Goal: Task Accomplishment & Management: Use online tool/utility

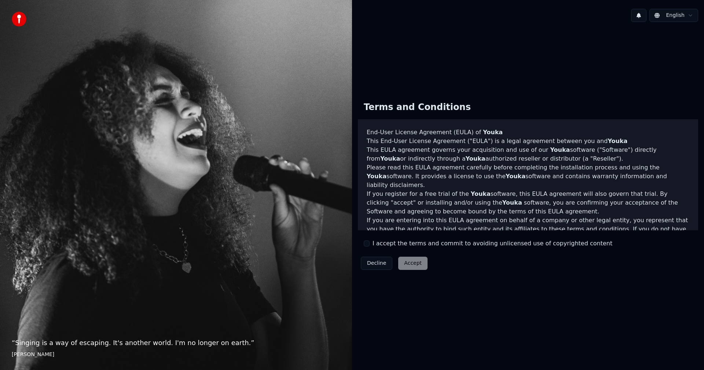
click at [410, 245] on label "I accept the terms and commit to avoiding unlicensed use of copyrighted content" at bounding box center [493, 243] width 240 height 9
click at [370, 245] on button "I accept the terms and commit to avoiding unlicensed use of copyrighted content" at bounding box center [367, 244] width 6 height 6
click at [409, 265] on button "Accept" at bounding box center [412, 263] width 29 height 13
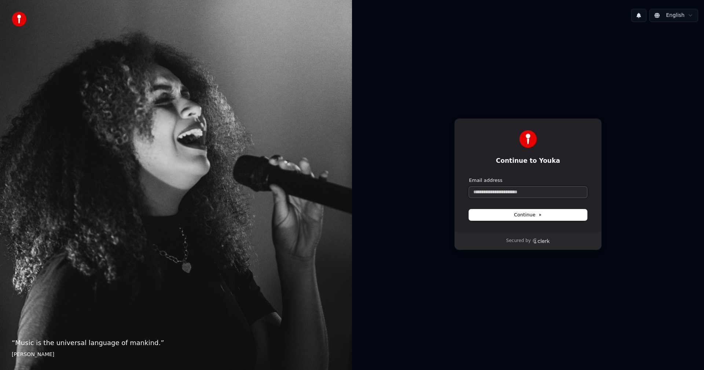
click at [504, 187] on input "Email address" at bounding box center [528, 192] width 118 height 11
click at [499, 191] on input "Email address" at bounding box center [528, 192] width 118 height 11
click at [469, 177] on button "submit" at bounding box center [469, 177] width 0 height 0
type input "**********"
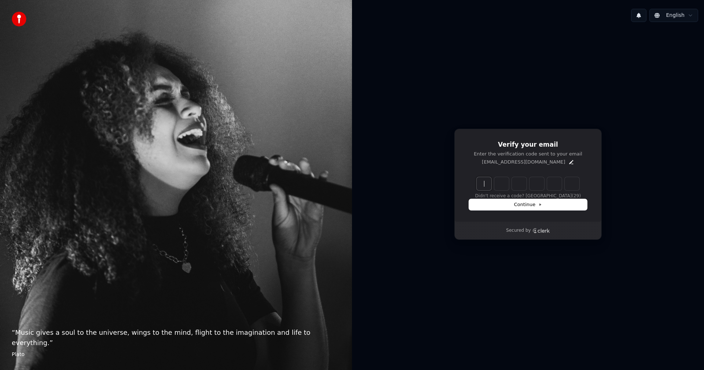
click at [482, 185] on input "Enter verification code" at bounding box center [535, 183] width 117 height 13
type input "******"
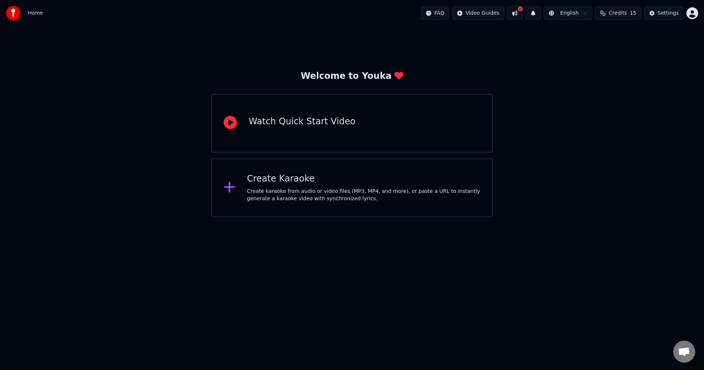
click at [417, 185] on div "Create Karaoke Create karaoke from audio or video files (MP3, MP4, and more), o…" at bounding box center [364, 187] width 234 height 29
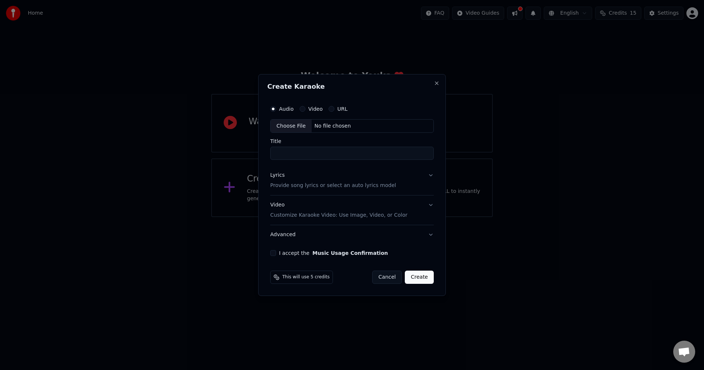
click at [331, 109] on button "URL" at bounding box center [332, 109] width 6 height 6
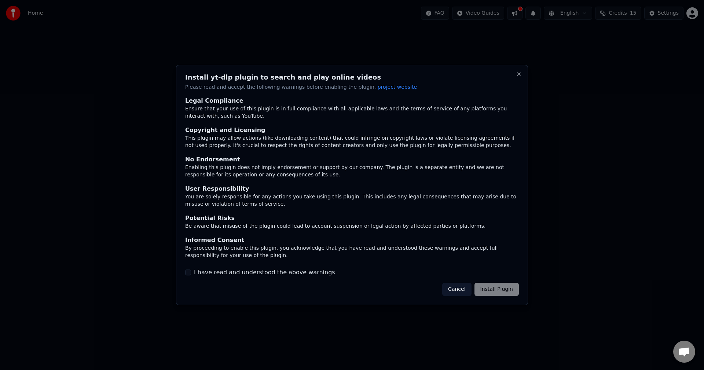
click at [496, 287] on div "Cancel Install Plugin" at bounding box center [480, 289] width 77 height 13
click at [496, 292] on div "Cancel Install Plugin" at bounding box center [480, 289] width 77 height 13
click at [299, 271] on label "I have read and understood the above warnings" at bounding box center [264, 272] width 141 height 9
click at [191, 271] on button "I have read and understood the above warnings" at bounding box center [188, 272] width 6 height 6
click at [507, 289] on button "Install Plugin" at bounding box center [496, 289] width 44 height 13
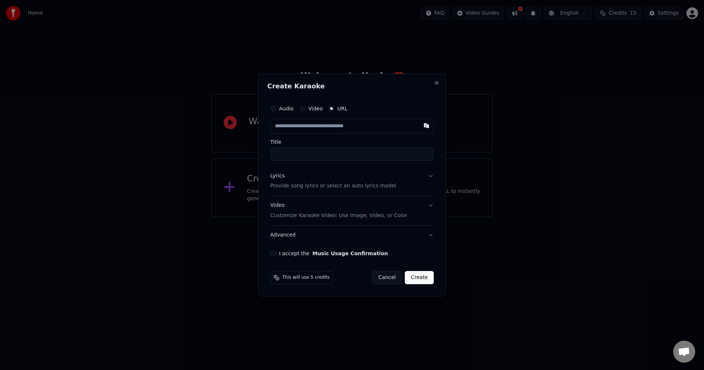
click at [358, 128] on input "text" at bounding box center [352, 126] width 164 height 15
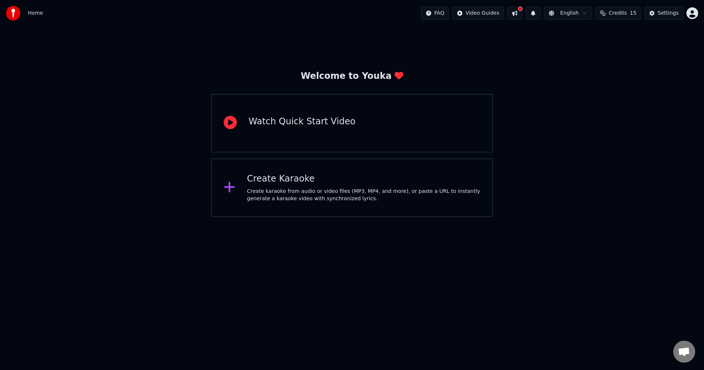
click at [376, 173] on div "Create Karaoke" at bounding box center [364, 179] width 234 height 12
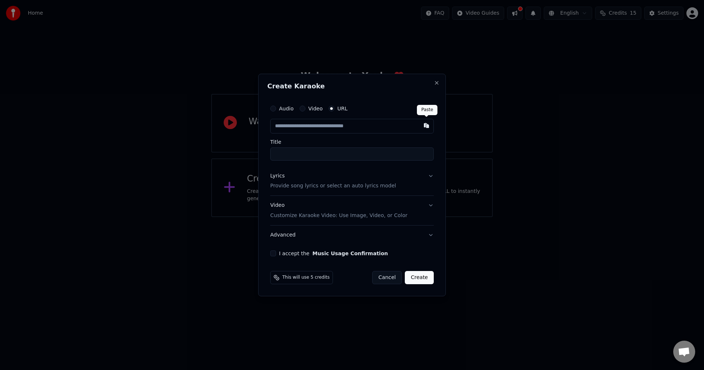
click at [428, 126] on button "button" at bounding box center [426, 125] width 15 height 13
type input "**********"
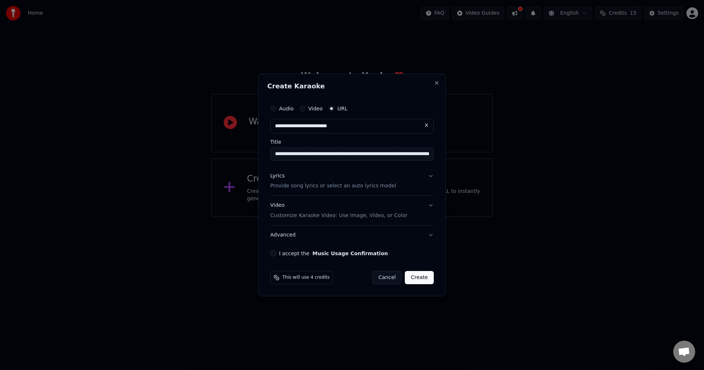
click at [386, 158] on input "**********" at bounding box center [352, 153] width 164 height 13
drag, startPoint x: 291, startPoint y: 155, endPoint x: 260, endPoint y: 160, distance: 30.9
click at [260, 160] on div "**********" at bounding box center [352, 185] width 188 height 223
click at [326, 154] on input "**********" at bounding box center [352, 153] width 164 height 13
click at [386, 159] on input "**********" at bounding box center [352, 153] width 164 height 13
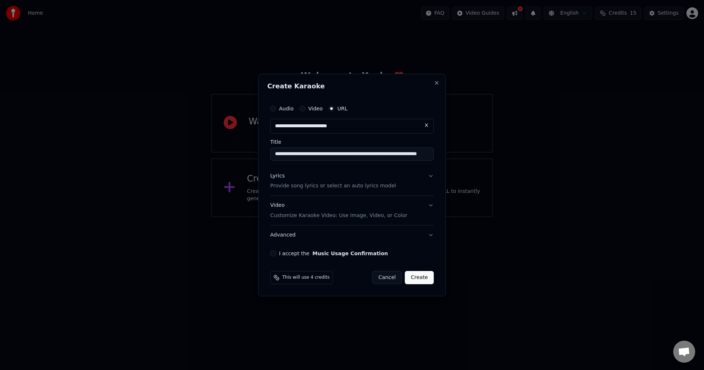
scroll to position [0, 25]
drag, startPoint x: 389, startPoint y: 155, endPoint x: 445, endPoint y: 158, distance: 56.2
click at [445, 158] on div "**********" at bounding box center [352, 185] width 188 height 223
click at [324, 153] on input "**********" at bounding box center [352, 153] width 164 height 13
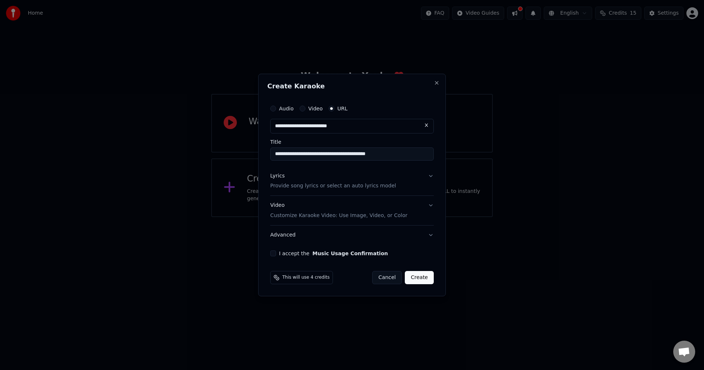
click at [394, 151] on input "**********" at bounding box center [352, 153] width 164 height 13
click at [322, 155] on input "**********" at bounding box center [352, 153] width 164 height 13
click at [326, 155] on input "**********" at bounding box center [352, 153] width 164 height 13
type input "**********"
click at [430, 176] on button "Lyrics Provide song lyrics or select an auto lyrics model" at bounding box center [352, 180] width 164 height 29
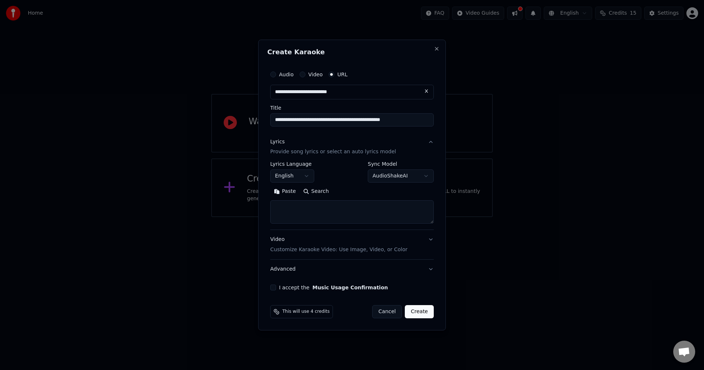
click at [308, 177] on body "**********" at bounding box center [352, 108] width 704 height 217
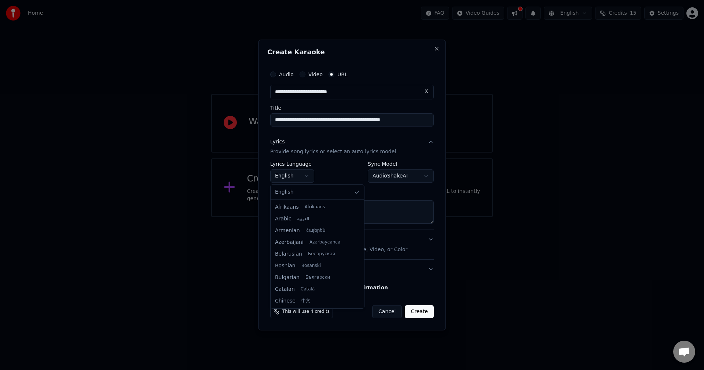
click at [308, 177] on body "**********" at bounding box center [352, 108] width 704 height 217
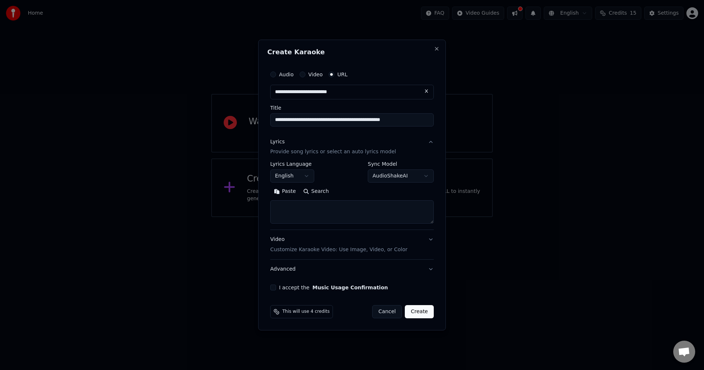
click at [401, 176] on body "**********" at bounding box center [352, 108] width 704 height 217
click at [399, 175] on body "**********" at bounding box center [352, 108] width 704 height 217
click at [297, 212] on textarea at bounding box center [352, 212] width 164 height 23
click at [354, 153] on p "Provide song lyrics or select an auto lyrics model" at bounding box center [333, 151] width 126 height 7
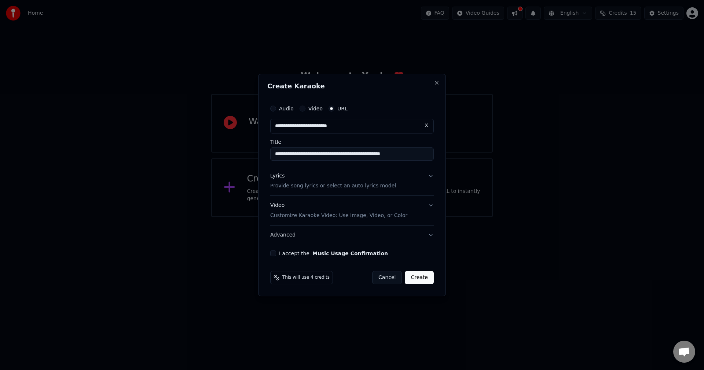
click at [358, 187] on p "Provide song lyrics or select an auto lyrics model" at bounding box center [333, 186] width 126 height 7
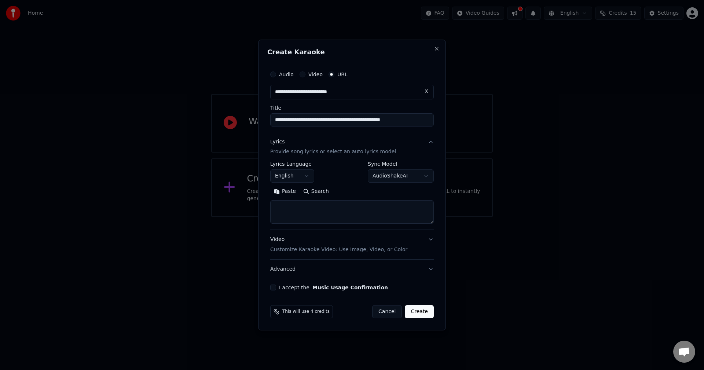
click at [412, 178] on body "**********" at bounding box center [352, 108] width 704 height 217
select select "**********"
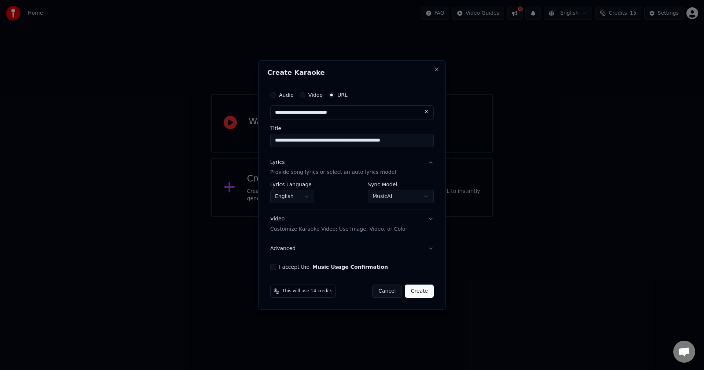
click at [433, 217] on button "Video Customize Karaoke Video: Use Image, Video, or Color" at bounding box center [352, 224] width 164 height 29
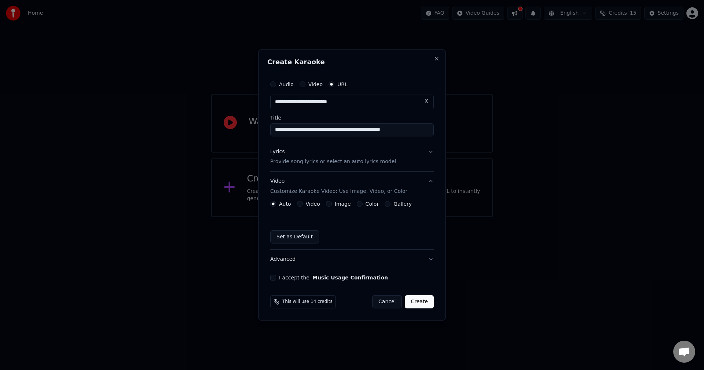
click at [429, 182] on button "Video Customize Karaoke Video: Use Image, Video, or Color" at bounding box center [352, 186] width 164 height 29
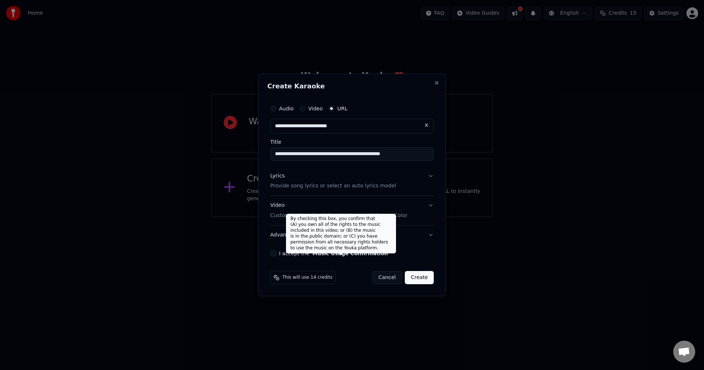
click at [344, 256] on button "Music Usage Confirmation" at bounding box center [350, 253] width 76 height 5
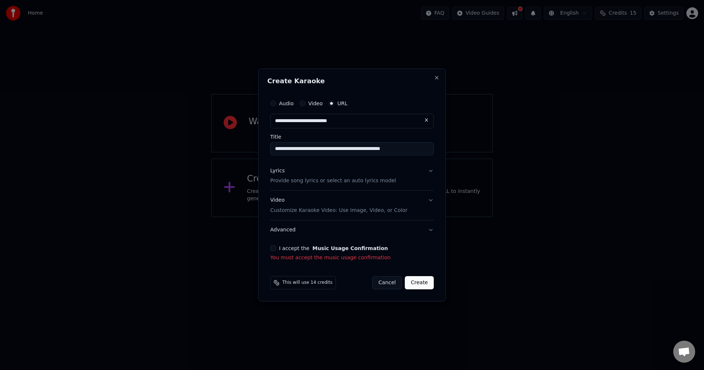
click at [270, 250] on button "I accept the Music Usage Confirmation" at bounding box center [273, 248] width 6 height 6
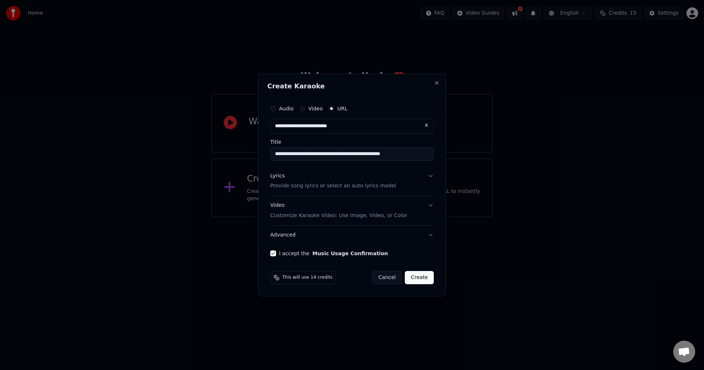
click at [275, 277] on icon at bounding box center [277, 278] width 6 height 6
click at [298, 278] on span "This will use 14 credits" at bounding box center [307, 278] width 50 height 6
click at [316, 280] on span "This will use 14 credits" at bounding box center [307, 278] width 50 height 6
click at [421, 277] on button "Create" at bounding box center [419, 277] width 29 height 13
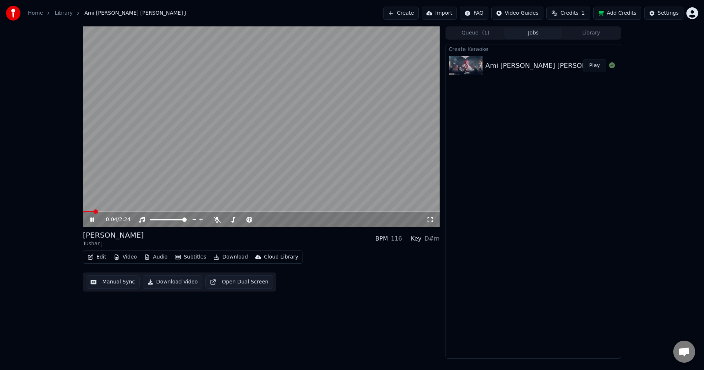
click at [50, 183] on div "0:04 / 2:24 Ami [PERSON_NAME] Tandav Karaoke Tushar J BPM 116 Key D#m Edit Vide…" at bounding box center [352, 192] width 704 height 332
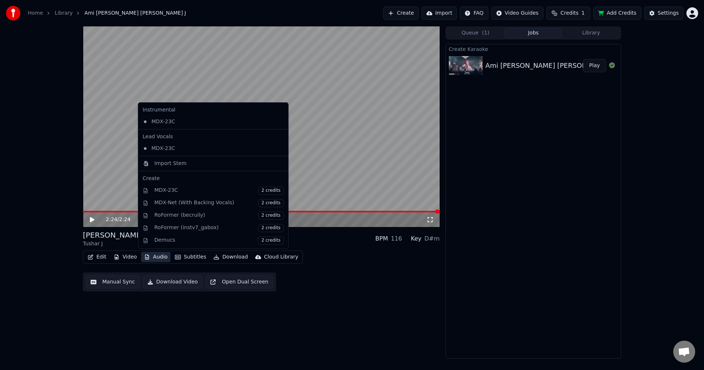
click at [160, 257] on button "Audio" at bounding box center [155, 257] width 29 height 10
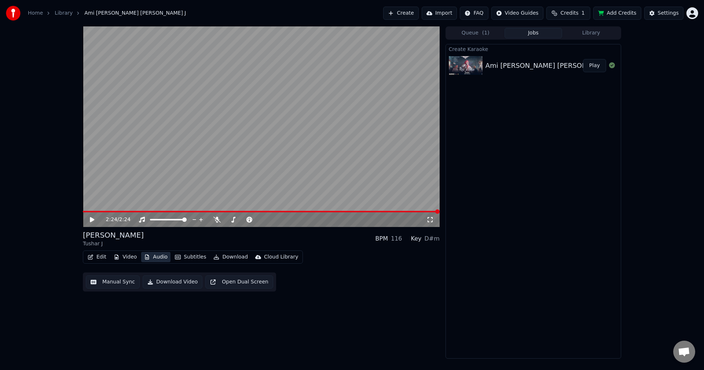
click at [160, 257] on button "Audio" at bounding box center [155, 257] width 29 height 10
click at [159, 256] on button "Audio" at bounding box center [155, 257] width 29 height 10
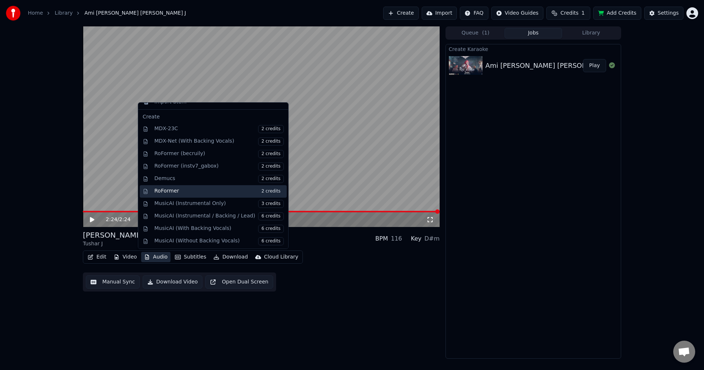
scroll to position [74, 0]
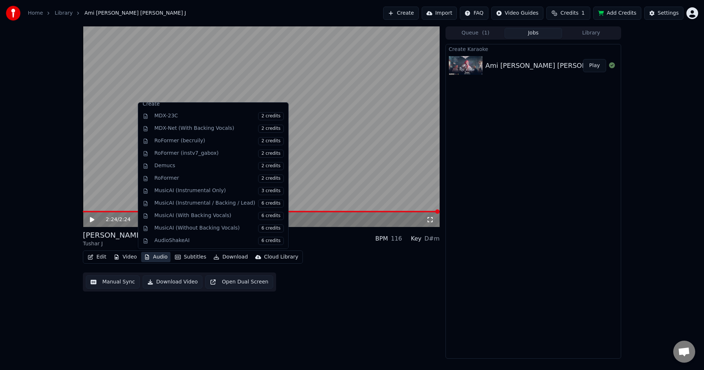
click at [157, 257] on button "Audio" at bounding box center [155, 257] width 29 height 10
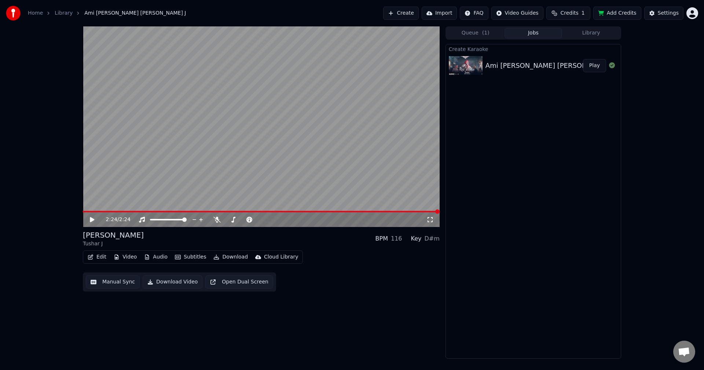
click at [195, 257] on button "Subtitles" at bounding box center [190, 257] width 37 height 10
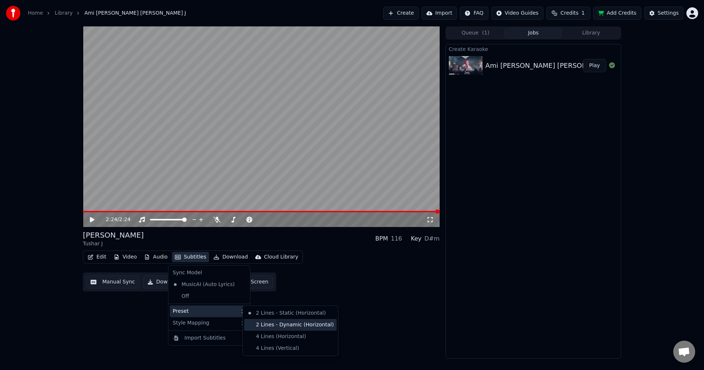
click at [268, 322] on div "2 Lines - Dynamic (Horizontal)" at bounding box center [290, 325] width 92 height 12
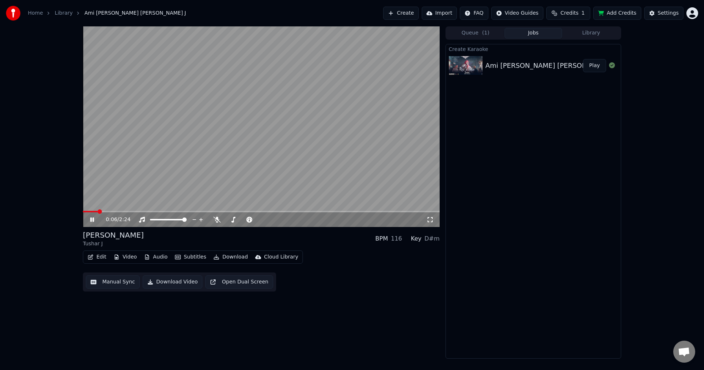
click at [99, 211] on span at bounding box center [261, 211] width 357 height 1
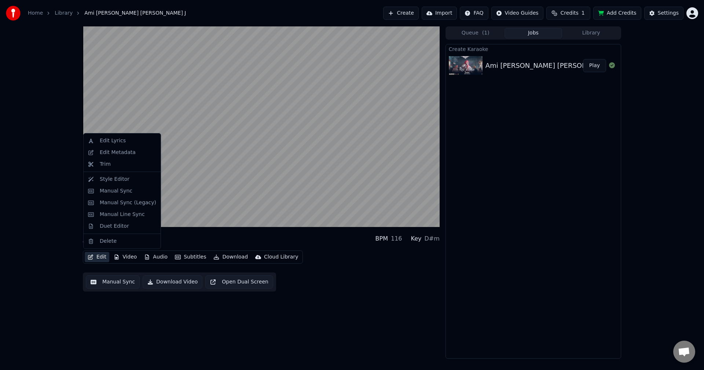
click at [97, 257] on button "Edit" at bounding box center [97, 257] width 25 height 10
click at [133, 142] on div "Edit Lyrics" at bounding box center [128, 140] width 56 height 7
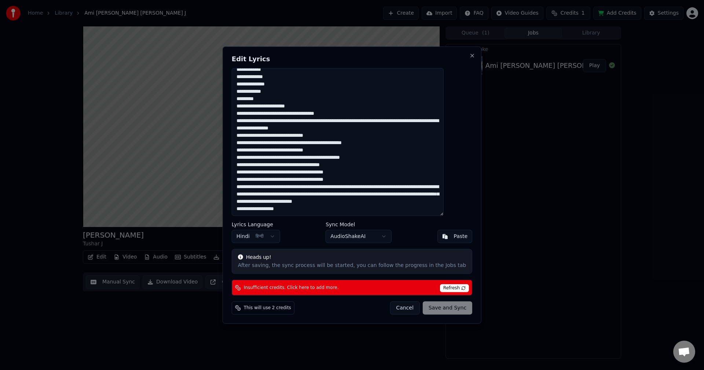
scroll to position [42, 0]
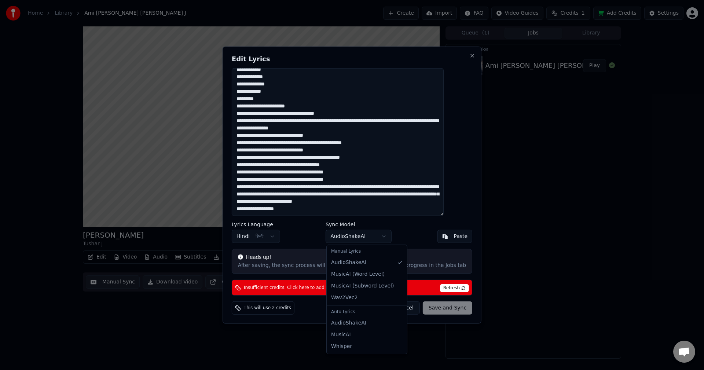
click at [389, 237] on body "Home Library Ami [PERSON_NAME] Karaoke • Tushar J Create Import FAQ Video Guide…" at bounding box center [352, 185] width 704 height 370
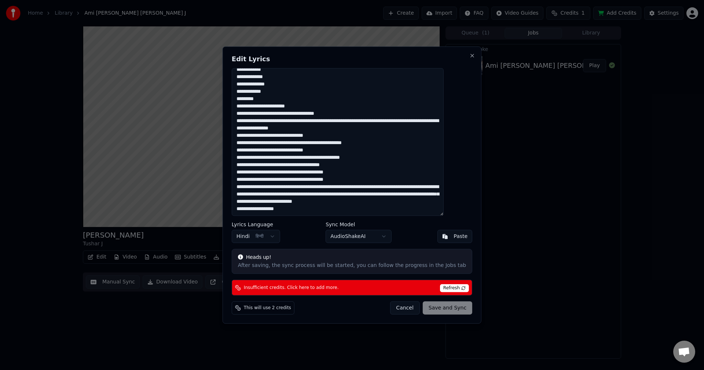
click at [286, 237] on body "Home Library Ami [PERSON_NAME] Karaoke • Tushar J Create Import FAQ Video Guide…" at bounding box center [352, 185] width 704 height 370
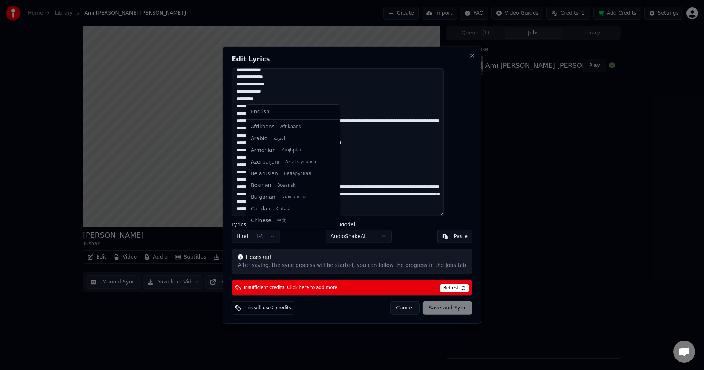
scroll to position [153, 0]
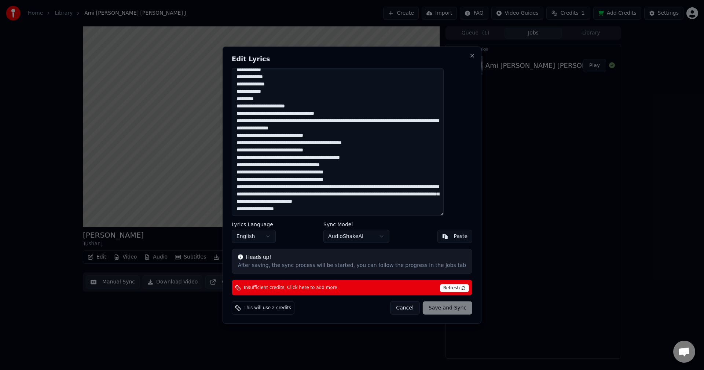
click at [365, 233] on body "Home Library Ami [PERSON_NAME] Karaoke • Tushar J Create Import FAQ Video Guide…" at bounding box center [352, 185] width 704 height 370
click at [357, 237] on body "Home Library Ami [PERSON_NAME] Karaoke • Tushar J Create Import FAQ Video Guide…" at bounding box center [352, 185] width 704 height 370
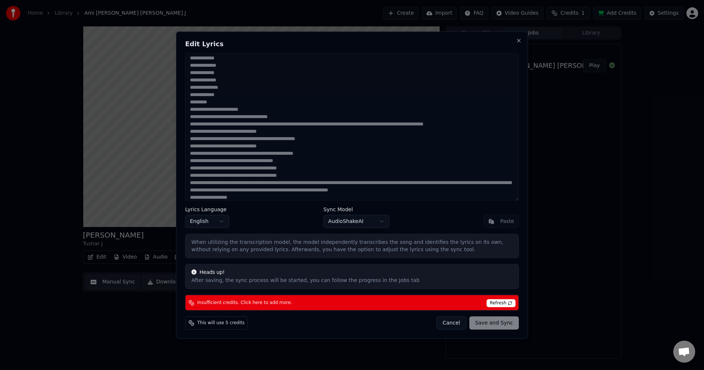
scroll to position [0, 0]
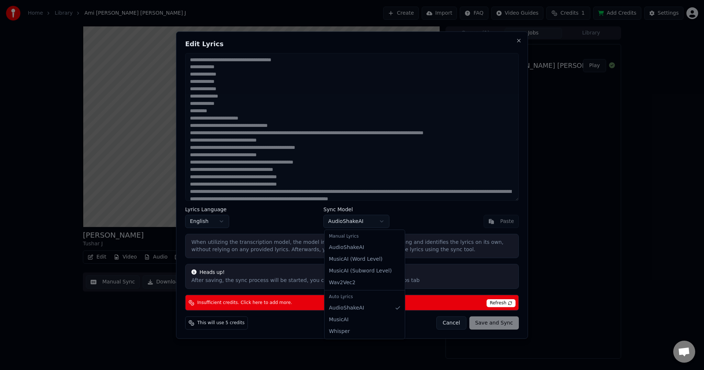
click at [370, 224] on body "Home Library Ami [PERSON_NAME] Karaoke • Tushar J Create Import FAQ Video Guide…" at bounding box center [352, 185] width 704 height 370
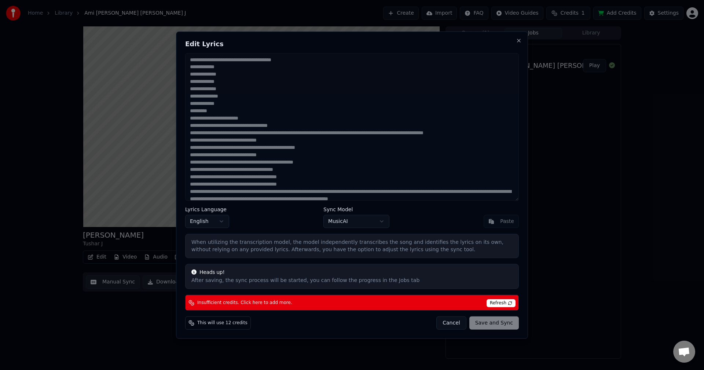
click at [361, 223] on body "Home Library Ami [PERSON_NAME] Karaoke • Tushar J Create Import FAQ Video Guide…" at bounding box center [352, 185] width 704 height 370
click at [362, 225] on body "Home Library Ami [PERSON_NAME] Karaoke • Tushar J Create Import FAQ Video Guide…" at bounding box center [352, 185] width 704 height 370
click at [293, 217] on div "Lyrics Language English Sync Model AudioShakeAI Paste" at bounding box center [352, 217] width 334 height 21
click at [284, 223] on div "Lyrics Language English Sync Model AudioShakeAI Paste" at bounding box center [352, 217] width 334 height 21
click at [363, 220] on body "Home Library Ami [PERSON_NAME] Karaoke • Tushar J Create Import FAQ Video Guide…" at bounding box center [352, 185] width 704 height 370
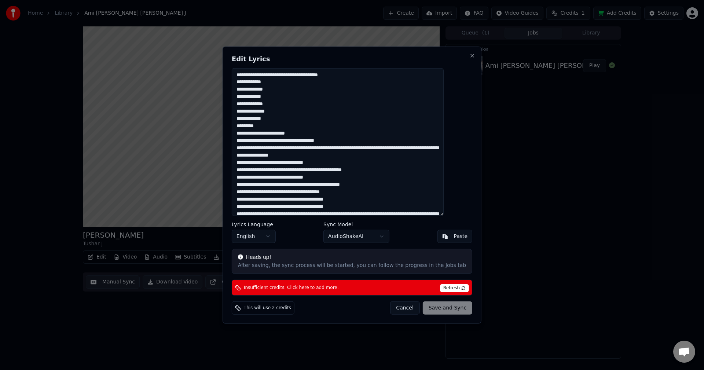
drag, startPoint x: 252, startPoint y: 76, endPoint x: 349, endPoint y: 75, distance: 97.9
click at [349, 75] on textarea "**********" at bounding box center [338, 142] width 212 height 148
click at [392, 305] on button "Cancel" at bounding box center [405, 307] width 30 height 13
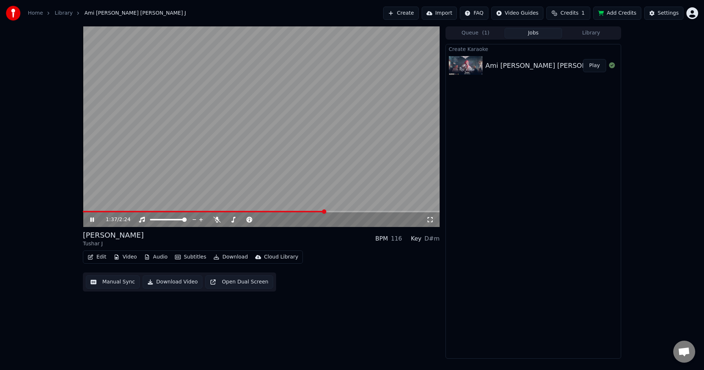
click at [469, 33] on button "Queue ( 1 )" at bounding box center [476, 33] width 58 height 11
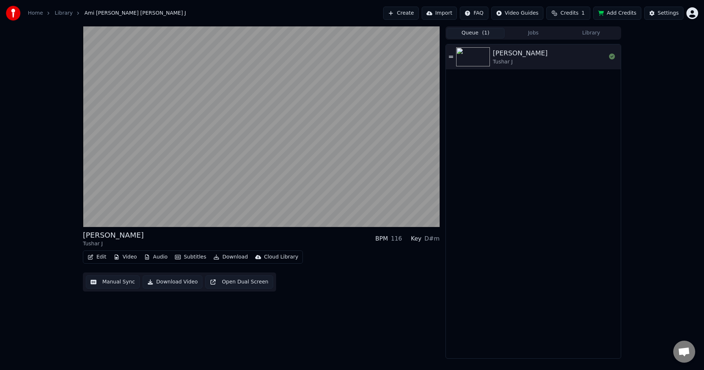
click at [526, 34] on button "Jobs" at bounding box center [533, 33] width 58 height 11
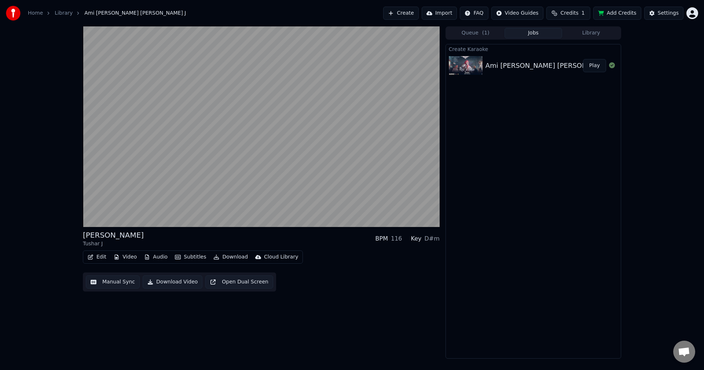
click at [584, 32] on button "Library" at bounding box center [591, 33] width 58 height 11
click at [538, 32] on button "Jobs" at bounding box center [533, 33] width 58 height 11
click at [578, 12] on span "Credits" at bounding box center [569, 13] width 18 height 7
click at [580, 68] on button "Refresh" at bounding box center [573, 67] width 38 height 13
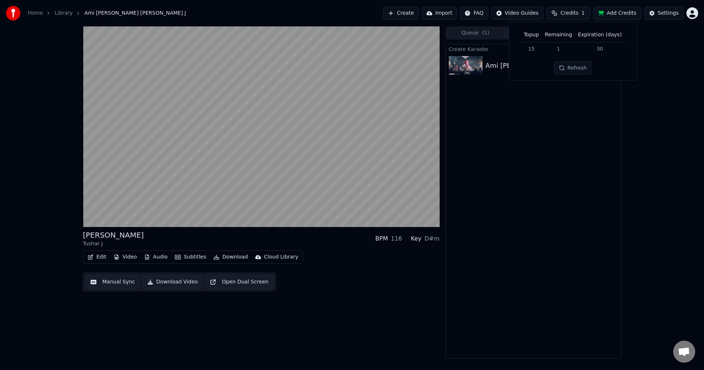
click at [571, 7] on button "Credits 1" at bounding box center [568, 13] width 44 height 13
click at [584, 8] on button "Credits 1" at bounding box center [568, 13] width 44 height 13
click at [638, 13] on button "Add Credits" at bounding box center [617, 13] width 48 height 13
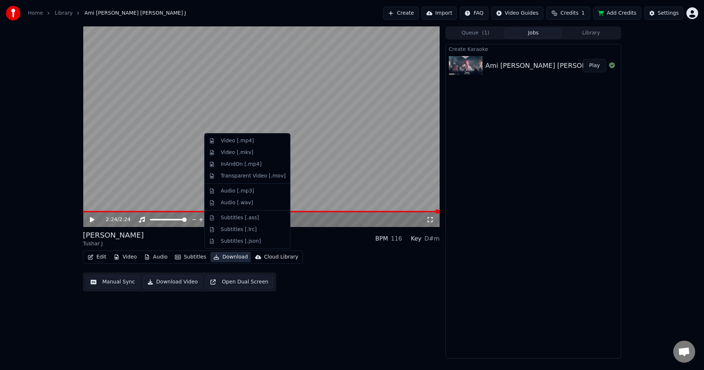
click at [63, 188] on div "2:24 / 2:24 Ami [PERSON_NAME] Tandav Karaoke Tushar J BPM 116 Key D#m Edit Vide…" at bounding box center [352, 192] width 704 height 332
click at [76, 206] on div "2:24 / 2:24 Ami [PERSON_NAME] Tandav Karaoke Tushar J BPM 116 Key D#m Edit Vide…" at bounding box center [352, 192] width 704 height 332
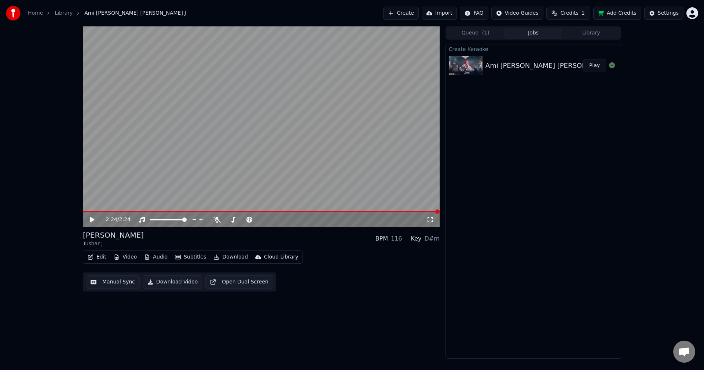
click at [91, 221] on icon at bounding box center [92, 219] width 4 height 5
click at [232, 218] on span at bounding box center [233, 219] width 4 height 4
click at [269, 219] on icon at bounding box center [269, 219] width 7 height 7
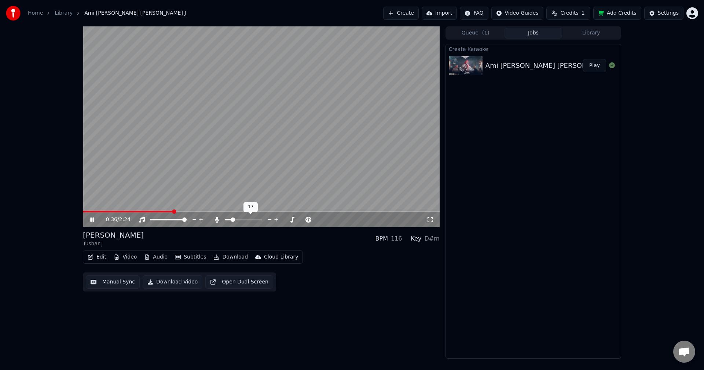
click at [269, 219] on icon at bounding box center [269, 219] width 7 height 7
click at [228, 220] on span at bounding box center [229, 219] width 4 height 4
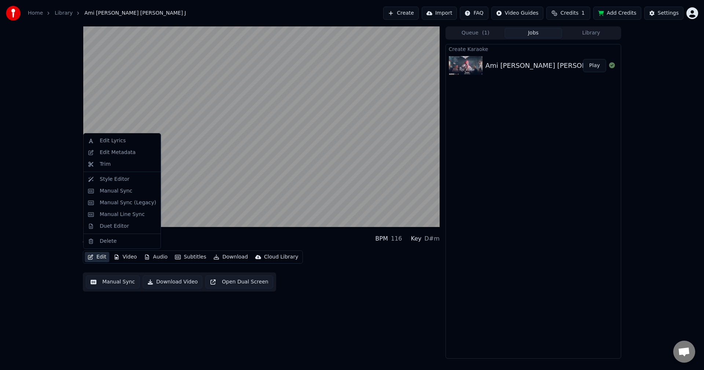
click at [102, 256] on button "Edit" at bounding box center [97, 257] width 25 height 10
click at [108, 201] on div "Manual Sync (Legacy)" at bounding box center [128, 202] width 56 height 7
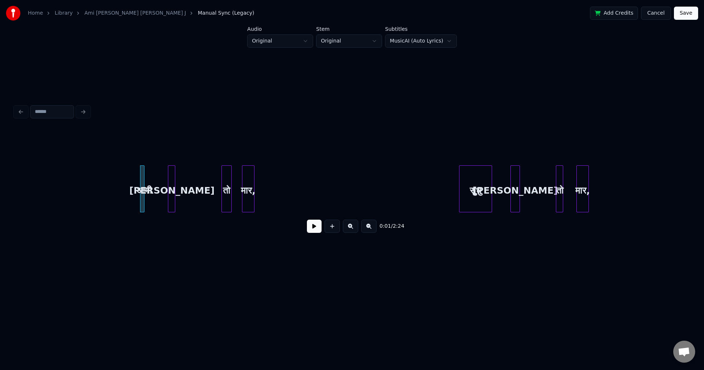
click at [310, 228] on button at bounding box center [314, 226] width 15 height 13
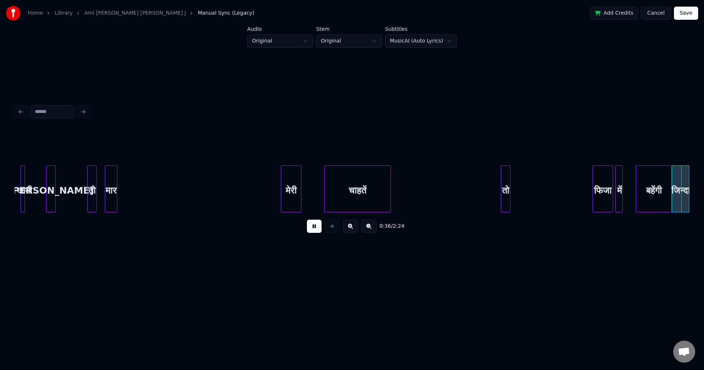
scroll to position [0, 2700]
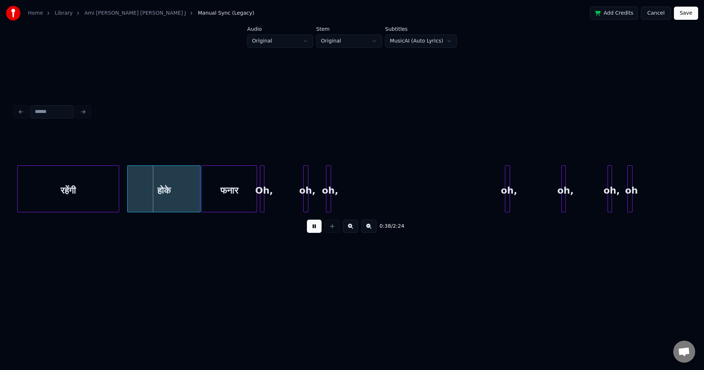
click at [312, 228] on button at bounding box center [314, 226] width 15 height 13
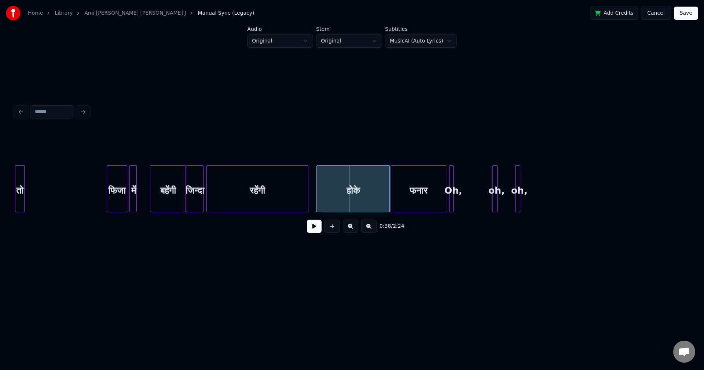
scroll to position [0, 2509]
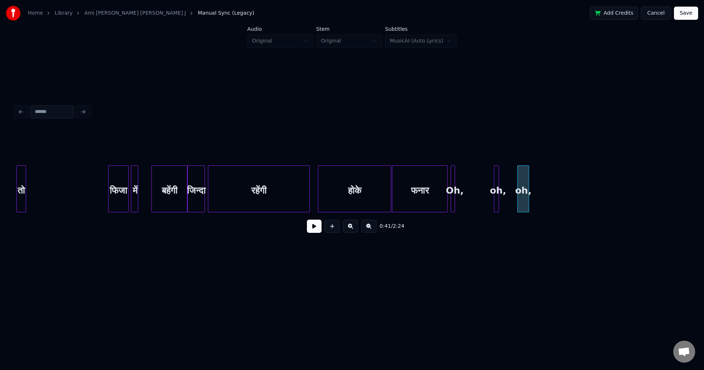
click at [525, 203] on div "oh," at bounding box center [523, 188] width 12 height 47
click at [684, 201] on div "oh," at bounding box center [683, 191] width 11 height 50
click at [673, 197] on div "oh," at bounding box center [671, 191] width 7 height 50
click at [682, 198] on div at bounding box center [681, 189] width 2 height 46
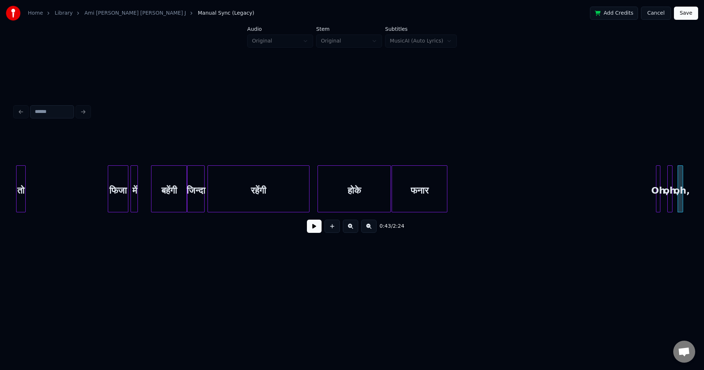
click at [661, 197] on div "Oh," at bounding box center [659, 191] width 7 height 50
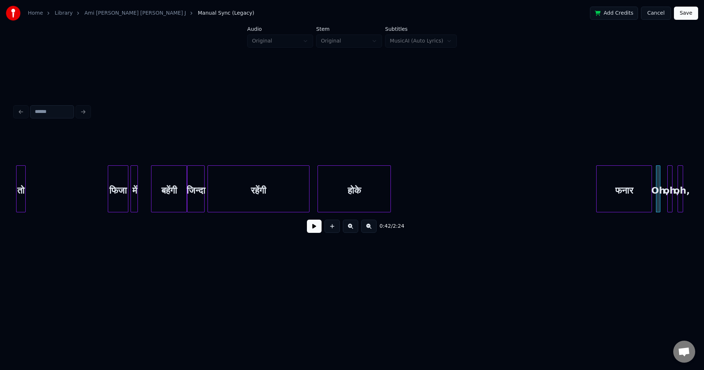
click at [617, 184] on div "फनार" at bounding box center [624, 191] width 55 height 50
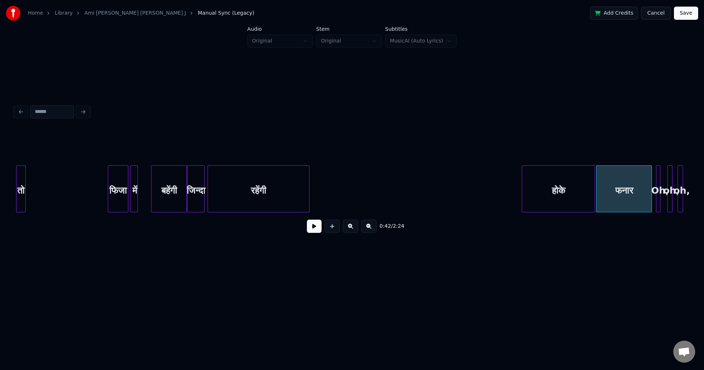
click at [564, 185] on div "होके" at bounding box center [558, 191] width 73 height 50
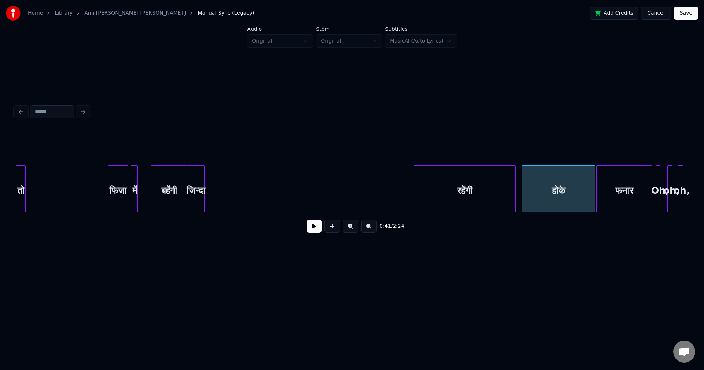
click at [462, 184] on div "रहेंगी" at bounding box center [464, 191] width 101 height 50
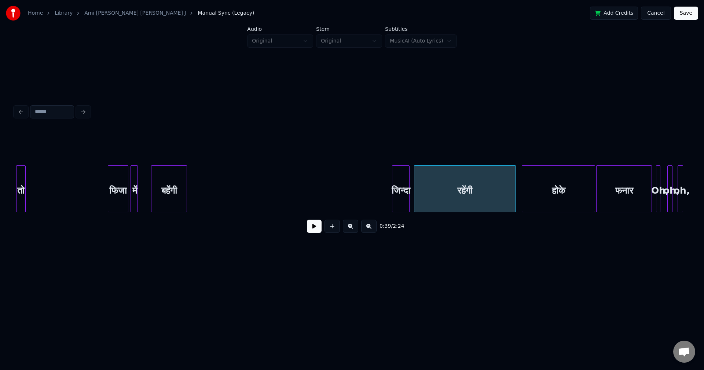
click at [403, 196] on div "जिन्दा" at bounding box center [400, 191] width 17 height 50
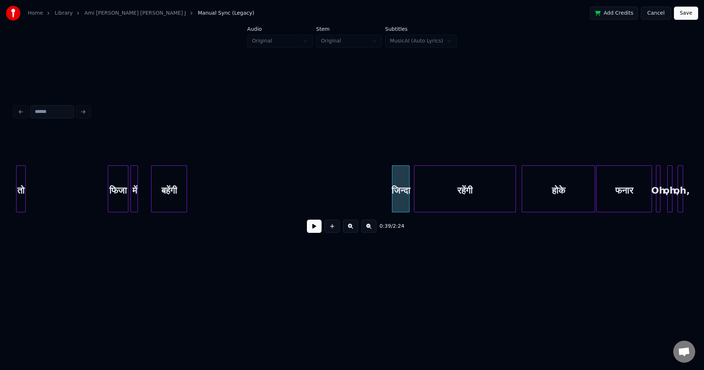
click at [116, 188] on div "फिजा" at bounding box center [118, 191] width 20 height 50
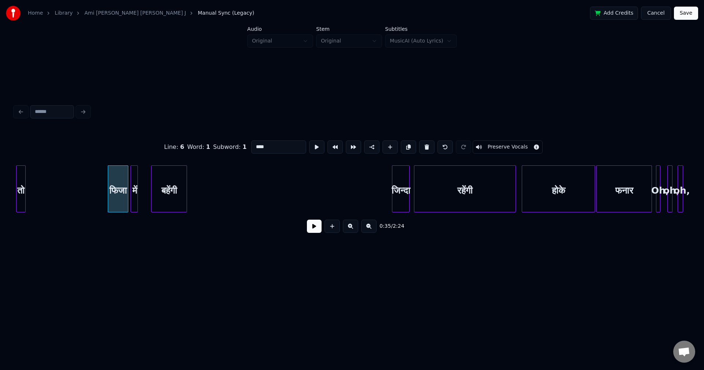
click at [314, 231] on button at bounding box center [314, 226] width 15 height 13
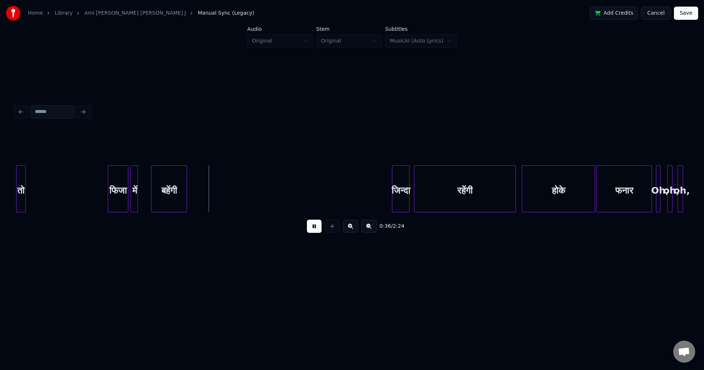
click at [312, 231] on button at bounding box center [314, 226] width 15 height 13
click at [329, 190] on div "बहेंगी" at bounding box center [330, 191] width 35 height 50
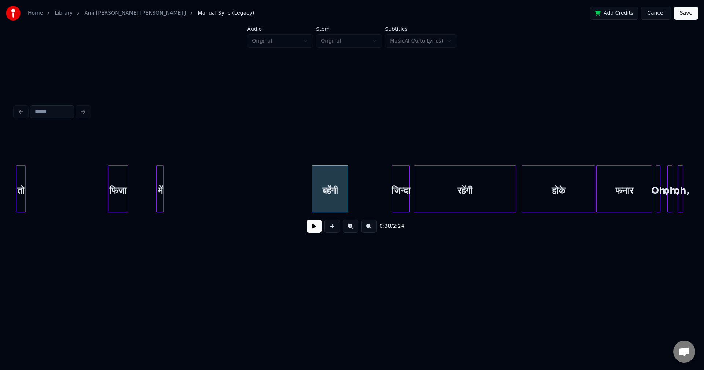
click at [160, 186] on div "में" at bounding box center [160, 191] width 7 height 50
click at [117, 184] on div "फिजा" at bounding box center [118, 191] width 20 height 50
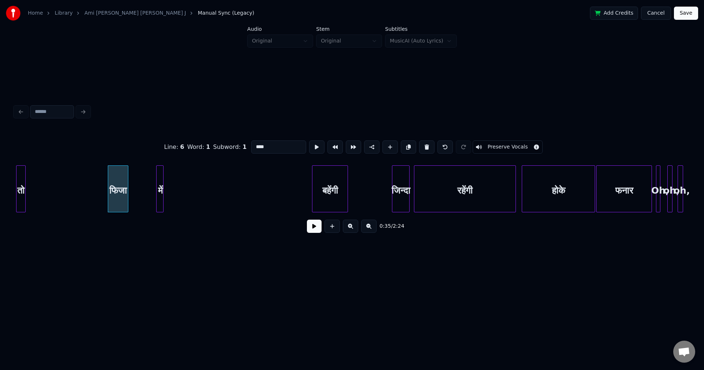
click at [317, 230] on button at bounding box center [314, 226] width 15 height 13
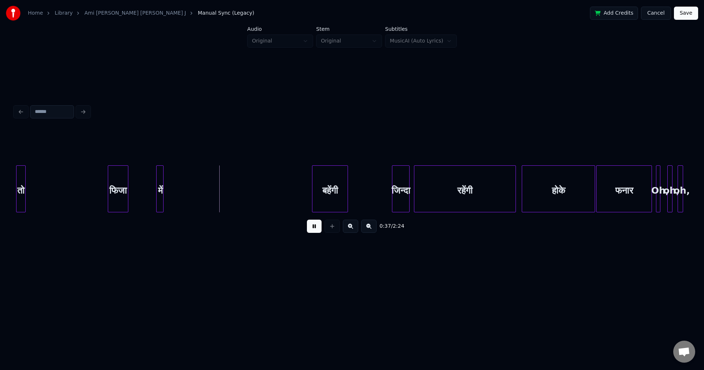
click at [308, 228] on button at bounding box center [314, 226] width 15 height 13
click at [204, 191] on div "बहेंगी" at bounding box center [209, 191] width 35 height 50
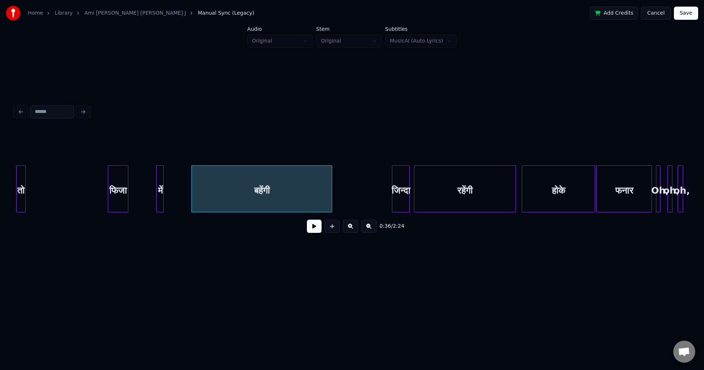
click at [332, 197] on div at bounding box center [331, 189] width 2 height 46
click at [315, 227] on button at bounding box center [314, 226] width 15 height 13
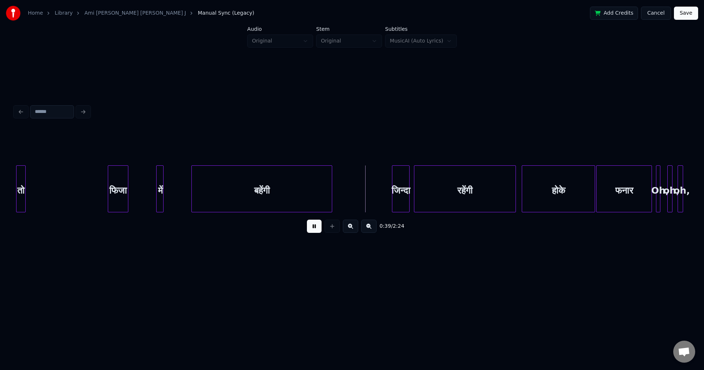
click at [306, 227] on div "0:39 / 2:24" at bounding box center [352, 226] width 663 height 16
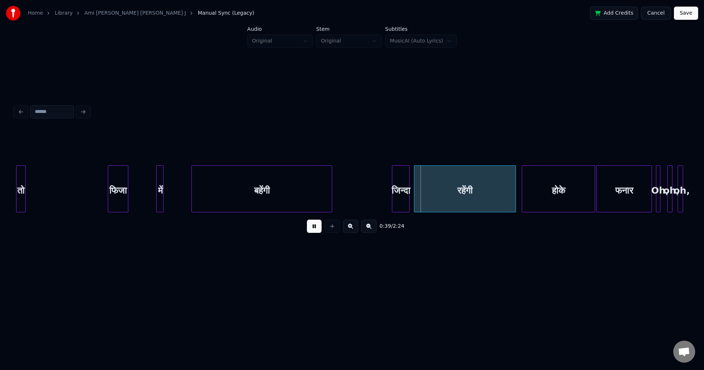
click at [313, 231] on button at bounding box center [314, 226] width 15 height 13
click at [346, 196] on div at bounding box center [345, 189] width 2 height 46
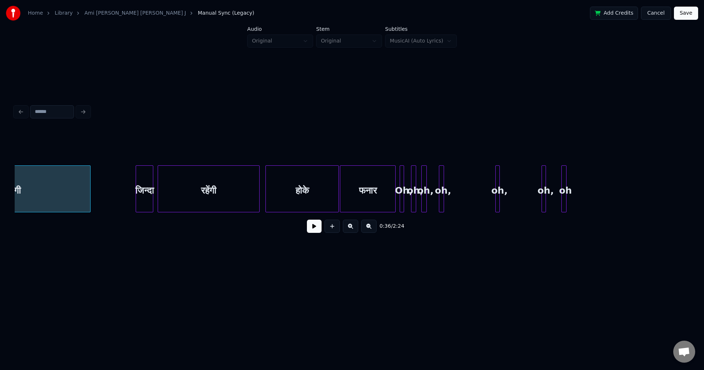
scroll to position [0, 2801]
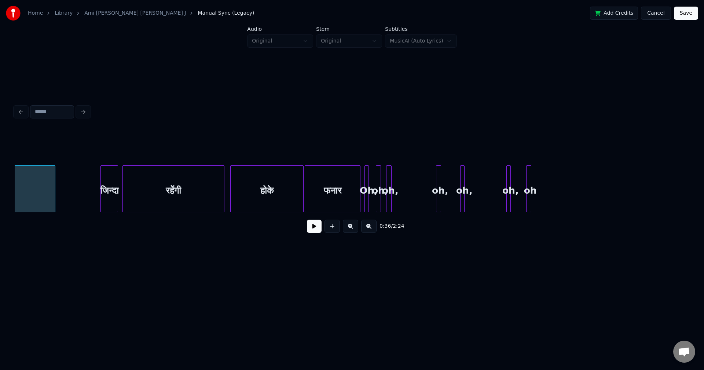
click at [444, 192] on div "oh," at bounding box center [439, 191] width 7 height 50
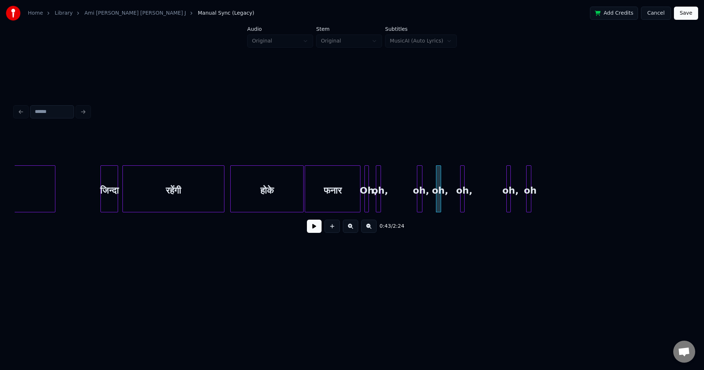
click at [423, 192] on div "oh," at bounding box center [420, 191] width 7 height 50
click at [381, 193] on div at bounding box center [380, 189] width 2 height 46
click at [408, 190] on div "oh," at bounding box center [404, 191] width 7 height 50
click at [395, 191] on div "Oh," at bounding box center [393, 191] width 7 height 50
click at [354, 191] on div "फनार" at bounding box center [353, 191] width 55 height 50
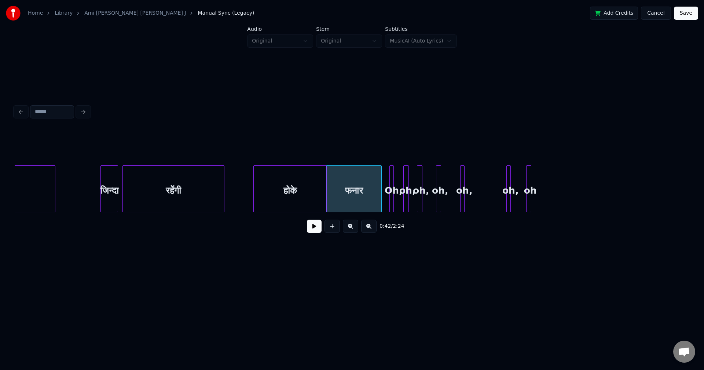
click at [274, 188] on div "होके" at bounding box center [290, 191] width 73 height 50
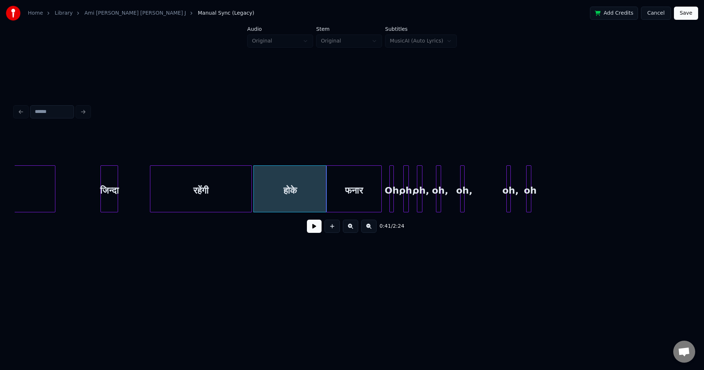
click at [223, 186] on div "रहेंगी" at bounding box center [200, 191] width 101 height 50
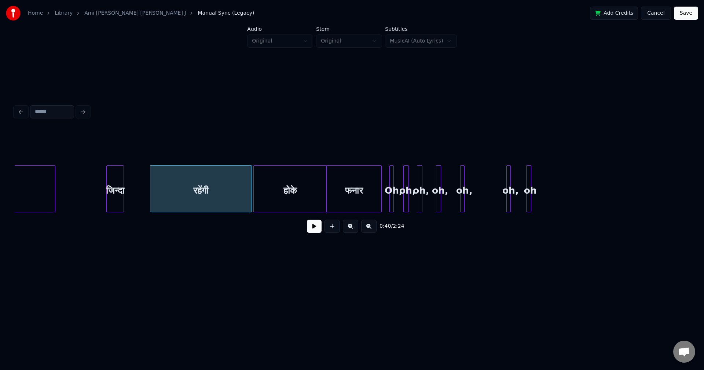
click at [117, 183] on div "जिन्दा" at bounding box center [115, 191] width 17 height 50
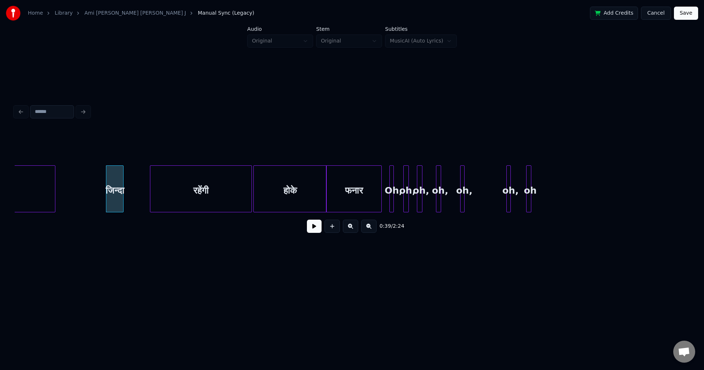
click at [308, 230] on button at bounding box center [314, 226] width 15 height 13
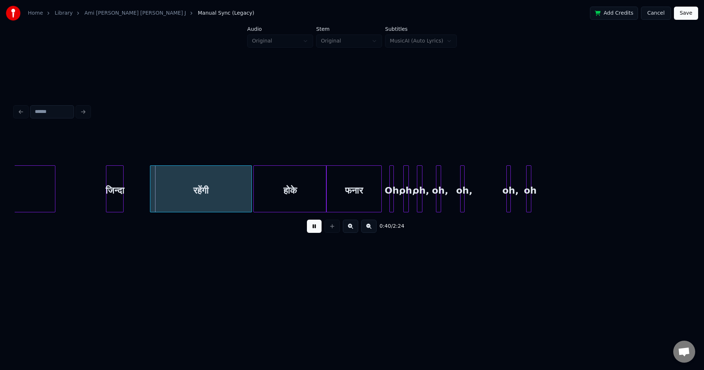
click at [309, 229] on button at bounding box center [314, 226] width 15 height 13
click at [500, 186] on div "oh," at bounding box center [496, 191] width 7 height 50
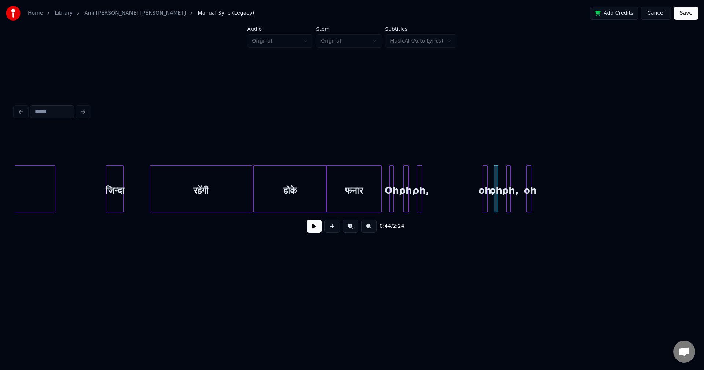
click at [490, 190] on div "oh," at bounding box center [486, 191] width 7 height 50
click at [478, 191] on div "oh," at bounding box center [473, 191] width 7 height 50
click at [409, 183] on div at bounding box center [408, 189] width 2 height 46
click at [465, 187] on div "oh," at bounding box center [461, 191] width 7 height 50
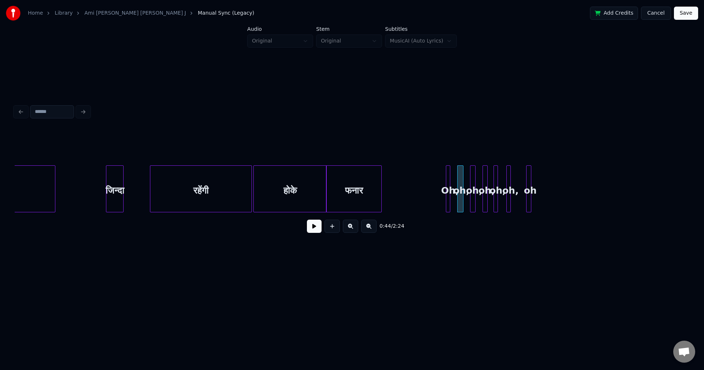
click at [451, 189] on div "Oh," at bounding box center [449, 191] width 7 height 50
click at [419, 187] on div "फनार" at bounding box center [415, 191] width 55 height 50
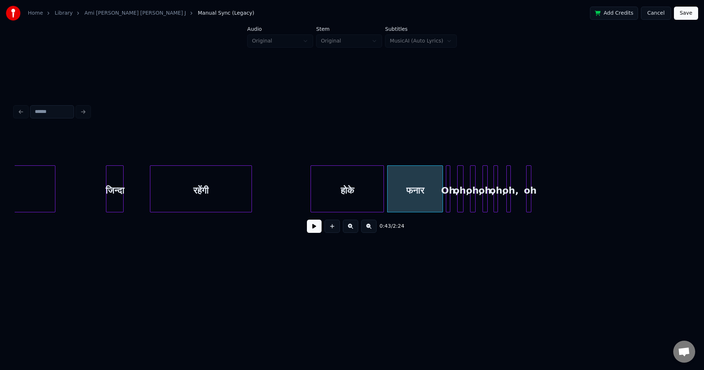
click at [352, 187] on div "होके" at bounding box center [347, 191] width 73 height 50
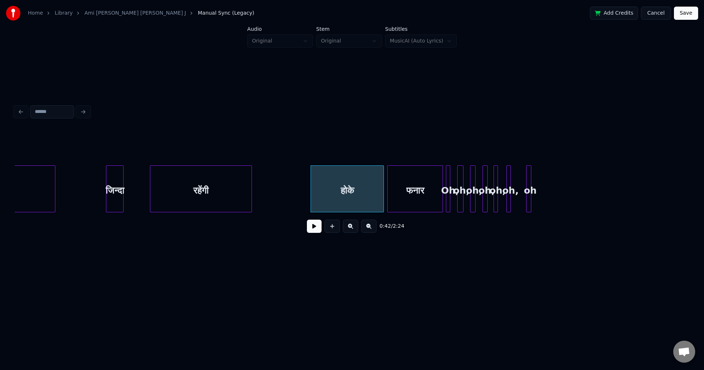
click at [211, 181] on div "रहेंगी" at bounding box center [200, 191] width 101 height 50
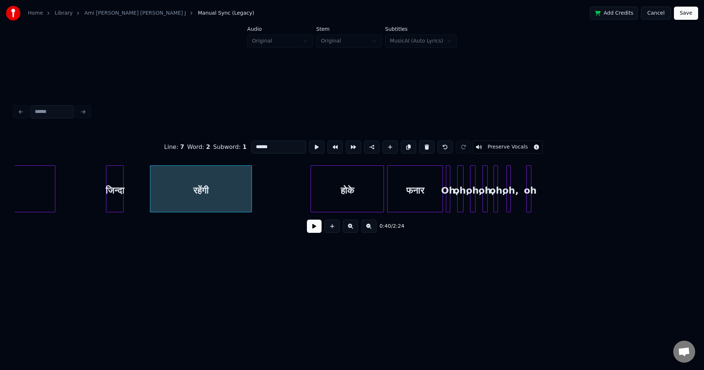
click at [315, 228] on button at bounding box center [314, 226] width 15 height 13
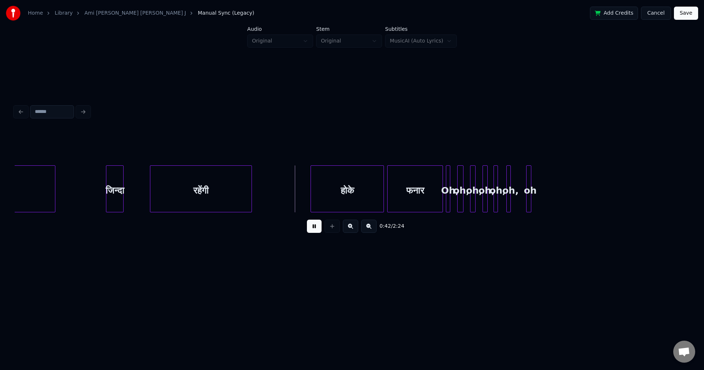
click at [307, 226] on button at bounding box center [314, 226] width 15 height 13
click at [258, 185] on div "रहेंगी" at bounding box center [256, 191] width 101 height 50
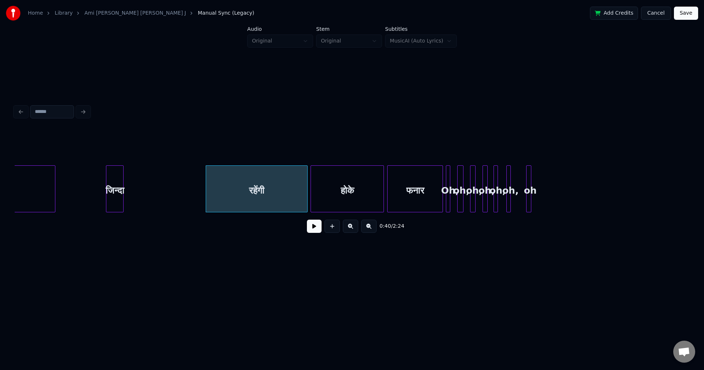
click at [116, 182] on div "जिन्दा" at bounding box center [114, 191] width 17 height 50
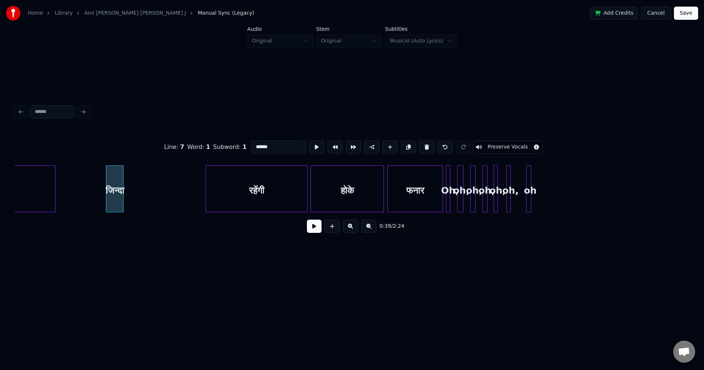
click at [312, 231] on button at bounding box center [314, 226] width 15 height 13
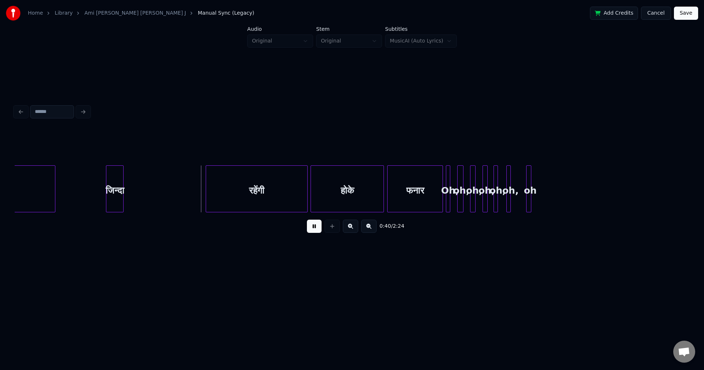
click at [311, 231] on button at bounding box center [314, 226] width 15 height 13
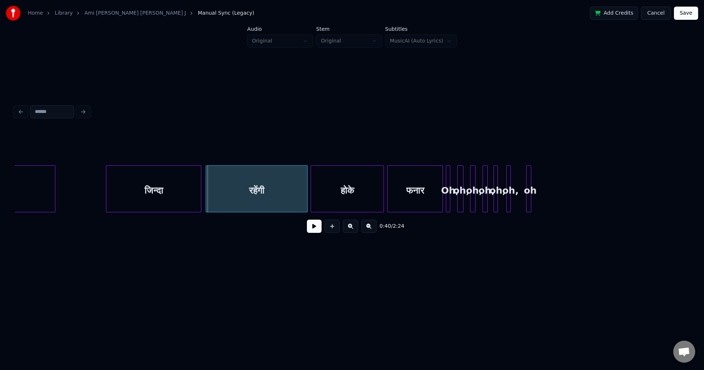
click at [201, 194] on div at bounding box center [200, 189] width 2 height 46
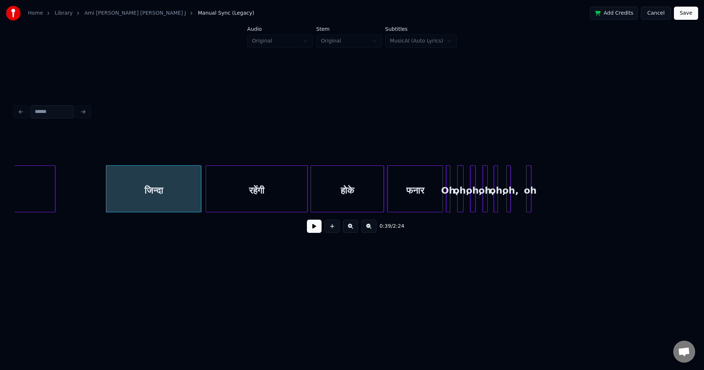
click at [213, 189] on div "रहेंगी" at bounding box center [256, 191] width 101 height 50
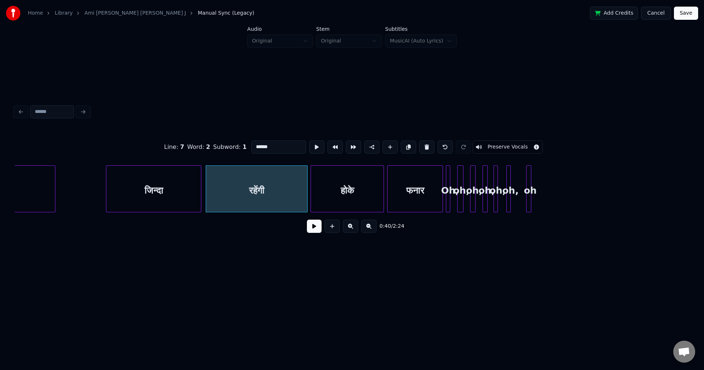
click at [308, 230] on button at bounding box center [314, 226] width 15 height 13
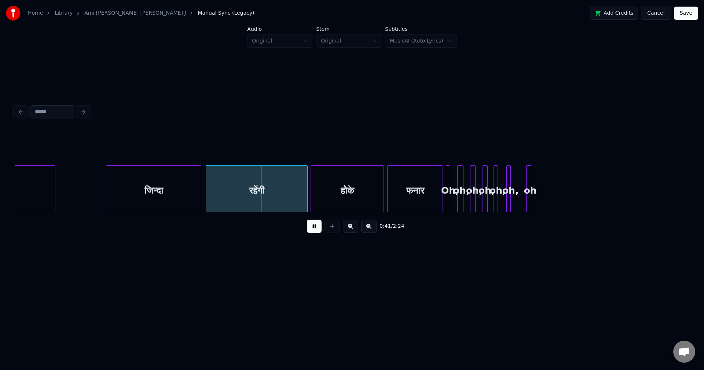
click at [309, 230] on button at bounding box center [314, 226] width 15 height 13
click at [228, 181] on div "रहेंगी" at bounding box center [253, 191] width 101 height 50
click at [310, 228] on button at bounding box center [314, 226] width 15 height 13
click at [309, 227] on button at bounding box center [314, 226] width 15 height 13
click at [236, 190] on div "रहेंगी" at bounding box center [252, 191] width 101 height 50
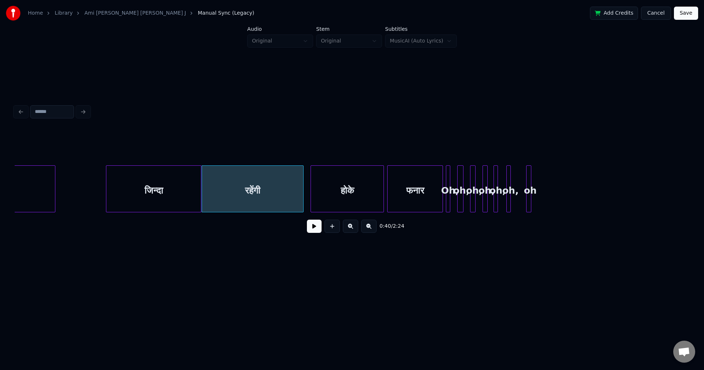
click at [312, 230] on button at bounding box center [314, 226] width 15 height 13
drag, startPoint x: 311, startPoint y: 229, endPoint x: 307, endPoint y: 228, distance: 4.0
click at [310, 229] on button at bounding box center [314, 226] width 15 height 13
click at [193, 191] on div at bounding box center [194, 189] width 2 height 46
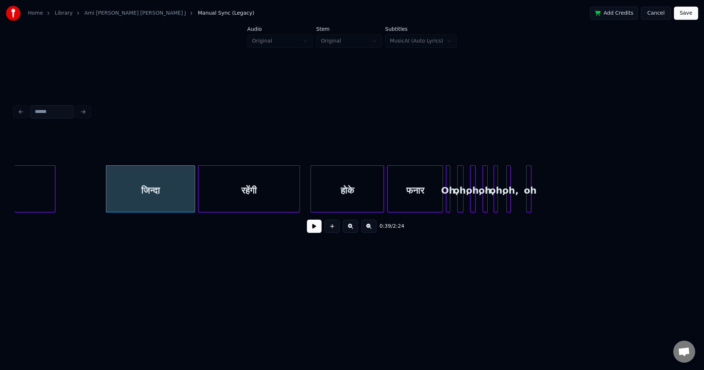
click at [211, 193] on div "रहेंगी" at bounding box center [248, 191] width 101 height 50
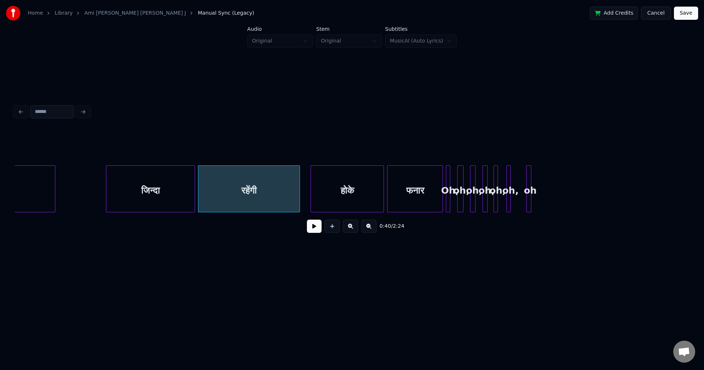
click at [312, 227] on button at bounding box center [314, 226] width 15 height 13
click at [310, 227] on button at bounding box center [314, 226] width 15 height 13
click at [194, 190] on div "जिन्दा" at bounding box center [149, 188] width 89 height 47
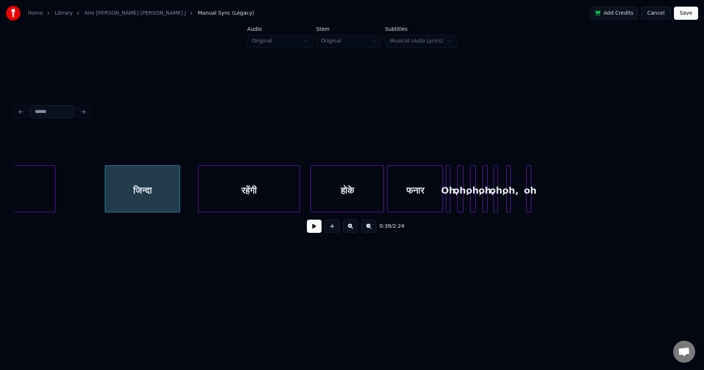
click at [179, 188] on div at bounding box center [178, 189] width 2 height 46
click at [316, 232] on button at bounding box center [314, 226] width 15 height 13
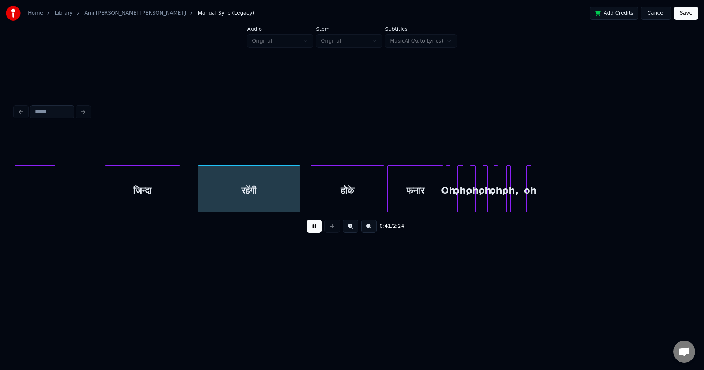
click at [312, 230] on button at bounding box center [314, 226] width 15 height 13
click at [228, 195] on div "रहेंगी" at bounding box center [244, 191] width 101 height 50
click at [312, 230] on button at bounding box center [314, 226] width 15 height 13
click at [311, 230] on button at bounding box center [314, 226] width 15 height 13
click at [246, 196] on div "रहेंगी" at bounding box center [240, 191] width 101 height 50
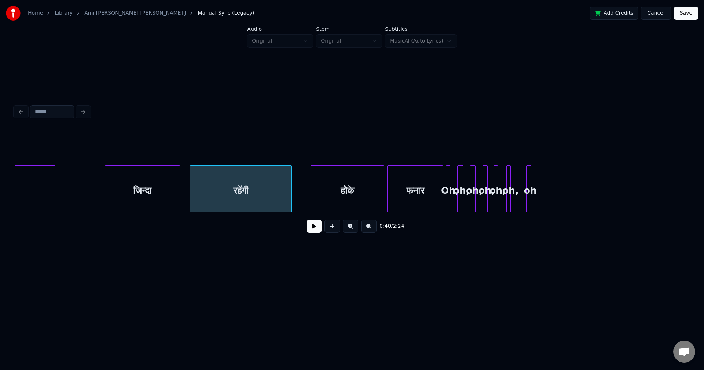
click at [319, 229] on button at bounding box center [314, 226] width 15 height 13
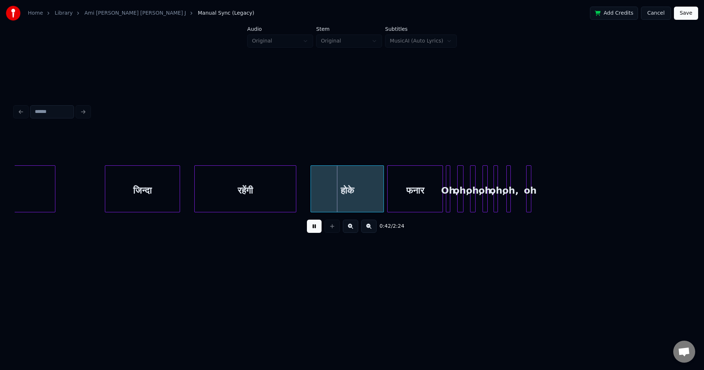
click at [239, 188] on div "रहेंगी" at bounding box center [245, 191] width 101 height 50
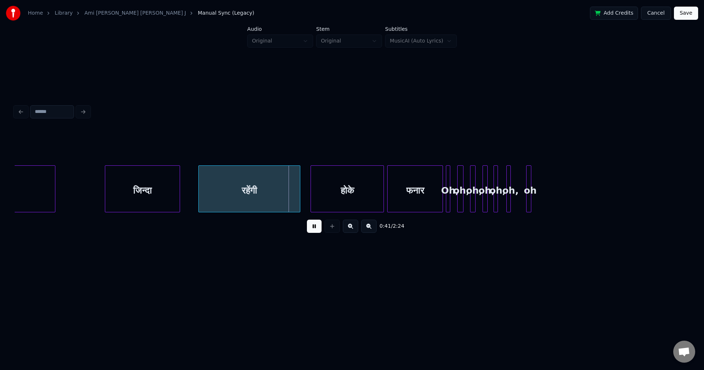
click at [241, 195] on div "रहेंगी" at bounding box center [249, 191] width 101 height 50
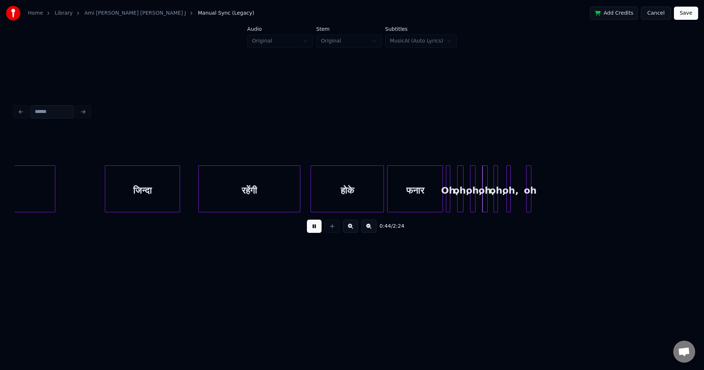
click at [317, 230] on button at bounding box center [314, 226] width 15 height 13
click at [688, 193] on div "oh" at bounding box center [688, 191] width 7 height 50
click at [675, 183] on div "oh," at bounding box center [671, 191] width 7 height 50
click at [667, 182] on div "oh," at bounding box center [664, 191] width 7 height 50
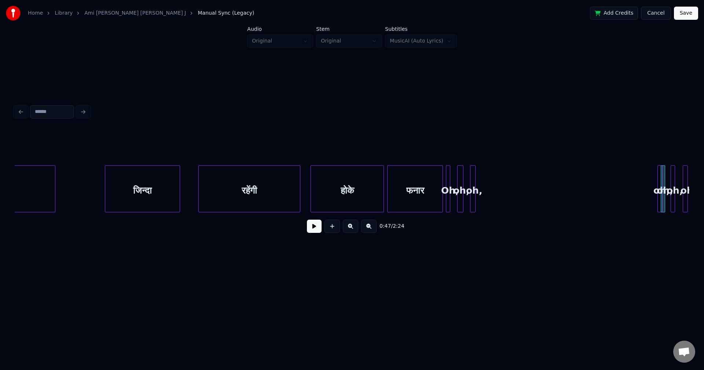
click at [639, 189] on div "oh," at bounding box center [635, 191] width 7 height 50
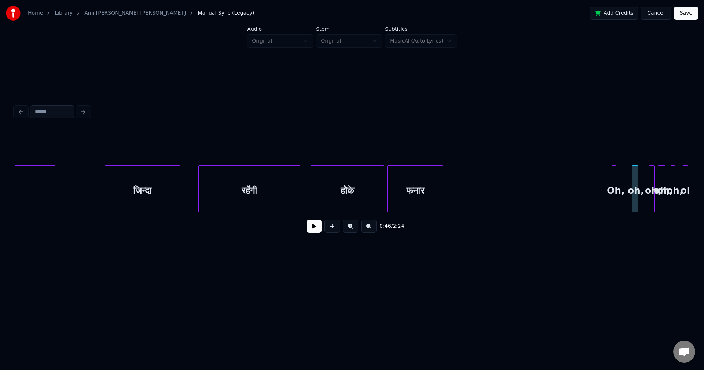
click at [616, 184] on div "Oh," at bounding box center [615, 191] width 7 height 50
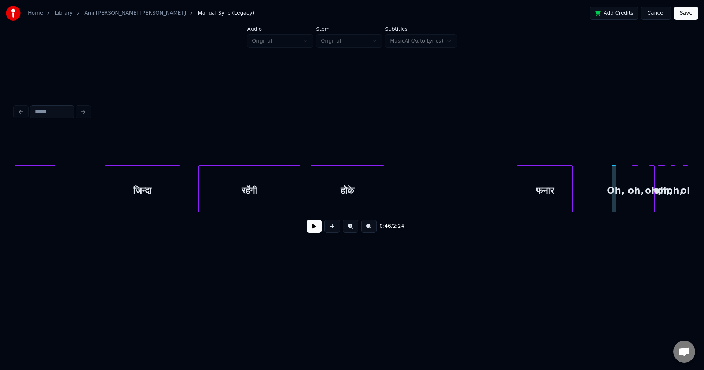
click at [543, 201] on div "फनार" at bounding box center [544, 191] width 55 height 50
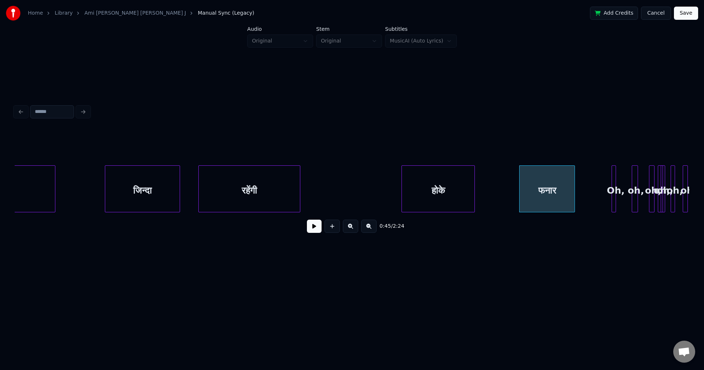
click at [433, 189] on div "होके" at bounding box center [438, 191] width 73 height 50
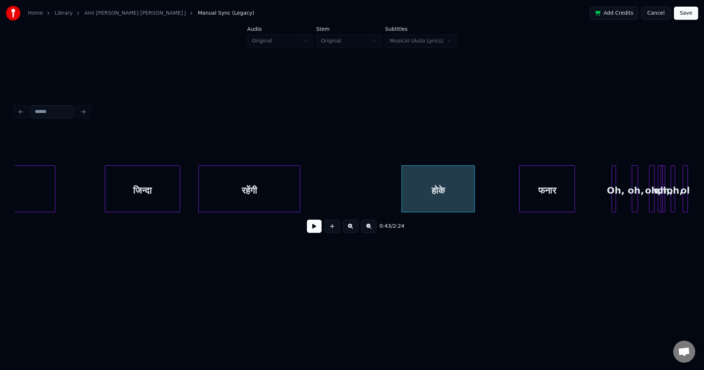
click at [310, 227] on button at bounding box center [314, 226] width 15 height 13
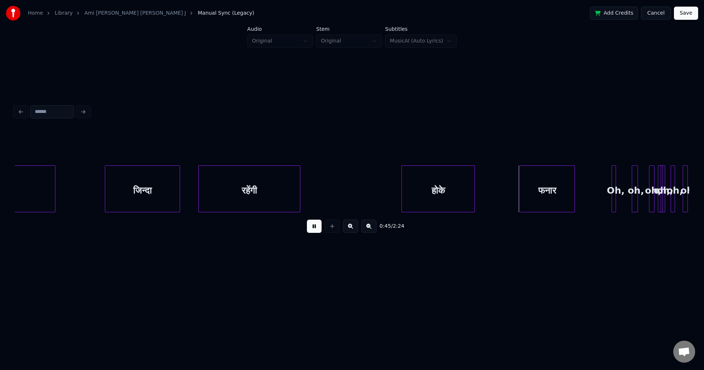
click at [308, 227] on button at bounding box center [314, 226] width 15 height 13
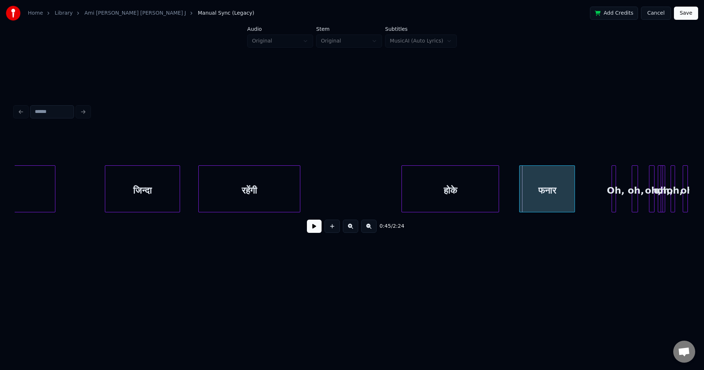
click at [498, 189] on div at bounding box center [497, 189] width 2 height 46
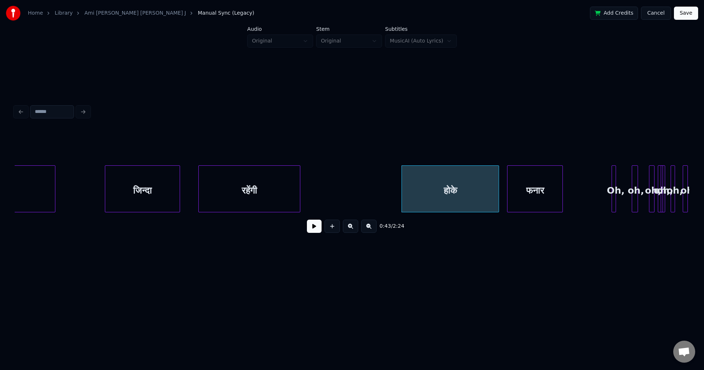
click at [522, 192] on div "फनार" at bounding box center [534, 191] width 55 height 50
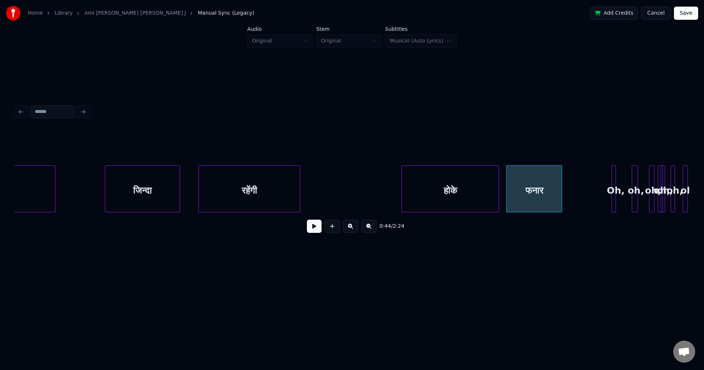
click at [313, 230] on button at bounding box center [314, 226] width 15 height 13
click at [312, 230] on button at bounding box center [314, 226] width 15 height 13
click at [591, 192] on div at bounding box center [590, 189] width 2 height 46
click at [314, 228] on button at bounding box center [314, 226] width 15 height 13
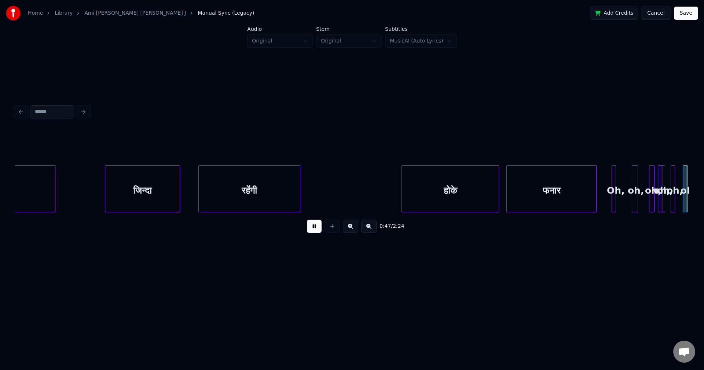
scroll to position [0, 3476]
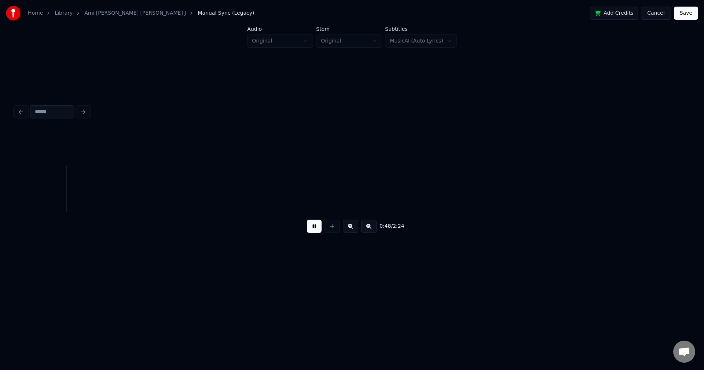
click at [311, 226] on button at bounding box center [314, 226] width 15 height 13
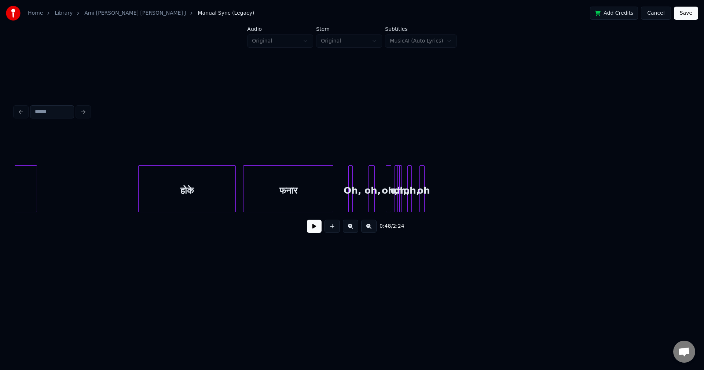
scroll to position [0, 3053]
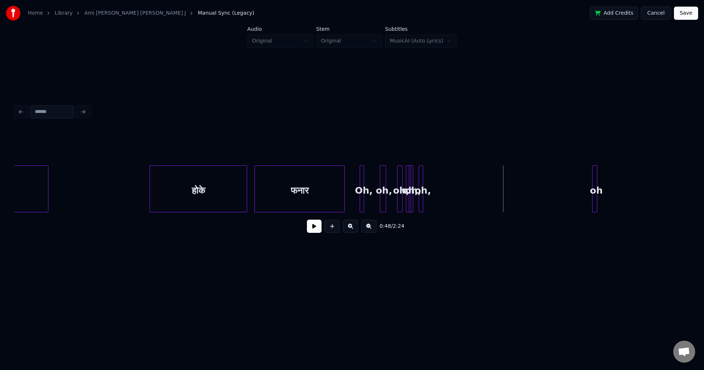
click at [598, 195] on div "oh" at bounding box center [595, 191] width 7 height 50
click at [574, 189] on div "oh," at bounding box center [570, 191] width 7 height 50
click at [553, 185] on div "oh," at bounding box center [550, 191] width 7 height 50
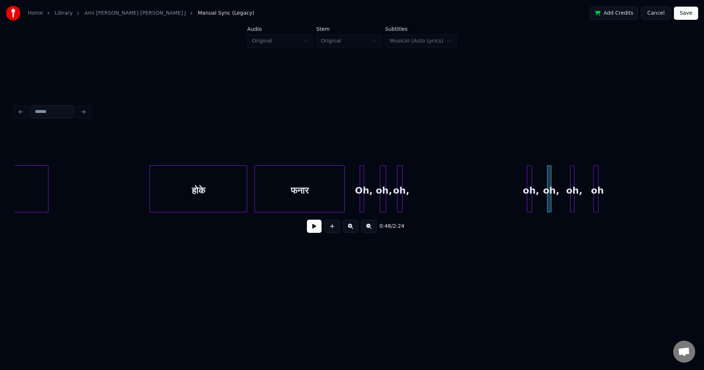
click at [535, 180] on div "oh," at bounding box center [530, 191] width 7 height 50
click at [521, 180] on div "oh," at bounding box center [517, 191] width 7 height 50
click at [502, 176] on div "oh," at bounding box center [497, 191] width 7 height 50
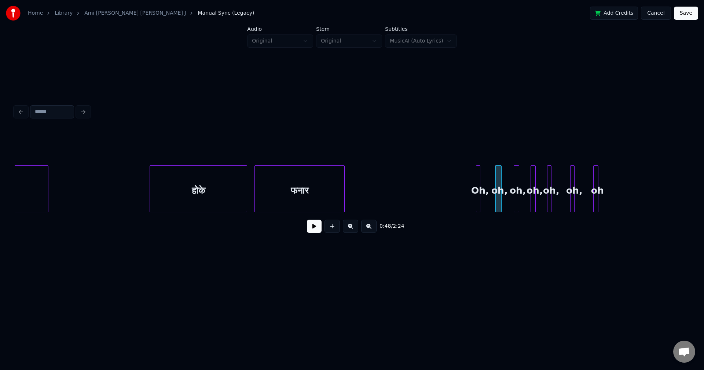
click at [483, 176] on div "Oh," at bounding box center [479, 191] width 7 height 50
click at [313, 228] on button at bounding box center [314, 226] width 15 height 13
click at [311, 227] on button at bounding box center [314, 226] width 15 height 13
click at [299, 186] on div "फनार" at bounding box center [299, 191] width 89 height 50
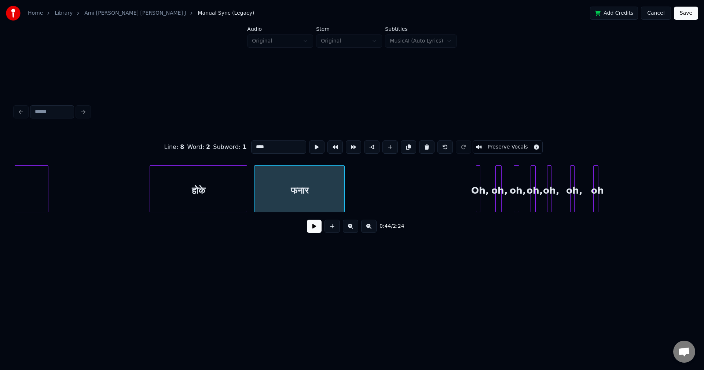
click at [311, 231] on button at bounding box center [314, 226] width 15 height 13
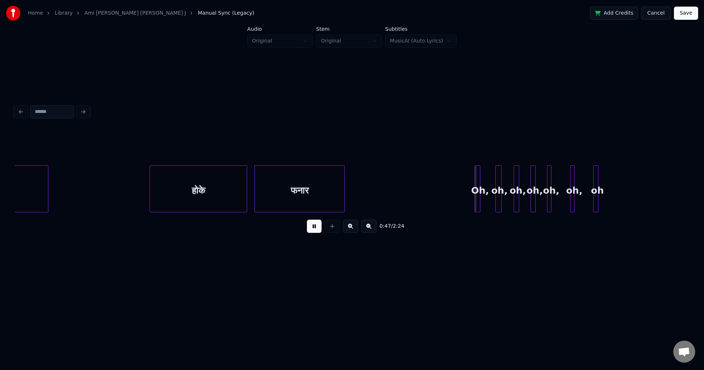
click at [307, 225] on button at bounding box center [314, 226] width 15 height 13
click at [472, 185] on div at bounding box center [471, 189] width 2 height 46
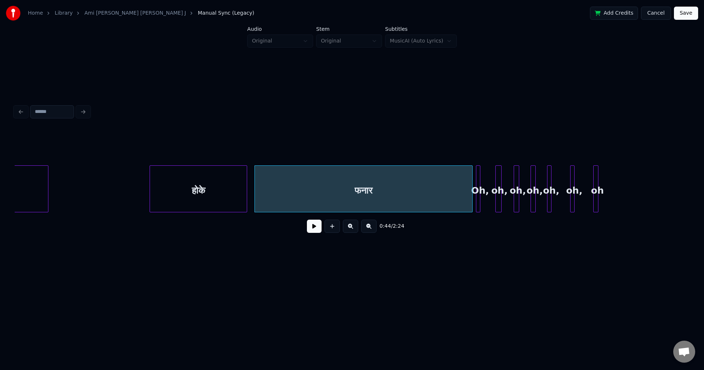
click at [369, 194] on div "फनार" at bounding box center [363, 191] width 217 height 50
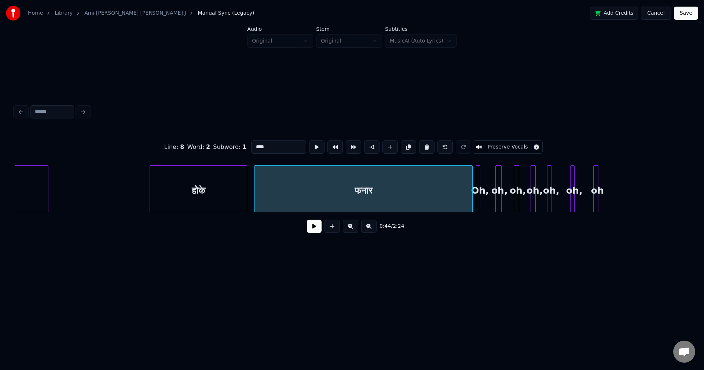
click at [270, 146] on input "****" at bounding box center [278, 146] width 55 height 13
type input "***"
click at [475, 257] on div "Line : 8 Word : 2 Subword : 1 *** Preserve Vocals 0:44 / 2:24" at bounding box center [352, 170] width 680 height 222
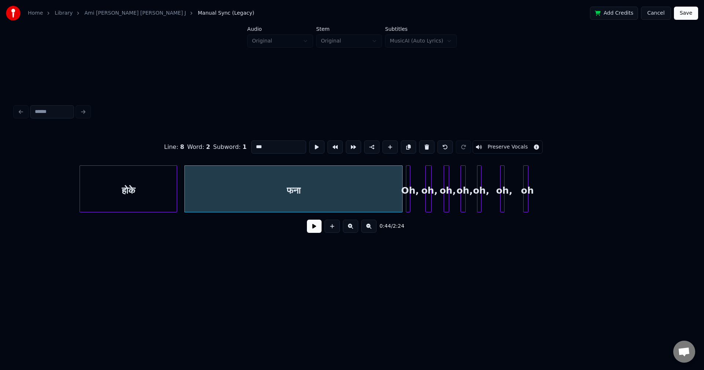
scroll to position [0, 3141]
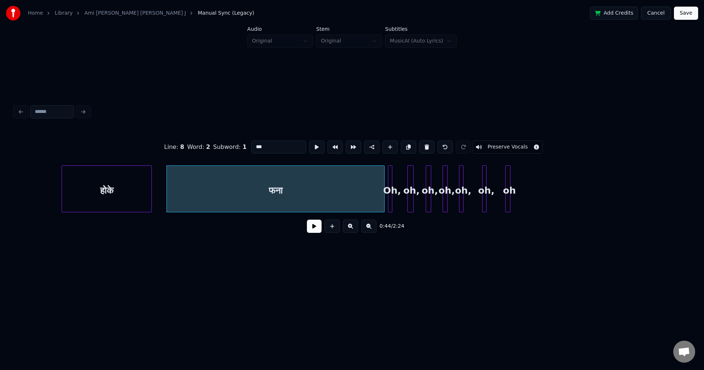
click at [150, 194] on div at bounding box center [150, 189] width 2 height 46
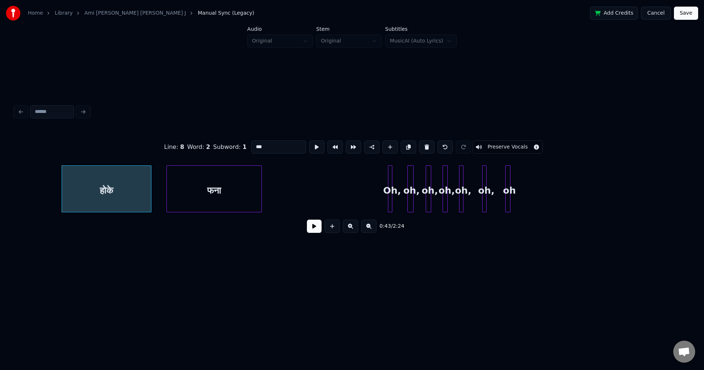
click at [261, 194] on div at bounding box center [260, 189] width 2 height 46
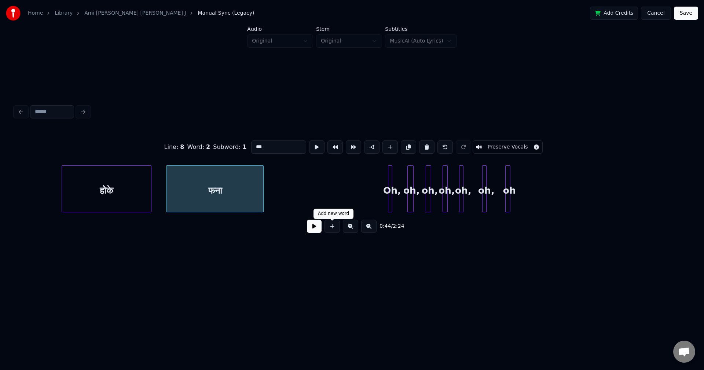
click at [315, 228] on button at bounding box center [314, 226] width 15 height 13
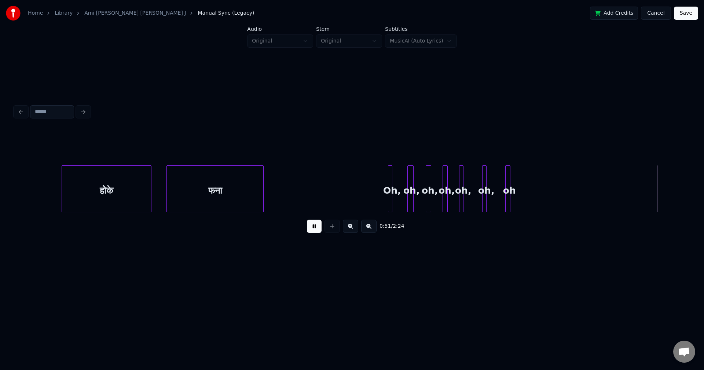
click at [312, 225] on button at bounding box center [314, 226] width 15 height 13
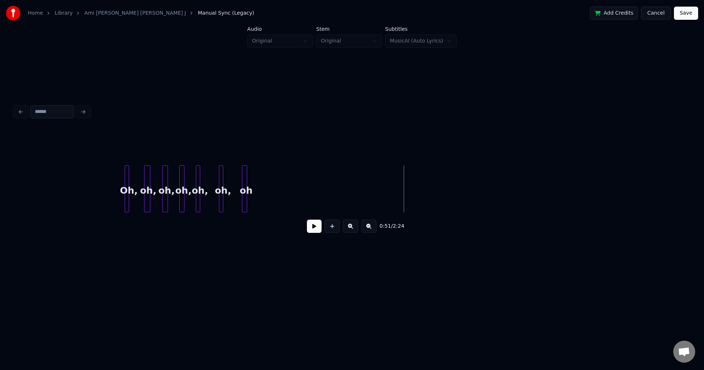
scroll to position [0, 3393]
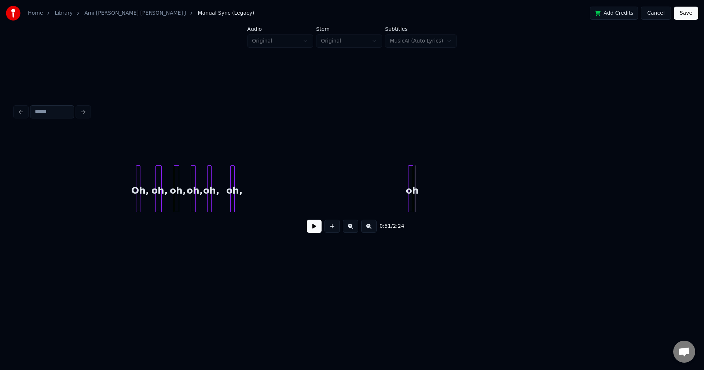
click at [415, 194] on div "oh" at bounding box center [411, 191] width 7 height 50
click at [234, 183] on div at bounding box center [233, 189] width 2 height 46
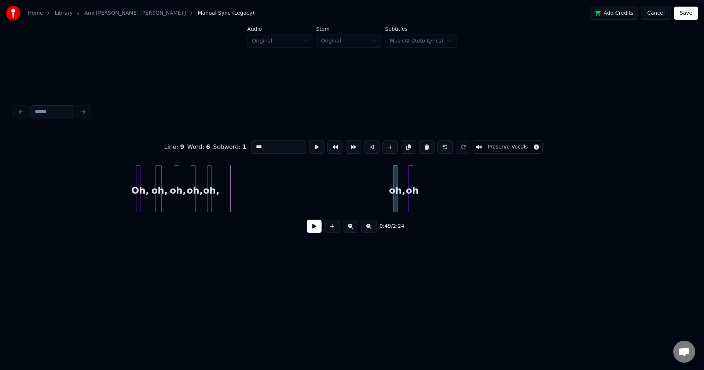
click at [401, 192] on div "oh," at bounding box center [396, 191] width 7 height 50
click at [239, 190] on div "Oh," at bounding box center [238, 191] width 7 height 50
click at [258, 189] on div "oh," at bounding box center [255, 191] width 7 height 50
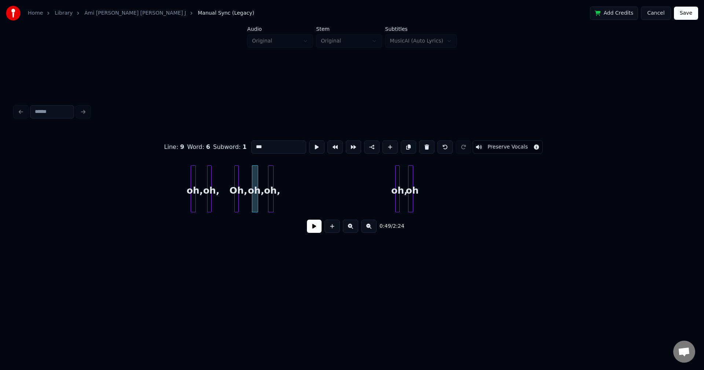
click at [274, 191] on div "oh," at bounding box center [271, 191] width 7 height 50
click at [296, 192] on div "oh," at bounding box center [294, 191] width 7 height 50
click at [317, 188] on div "oh," at bounding box center [314, 191] width 7 height 50
click at [235, 187] on div at bounding box center [236, 189] width 2 height 46
type input "***"
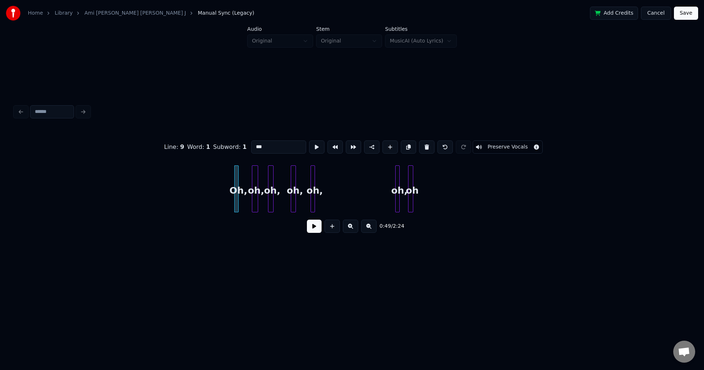
click at [315, 226] on button at bounding box center [314, 226] width 15 height 13
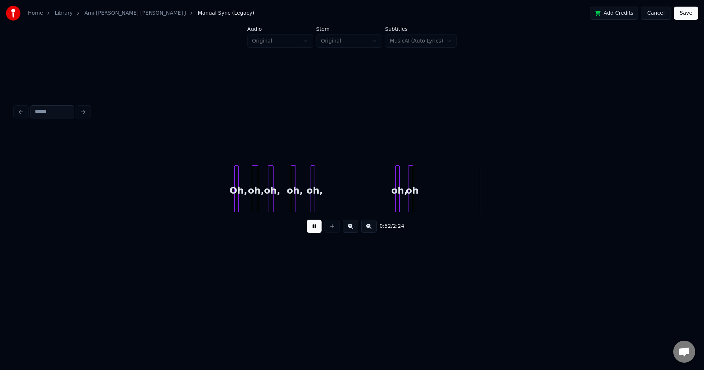
click at [307, 225] on div "0:52 / 2:24" at bounding box center [352, 226] width 663 height 16
click at [313, 228] on button at bounding box center [314, 226] width 15 height 13
click at [334, 191] on div "oh," at bounding box center [337, 191] width 7 height 50
click at [409, 194] on div at bounding box center [409, 189] width 2 height 46
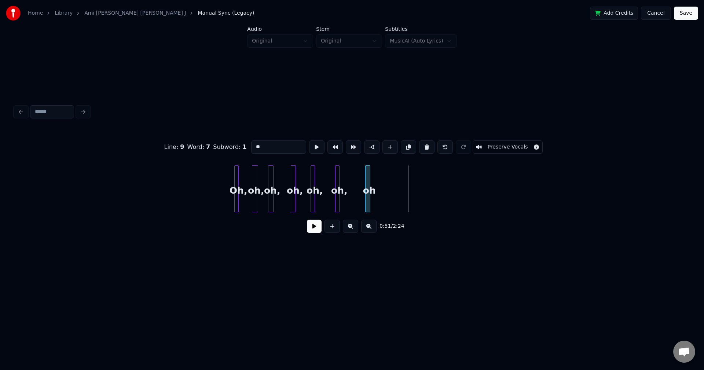
click at [371, 196] on div "oh" at bounding box center [369, 191] width 7 height 50
click at [279, 210] on div "Oh, oh, oh, oh, oh, oh, oh" at bounding box center [352, 188] width 675 height 47
click at [256, 187] on div at bounding box center [257, 189] width 2 height 46
type input "***"
click at [316, 230] on button at bounding box center [314, 226] width 15 height 13
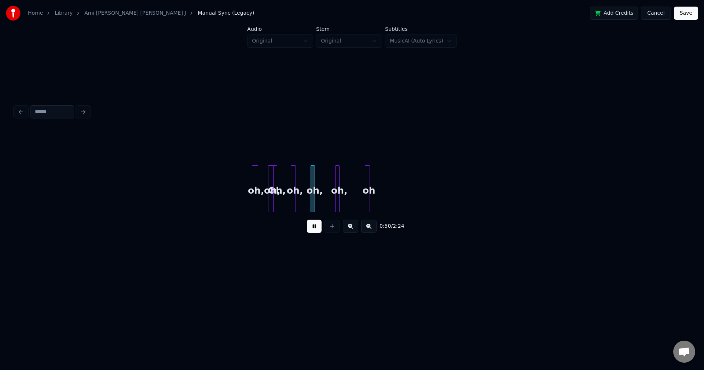
click at [309, 228] on button at bounding box center [314, 226] width 15 height 13
click at [234, 183] on div "oh," at bounding box center [234, 191] width 7 height 50
click at [313, 229] on button at bounding box center [314, 226] width 15 height 13
click at [312, 228] on button at bounding box center [314, 226] width 15 height 13
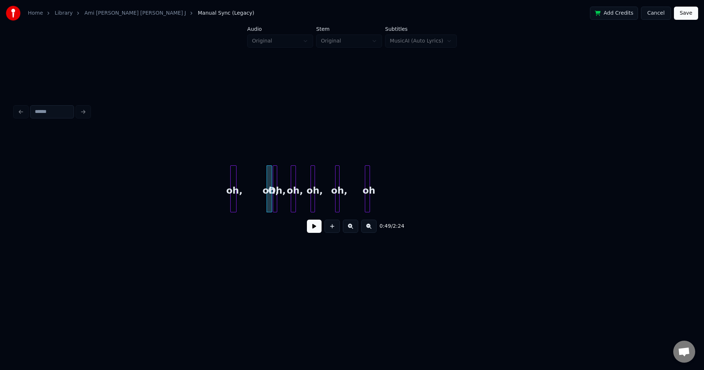
click at [279, 183] on div "Oh," at bounding box center [276, 191] width 7 height 50
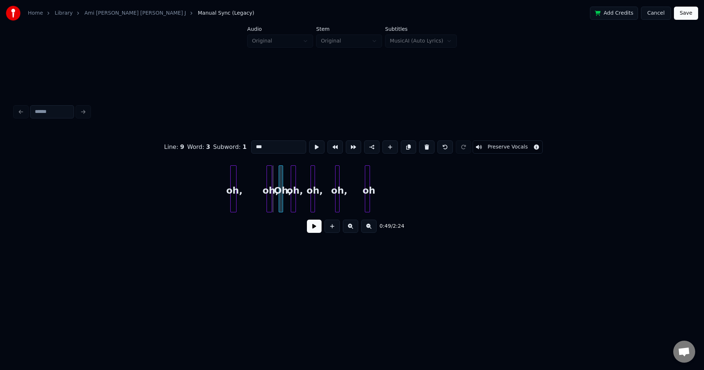
click at [286, 183] on div "Oh," at bounding box center [282, 191] width 7 height 50
click at [235, 186] on div at bounding box center [235, 189] width 2 height 46
type input "***"
click at [311, 229] on button at bounding box center [314, 226] width 15 height 13
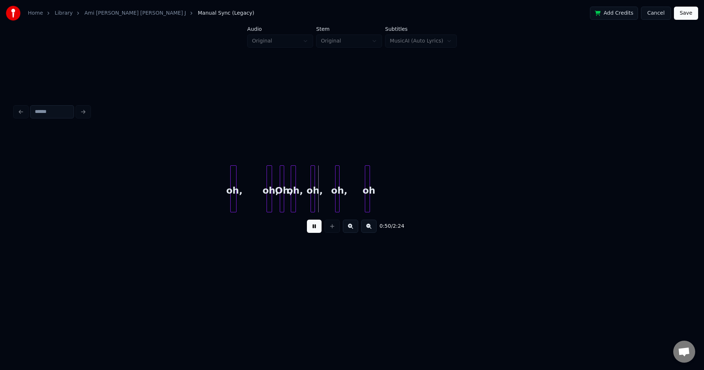
click at [310, 228] on button at bounding box center [314, 226] width 15 height 13
click at [392, 190] on div "Oh," at bounding box center [389, 191] width 7 height 50
click at [234, 176] on div "oh," at bounding box center [234, 191] width 7 height 50
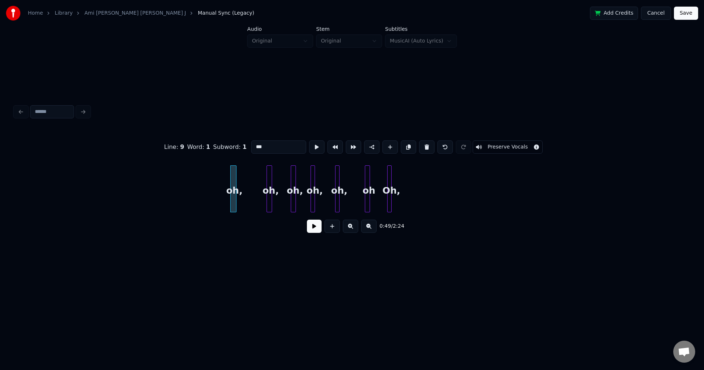
click at [312, 228] on button at bounding box center [314, 226] width 15 height 13
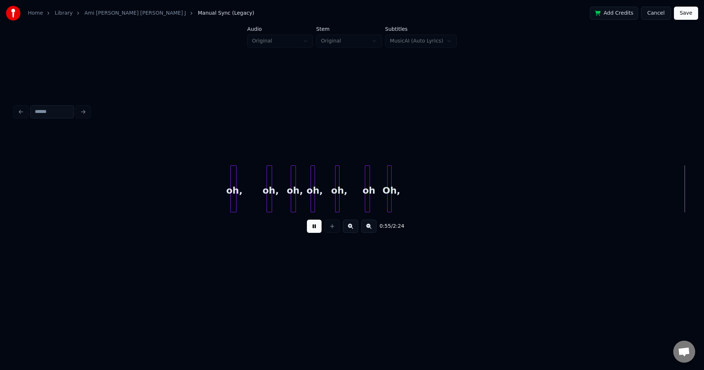
scroll to position [0, 4067]
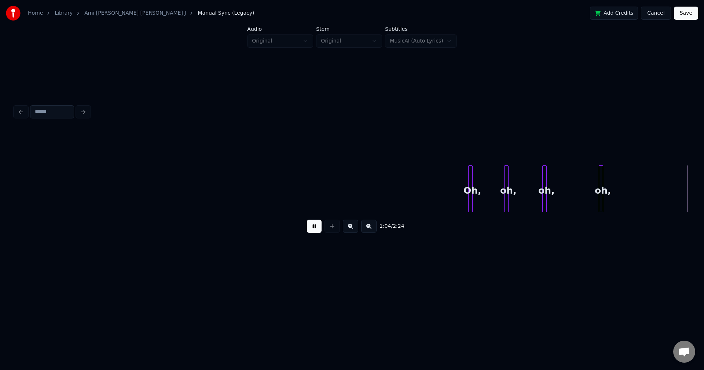
click at [308, 226] on button at bounding box center [314, 226] width 15 height 13
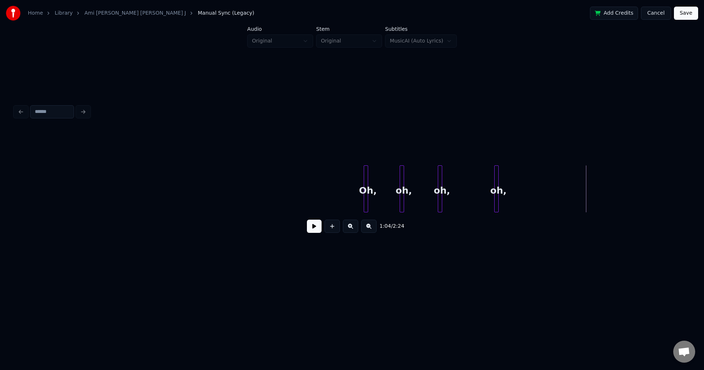
scroll to position [0, 4160]
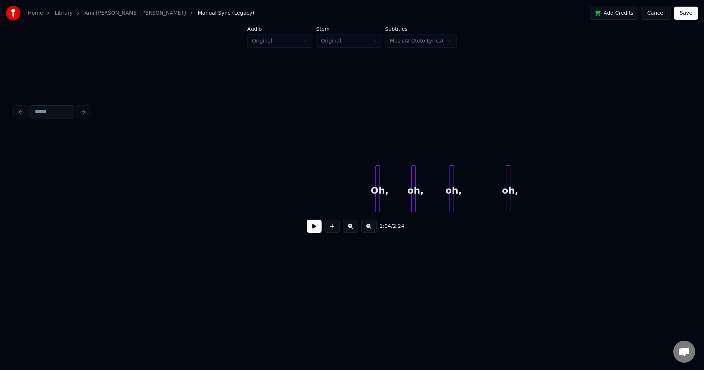
drag, startPoint x: 300, startPoint y: 203, endPoint x: 231, endPoint y: 198, distance: 69.5
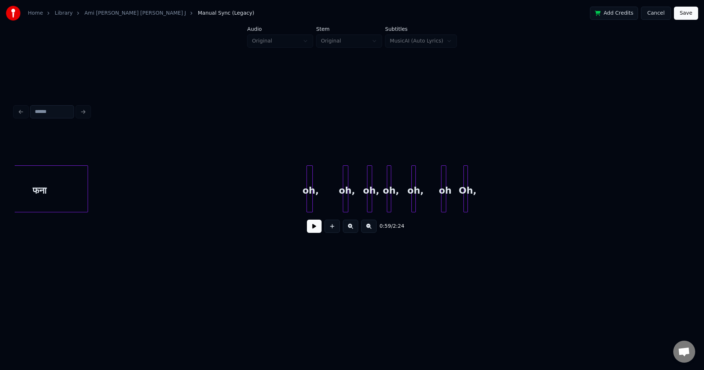
scroll to position [0, 3387]
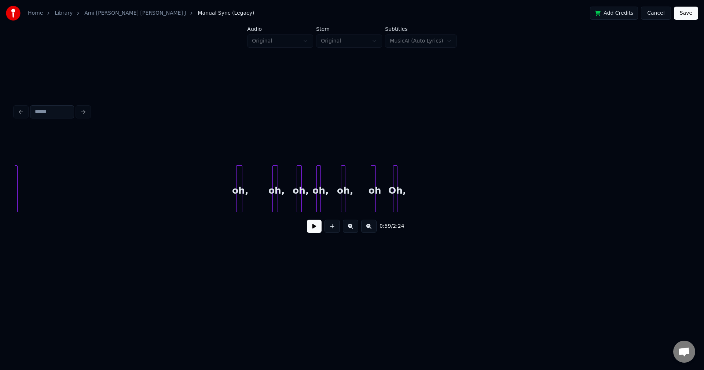
click at [313, 229] on button at bounding box center [314, 226] width 15 height 13
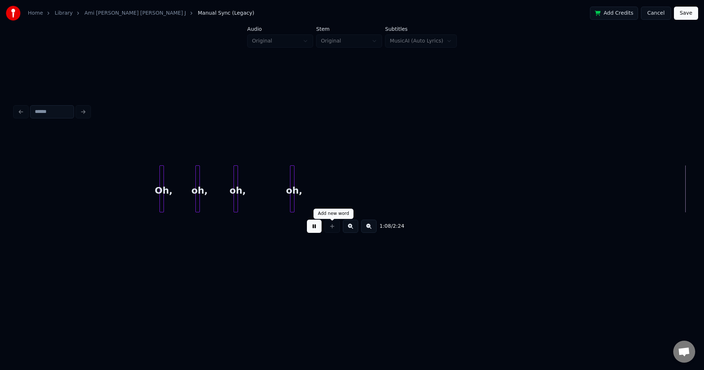
scroll to position [0, 5050]
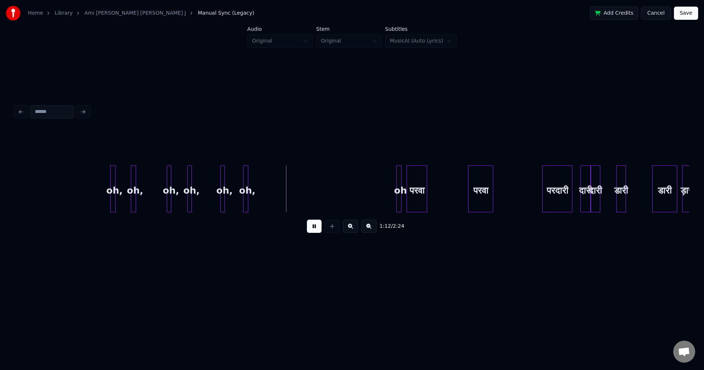
click at [307, 227] on button at bounding box center [314, 226] width 15 height 13
click at [114, 182] on div at bounding box center [114, 189] width 2 height 46
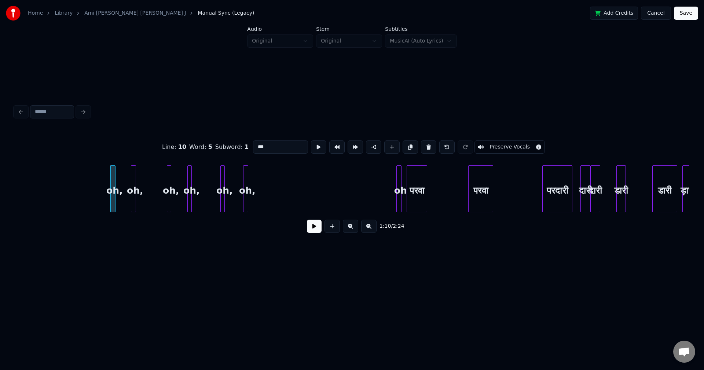
drag, startPoint x: 273, startPoint y: 146, endPoint x: 249, endPoint y: 140, distance: 24.0
click at [249, 140] on div "Line : 10 Word : 5 Subword : 1 *** Preserve Vocals" at bounding box center [352, 147] width 675 height 37
click at [135, 188] on div at bounding box center [134, 189] width 2 height 46
drag, startPoint x: 275, startPoint y: 142, endPoint x: 253, endPoint y: 144, distance: 21.7
click at [254, 144] on input "***" at bounding box center [280, 146] width 55 height 13
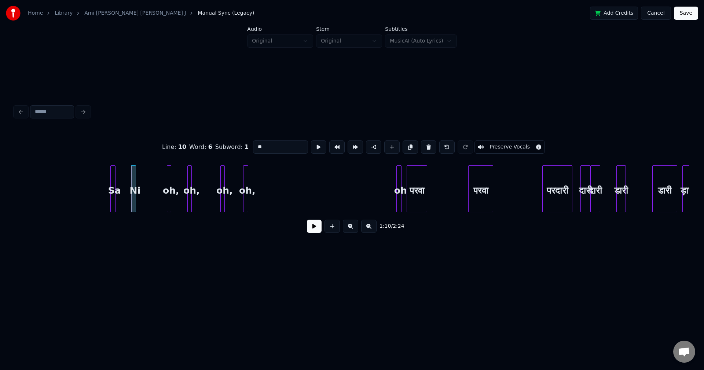
click at [169, 186] on div at bounding box center [170, 189] width 2 height 46
drag, startPoint x: 266, startPoint y: 143, endPoint x: 250, endPoint y: 146, distance: 16.3
click at [253, 146] on input "***" at bounding box center [280, 146] width 55 height 13
click at [190, 185] on div at bounding box center [190, 189] width 2 height 46
drag, startPoint x: 268, startPoint y: 143, endPoint x: 250, endPoint y: 144, distance: 17.6
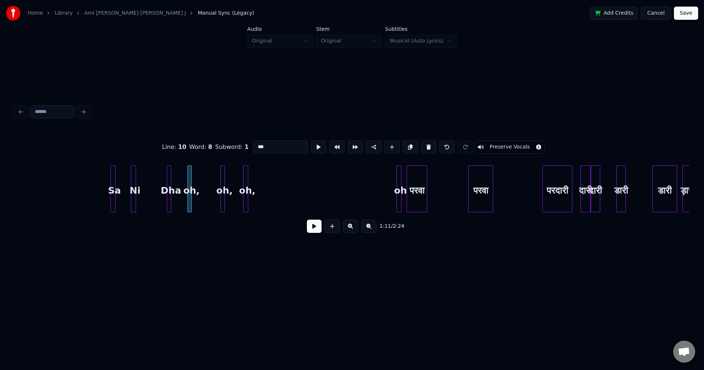
click at [253, 144] on input "***" at bounding box center [280, 146] width 55 height 13
click at [222, 183] on div at bounding box center [222, 189] width 2 height 46
drag, startPoint x: 267, startPoint y: 143, endPoint x: 253, endPoint y: 145, distance: 13.7
click at [253, 145] on input "***" at bounding box center [280, 146] width 55 height 13
click at [245, 184] on div at bounding box center [244, 189] width 2 height 46
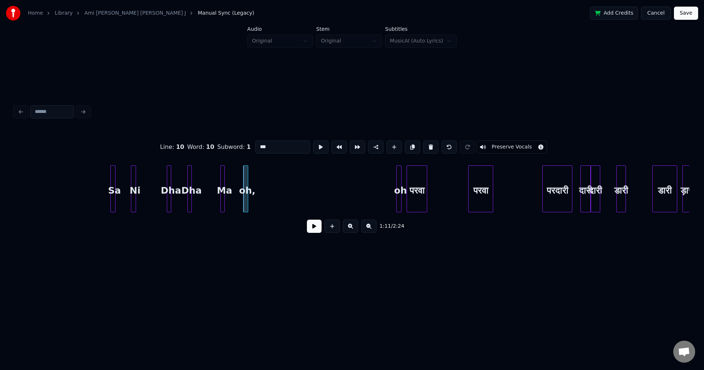
drag, startPoint x: 269, startPoint y: 143, endPoint x: 256, endPoint y: 143, distance: 13.6
click at [256, 143] on input "***" at bounding box center [282, 146] width 55 height 13
click at [114, 175] on div at bounding box center [114, 189] width 2 height 46
type input "**"
click at [314, 231] on button at bounding box center [314, 226] width 15 height 13
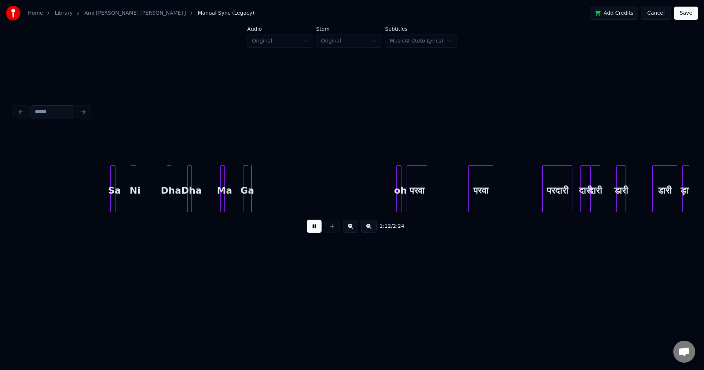
click at [309, 228] on button at bounding box center [314, 226] width 15 height 13
click at [114, 181] on div at bounding box center [114, 189] width 2 height 46
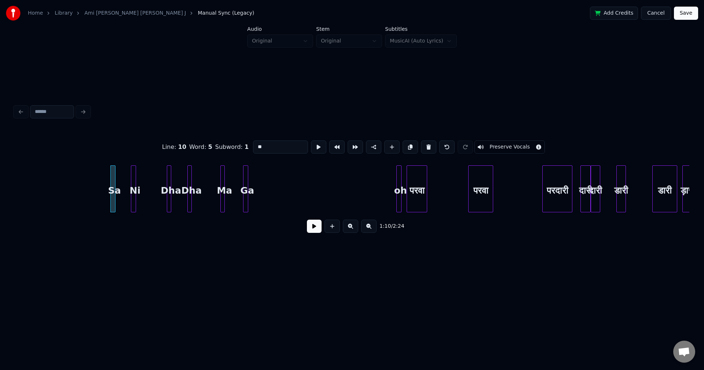
click at [309, 232] on button at bounding box center [314, 226] width 15 height 13
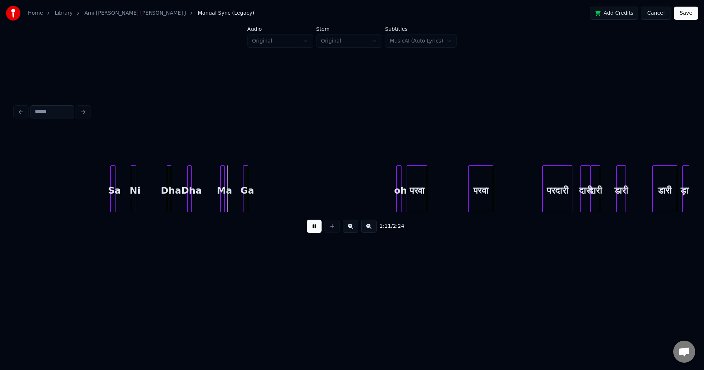
click at [308, 231] on button at bounding box center [314, 226] width 15 height 13
click at [113, 184] on div at bounding box center [114, 189] width 2 height 46
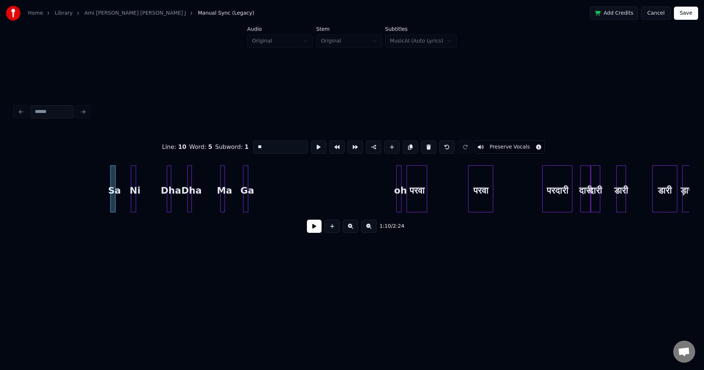
click at [310, 229] on button at bounding box center [314, 226] width 15 height 13
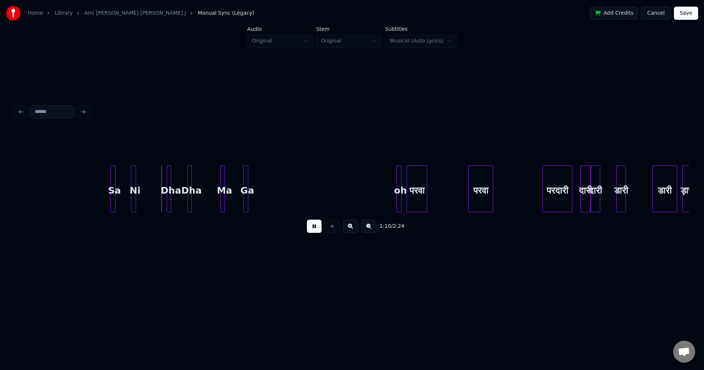
click at [308, 228] on button at bounding box center [314, 226] width 15 height 13
click at [124, 184] on div "Ni" at bounding box center [122, 191] width 7 height 50
click at [128, 179] on div "Dha" at bounding box center [130, 188] width 4 height 47
click at [111, 181] on div at bounding box center [112, 189] width 2 height 46
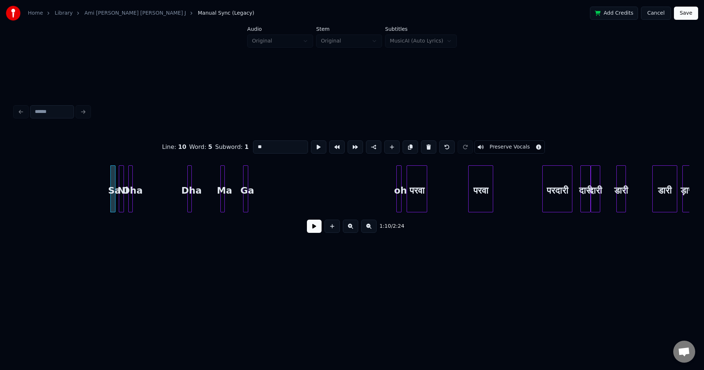
click at [312, 228] on button at bounding box center [314, 226] width 15 height 13
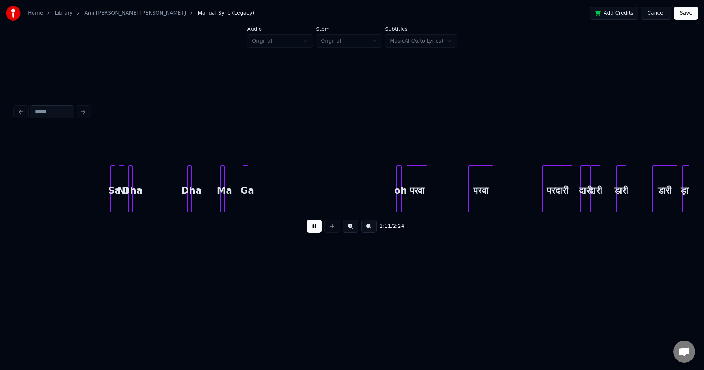
click at [311, 228] on button at bounding box center [314, 226] width 15 height 13
click at [164, 188] on div "Dha" at bounding box center [167, 191] width 7 height 50
click at [170, 188] on div "Ma" at bounding box center [173, 191] width 7 height 50
click at [179, 180] on div "Ga" at bounding box center [182, 191] width 7 height 50
click at [164, 182] on div "Dha" at bounding box center [167, 191] width 7 height 50
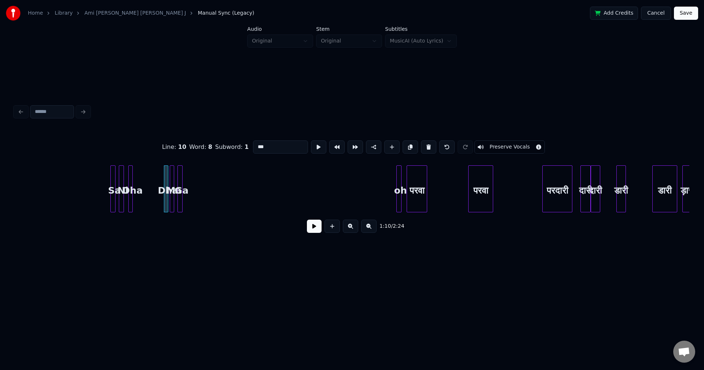
click at [315, 228] on button at bounding box center [314, 226] width 15 height 13
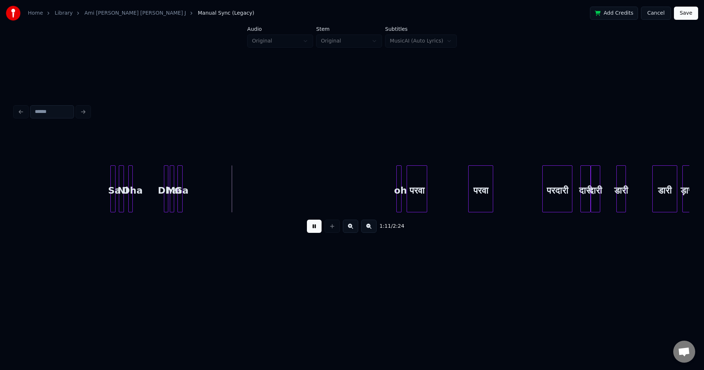
click at [313, 228] on button at bounding box center [314, 226] width 15 height 13
click at [210, 184] on div "Sa Ni Dha Dha Ma Ga oh परवा परवा परदारी दारी दारी डारी डारी ड़ारी" at bounding box center [255, 188] width 10582 height 47
click at [312, 229] on button at bounding box center [314, 226] width 15 height 13
click at [311, 228] on button at bounding box center [314, 226] width 15 height 13
click at [221, 182] on div "Sa Ni Dha Dha Ma Ga oh परवा परवा परदारी दारी दारी डारी डारी ड़ारी" at bounding box center [255, 188] width 10582 height 47
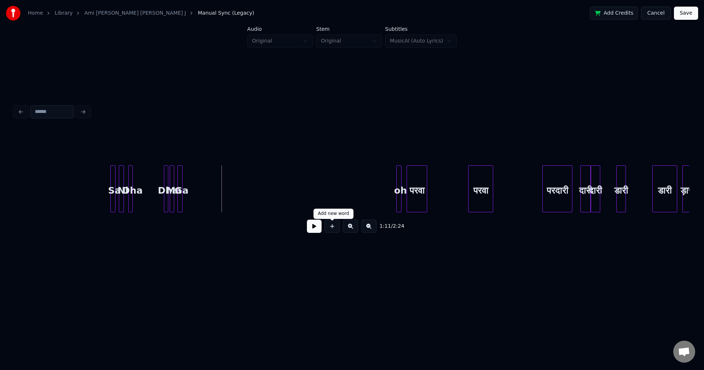
click at [334, 229] on button at bounding box center [331, 226] width 15 height 13
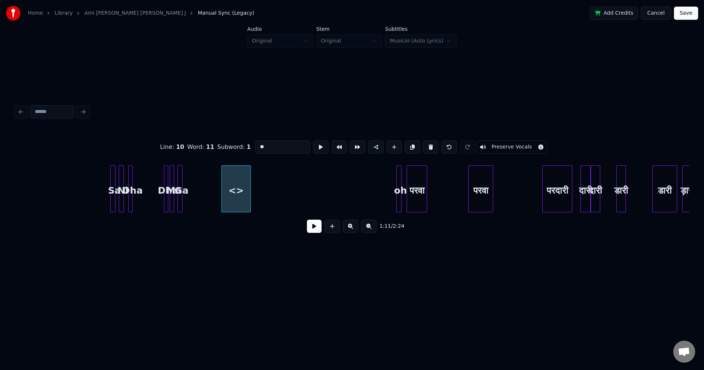
drag, startPoint x: 268, startPoint y: 144, endPoint x: 256, endPoint y: 144, distance: 12.5
click at [256, 144] on input "**" at bounding box center [282, 146] width 55 height 13
type input "*"
click at [245, 193] on div at bounding box center [246, 189] width 2 height 46
type input "********"
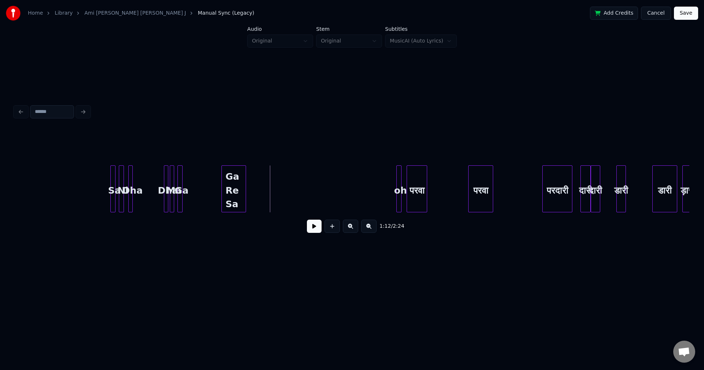
click at [246, 189] on div "Ga Re Sa" at bounding box center [233, 188] width 25 height 47
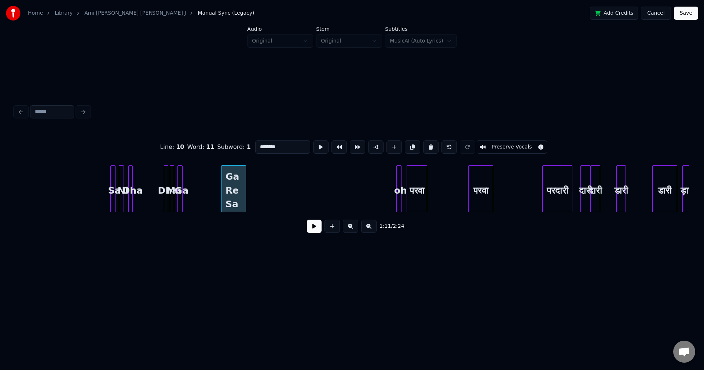
click at [279, 145] on input "********" at bounding box center [282, 146] width 55 height 13
click at [224, 187] on div at bounding box center [224, 189] width 2 height 46
type input "**"
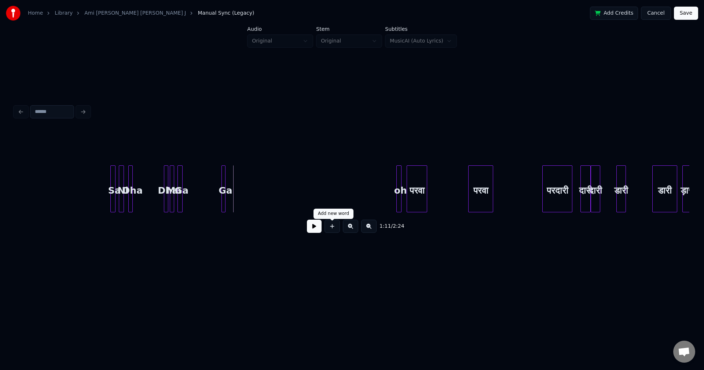
click at [330, 227] on button at bounding box center [331, 226] width 15 height 13
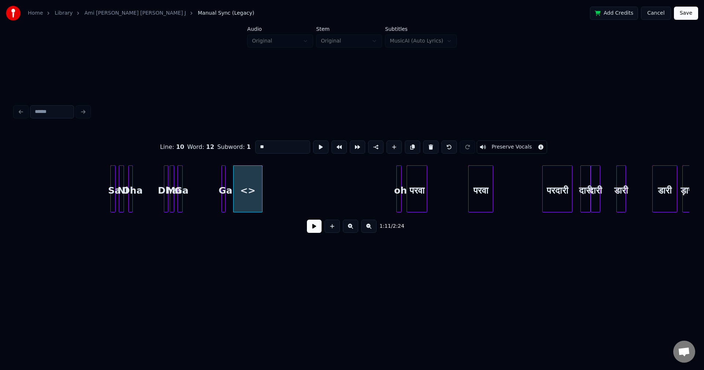
click at [261, 146] on input "**" at bounding box center [282, 146] width 55 height 13
click at [263, 145] on input "**" at bounding box center [282, 146] width 55 height 13
drag, startPoint x: 272, startPoint y: 144, endPoint x: 257, endPoint y: 146, distance: 15.8
click at [257, 146] on input "**" at bounding box center [282, 146] width 55 height 13
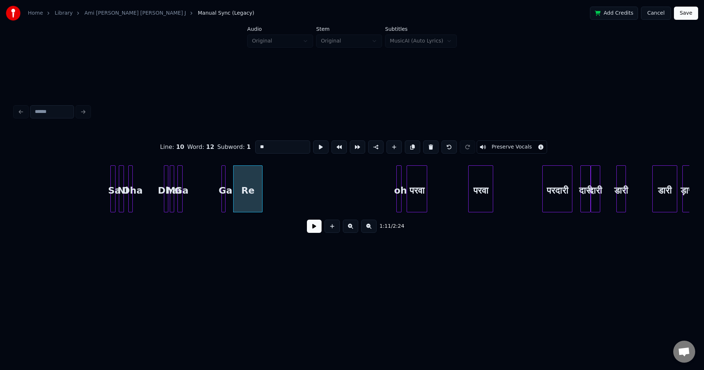
click at [263, 188] on div "Re" at bounding box center [247, 188] width 29 height 47
click at [238, 189] on div at bounding box center [237, 189] width 2 height 46
click at [232, 186] on div "Re" at bounding box center [230, 191] width 7 height 50
click at [230, 184] on div at bounding box center [229, 189] width 2 height 46
type input "**"
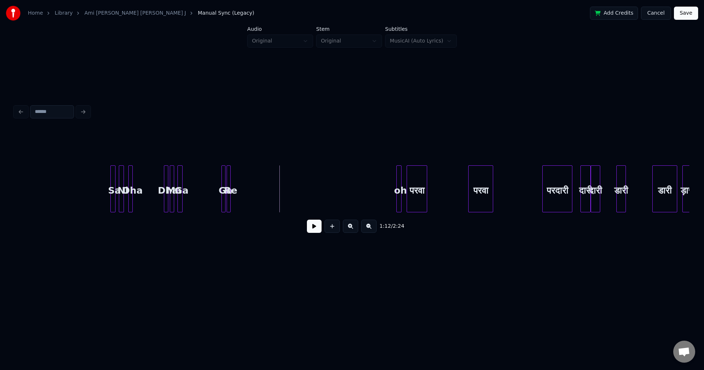
click at [234, 176] on div "Re" at bounding box center [230, 191] width 7 height 50
click at [329, 231] on button at bounding box center [331, 226] width 15 height 13
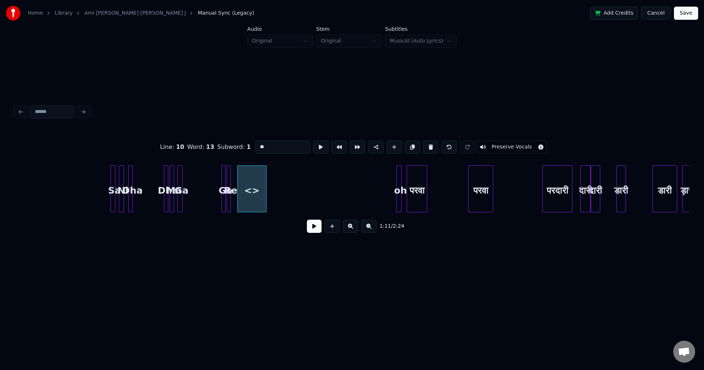
drag, startPoint x: 274, startPoint y: 144, endPoint x: 251, endPoint y: 146, distance: 22.8
click at [255, 146] on input "**" at bounding box center [282, 146] width 55 height 13
click at [241, 195] on div at bounding box center [240, 189] width 2 height 46
click at [283, 226] on div "Line : 10 Word : 13 Subword : 1 ** Preserve Vocals 1:11 / 2:24" at bounding box center [352, 184] width 675 height 111
click at [240, 185] on div at bounding box center [239, 189] width 2 height 46
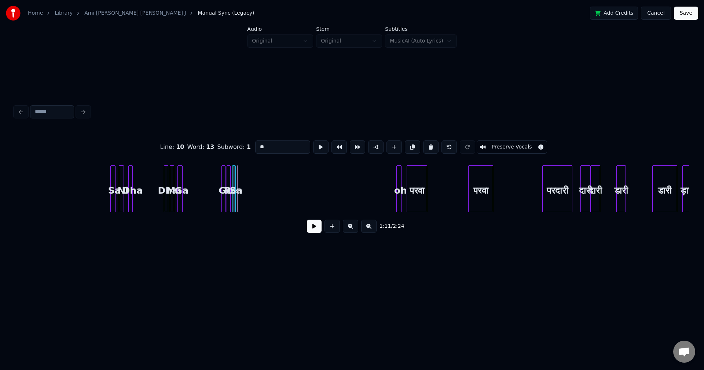
click at [238, 179] on div "Sa" at bounding box center [235, 191] width 7 height 50
click at [222, 177] on div at bounding box center [223, 189] width 2 height 46
type input "**"
click at [313, 228] on button at bounding box center [314, 226] width 15 height 13
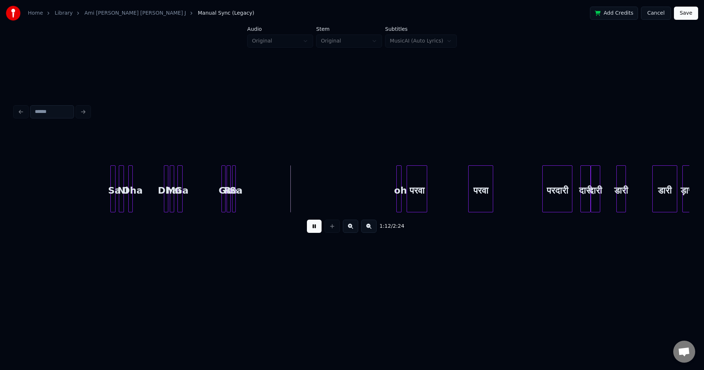
click at [309, 229] on button at bounding box center [314, 226] width 15 height 13
click at [247, 184] on div "Sa" at bounding box center [245, 191] width 7 height 50
click at [235, 184] on div "Re" at bounding box center [233, 191] width 7 height 50
click at [224, 182] on div at bounding box center [224, 189] width 2 height 46
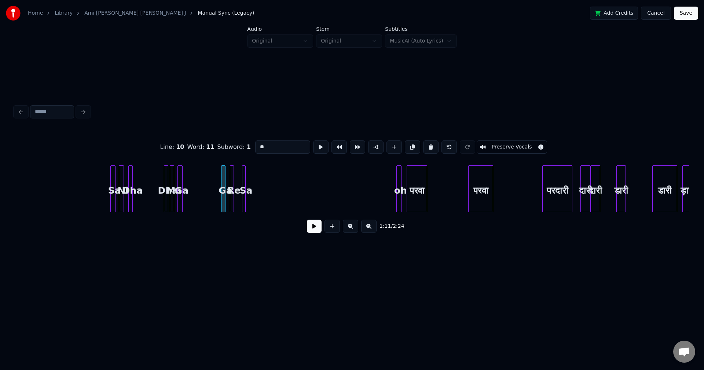
click at [313, 230] on button at bounding box center [314, 226] width 15 height 13
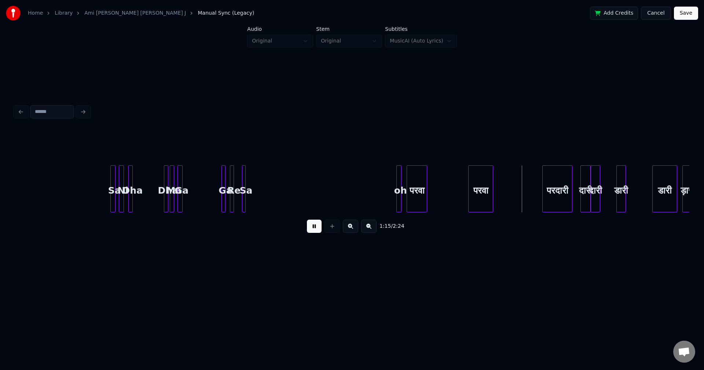
click at [311, 230] on button at bounding box center [314, 226] width 15 height 13
click at [399, 188] on div at bounding box center [398, 189] width 2 height 46
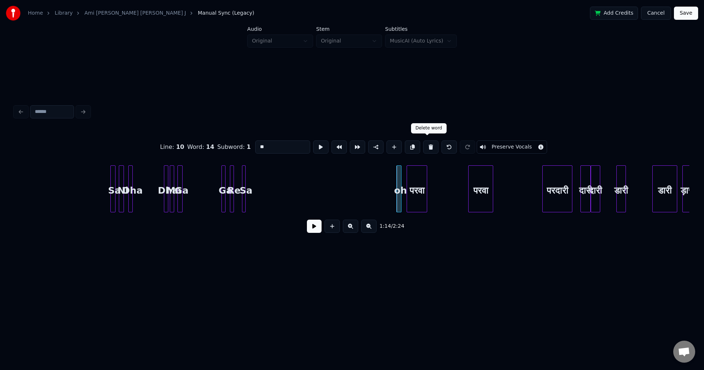
click at [427, 146] on button at bounding box center [430, 146] width 15 height 13
drag, startPoint x: 267, startPoint y: 143, endPoint x: 249, endPoint y: 142, distance: 18.3
click at [249, 142] on div "Line : 11 Word : 1 Subword : 1 **** Preserve Vocals" at bounding box center [352, 147] width 675 height 37
type input "*********"
drag, startPoint x: 435, startPoint y: 244, endPoint x: 425, endPoint y: 230, distance: 17.2
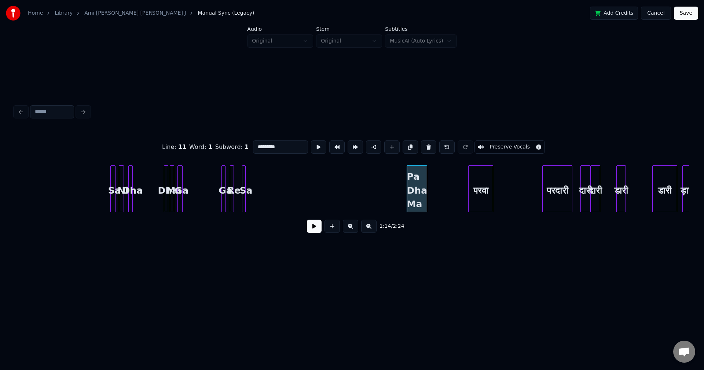
click at [434, 243] on div "Line : 11 Word : 1 Subword : 1 ********* Preserve Vocals 1:14 / 2:24" at bounding box center [352, 170] width 680 height 145
click at [314, 227] on button at bounding box center [314, 226] width 15 height 13
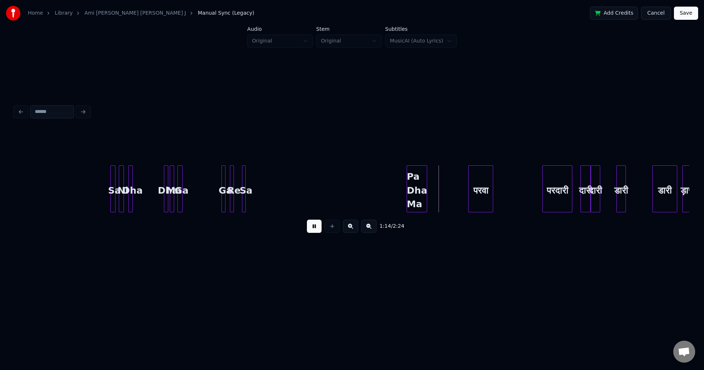
click at [313, 228] on button at bounding box center [314, 226] width 15 height 13
click at [412, 185] on div "Pa Dha Ma" at bounding box center [417, 191] width 20 height 50
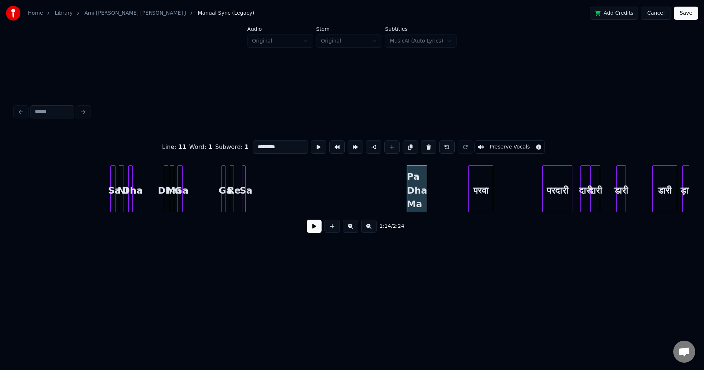
click at [311, 230] on button at bounding box center [314, 226] width 15 height 13
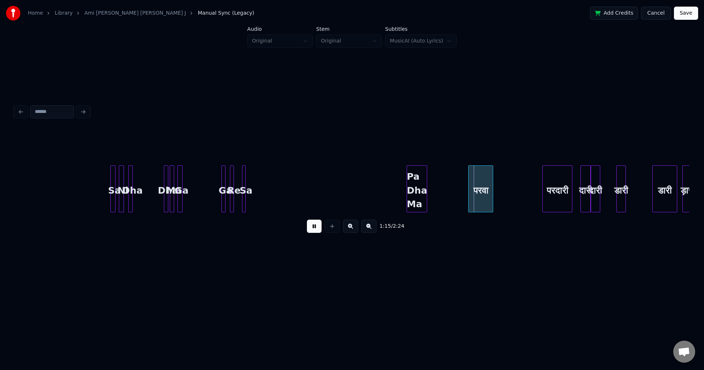
click at [311, 230] on button at bounding box center [314, 226] width 15 height 13
click at [454, 187] on div at bounding box center [455, 189] width 2 height 46
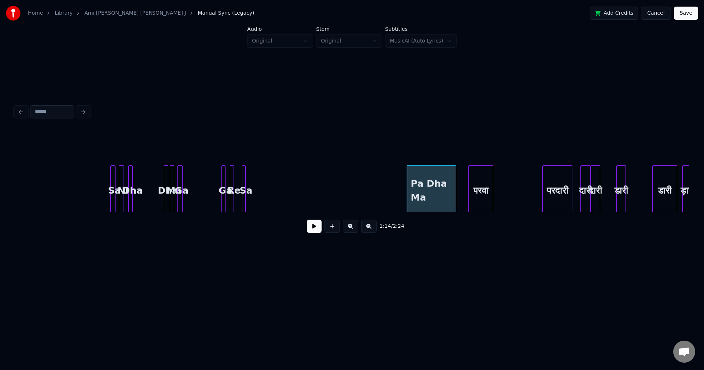
click at [315, 231] on button at bounding box center [314, 226] width 15 height 13
click at [315, 230] on button at bounding box center [314, 226] width 15 height 13
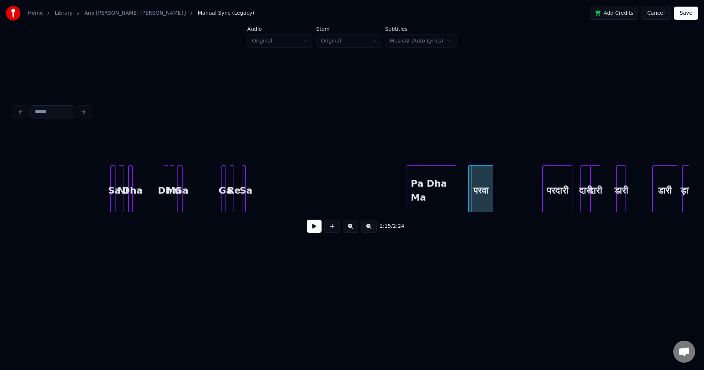
click at [478, 192] on div "परवा" at bounding box center [481, 191] width 24 height 50
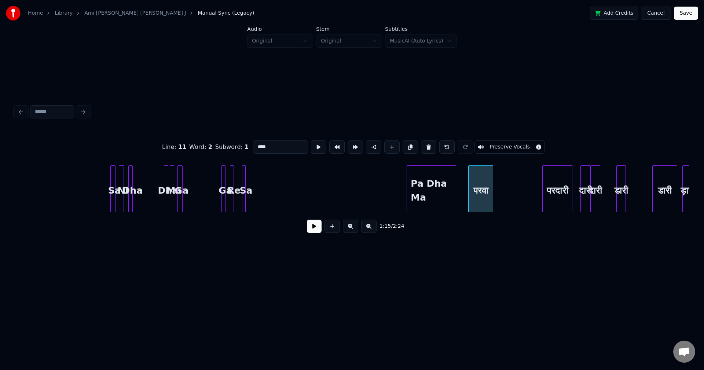
drag, startPoint x: 269, startPoint y: 142, endPoint x: 245, endPoint y: 145, distance: 24.8
click at [249, 143] on div "Line : 11 Word : 2 Subword : 1 **** Preserve Vocals" at bounding box center [352, 147] width 675 height 37
click at [526, 189] on div at bounding box center [525, 189] width 2 height 46
type input "*********"
click at [315, 230] on button at bounding box center [314, 226] width 15 height 13
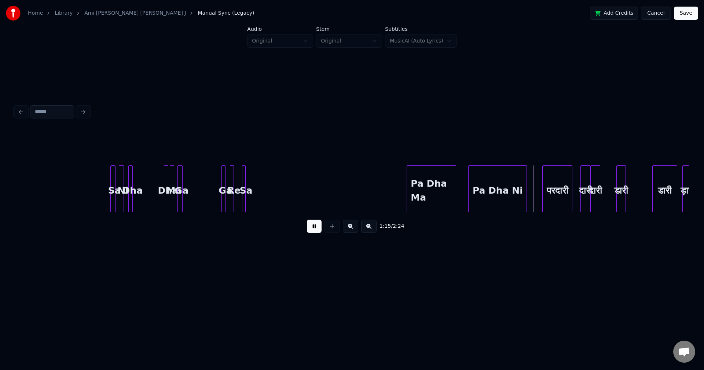
click at [315, 230] on button at bounding box center [314, 226] width 15 height 13
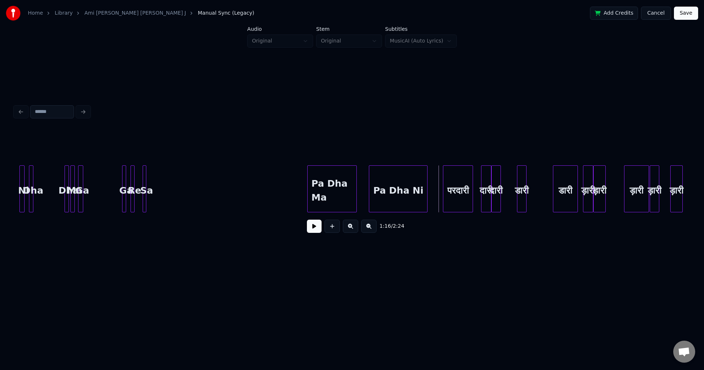
scroll to position [0, 5156]
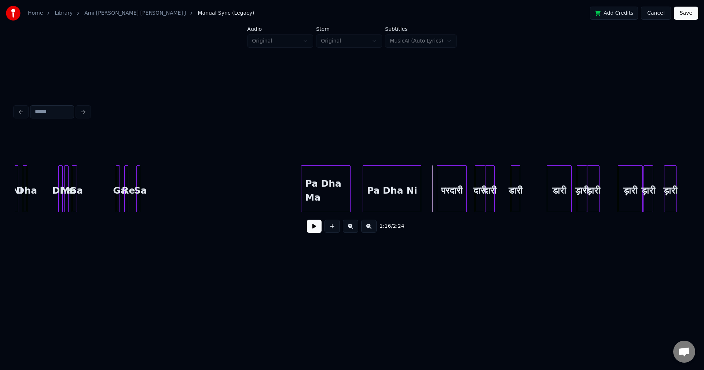
click at [450, 192] on div "परदारी" at bounding box center [451, 191] width 29 height 50
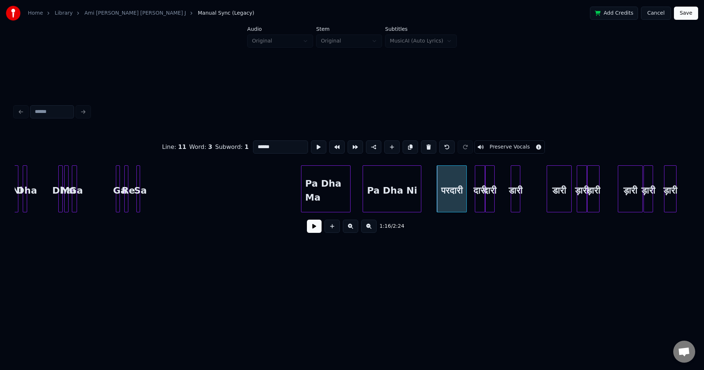
drag, startPoint x: 269, startPoint y: 145, endPoint x: 239, endPoint y: 143, distance: 30.5
click at [239, 143] on div "Line : 11 Word : 3 Subword : 1 ****** Preserve Vocals" at bounding box center [352, 147] width 675 height 37
type input "**********"
click at [314, 227] on button at bounding box center [314, 226] width 15 height 13
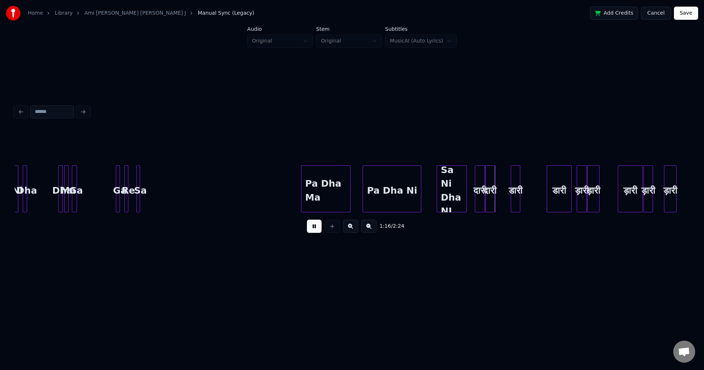
click at [313, 227] on button at bounding box center [314, 226] width 15 height 13
click at [469, 186] on div at bounding box center [468, 189] width 2 height 46
click at [481, 191] on div "दारी" at bounding box center [480, 191] width 10 height 50
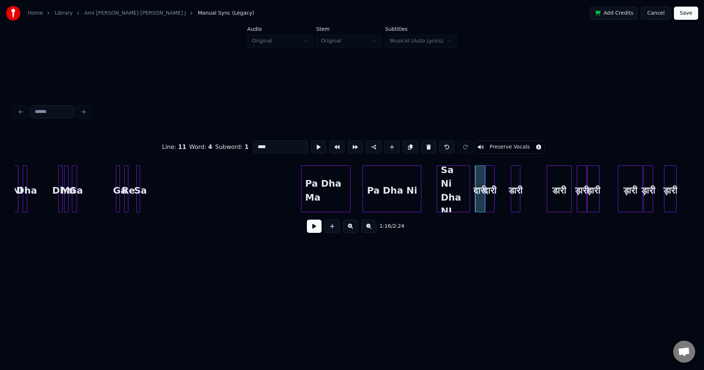
drag, startPoint x: 273, startPoint y: 143, endPoint x: 247, endPoint y: 142, distance: 25.3
click at [247, 142] on div "Line : 11 Word : 4 Subword : 1 **** Preserve Vocals" at bounding box center [352, 147] width 675 height 37
type input "******"
click at [313, 230] on button at bounding box center [314, 226] width 15 height 13
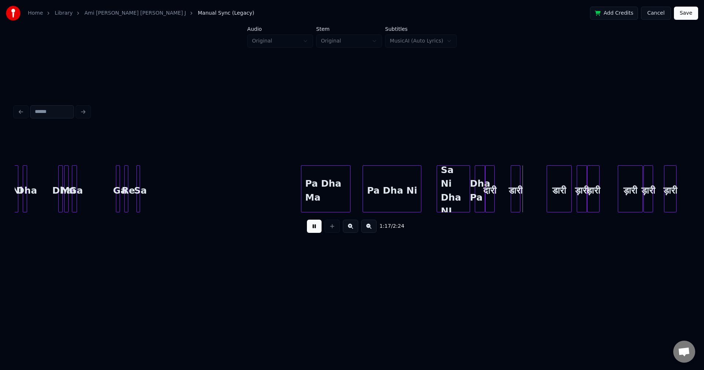
click at [312, 230] on button at bounding box center [314, 226] width 15 height 13
click at [465, 192] on div "Sa Ni Dha NI" at bounding box center [453, 191] width 33 height 50
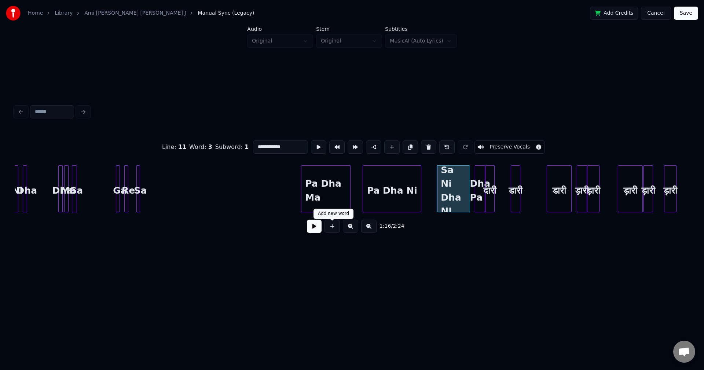
click at [310, 230] on button at bounding box center [314, 226] width 15 height 13
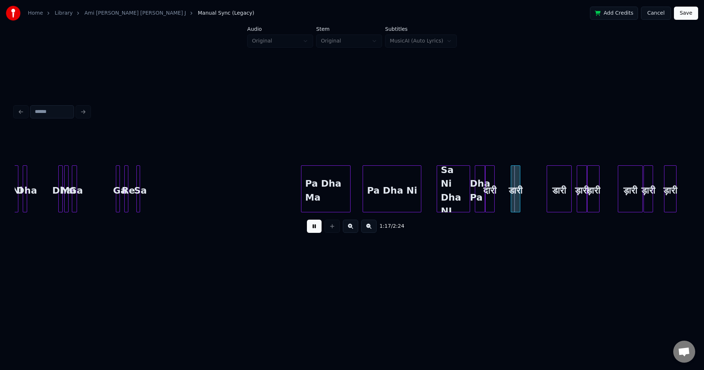
click at [310, 230] on button at bounding box center [314, 226] width 15 height 13
click at [489, 191] on div "दारी" at bounding box center [489, 191] width 9 height 50
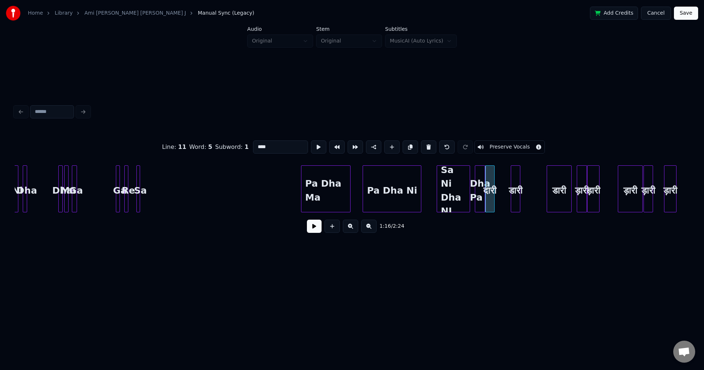
drag, startPoint x: 268, startPoint y: 143, endPoint x: 251, endPoint y: 143, distance: 16.9
click at [253, 143] on input "****" at bounding box center [280, 146] width 55 height 13
type input "*****"
click at [316, 230] on button at bounding box center [314, 226] width 15 height 13
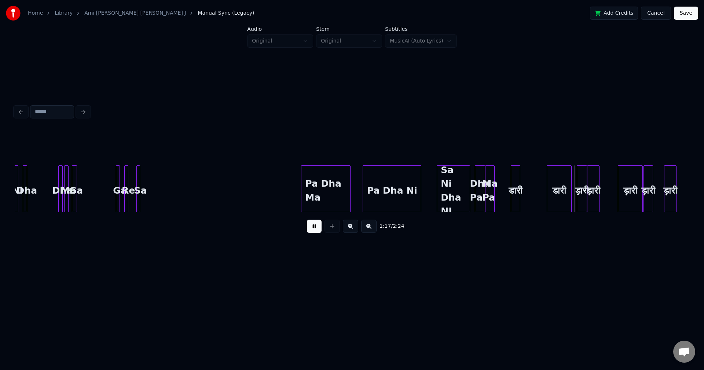
click at [316, 229] on button at bounding box center [314, 226] width 15 height 13
click at [460, 188] on div "Sa Ni Dha NI" at bounding box center [453, 191] width 33 height 50
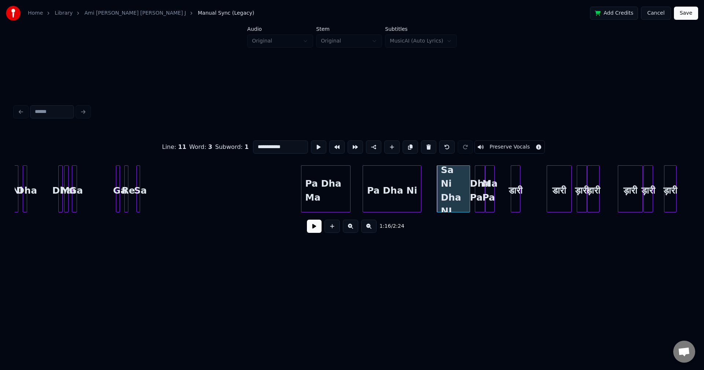
click at [316, 225] on button at bounding box center [314, 226] width 15 height 13
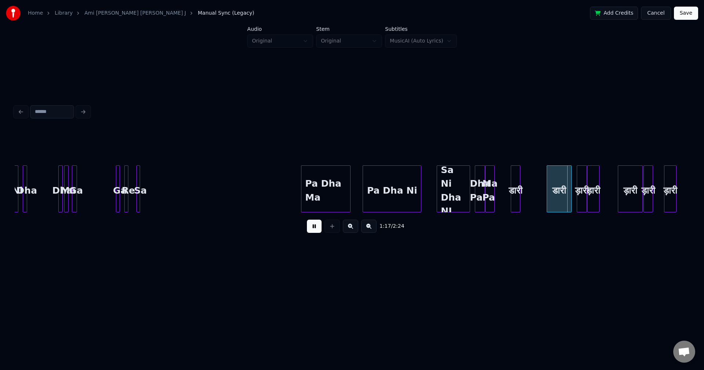
click at [315, 227] on button at bounding box center [314, 226] width 15 height 13
click at [455, 183] on div "Sa Ni Dha NI" at bounding box center [453, 191] width 33 height 50
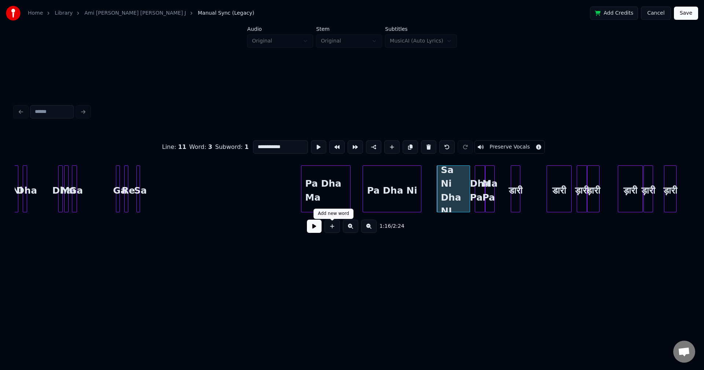
click at [313, 229] on button at bounding box center [314, 226] width 15 height 13
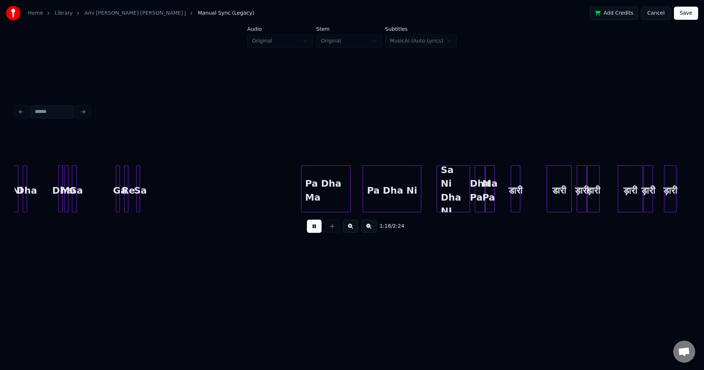
click at [313, 229] on button at bounding box center [314, 226] width 15 height 13
click at [447, 190] on div "Sa Ni Dha NI" at bounding box center [453, 191] width 33 height 50
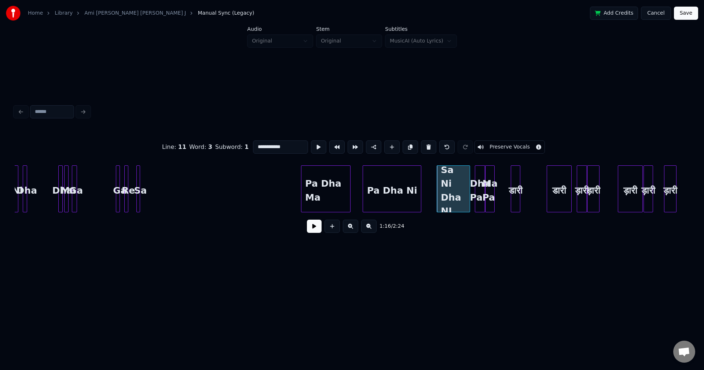
click at [312, 230] on button at bounding box center [314, 226] width 15 height 13
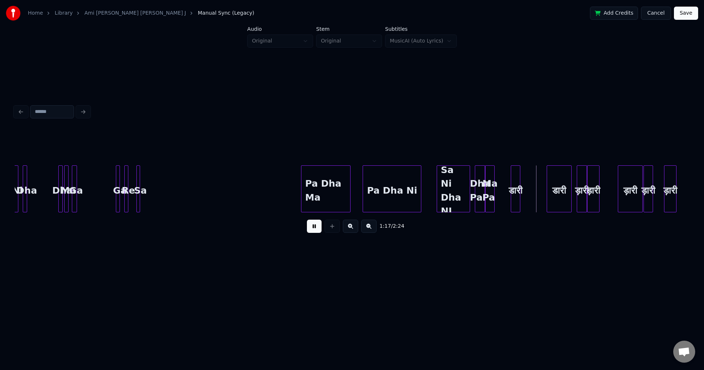
click at [309, 228] on button at bounding box center [314, 226] width 15 height 13
click at [491, 189] on div "Ma Pa" at bounding box center [489, 191] width 9 height 50
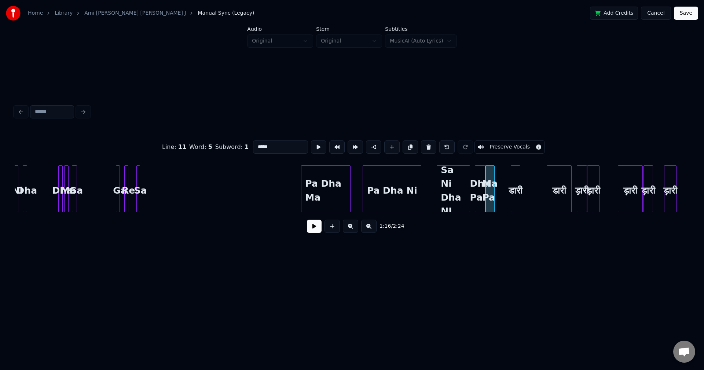
click at [308, 231] on button at bounding box center [314, 226] width 15 height 13
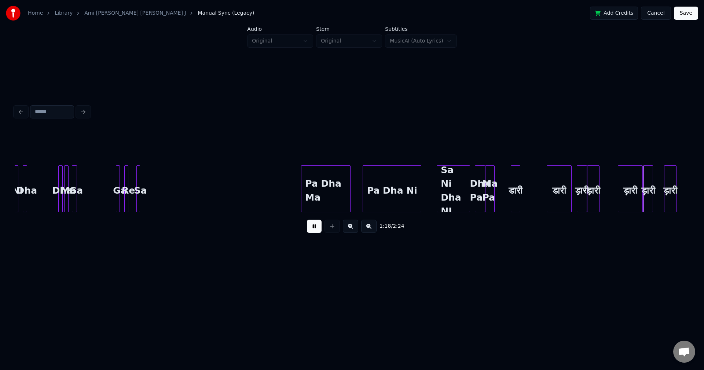
click at [309, 228] on button at bounding box center [314, 226] width 15 height 13
click at [451, 192] on div "Sa Ni Dha NI" at bounding box center [453, 191] width 33 height 50
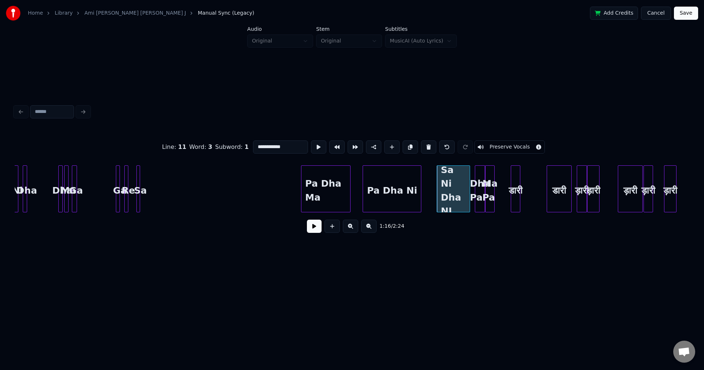
click at [309, 227] on button at bounding box center [314, 226] width 15 height 13
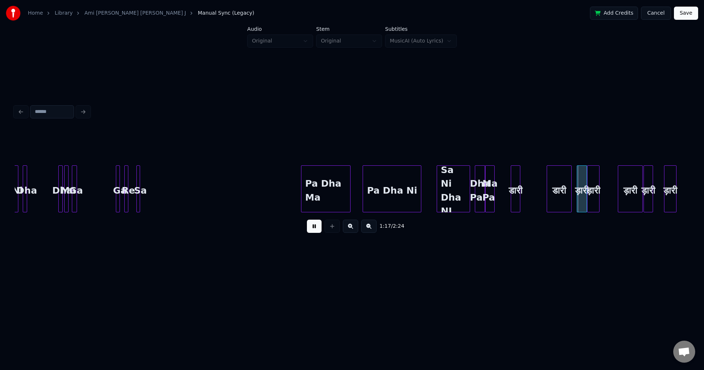
click at [309, 227] on button at bounding box center [314, 226] width 15 height 13
click at [516, 186] on div "डारी" at bounding box center [515, 191] width 9 height 50
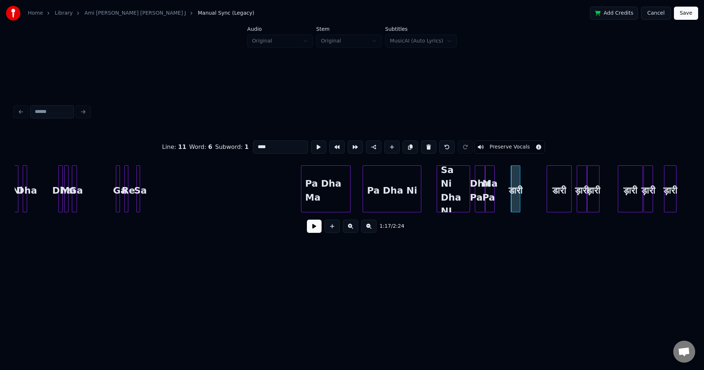
drag, startPoint x: 274, startPoint y: 144, endPoint x: 242, endPoint y: 144, distance: 31.9
click at [242, 144] on div "Line : 11 Word : 6 Subword : 1 **** Preserve Vocals" at bounding box center [352, 147] width 675 height 37
type input "**********"
click at [315, 230] on button at bounding box center [314, 226] width 15 height 13
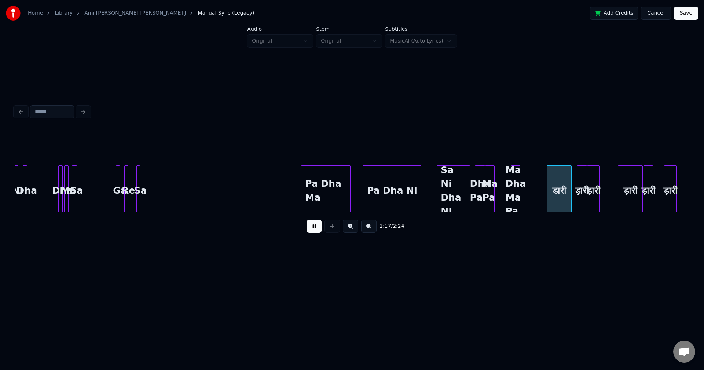
click at [315, 229] on button at bounding box center [314, 226] width 15 height 13
click at [571, 186] on div "डारी" at bounding box center [572, 191] width 24 height 50
click at [522, 186] on div "Ma Dha Ma Pa" at bounding box center [517, 191] width 9 height 50
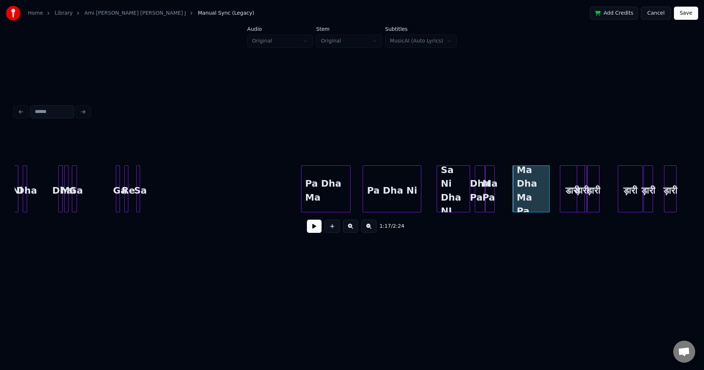
click at [547, 192] on div at bounding box center [548, 189] width 2 height 46
click at [316, 229] on button at bounding box center [314, 226] width 15 height 13
click at [315, 229] on button at bounding box center [314, 226] width 15 height 13
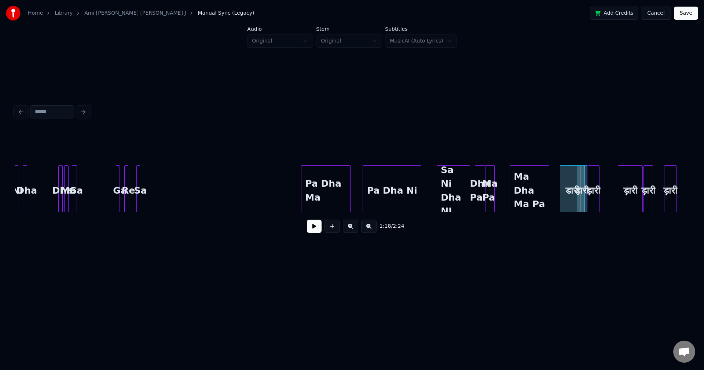
click at [512, 187] on div at bounding box center [511, 189] width 2 height 46
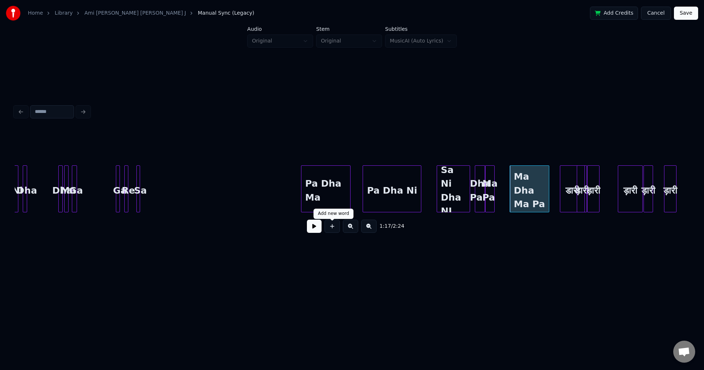
click at [309, 233] on button at bounding box center [314, 226] width 15 height 13
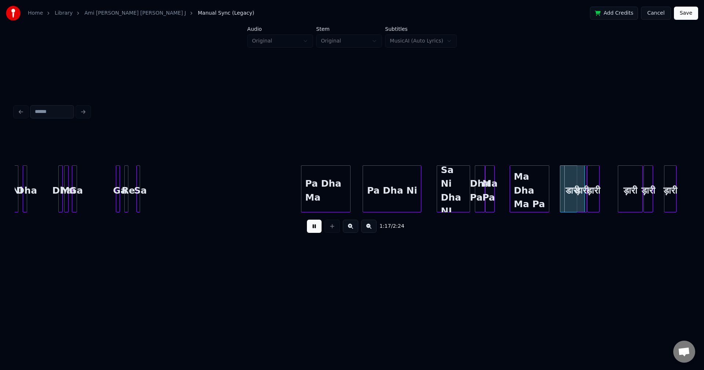
click at [309, 232] on button at bounding box center [314, 226] width 15 height 13
click at [451, 184] on div "Sa Ni Dha NI" at bounding box center [453, 191] width 33 height 50
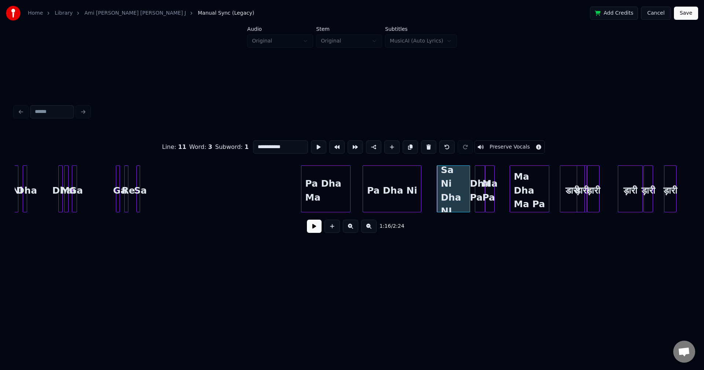
click at [315, 230] on button at bounding box center [314, 226] width 15 height 13
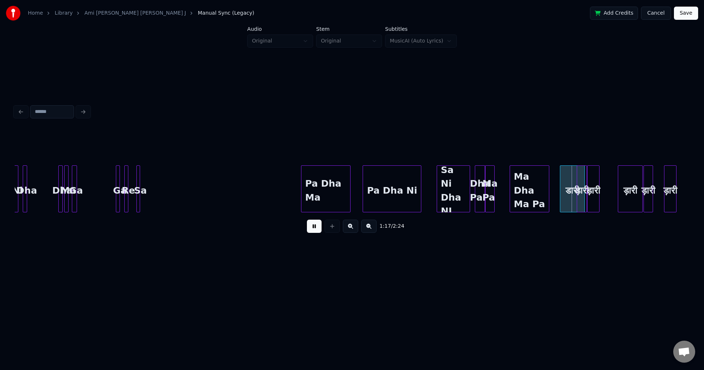
click at [312, 230] on button at bounding box center [314, 226] width 15 height 13
click at [571, 183] on div "डारी" at bounding box center [572, 191] width 24 height 50
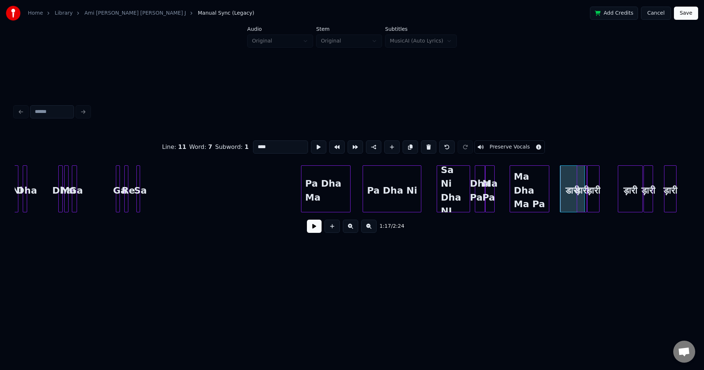
drag, startPoint x: 269, startPoint y: 142, endPoint x: 244, endPoint y: 143, distance: 25.0
click at [244, 143] on div "Line : 11 Word : 7 Subword : 1 **** Preserve Vocals" at bounding box center [352, 147] width 675 height 37
click at [581, 189] on div "ड़ारी" at bounding box center [582, 191] width 10 height 50
click at [612, 188] on div "ड़ारी" at bounding box center [608, 191] width 12 height 50
click at [586, 185] on div at bounding box center [585, 189] width 2 height 46
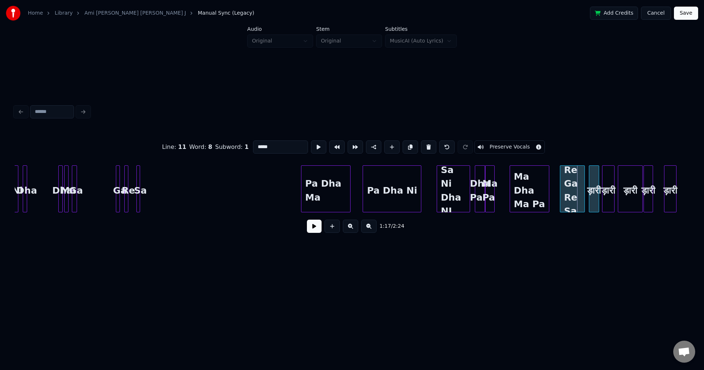
click at [600, 186] on div "Ni Dha Dha Ma Ga Pa Dha Ma Pa Dha Ni Sa Ni Dha NI Dha Pa Ma Pa Ma Dha Ma Pa Re …" at bounding box center [150, 188] width 10582 height 47
click at [566, 187] on div "Re Ga Re Sa" at bounding box center [572, 191] width 24 height 50
type input "**********"
click at [312, 232] on button at bounding box center [314, 226] width 15 height 13
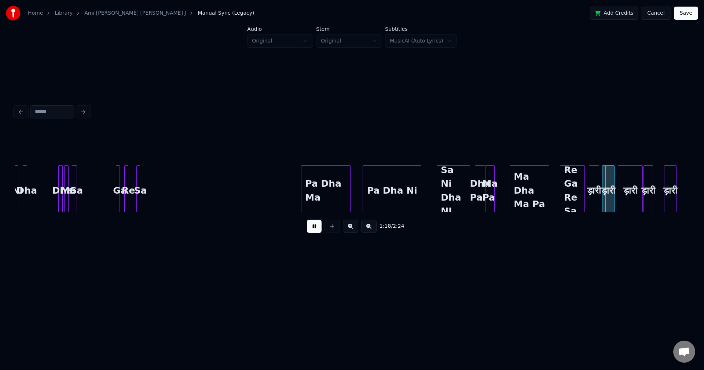
click at [311, 231] on button at bounding box center [314, 226] width 15 height 13
click at [565, 188] on div "Re Ga Re Sa" at bounding box center [570, 191] width 24 height 50
click at [313, 227] on button at bounding box center [314, 226] width 15 height 13
click at [312, 228] on button at bounding box center [314, 226] width 15 height 13
click at [567, 179] on div "Re Ga Re Sa" at bounding box center [568, 191] width 24 height 50
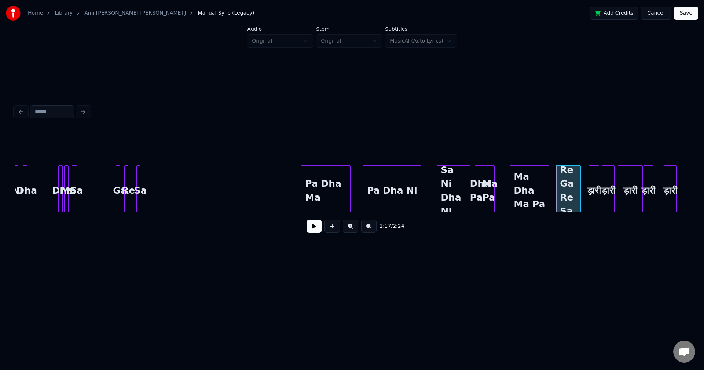
click at [315, 228] on button at bounding box center [314, 226] width 15 height 13
click at [309, 228] on button at bounding box center [314, 226] width 15 height 13
click at [592, 189] on div "ड़ारी" at bounding box center [594, 191] width 10 height 50
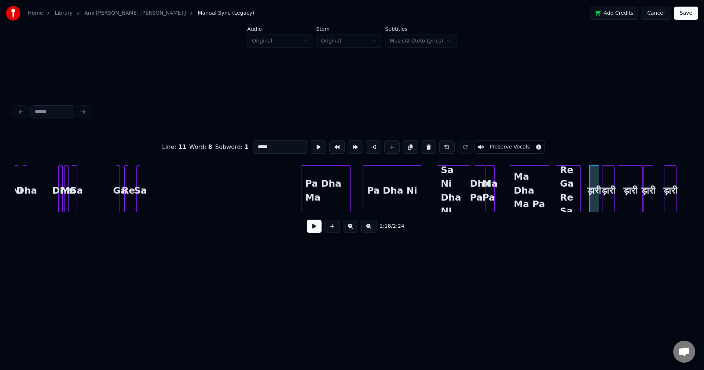
drag, startPoint x: 276, startPoint y: 141, endPoint x: 251, endPoint y: 140, distance: 24.9
click at [253, 140] on input "*****" at bounding box center [280, 146] width 55 height 13
click at [593, 190] on div "Ta Na" at bounding box center [594, 191] width 10 height 50
type input "*****"
click at [315, 228] on button at bounding box center [314, 226] width 15 height 13
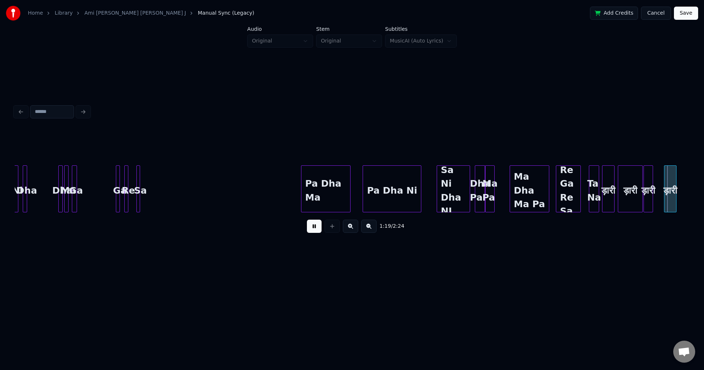
click at [314, 227] on button at bounding box center [314, 226] width 15 height 13
click at [312, 232] on button at bounding box center [314, 226] width 15 height 13
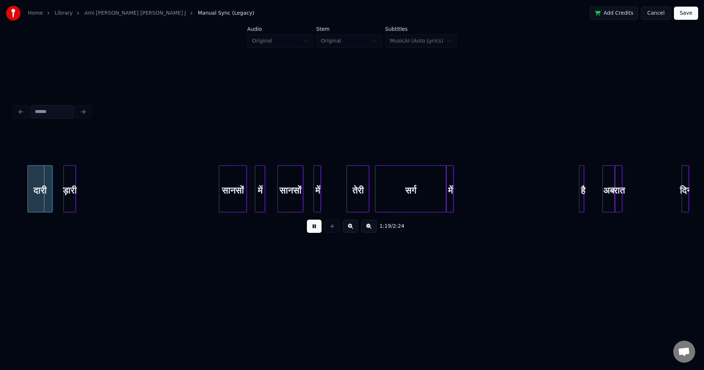
click at [312, 230] on button at bounding box center [314, 226] width 15 height 13
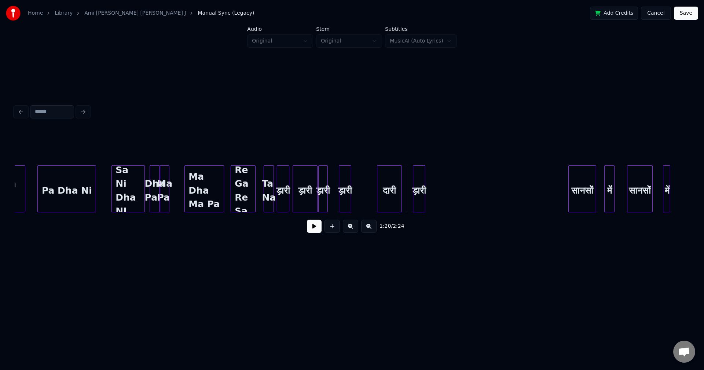
scroll to position [0, 5479]
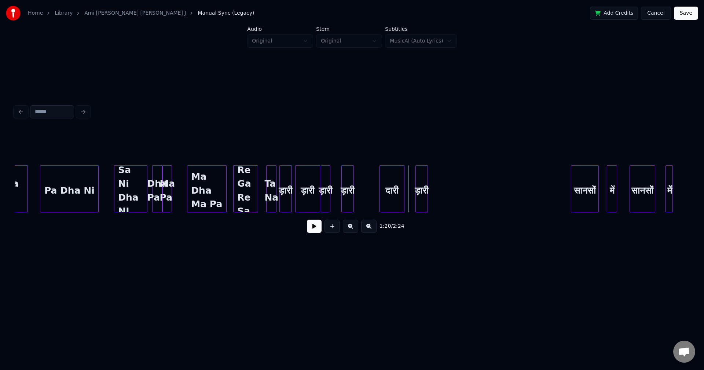
click at [246, 192] on div "Re Ga Re Sa" at bounding box center [246, 191] width 24 height 50
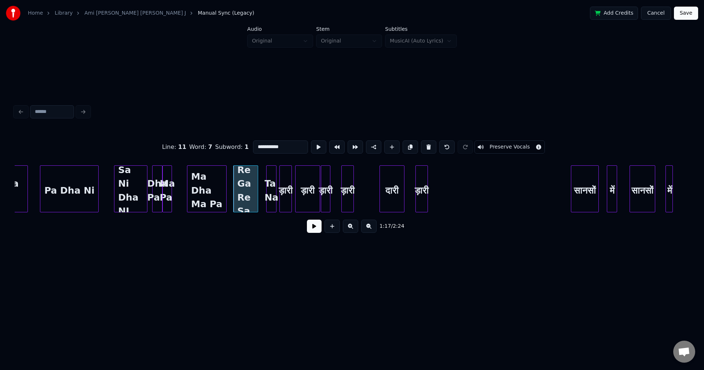
click at [318, 233] on button at bounding box center [314, 226] width 15 height 13
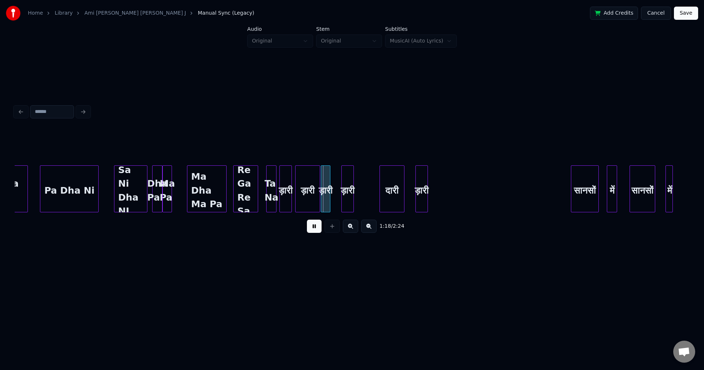
click at [316, 232] on button at bounding box center [314, 226] width 15 height 13
click at [282, 188] on div "ड़ारी" at bounding box center [286, 191] width 12 height 50
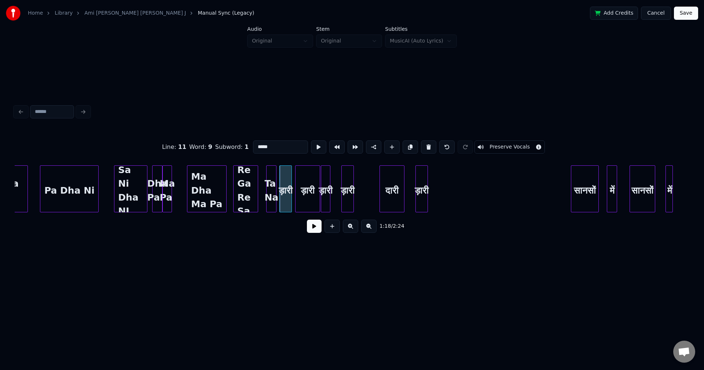
drag, startPoint x: 262, startPoint y: 143, endPoint x: 248, endPoint y: 141, distance: 14.1
click at [248, 141] on div "Line : 11 Word : 9 Subword : 1 ***** Preserve Vocals" at bounding box center [352, 147] width 675 height 37
click at [268, 190] on div at bounding box center [268, 189] width 2 height 46
click at [260, 142] on input "*****" at bounding box center [280, 146] width 55 height 13
click at [271, 186] on div "[PERSON_NAME]" at bounding box center [272, 191] width 10 height 50
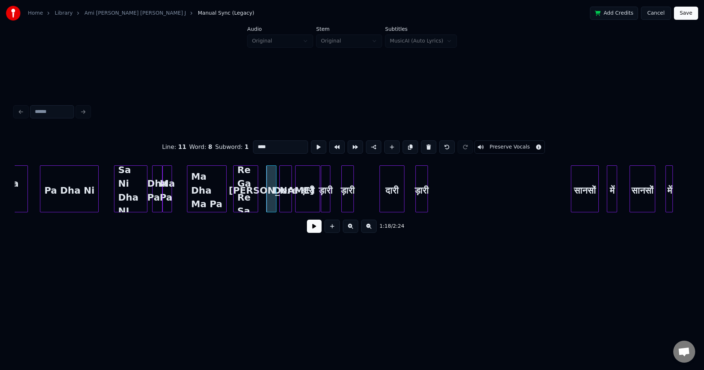
click at [287, 189] on div "Dere" at bounding box center [286, 191] width 12 height 50
click at [268, 193] on div at bounding box center [268, 189] width 2 height 46
type input "****"
click at [313, 230] on button at bounding box center [314, 226] width 15 height 13
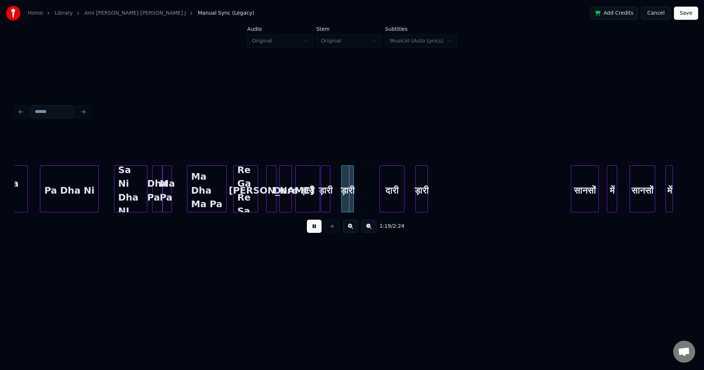
click at [313, 230] on button at bounding box center [314, 226] width 15 height 13
click at [364, 193] on div "ड़ारी" at bounding box center [364, 191] width 12 height 50
click at [348, 188] on div "ड़ारी" at bounding box center [344, 191] width 9 height 50
click at [268, 190] on div at bounding box center [268, 189] width 2 height 46
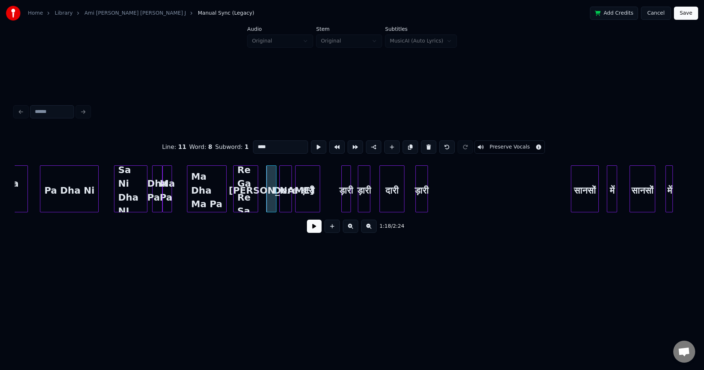
click at [313, 230] on button at bounding box center [314, 226] width 15 height 13
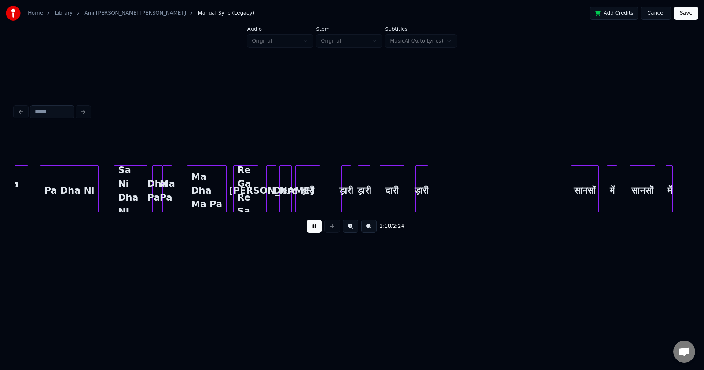
click at [313, 230] on button at bounding box center [314, 226] width 15 height 13
click at [326, 187] on div "ड़ारी" at bounding box center [326, 191] width 24 height 50
click at [300, 181] on div "Dere" at bounding box center [298, 191] width 12 height 50
click at [272, 181] on div "[PERSON_NAME]" at bounding box center [272, 191] width 10 height 50
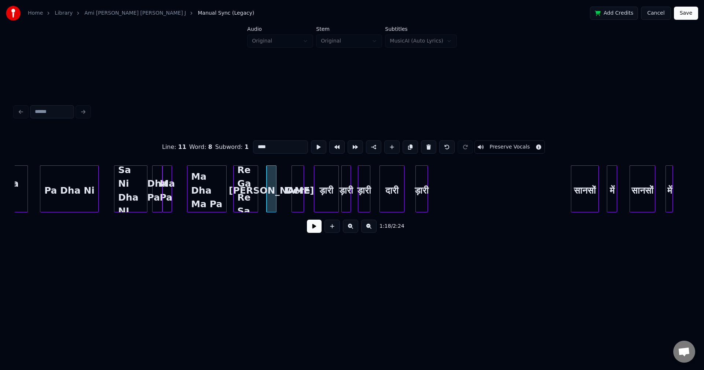
click at [307, 220] on button at bounding box center [314, 226] width 15 height 13
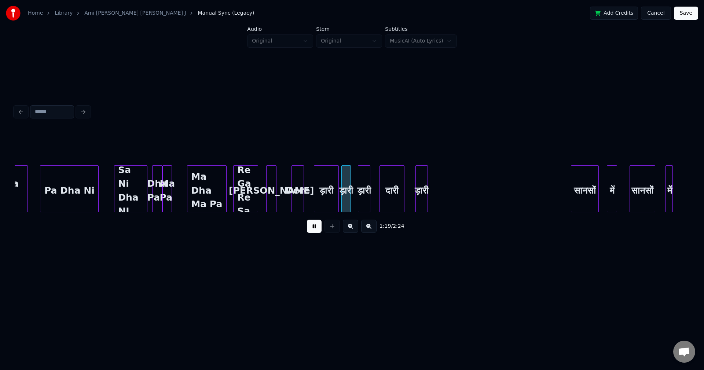
click at [307, 220] on button at bounding box center [314, 226] width 15 height 13
click at [326, 193] on div "ड़ारी" at bounding box center [326, 191] width 24 height 50
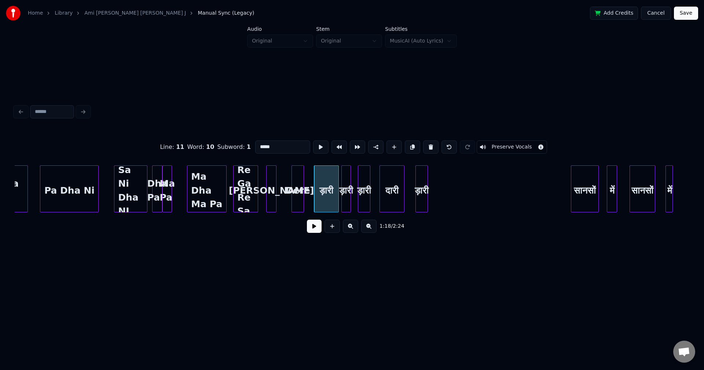
drag, startPoint x: 273, startPoint y: 143, endPoint x: 253, endPoint y: 141, distance: 19.9
click at [255, 141] on input "*****" at bounding box center [282, 146] width 55 height 13
click at [261, 144] on input "*****" at bounding box center [282, 146] width 55 height 13
type input "****"
click at [314, 232] on button at bounding box center [314, 226] width 15 height 13
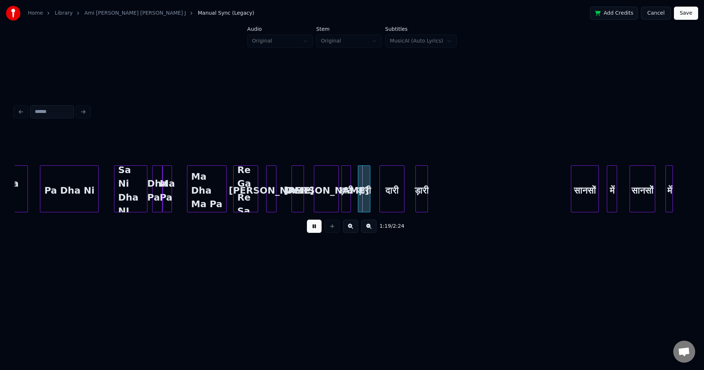
click at [311, 231] on button at bounding box center [314, 226] width 15 height 13
click at [323, 187] on div "[PERSON_NAME]" at bounding box center [328, 191] width 24 height 50
click at [315, 231] on button at bounding box center [314, 226] width 15 height 13
click at [314, 230] on button at bounding box center [314, 226] width 15 height 13
click at [371, 179] on div "ड़ारी" at bounding box center [370, 191] width 12 height 50
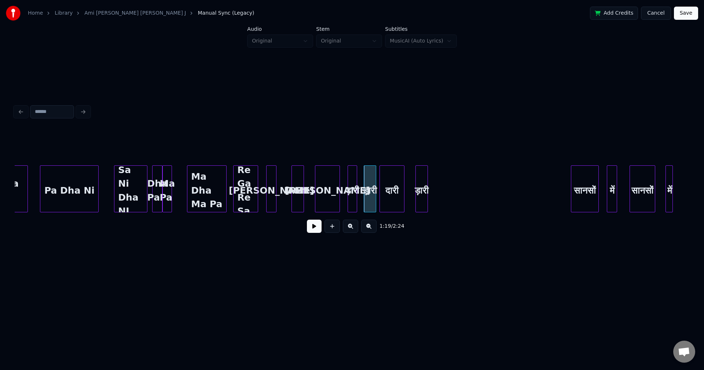
click at [353, 179] on div "ड़ारी" at bounding box center [352, 191] width 9 height 50
click at [329, 183] on div "[PERSON_NAME]" at bounding box center [327, 191] width 24 height 50
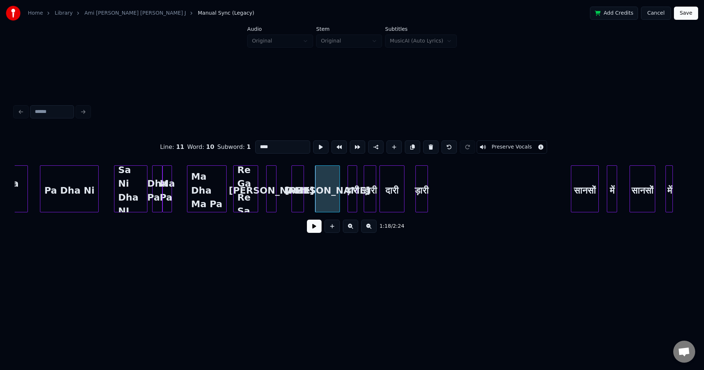
click at [313, 229] on button at bounding box center [314, 226] width 15 height 13
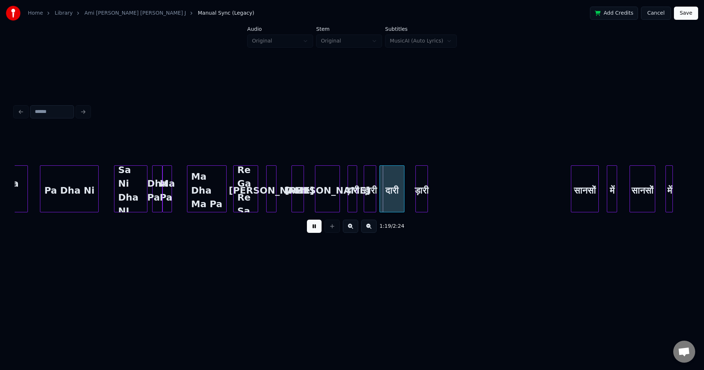
click at [313, 229] on button at bounding box center [314, 226] width 15 height 13
click at [350, 186] on div at bounding box center [349, 189] width 2 height 46
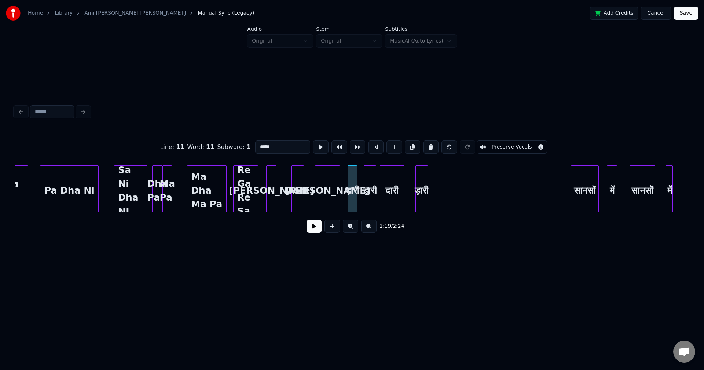
drag, startPoint x: 258, startPoint y: 140, endPoint x: 245, endPoint y: 137, distance: 12.7
click at [246, 137] on div "Line : 11 Word : 11 Subword : 1 ***** Preserve Vocals" at bounding box center [352, 147] width 675 height 37
click at [370, 192] on div "ड़ारी" at bounding box center [370, 191] width 12 height 50
click at [351, 193] on div "Dere" at bounding box center [352, 191] width 9 height 50
type input "****"
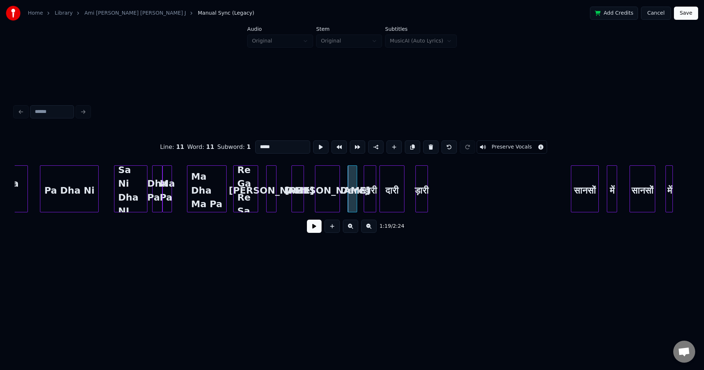
click at [310, 231] on button at bounding box center [314, 226] width 15 height 13
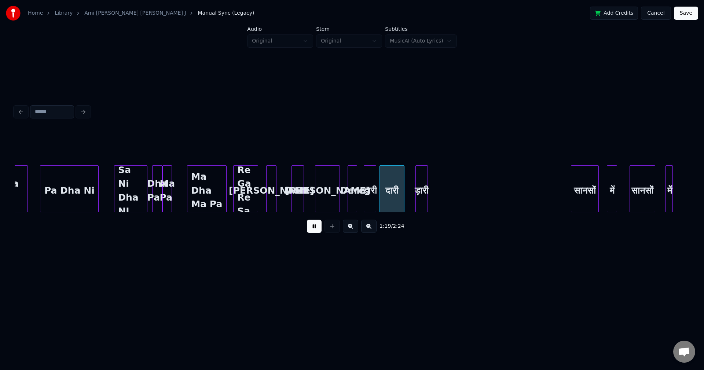
click at [310, 231] on button at bounding box center [314, 226] width 15 height 13
click at [448, 191] on div "ड़ारी" at bounding box center [447, 191] width 12 height 50
click at [421, 189] on div "दारी" at bounding box center [417, 191] width 24 height 50
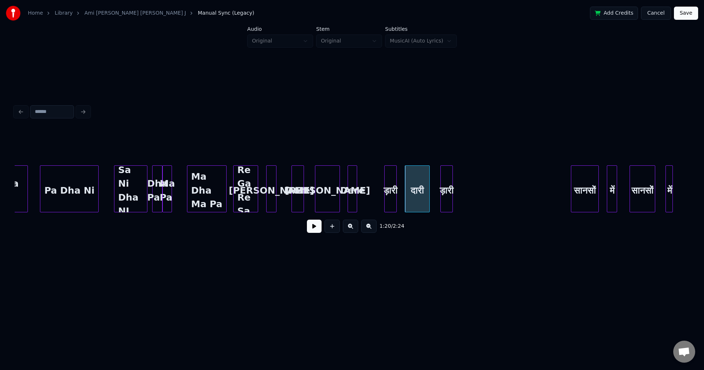
click at [396, 183] on div "ड़ारी" at bounding box center [391, 191] width 12 height 50
click at [325, 185] on div "[PERSON_NAME]" at bounding box center [327, 191] width 24 height 50
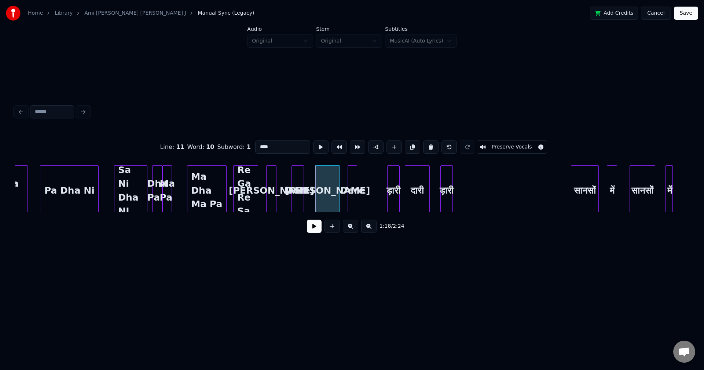
click at [307, 220] on button at bounding box center [314, 226] width 15 height 13
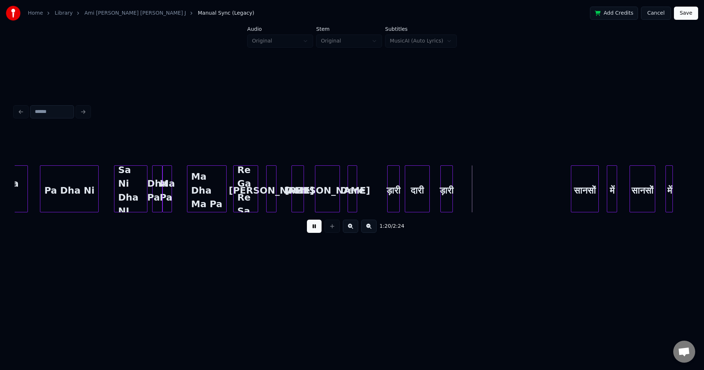
click at [307, 220] on button at bounding box center [314, 226] width 15 height 13
click at [328, 190] on div "[PERSON_NAME]" at bounding box center [327, 191] width 24 height 50
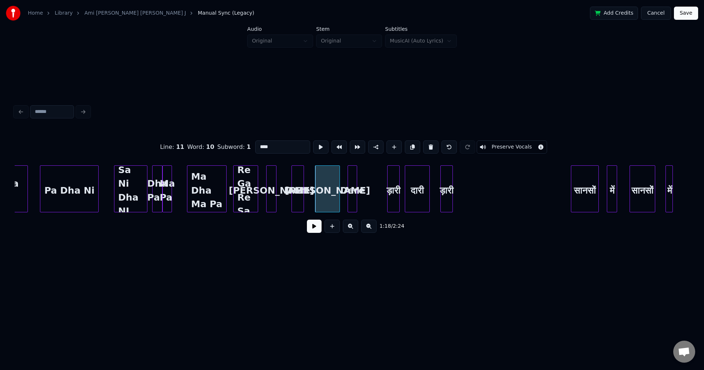
click at [307, 220] on button at bounding box center [314, 226] width 15 height 13
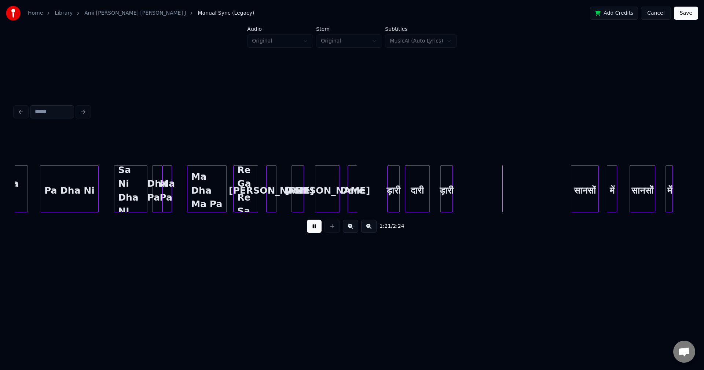
click at [307, 220] on button at bounding box center [314, 226] width 15 height 13
click at [349, 186] on div at bounding box center [349, 189] width 2 height 46
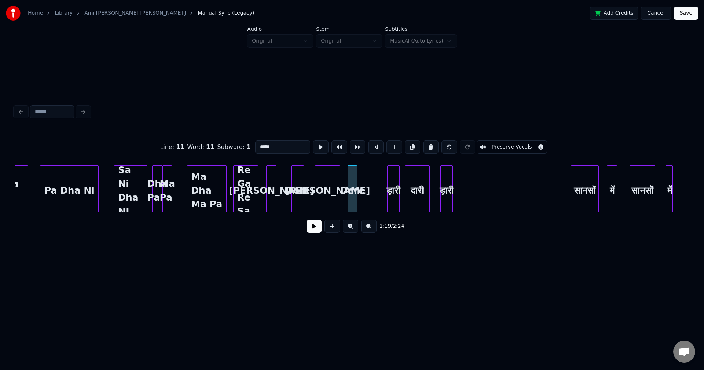
click at [307, 220] on button at bounding box center [314, 226] width 15 height 13
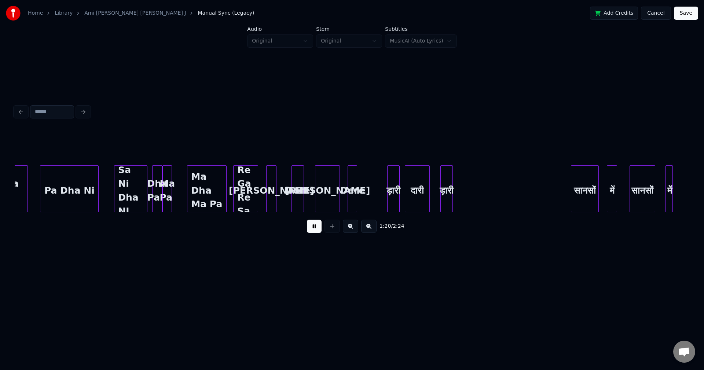
click at [307, 220] on button at bounding box center [314, 226] width 15 height 13
click at [395, 190] on div "ड़ारी" at bounding box center [394, 191] width 12 height 50
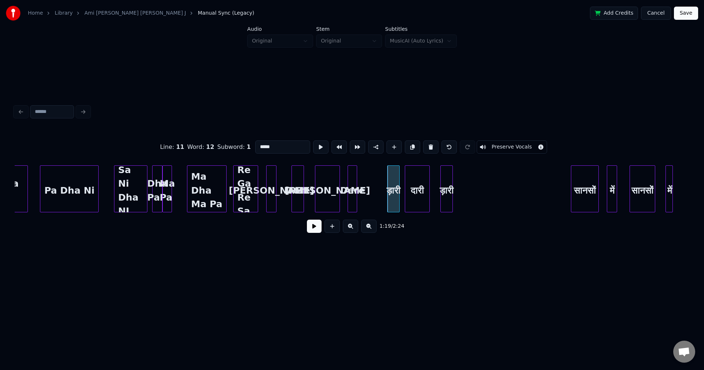
drag, startPoint x: 278, startPoint y: 143, endPoint x: 246, endPoint y: 143, distance: 31.5
click at [246, 143] on div "Line : 11 Word : 12 Subword : 1 ***** Preserve Vocals" at bounding box center [352, 147] width 675 height 37
click at [416, 191] on div "दारी" at bounding box center [417, 191] width 24 height 50
drag, startPoint x: 268, startPoint y: 144, endPoint x: 249, endPoint y: 142, distance: 18.8
click at [249, 142] on div "Line : 11 Word : 13 Subword : 1 **** Preserve Vocals" at bounding box center [352, 147] width 675 height 37
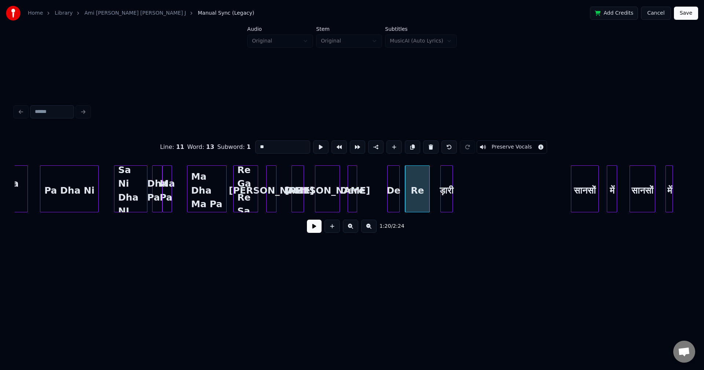
click at [448, 186] on div "ड़ारी" at bounding box center [447, 191] width 12 height 50
click at [332, 190] on div "[PERSON_NAME]" at bounding box center [327, 191] width 24 height 50
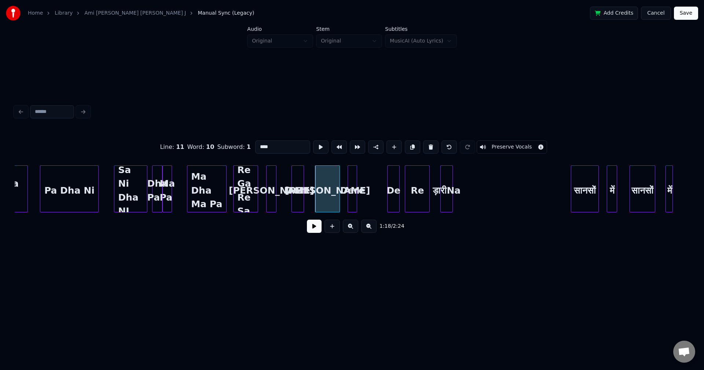
type input "****"
click at [311, 231] on button at bounding box center [314, 226] width 15 height 13
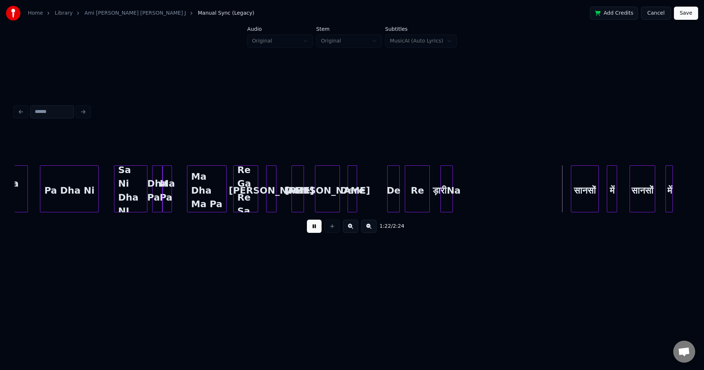
click at [320, 228] on button at bounding box center [314, 226] width 15 height 13
click at [444, 184] on div "ड़ारीNa" at bounding box center [447, 191] width 12 height 50
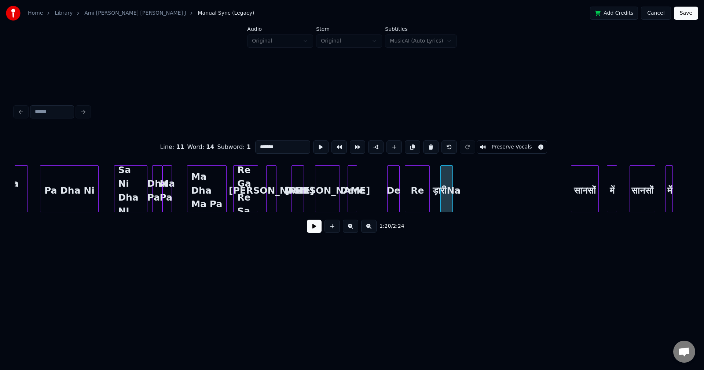
drag, startPoint x: 265, startPoint y: 140, endPoint x: 251, endPoint y: 142, distance: 14.4
click at [251, 142] on div "Line : 11 Word : 14 Subword : 1 ******* Preserve Vocals" at bounding box center [352, 147] width 675 height 37
type input "**"
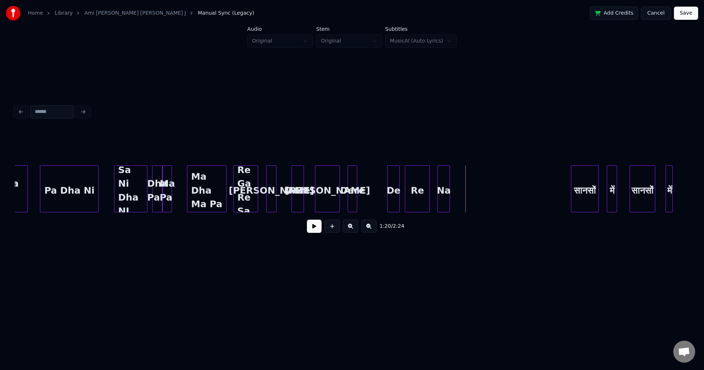
click at [443, 187] on div "Na" at bounding box center [444, 191] width 12 height 50
click at [396, 190] on div "De" at bounding box center [394, 191] width 12 height 50
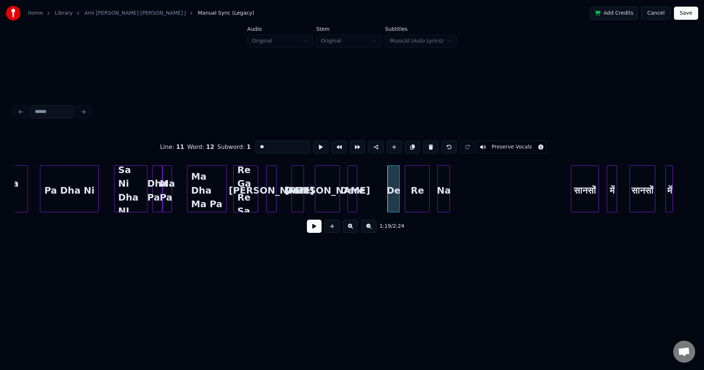
click at [315, 229] on button at bounding box center [314, 226] width 15 height 13
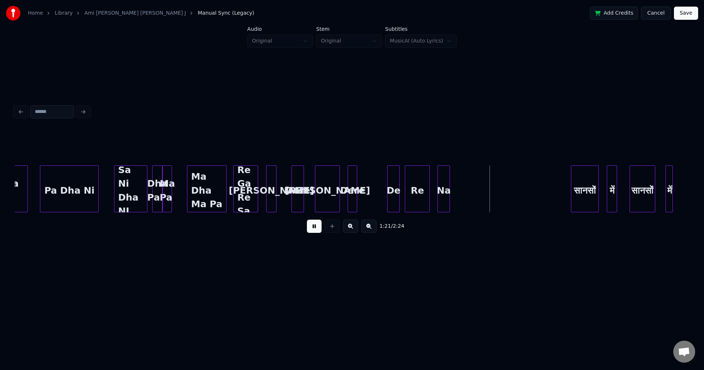
click at [314, 229] on button at bounding box center [314, 226] width 15 height 13
click at [438, 189] on div "Na" at bounding box center [439, 191] width 12 height 50
click at [395, 193] on div "De" at bounding box center [394, 191] width 12 height 50
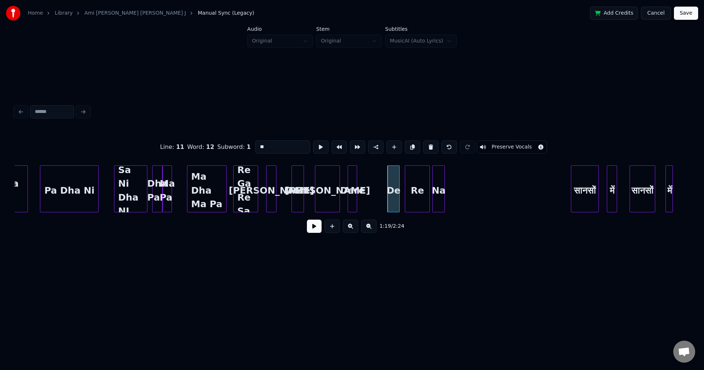
click at [307, 220] on button at bounding box center [314, 226] width 15 height 13
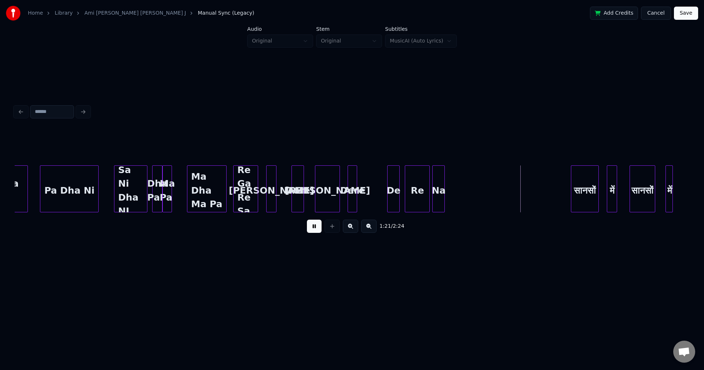
click at [395, 192] on div "De" at bounding box center [394, 191] width 12 height 50
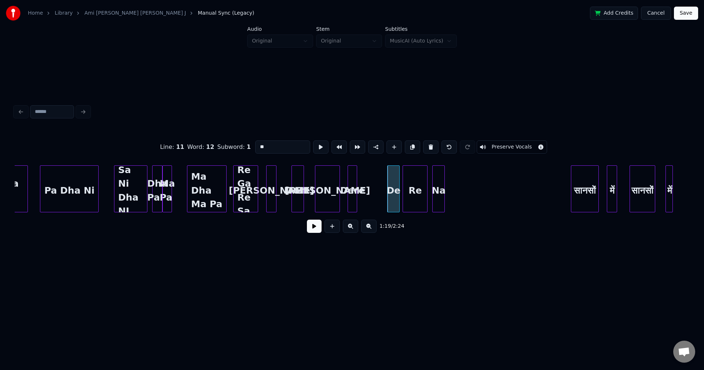
click at [415, 193] on div "Re" at bounding box center [415, 191] width 24 height 50
click at [397, 192] on div at bounding box center [398, 189] width 2 height 46
click at [309, 229] on button at bounding box center [314, 226] width 15 height 13
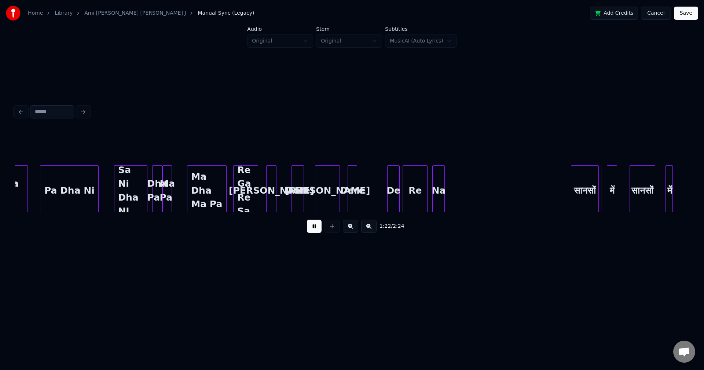
click at [308, 230] on button at bounding box center [314, 226] width 15 height 13
click at [587, 182] on div "सानसों" at bounding box center [584, 191] width 27 height 50
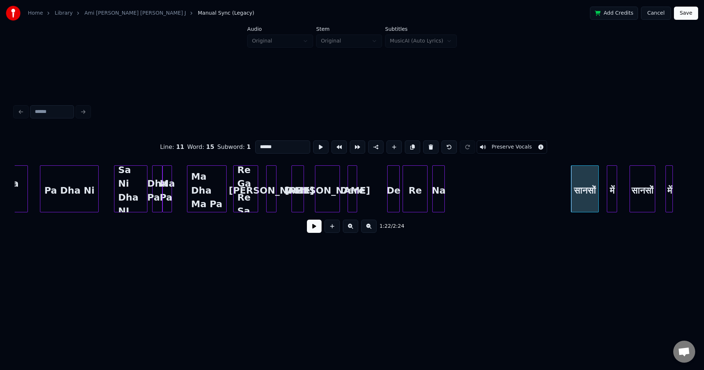
drag, startPoint x: 279, startPoint y: 140, endPoint x: 232, endPoint y: 136, distance: 47.1
click at [232, 136] on div "Line : 11 Word : 15 Subword : 1 ****** Preserve Vocals" at bounding box center [352, 147] width 675 height 37
click at [265, 143] on input "******" at bounding box center [282, 146] width 55 height 13
click at [277, 146] on input "******" at bounding box center [282, 146] width 55 height 13
click at [613, 195] on div "में" at bounding box center [612, 191] width 10 height 50
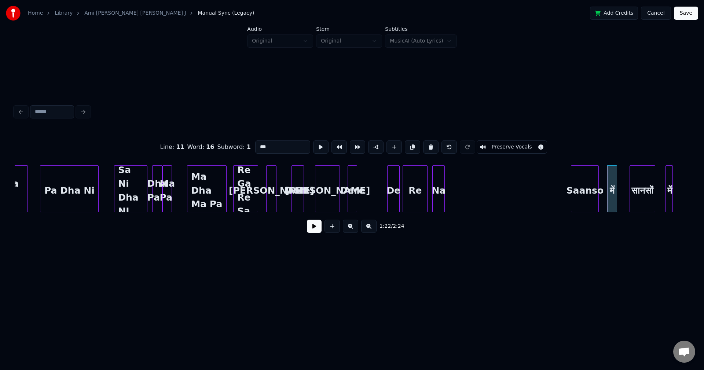
drag, startPoint x: 275, startPoint y: 144, endPoint x: 250, endPoint y: 140, distance: 25.2
click at [250, 140] on div "Line : 11 Word : 16 Subword : 1 *** Preserve Vocals" at bounding box center [352, 147] width 675 height 37
click at [637, 193] on div "सानसों" at bounding box center [642, 191] width 25 height 50
drag, startPoint x: 270, startPoint y: 142, endPoint x: 246, endPoint y: 141, distance: 23.9
click at [246, 142] on div "**********" at bounding box center [352, 147] width 675 height 37
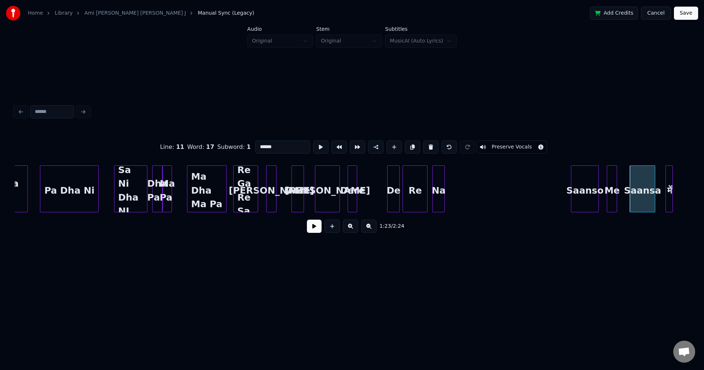
click at [670, 195] on div at bounding box center [671, 189] width 2 height 46
drag, startPoint x: 265, startPoint y: 145, endPoint x: 240, endPoint y: 144, distance: 25.0
click at [240, 144] on div "Line : 11 Word : 18 Subword : 1 *** Preserve Vocals" at bounding box center [352, 147] width 675 height 37
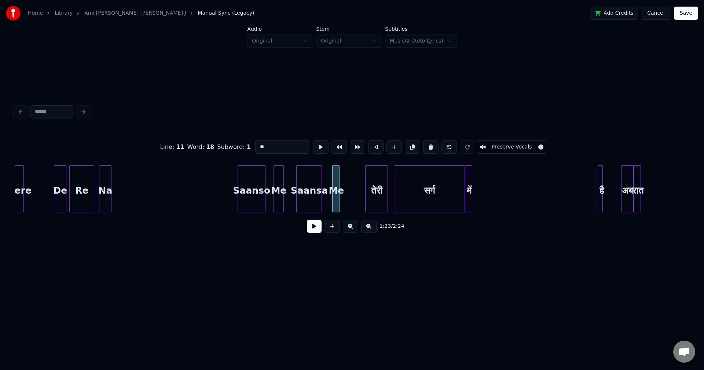
scroll to position [0, 5812]
click at [384, 190] on div "तेरी" at bounding box center [376, 191] width 22 height 50
drag, startPoint x: 279, startPoint y: 142, endPoint x: 251, endPoint y: 140, distance: 27.9
click at [255, 140] on input "****" at bounding box center [282, 146] width 55 height 13
click at [426, 184] on div "सर्ग" at bounding box center [429, 191] width 70 height 50
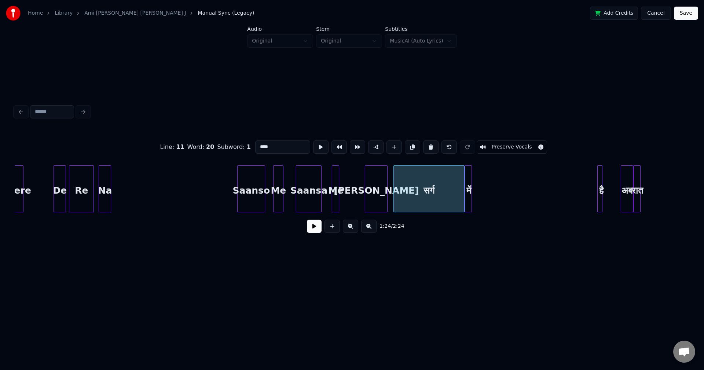
drag, startPoint x: 280, startPoint y: 146, endPoint x: 255, endPoint y: 143, distance: 25.8
click at [255, 143] on input "****" at bounding box center [282, 146] width 55 height 13
click at [468, 192] on div "में" at bounding box center [468, 191] width 7 height 50
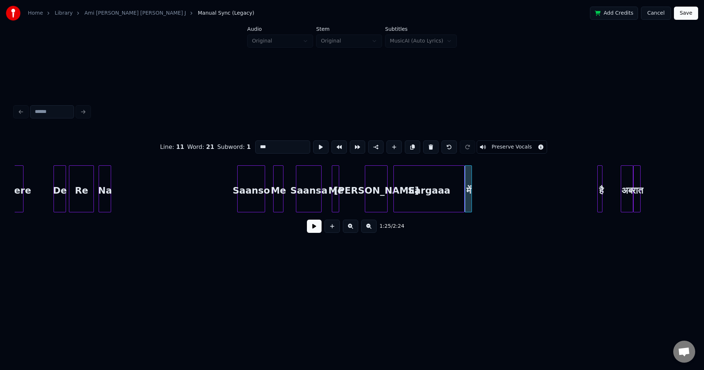
drag, startPoint x: 276, startPoint y: 144, endPoint x: 261, endPoint y: 142, distance: 15.9
click at [261, 142] on input "***" at bounding box center [282, 146] width 55 height 13
drag, startPoint x: 261, startPoint y: 145, endPoint x: 254, endPoint y: 145, distance: 6.2
click at [255, 145] on input "***" at bounding box center [282, 146] width 55 height 13
click at [259, 144] on input "***" at bounding box center [282, 146] width 55 height 13
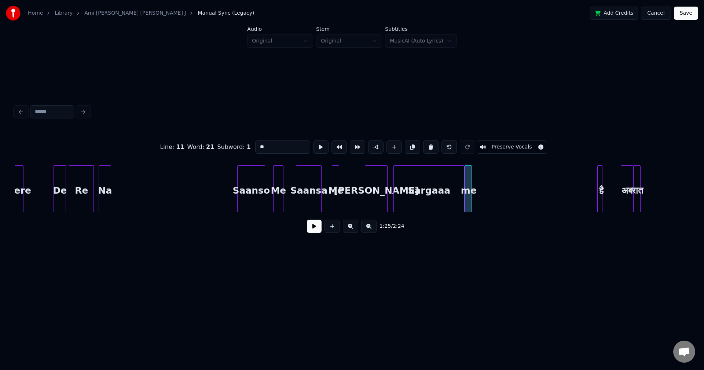
click at [261, 184] on div "Saanso" at bounding box center [251, 191] width 27 height 50
type input "******"
click at [315, 231] on button at bounding box center [314, 226] width 15 height 13
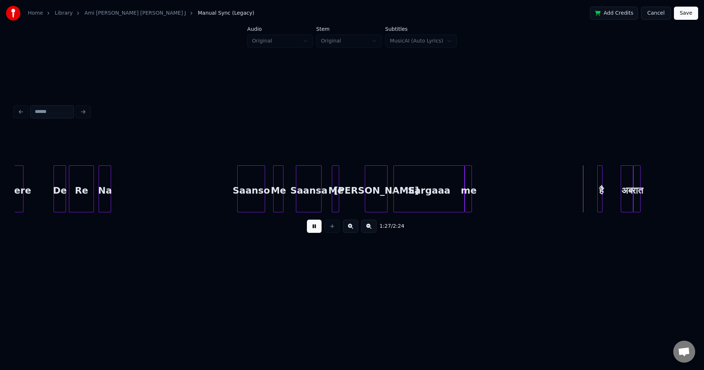
click at [306, 227] on div "1:27 / 2:24" at bounding box center [352, 226] width 663 height 16
click at [312, 228] on button at bounding box center [314, 226] width 15 height 13
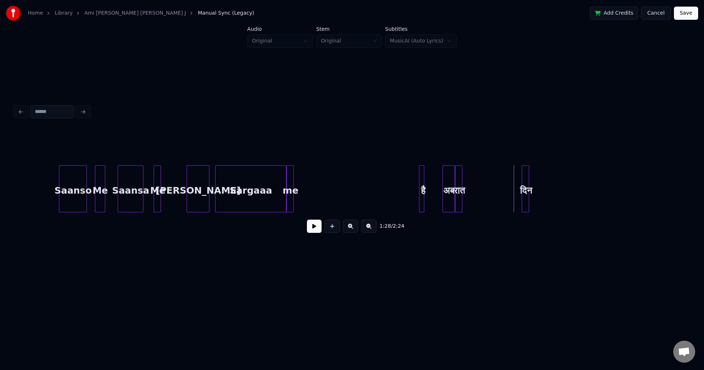
scroll to position [0, 5989]
click at [268, 188] on div "Sargaaa" at bounding box center [252, 191] width 70 height 50
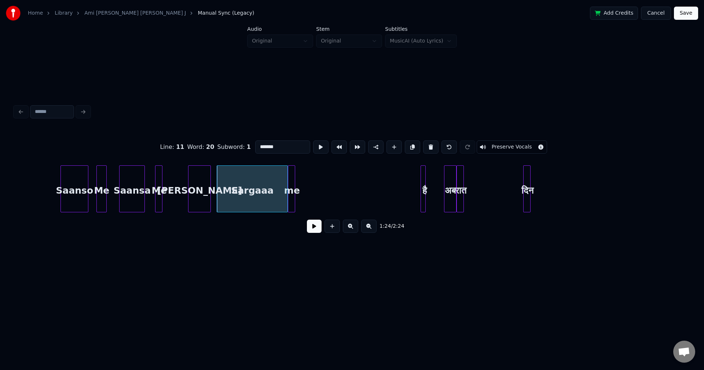
click at [314, 230] on button at bounding box center [314, 226] width 15 height 13
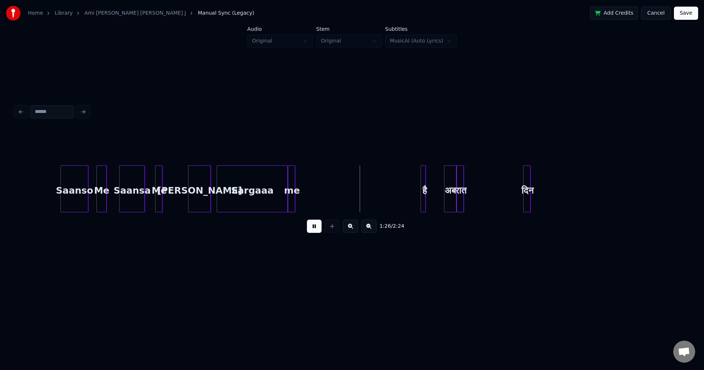
click at [313, 227] on button at bounding box center [314, 226] width 15 height 13
click at [349, 193] on div "है" at bounding box center [346, 191] width 7 height 50
click at [291, 192] on div "me" at bounding box center [291, 191] width 7 height 50
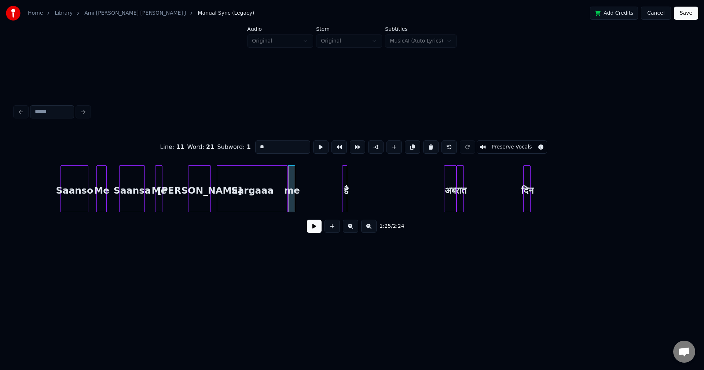
click at [313, 228] on button at bounding box center [314, 226] width 15 height 13
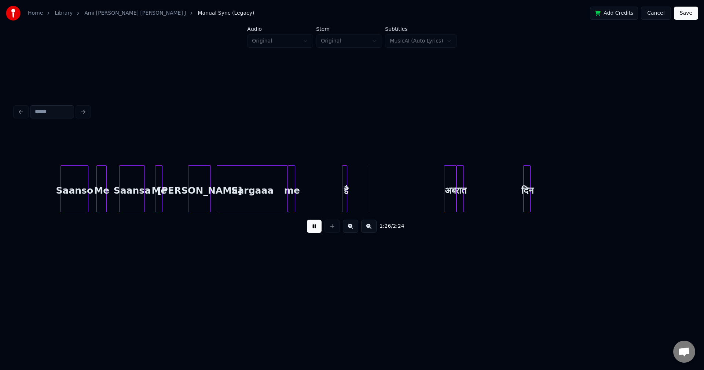
click at [313, 228] on button at bounding box center [314, 226] width 15 height 13
click at [318, 227] on button at bounding box center [314, 226] width 15 height 13
click at [316, 227] on button at bounding box center [314, 226] width 15 height 13
click at [427, 191] on div "अब" at bounding box center [428, 191] width 12 height 50
click at [316, 229] on button at bounding box center [314, 226] width 15 height 13
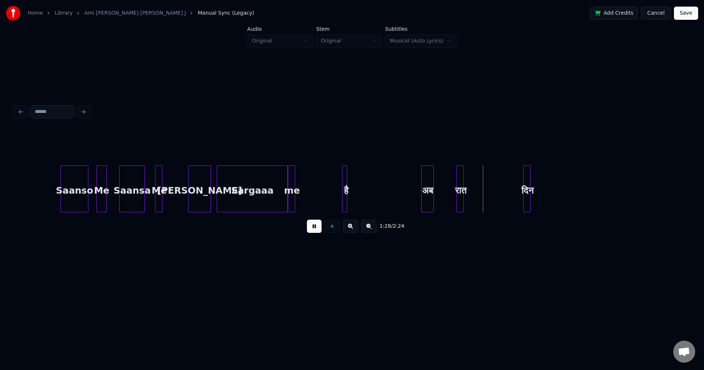
click at [316, 229] on button at bounding box center [314, 226] width 15 height 13
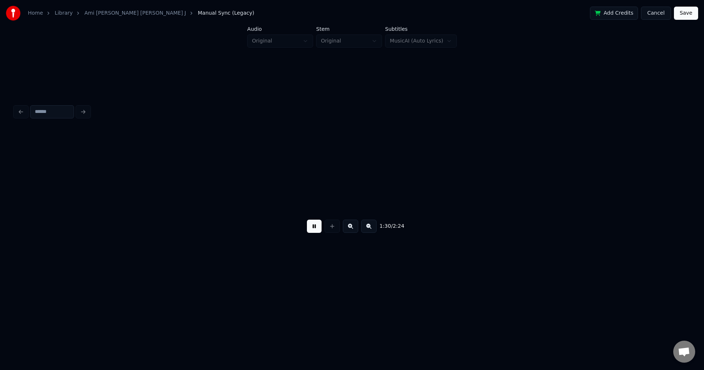
scroll to position [0, 6664]
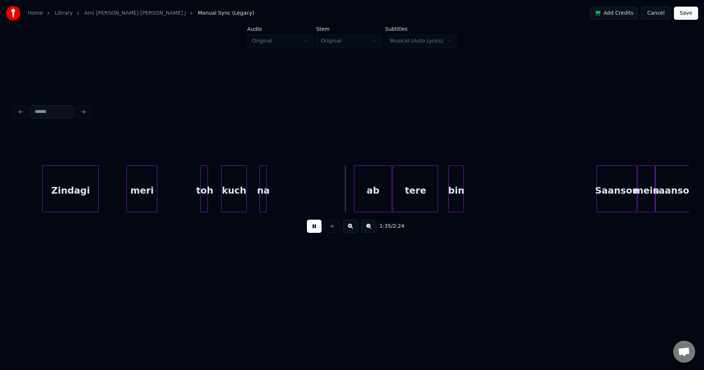
click at [315, 227] on button at bounding box center [314, 226] width 15 height 13
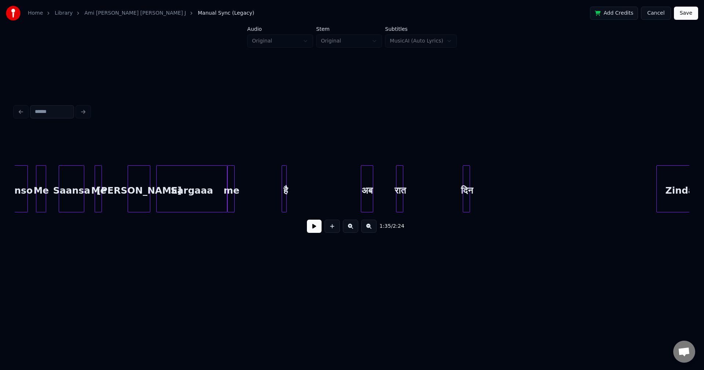
scroll to position [0, 6048]
click at [289, 188] on div "है" at bounding box center [287, 191] width 7 height 50
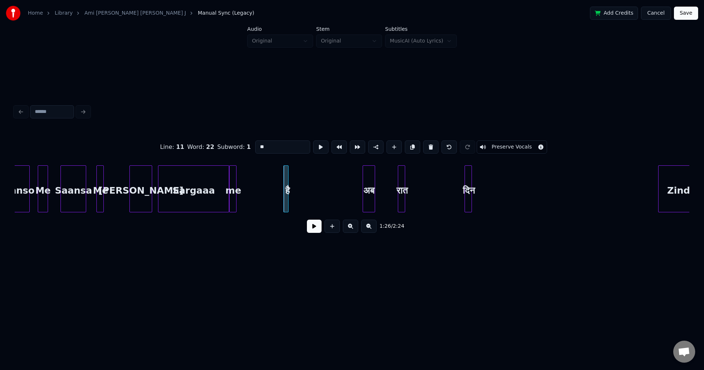
drag, startPoint x: 262, startPoint y: 144, endPoint x: 250, endPoint y: 143, distance: 11.8
click at [250, 143] on div "Line : 11 Word : 22 Subword : 1 ** Preserve Vocals" at bounding box center [352, 147] width 675 height 37
click at [371, 188] on div "अब" at bounding box center [369, 191] width 12 height 50
drag, startPoint x: 277, startPoint y: 144, endPoint x: 249, endPoint y: 142, distance: 27.6
click at [249, 142] on div "Line : 11 Word : 23 Subword : 1 ** Preserve Vocals" at bounding box center [352, 147] width 675 height 37
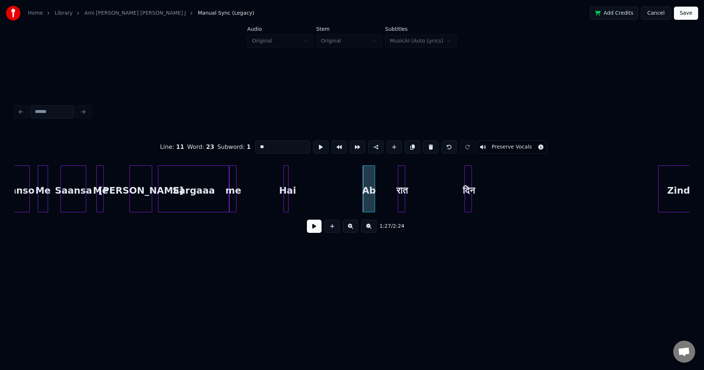
click at [402, 189] on div "रात" at bounding box center [401, 191] width 7 height 50
drag, startPoint x: 274, startPoint y: 142, endPoint x: 238, endPoint y: 143, distance: 35.6
click at [238, 143] on div "Line : 11 Word : 24 Subword : 1 *** Preserve Vocals" at bounding box center [352, 147] width 675 height 37
click at [466, 185] on div at bounding box center [466, 189] width 2 height 46
drag, startPoint x: 272, startPoint y: 138, endPoint x: 245, endPoint y: 140, distance: 27.2
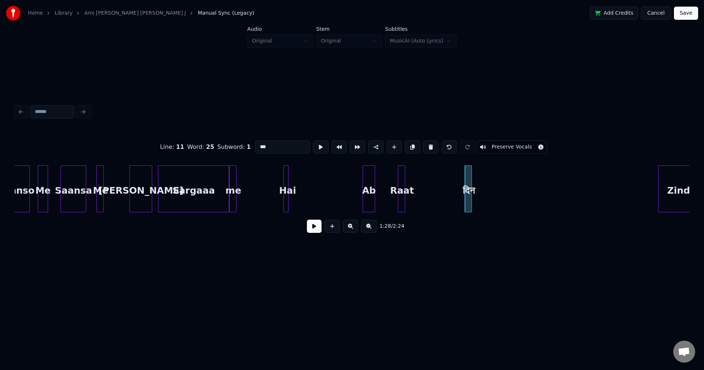
click at [246, 140] on div "Line : 11 Word : 25 Subword : 1 *** Preserve Vocals" at bounding box center [352, 147] width 675 height 37
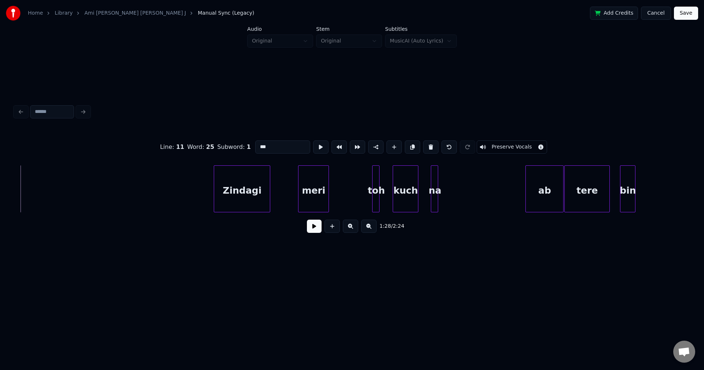
scroll to position [0, 6521]
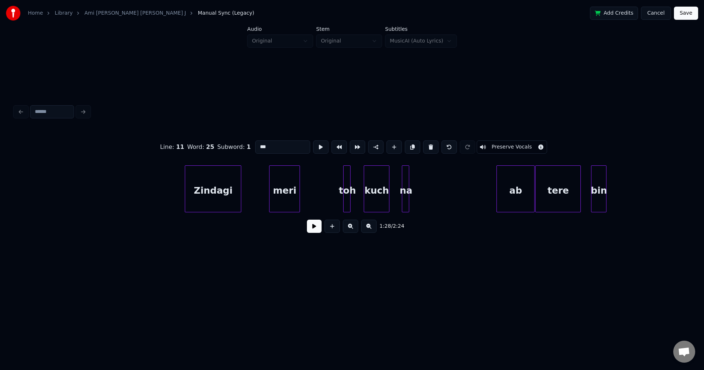
click at [405, 191] on div "na" at bounding box center [405, 191] width 7 height 50
type input "**"
click at [316, 228] on button at bounding box center [314, 226] width 15 height 13
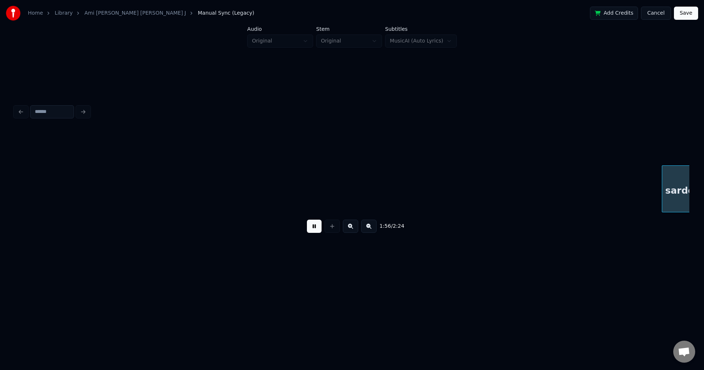
scroll to position [0, 8546]
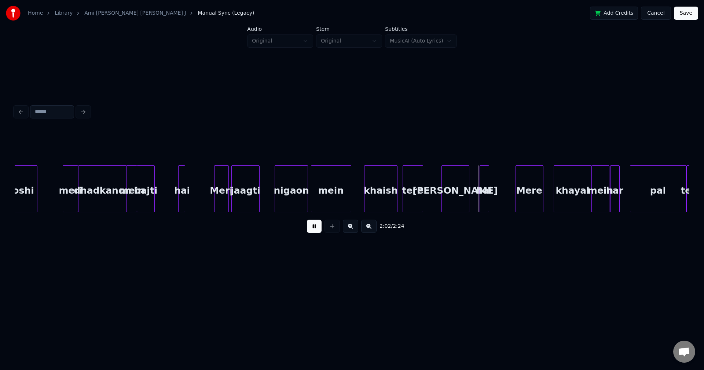
click at [311, 225] on button at bounding box center [314, 226] width 15 height 13
click at [380, 188] on div "khaish" at bounding box center [380, 191] width 32 height 50
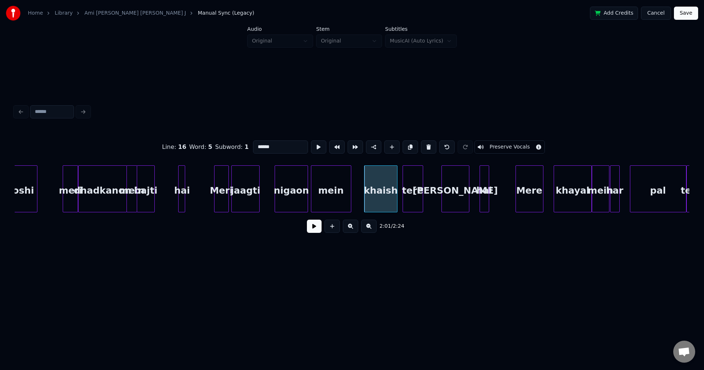
click at [260, 145] on input "******" at bounding box center [280, 146] width 55 height 13
click at [265, 143] on input "*******" at bounding box center [280, 146] width 55 height 13
type input "********"
click at [313, 227] on button at bounding box center [314, 226] width 15 height 13
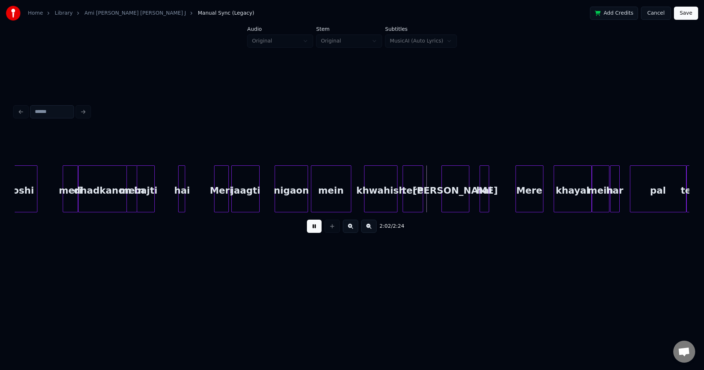
click at [313, 227] on button at bounding box center [314, 226] width 15 height 13
click at [414, 194] on div "tere" at bounding box center [413, 191] width 20 height 50
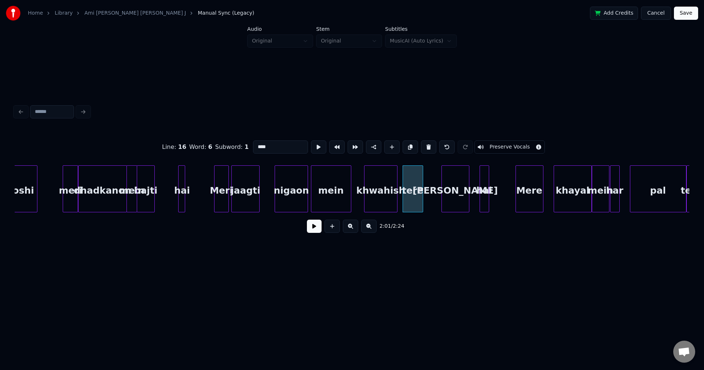
drag, startPoint x: 278, startPoint y: 143, endPoint x: 261, endPoint y: 144, distance: 17.6
click at [261, 144] on input "****" at bounding box center [280, 146] width 55 height 13
type input "********"
click at [314, 230] on button at bounding box center [314, 226] width 15 height 13
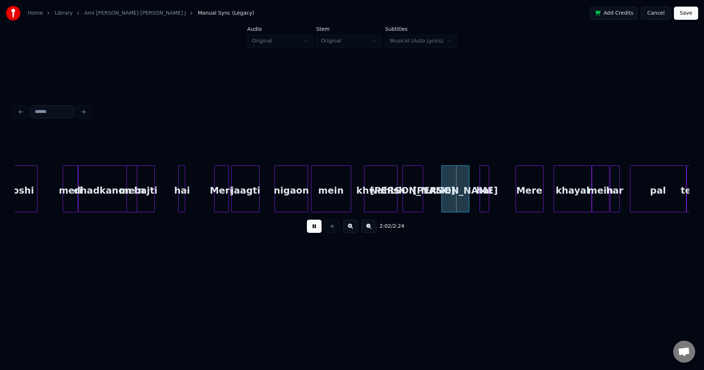
click at [313, 228] on button at bounding box center [314, 226] width 15 height 13
click at [461, 186] on div "[PERSON_NAME]" at bounding box center [455, 191] width 27 height 50
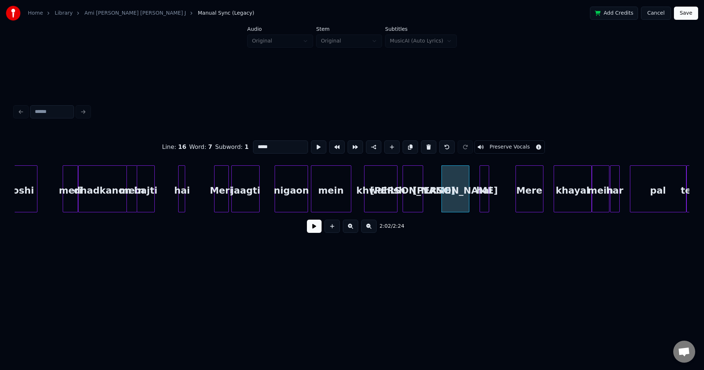
click at [262, 144] on input "*****" at bounding box center [280, 146] width 55 height 13
type input "*****"
click at [317, 231] on button at bounding box center [314, 226] width 15 height 13
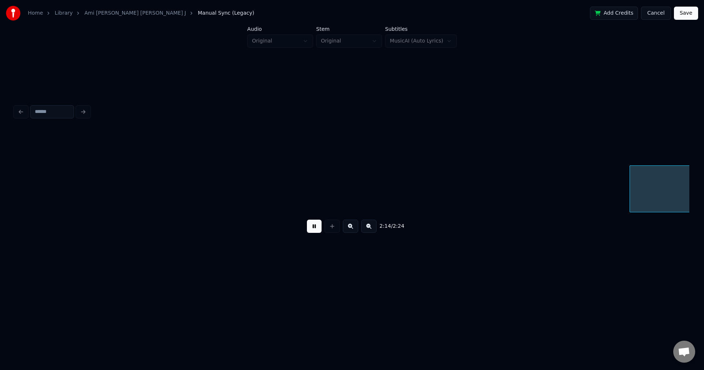
scroll to position [0, 9896]
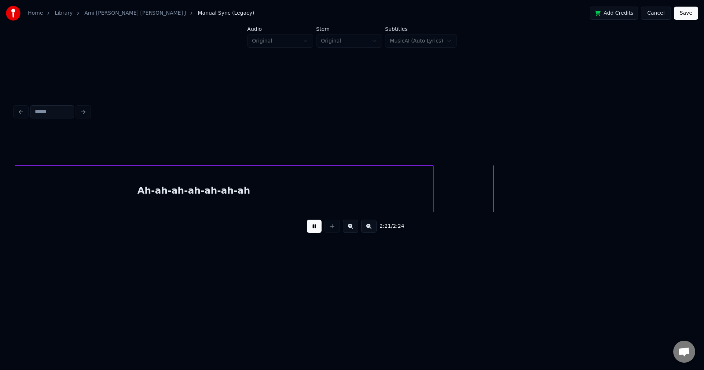
click at [313, 230] on button at bounding box center [314, 226] width 15 height 13
click at [695, 11] on button "Save" at bounding box center [686, 13] width 24 height 13
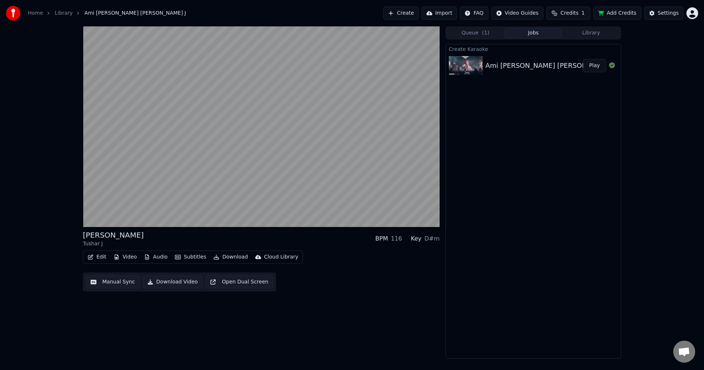
click at [108, 282] on button "Manual Sync" at bounding box center [113, 281] width 54 height 13
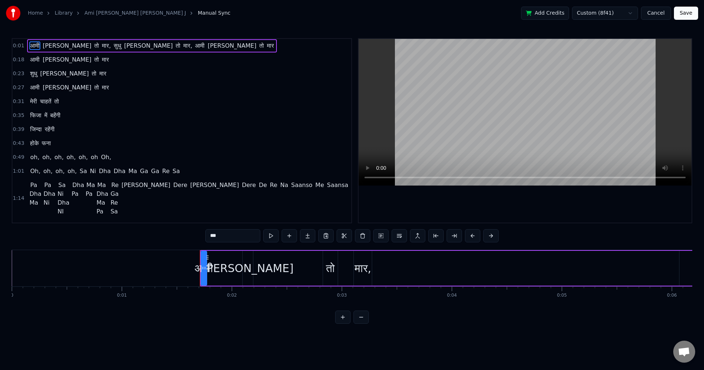
click at [209, 266] on div "आमी" at bounding box center [204, 268] width 18 height 16
click at [196, 266] on div "आमी" at bounding box center [204, 268] width 18 height 16
click at [36, 44] on span "आमी" at bounding box center [34, 45] width 11 height 8
click at [661, 10] on button "Cancel" at bounding box center [656, 13] width 30 height 13
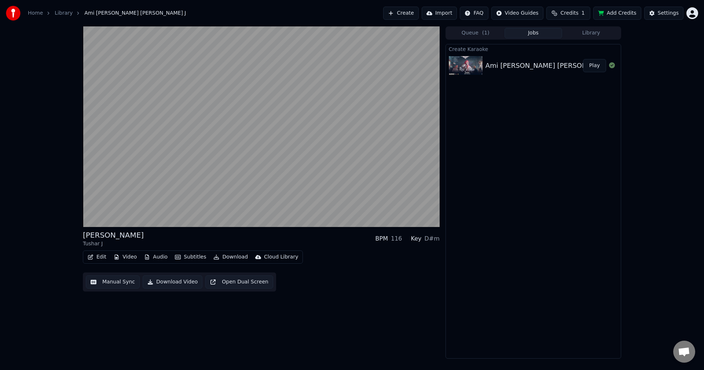
click at [99, 256] on button "Edit" at bounding box center [97, 257] width 25 height 10
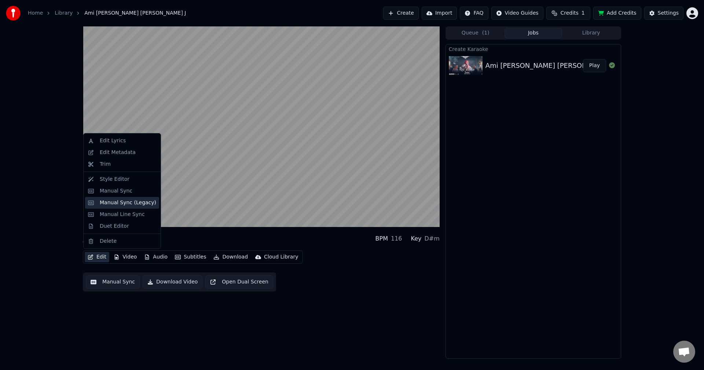
click at [119, 206] on div "Manual Sync (Legacy)" at bounding box center [128, 202] width 56 height 7
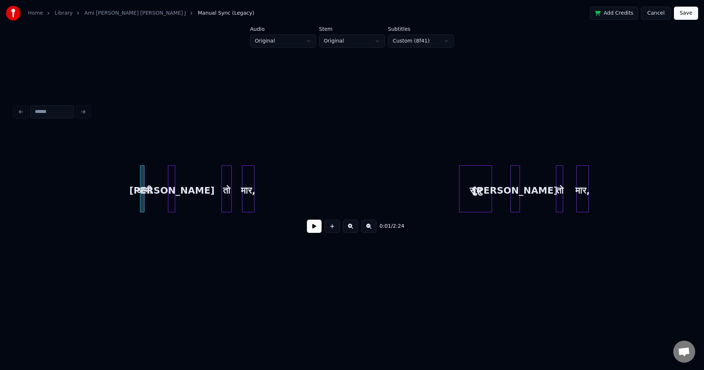
click at [142, 181] on div at bounding box center [143, 189] width 2 height 46
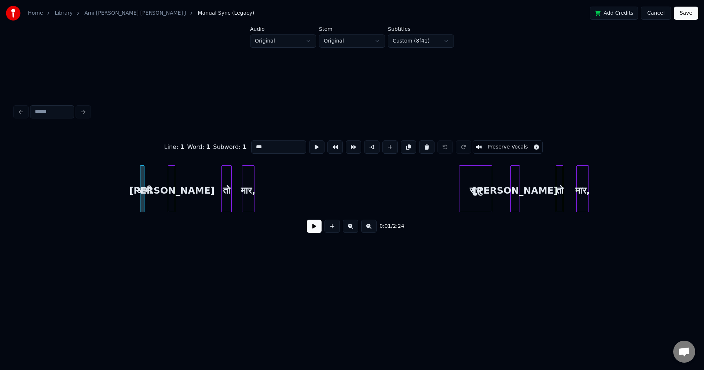
drag, startPoint x: 271, startPoint y: 142, endPoint x: 246, endPoint y: 141, distance: 24.2
click at [246, 141] on div "Line : 1 Word : 1 Subword : 1 *** Preserve Vocals" at bounding box center [352, 147] width 675 height 37
click at [172, 188] on div "[PERSON_NAME]" at bounding box center [171, 191] width 7 height 50
drag, startPoint x: 257, startPoint y: 144, endPoint x: 252, endPoint y: 143, distance: 5.2
click at [252, 143] on input "****" at bounding box center [278, 146] width 55 height 13
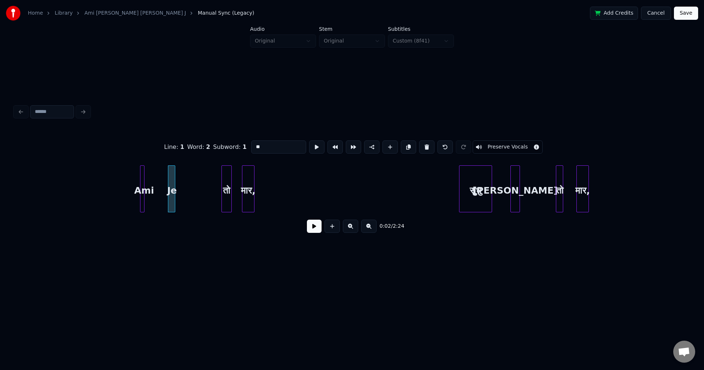
click at [229, 189] on div "तो" at bounding box center [227, 191] width 10 height 50
drag, startPoint x: 268, startPoint y: 145, endPoint x: 248, endPoint y: 142, distance: 20.1
click at [251, 142] on input "**" at bounding box center [278, 146] width 55 height 13
click at [251, 183] on div "मार," at bounding box center [248, 191] width 12 height 50
drag, startPoint x: 260, startPoint y: 142, endPoint x: 250, endPoint y: 140, distance: 10.1
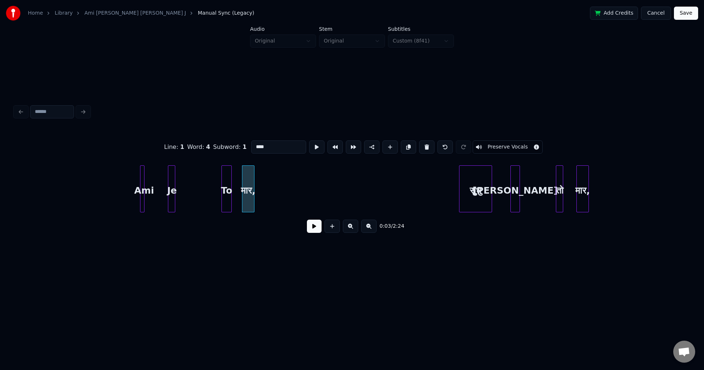
click at [251, 140] on input "****" at bounding box center [278, 146] width 55 height 13
click at [479, 191] on div "सुधु" at bounding box center [475, 191] width 32 height 50
drag, startPoint x: 271, startPoint y: 142, endPoint x: 251, endPoint y: 141, distance: 19.9
click at [251, 141] on input "****" at bounding box center [278, 146] width 55 height 13
click at [516, 190] on div "[PERSON_NAME]" at bounding box center [515, 191] width 9 height 50
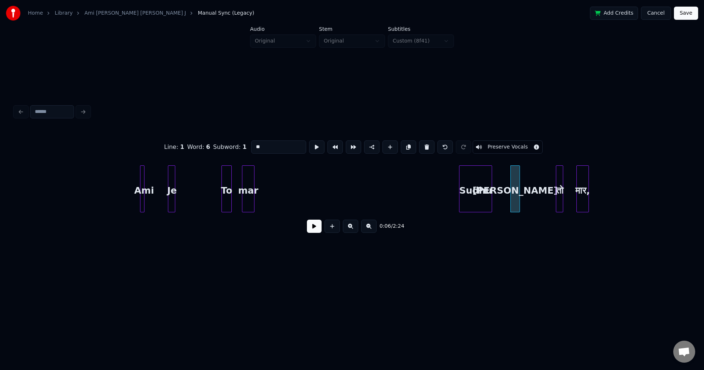
drag, startPoint x: 271, startPoint y: 141, endPoint x: 241, endPoint y: 140, distance: 30.1
click at [241, 140] on div "Line : 1 Word : 6 Subword : 1 ** Preserve Vocals" at bounding box center [352, 147] width 675 height 37
click at [558, 188] on div at bounding box center [557, 189] width 2 height 46
drag, startPoint x: 270, startPoint y: 144, endPoint x: 246, endPoint y: 143, distance: 24.2
click at [246, 143] on div "Line : 1 Word : 7 Subword : 1 ** Preserve Vocals" at bounding box center [352, 147] width 675 height 37
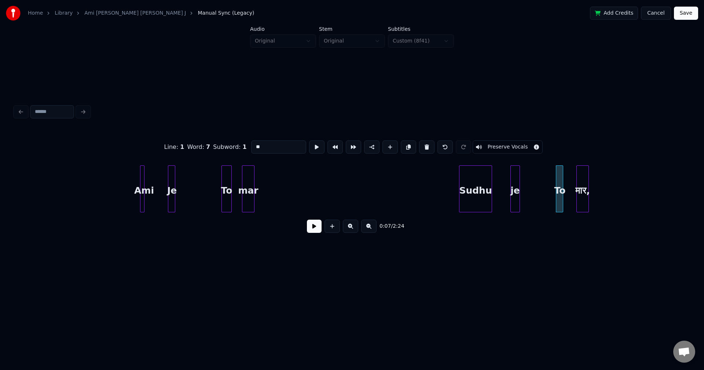
click at [581, 190] on div "मार," at bounding box center [583, 191] width 12 height 50
drag, startPoint x: 256, startPoint y: 142, endPoint x: 244, endPoint y: 143, distance: 12.5
click at [244, 142] on div "Line : 1 Word : 8 Subword : 1 **** Preserve Vocals" at bounding box center [352, 147] width 675 height 37
drag, startPoint x: 132, startPoint y: 237, endPoint x: 123, endPoint y: 230, distance: 11.7
click at [132, 234] on div "0:07 / 2:24" at bounding box center [352, 226] width 663 height 16
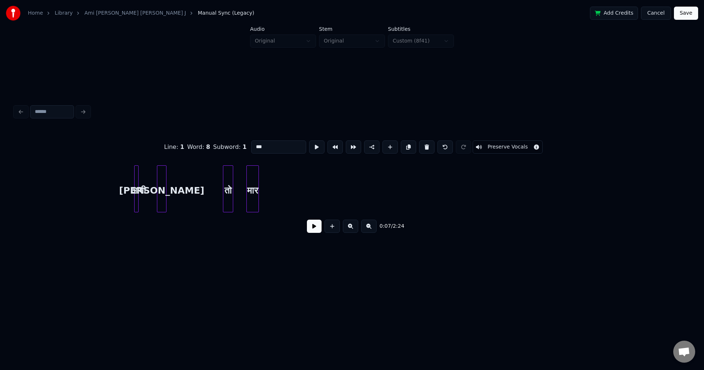
scroll to position [0, 715]
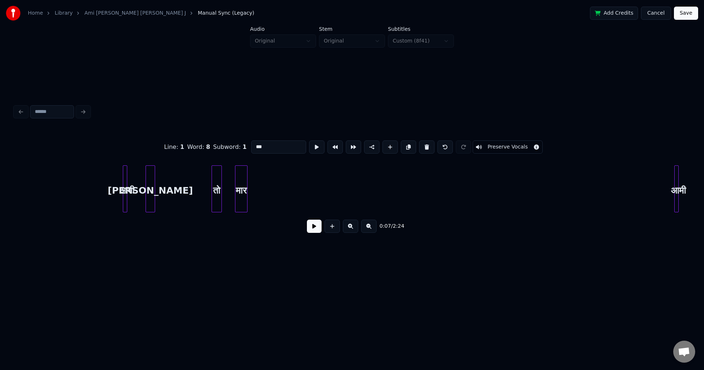
click at [124, 187] on div at bounding box center [124, 189] width 2 height 46
drag, startPoint x: 263, startPoint y: 141, endPoint x: 243, endPoint y: 141, distance: 19.8
click at [243, 141] on div "Line : 1 Word : 9 Subword : 1 *** Preserve Vocals" at bounding box center [352, 147] width 675 height 37
click at [150, 185] on div "[PERSON_NAME]" at bounding box center [150, 191] width 9 height 50
drag, startPoint x: 265, startPoint y: 142, endPoint x: 252, endPoint y: 142, distance: 12.5
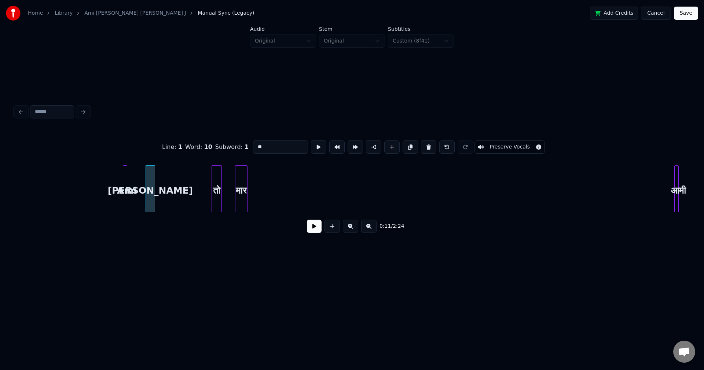
click at [253, 142] on input "**" at bounding box center [280, 146] width 55 height 13
click at [216, 183] on div "तो" at bounding box center [217, 191] width 10 height 50
drag, startPoint x: 263, startPoint y: 142, endPoint x: 253, endPoint y: 143, distance: 9.2
click at [253, 143] on input "**" at bounding box center [280, 146] width 55 height 13
click at [240, 186] on div "मार" at bounding box center [241, 191] width 12 height 50
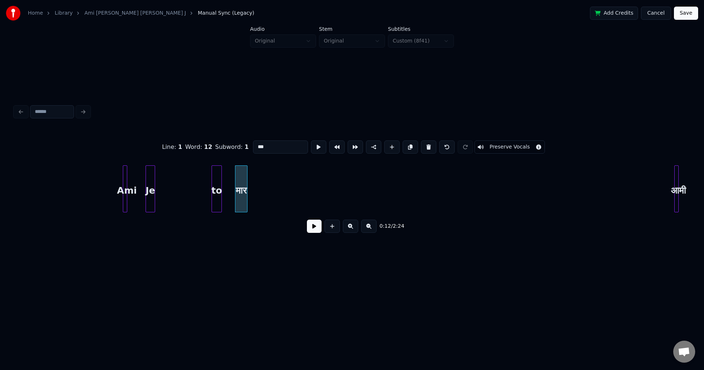
drag, startPoint x: 268, startPoint y: 144, endPoint x: 252, endPoint y: 146, distance: 15.8
click at [253, 144] on input "***" at bounding box center [280, 146] width 55 height 13
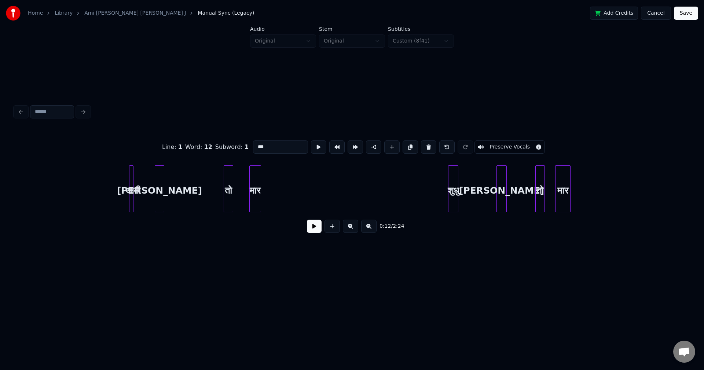
scroll to position [0, 1266]
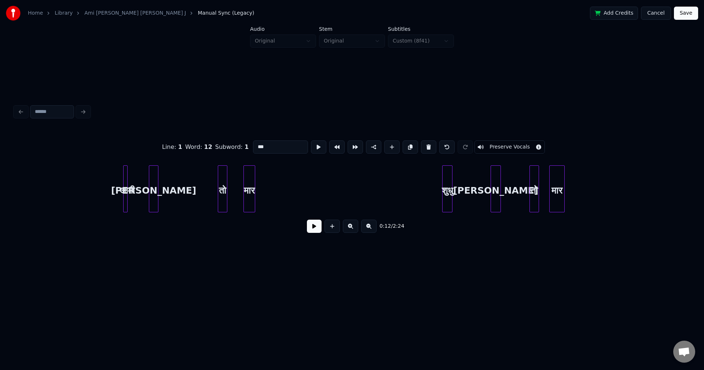
click at [126, 185] on div at bounding box center [126, 189] width 2 height 46
drag, startPoint x: 270, startPoint y: 142, endPoint x: 246, endPoint y: 145, distance: 24.7
click at [246, 145] on div "Line : 2 Word : 1 Subword : 1 *** Preserve Vocals" at bounding box center [352, 147] width 675 height 37
click at [153, 183] on div "[PERSON_NAME]" at bounding box center [153, 191] width 9 height 50
drag, startPoint x: 255, startPoint y: 144, endPoint x: 249, endPoint y: 143, distance: 5.9
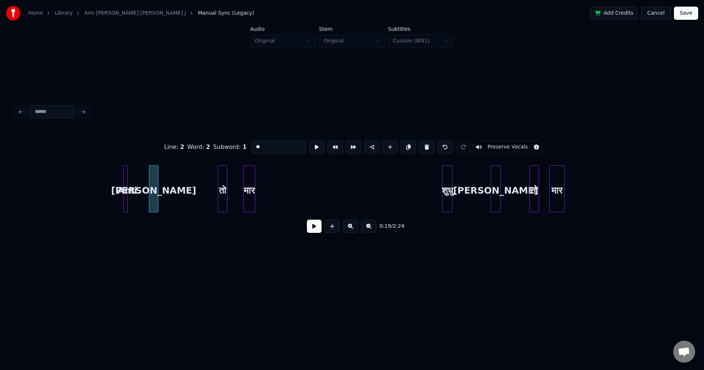
click at [251, 143] on input "**" at bounding box center [278, 146] width 55 height 13
click at [225, 193] on div at bounding box center [226, 189] width 2 height 46
drag, startPoint x: 272, startPoint y: 140, endPoint x: 250, endPoint y: 142, distance: 21.7
click at [251, 142] on input "**" at bounding box center [278, 146] width 55 height 13
click at [250, 186] on div "मार" at bounding box center [249, 191] width 11 height 50
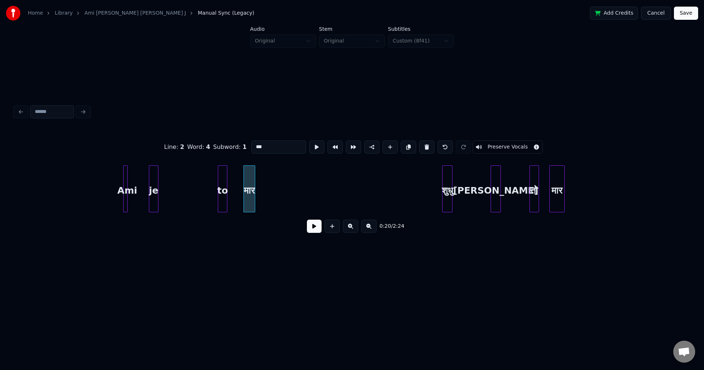
drag, startPoint x: 274, startPoint y: 140, endPoint x: 250, endPoint y: 142, distance: 24.6
click at [251, 142] on input "***" at bounding box center [278, 146] width 55 height 13
click at [447, 181] on div "शुधु" at bounding box center [448, 191] width 10 height 50
drag, startPoint x: 251, startPoint y: 144, endPoint x: 240, endPoint y: 144, distance: 11.0
click at [240, 144] on div "Line : 3 Word : 1 Subword : 1 **** Preserve Vocals" at bounding box center [352, 147] width 675 height 37
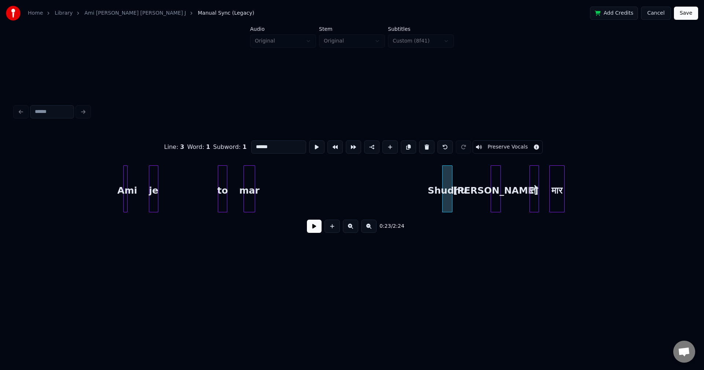
click at [499, 188] on div at bounding box center [499, 189] width 2 height 46
drag, startPoint x: 268, startPoint y: 142, endPoint x: 245, endPoint y: 142, distance: 22.7
click at [245, 142] on div "Line : 3 Word : 2 Subword : 1 ** Preserve Vocals" at bounding box center [352, 147] width 675 height 37
click at [536, 187] on div "तो" at bounding box center [534, 191] width 9 height 50
drag, startPoint x: 269, startPoint y: 144, endPoint x: 242, endPoint y: 144, distance: 27.9
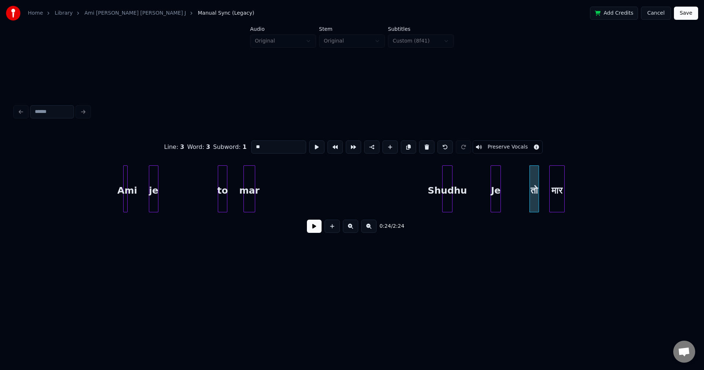
click at [242, 144] on div "Line : 3 Word : 3 Subword : 1 ** Preserve Vocals" at bounding box center [352, 147] width 675 height 37
click at [557, 193] on div "मार" at bounding box center [557, 191] width 15 height 50
drag, startPoint x: 270, startPoint y: 144, endPoint x: 234, endPoint y: 144, distance: 36.3
click at [234, 144] on div "Line : 3 Word : 4 Subword : 1 *** Preserve Vocals" at bounding box center [352, 147] width 675 height 37
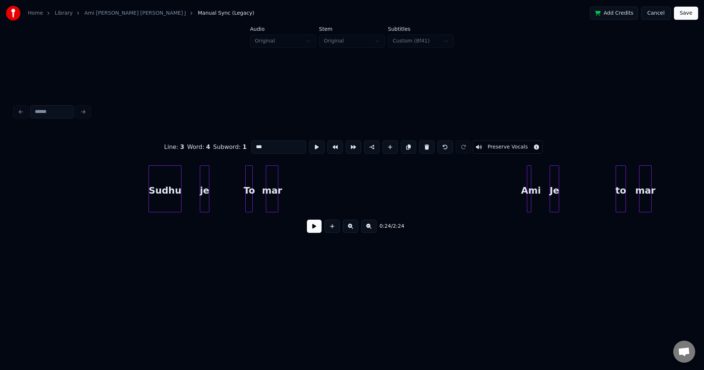
scroll to position [0, 287]
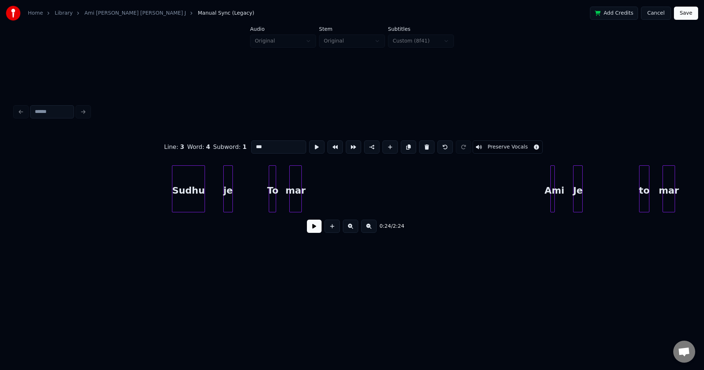
click at [185, 190] on div "Sudhu" at bounding box center [188, 191] width 32 height 50
click at [255, 146] on input "*****" at bounding box center [278, 146] width 55 height 13
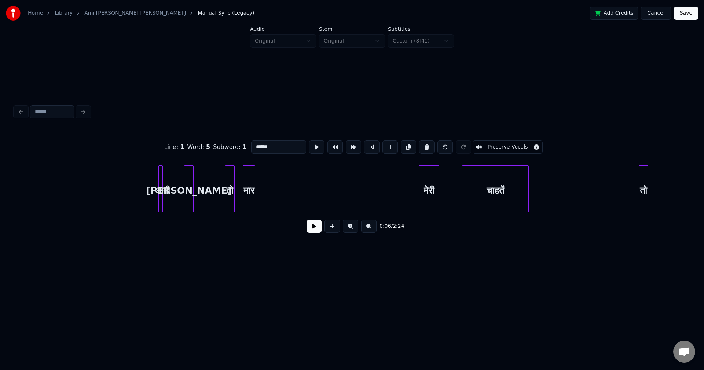
scroll to position [0, 1898]
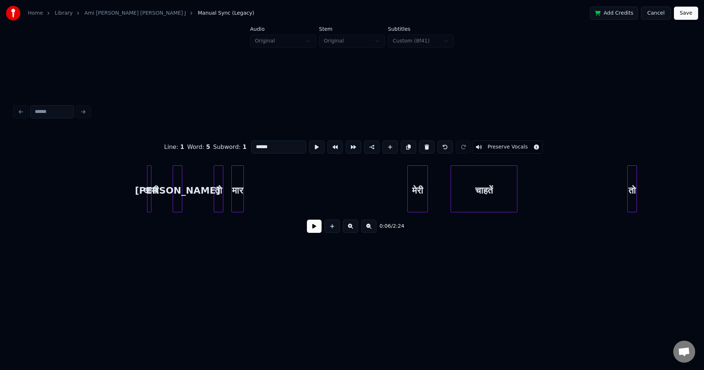
click at [152, 185] on div "आमी" at bounding box center [150, 191] width 7 height 50
drag, startPoint x: 268, startPoint y: 143, endPoint x: 247, endPoint y: 145, distance: 20.6
click at [247, 144] on div "Line : 4 Word : 1 Subword : 1 *** Preserve Vocals" at bounding box center [352, 147] width 675 height 37
click at [179, 182] on div "[PERSON_NAME]" at bounding box center [177, 191] width 9 height 50
drag, startPoint x: 260, startPoint y: 143, endPoint x: 251, endPoint y: 143, distance: 9.5
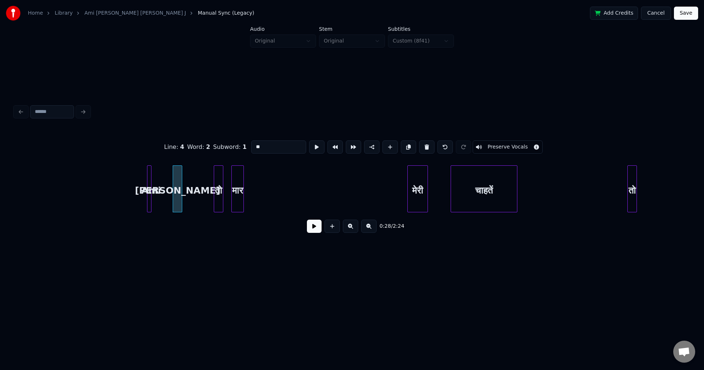
click at [251, 143] on input "**" at bounding box center [278, 146] width 55 height 13
click at [220, 192] on div "तो" at bounding box center [218, 191] width 9 height 50
drag, startPoint x: 255, startPoint y: 140, endPoint x: 246, endPoint y: 142, distance: 9.2
click at [246, 142] on div "Line : 4 Word : 3 Subword : 1 ** Preserve Vocals" at bounding box center [352, 147] width 675 height 37
click at [241, 184] on div "मार" at bounding box center [238, 191] width 12 height 50
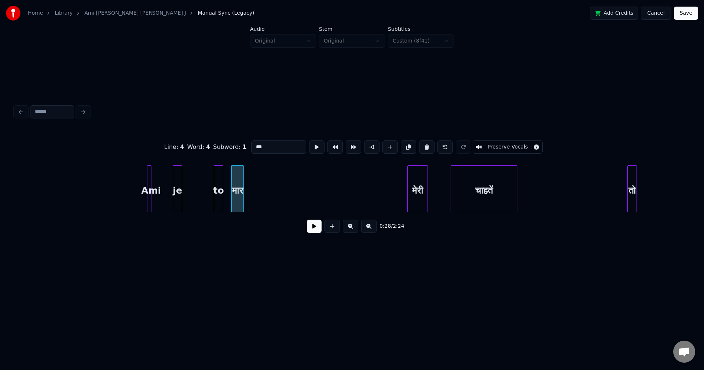
drag, startPoint x: 271, startPoint y: 141, endPoint x: 247, endPoint y: 142, distance: 24.2
click at [247, 142] on div "Line : 4 Word : 4 Subword : 1 *** Preserve Vocals" at bounding box center [352, 147] width 675 height 37
click at [418, 187] on div "मेरी" at bounding box center [418, 191] width 20 height 50
drag, startPoint x: 265, startPoint y: 144, endPoint x: 249, endPoint y: 143, distance: 16.5
click at [251, 143] on input "****" at bounding box center [278, 146] width 55 height 13
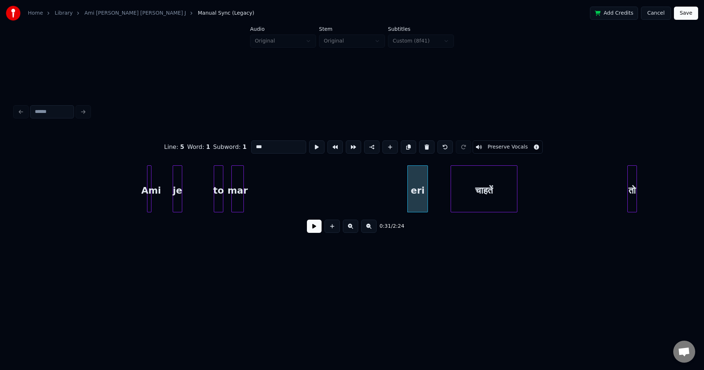
click at [252, 144] on input "***" at bounding box center [278, 146] width 55 height 13
click at [501, 192] on div "चाहतें" at bounding box center [484, 191] width 66 height 50
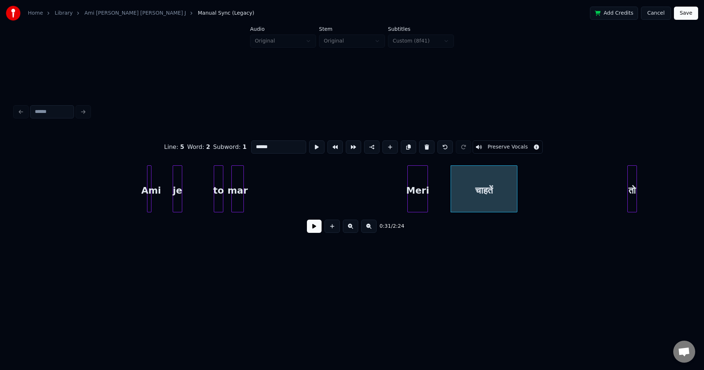
drag, startPoint x: 282, startPoint y: 144, endPoint x: 242, endPoint y: 144, distance: 39.6
click at [242, 144] on div "Line : 5 Word : 2 Subword : 1 ****** Preserve Vocals" at bounding box center [352, 147] width 675 height 37
click at [634, 185] on div at bounding box center [635, 189] width 2 height 46
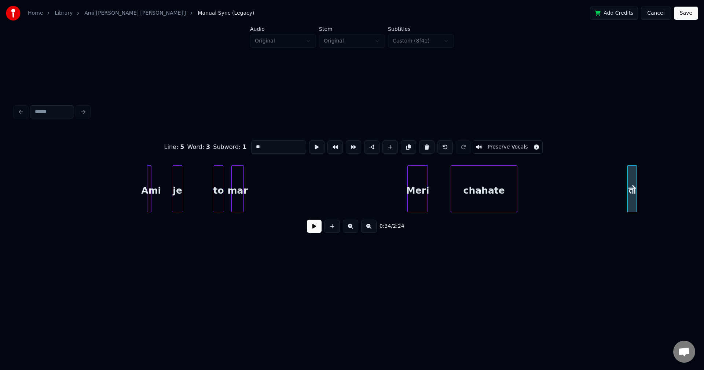
drag, startPoint x: 275, startPoint y: 143, endPoint x: 243, endPoint y: 143, distance: 31.9
click at [243, 143] on div "Line : 5 Word : 3 Subword : 1 ** Preserve Vocals" at bounding box center [352, 147] width 675 height 37
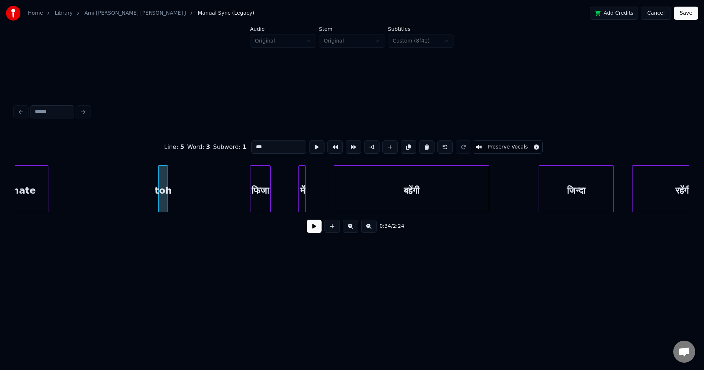
scroll to position [0, 2367]
click at [256, 191] on div "फिजा" at bounding box center [260, 191] width 20 height 50
drag, startPoint x: 271, startPoint y: 144, endPoint x: 237, endPoint y: 143, distance: 33.7
click at [237, 143] on div "Line : 6 Word : 1 Subword : 1 **** Preserve Vocals" at bounding box center [352, 147] width 675 height 37
click at [304, 191] on div at bounding box center [304, 189] width 2 height 46
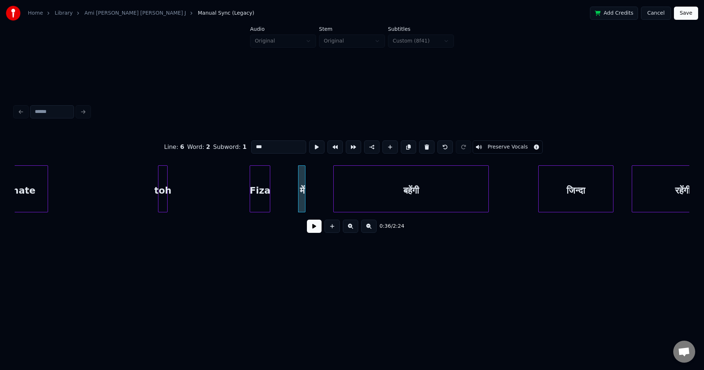
drag, startPoint x: 261, startPoint y: 143, endPoint x: 244, endPoint y: 142, distance: 17.0
click at [243, 142] on div "Line : 6 Word : 2 Subword : 1 *** Preserve Vocals" at bounding box center [352, 147] width 675 height 37
click at [376, 188] on div "बहेंगी" at bounding box center [411, 191] width 155 height 50
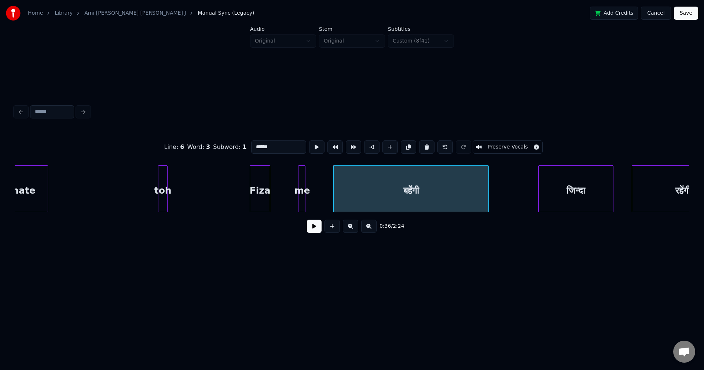
drag, startPoint x: 257, startPoint y: 142, endPoint x: 243, endPoint y: 142, distance: 13.9
click at [243, 142] on div "Line : 6 Word : 3 Subword : 1 ****** Preserve Vocals" at bounding box center [352, 147] width 675 height 37
click at [565, 192] on div "जिन्दा" at bounding box center [576, 191] width 74 height 50
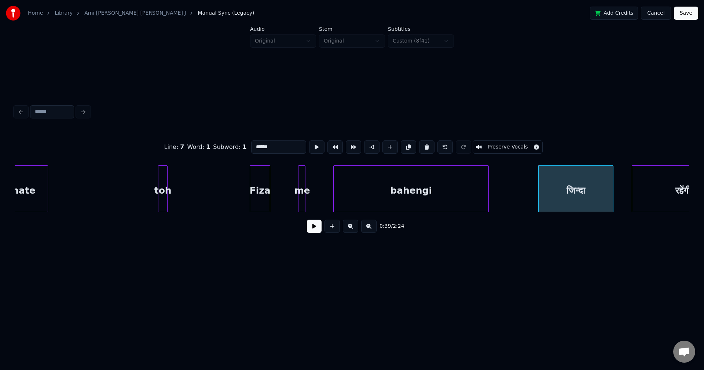
drag, startPoint x: 256, startPoint y: 145, endPoint x: 247, endPoint y: 144, distance: 9.6
click at [246, 145] on div "Line : 7 Word : 1 Subword : 1 ****** Preserve Vocals" at bounding box center [352, 147] width 675 height 37
click at [656, 192] on div "रहेंगी" at bounding box center [682, 191] width 101 height 50
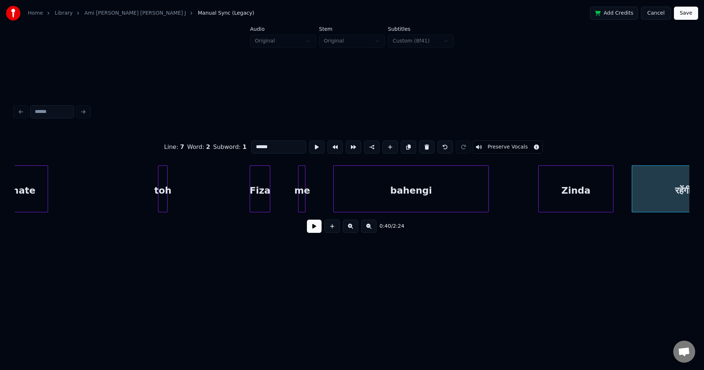
drag, startPoint x: 274, startPoint y: 143, endPoint x: 239, endPoint y: 142, distance: 34.5
click at [239, 142] on div "Line : 7 Word : 2 Subword : 1 ****** Preserve Vocals" at bounding box center [352, 147] width 675 height 37
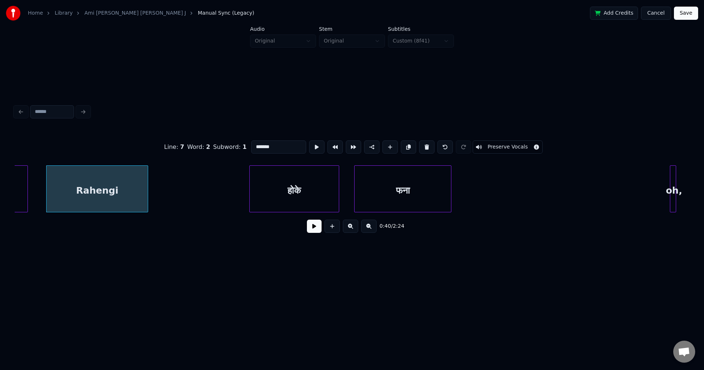
scroll to position [0, 2959]
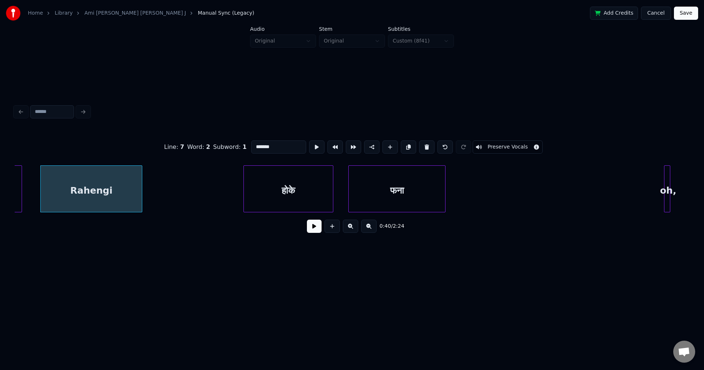
click at [278, 189] on div "होके" at bounding box center [288, 191] width 89 height 50
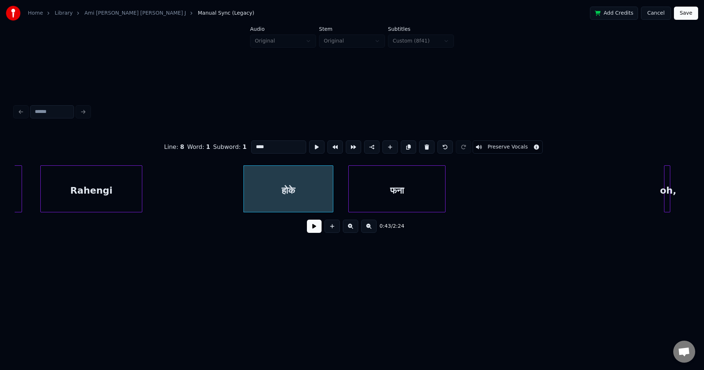
drag, startPoint x: 273, startPoint y: 144, endPoint x: 248, endPoint y: 142, distance: 25.3
click at [251, 142] on input "****" at bounding box center [278, 146] width 55 height 13
click at [389, 188] on div "फना" at bounding box center [397, 191] width 96 height 50
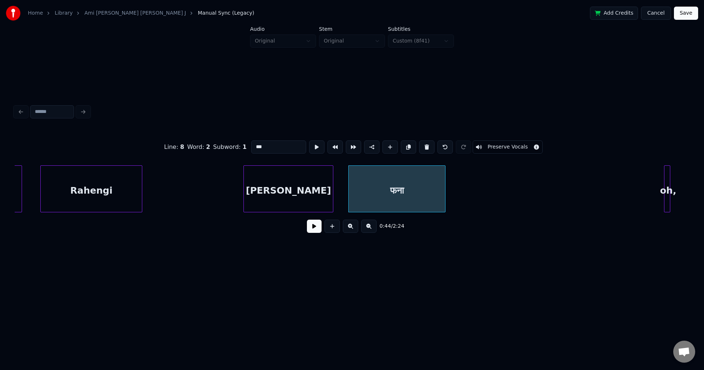
drag, startPoint x: 272, startPoint y: 143, endPoint x: 250, endPoint y: 142, distance: 21.6
click at [251, 143] on input "***" at bounding box center [278, 146] width 55 height 13
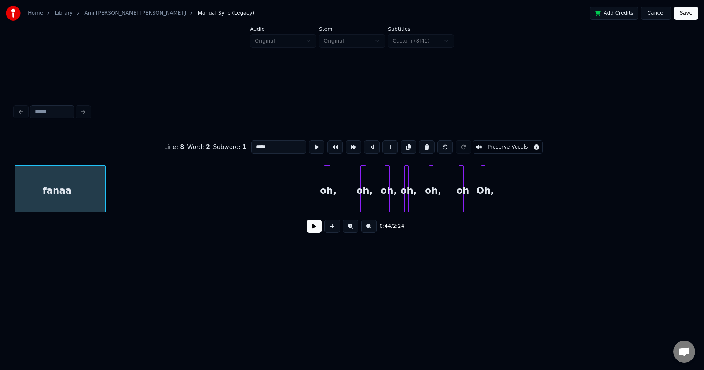
scroll to position [0, 3287]
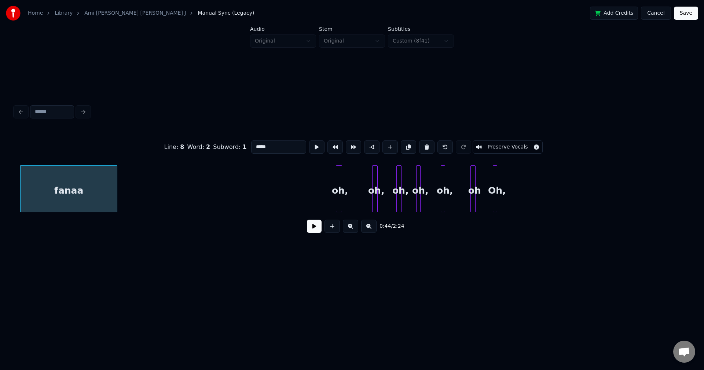
click at [340, 196] on div at bounding box center [341, 189] width 2 height 46
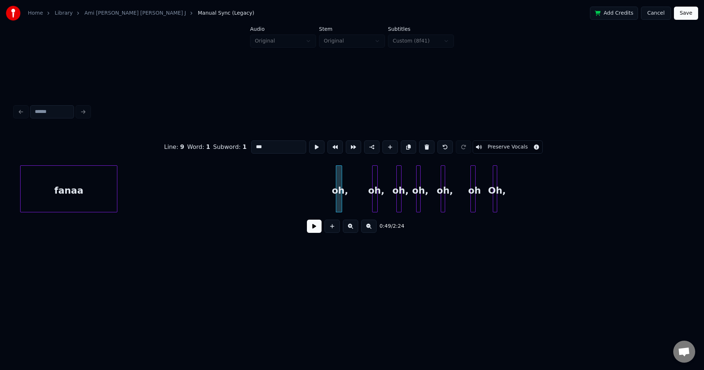
type input "***"
click at [312, 230] on button at bounding box center [314, 226] width 15 height 13
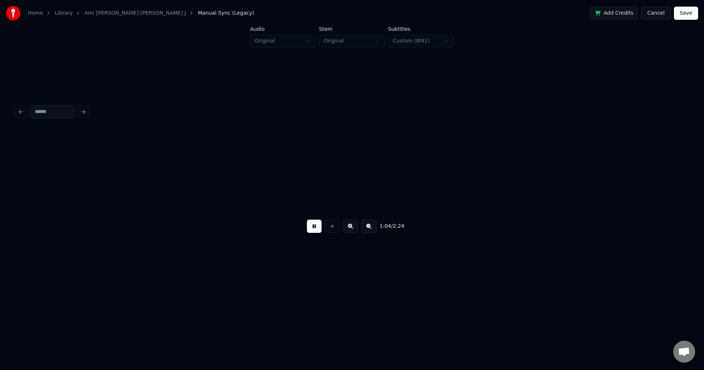
scroll to position [0, 4722]
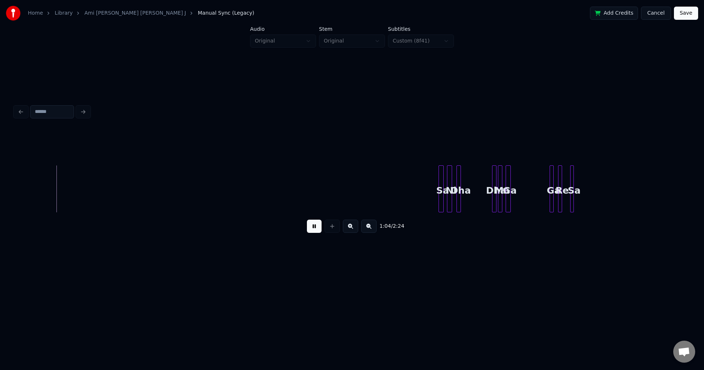
click at [313, 225] on button at bounding box center [314, 226] width 15 height 13
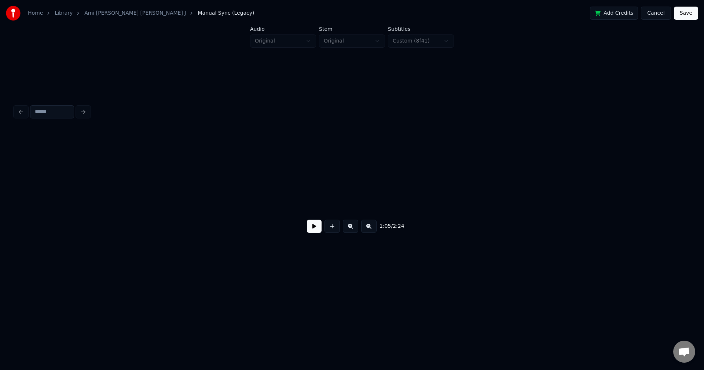
scroll to position [0, 3832]
click at [315, 227] on button at bounding box center [314, 226] width 15 height 13
click at [315, 226] on button at bounding box center [314, 226] width 15 height 13
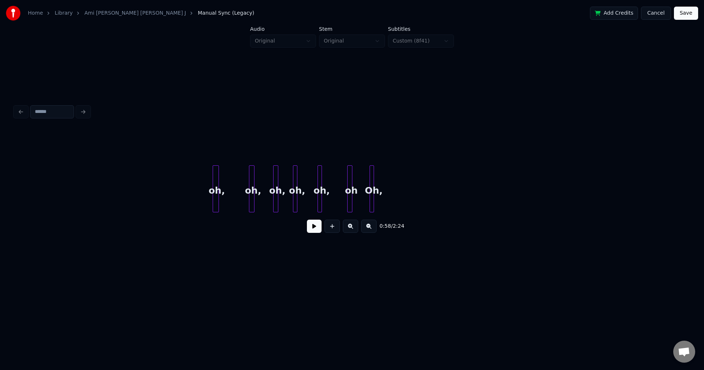
scroll to position [0, 3427]
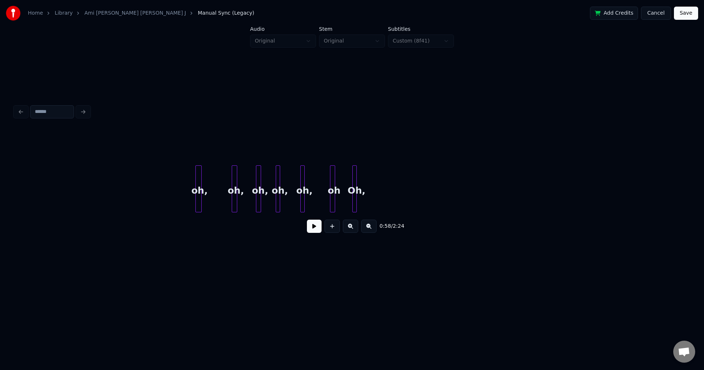
drag, startPoint x: 180, startPoint y: 166, endPoint x: 362, endPoint y: 196, distance: 184.7
click at [636, 186] on div "oh," at bounding box center [637, 191] width 7 height 50
click at [315, 227] on button at bounding box center [314, 226] width 15 height 13
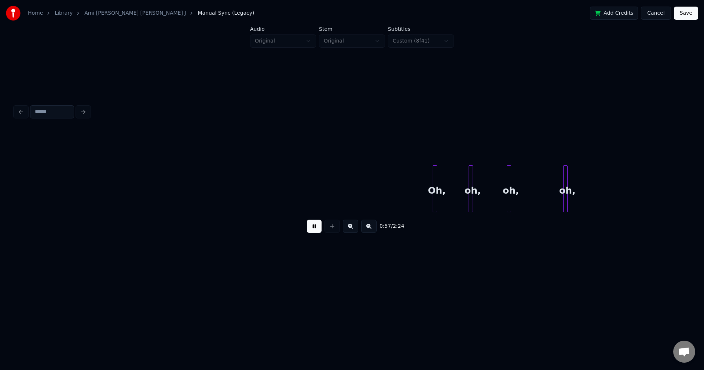
click at [313, 226] on button at bounding box center [314, 226] width 15 height 13
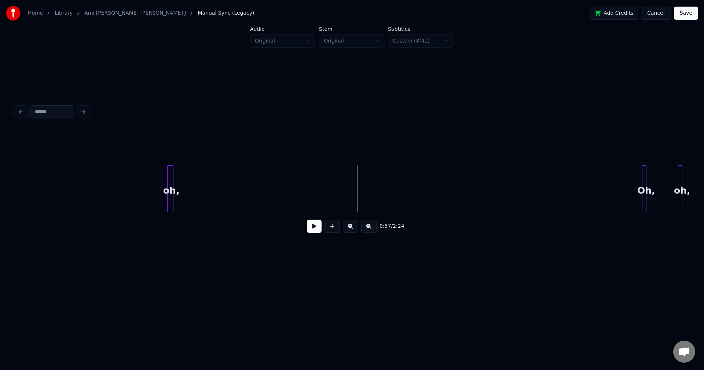
scroll to position [0, 3883]
click at [182, 183] on div at bounding box center [182, 189] width 2 height 46
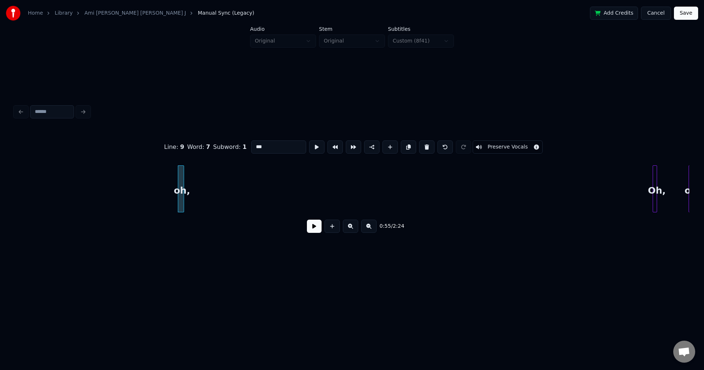
click at [182, 183] on div at bounding box center [182, 189] width 2 height 46
click at [357, 197] on div "oh," at bounding box center [353, 191] width 7 height 50
click at [316, 229] on button at bounding box center [314, 226] width 15 height 13
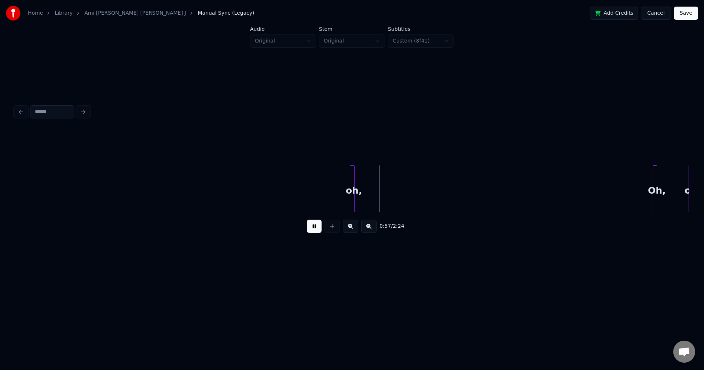
click at [316, 228] on button at bounding box center [314, 226] width 15 height 13
click at [352, 186] on div "oh," at bounding box center [349, 191] width 7 height 50
click at [315, 229] on button at bounding box center [314, 226] width 15 height 13
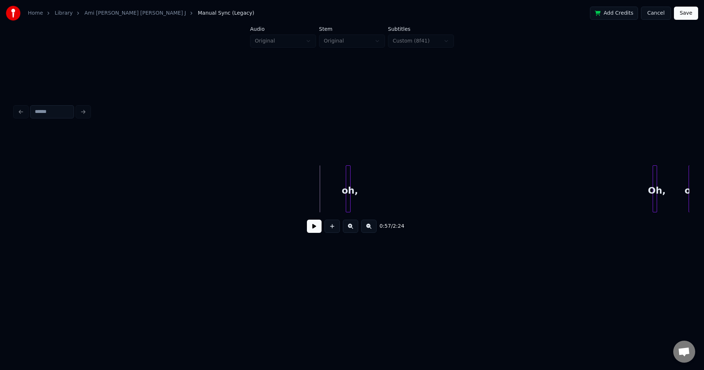
click at [312, 227] on button at bounding box center [314, 226] width 15 height 13
click at [312, 228] on button at bounding box center [314, 226] width 15 height 13
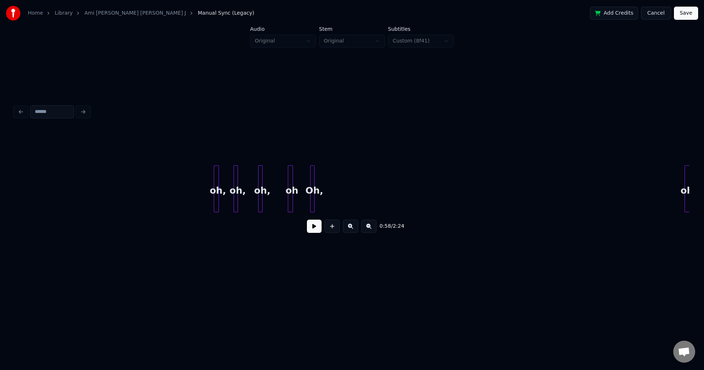
scroll to position [0, 3470]
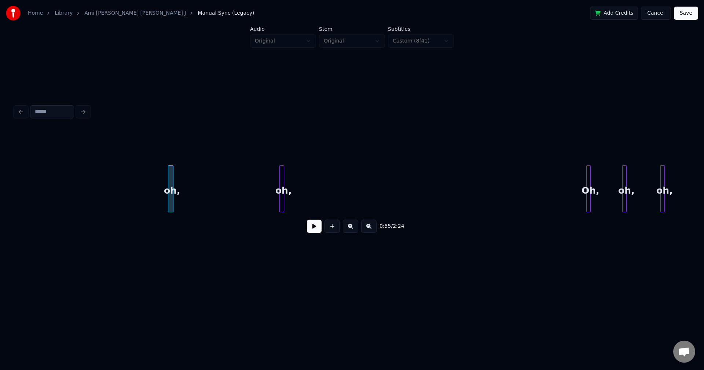
scroll to position [0, 3943]
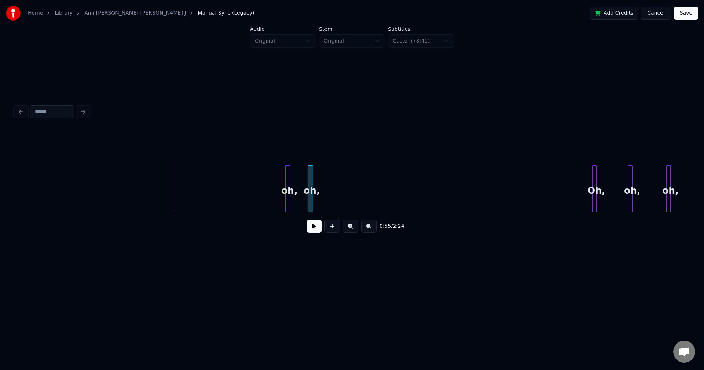
click at [313, 186] on div "oh," at bounding box center [311, 191] width 7 height 50
click at [290, 189] on div at bounding box center [288, 189] width 2 height 46
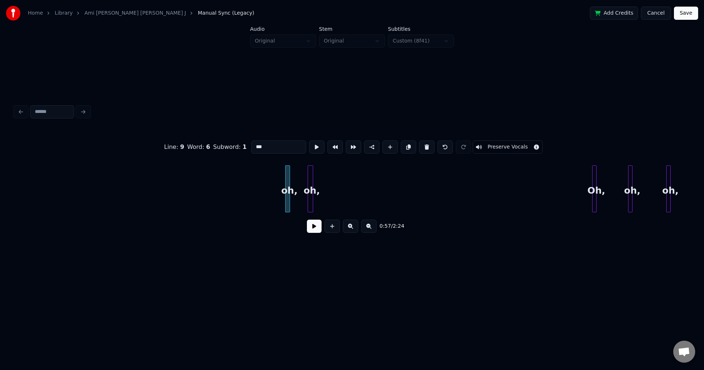
click at [313, 230] on button at bounding box center [314, 226] width 15 height 13
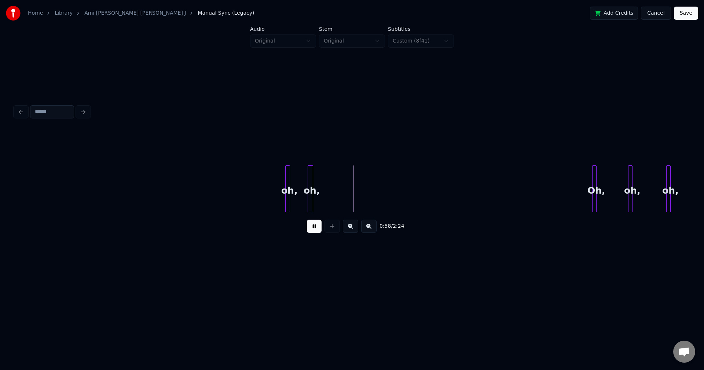
click at [312, 228] on button at bounding box center [314, 226] width 15 height 13
click at [322, 186] on div "oh," at bounding box center [319, 191] width 7 height 50
click at [289, 193] on div at bounding box center [288, 189] width 2 height 46
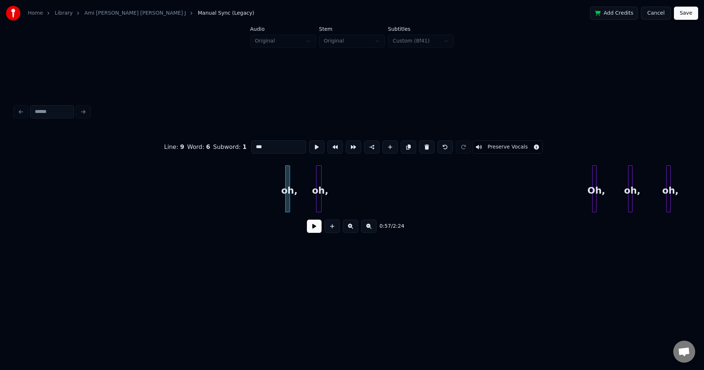
click at [315, 233] on button at bounding box center [314, 226] width 15 height 13
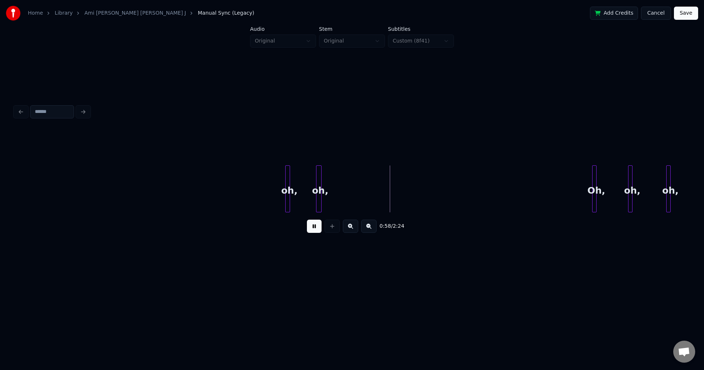
click at [312, 230] on button at bounding box center [314, 226] width 15 height 13
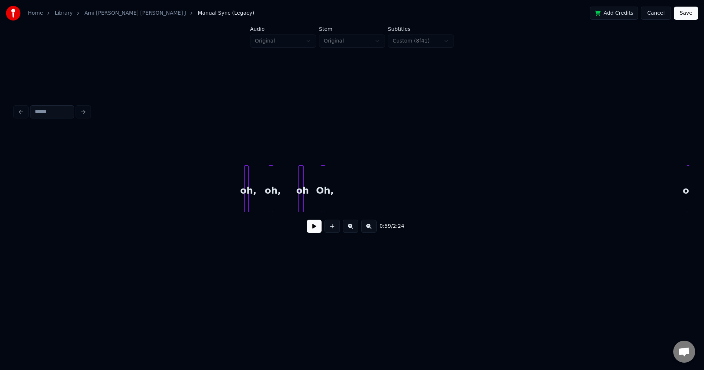
scroll to position [0, 3463]
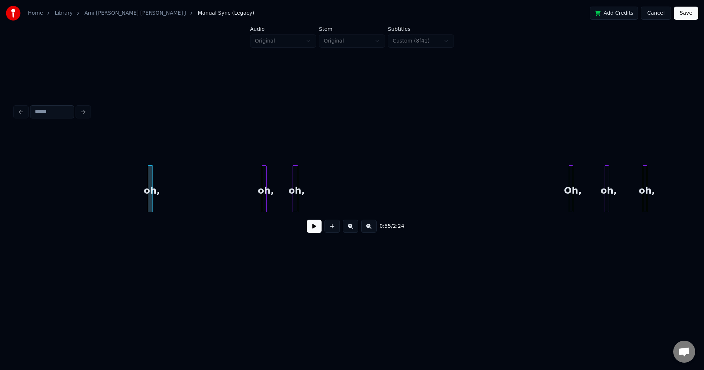
scroll to position [0, 3961]
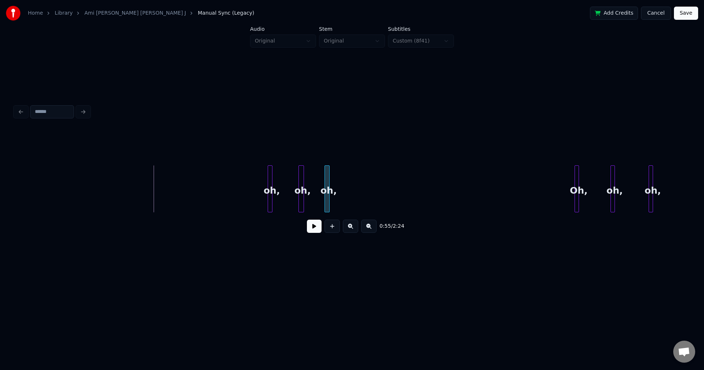
click at [330, 192] on div "oh," at bounding box center [328, 191] width 7 height 50
click at [271, 189] on div at bounding box center [271, 189] width 2 height 46
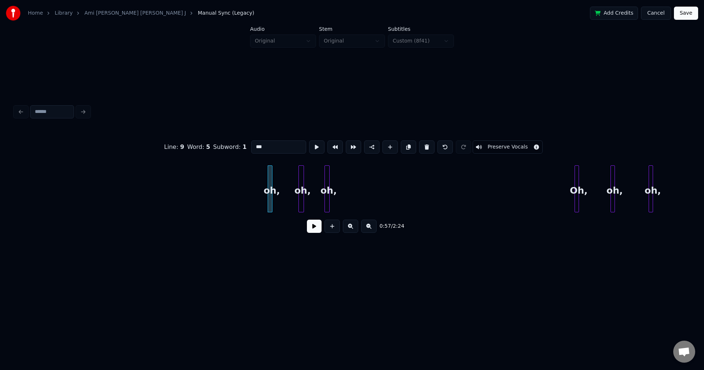
click at [313, 228] on button at bounding box center [314, 226] width 15 height 13
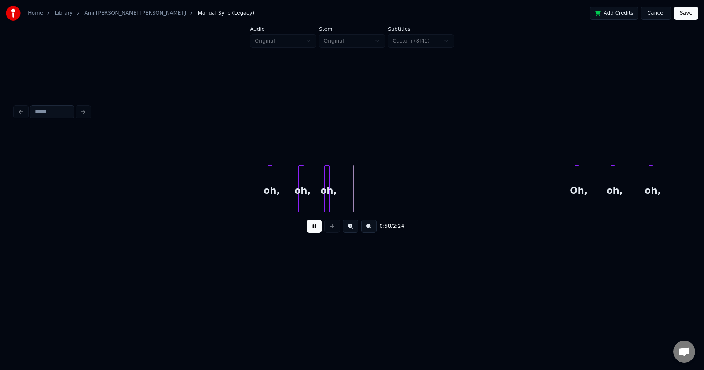
click at [310, 228] on button at bounding box center [314, 226] width 15 height 13
click at [332, 186] on div "oh," at bounding box center [329, 191] width 7 height 50
click at [275, 195] on div "oh," at bounding box center [271, 191] width 7 height 50
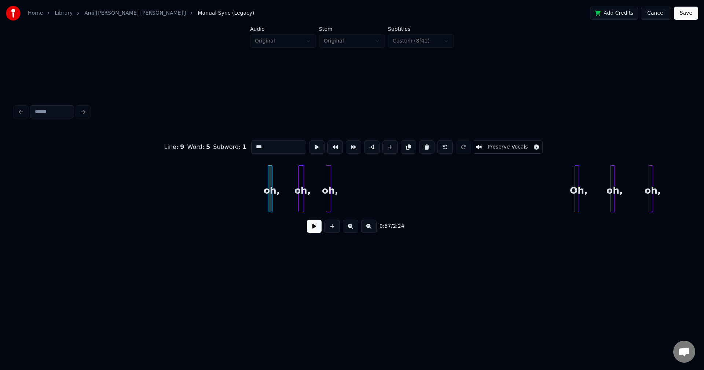
click at [311, 227] on button at bounding box center [314, 226] width 15 height 13
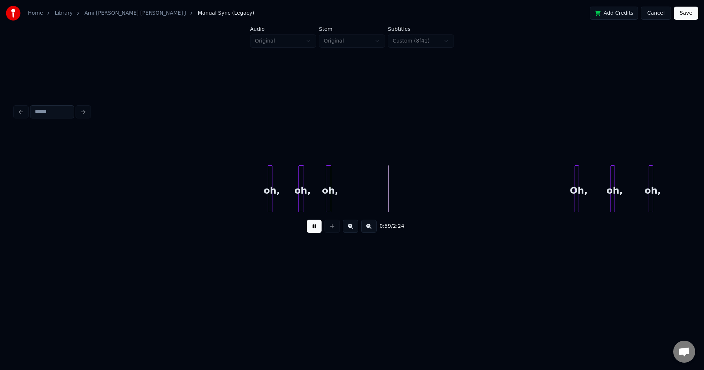
click at [311, 227] on button at bounding box center [314, 226] width 15 height 13
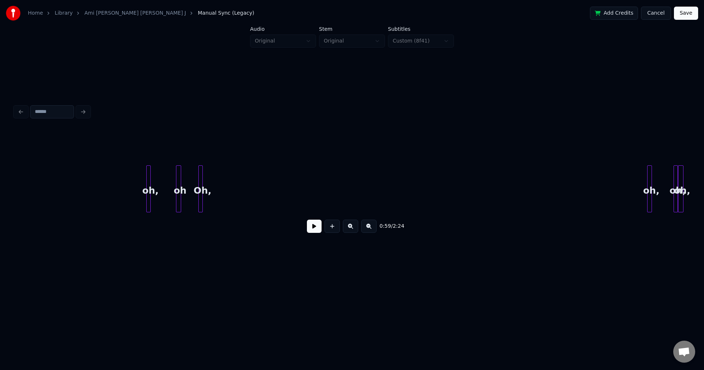
scroll to position [0, 3587]
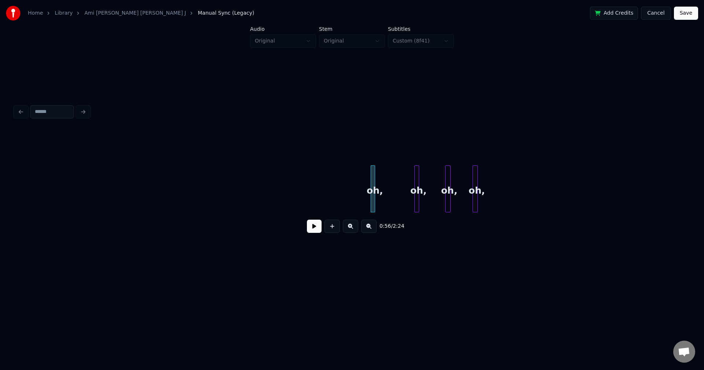
scroll to position [0, 3902]
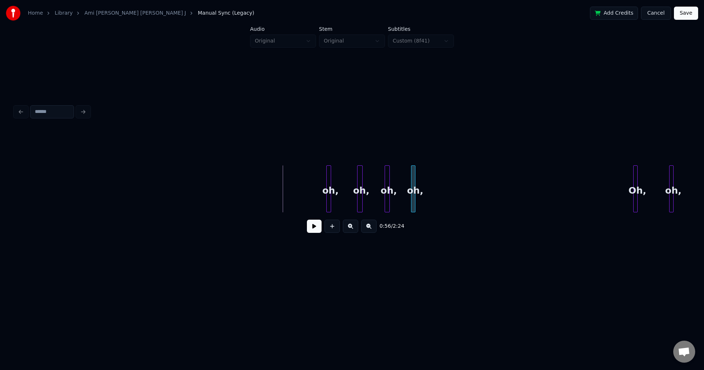
click at [417, 193] on div "oh," at bounding box center [414, 191] width 7 height 50
click at [330, 190] on div at bounding box center [330, 189] width 2 height 46
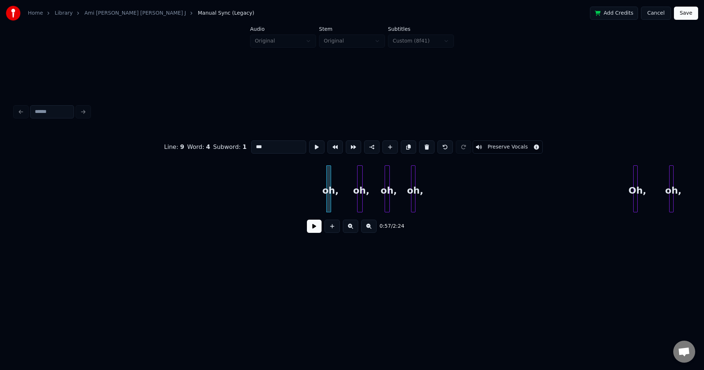
click at [315, 228] on button at bounding box center [314, 226] width 15 height 13
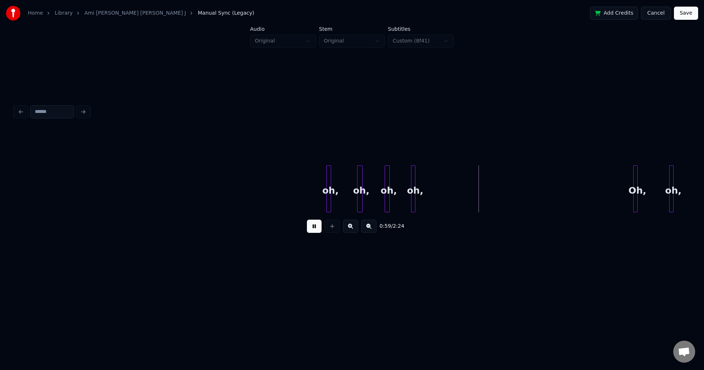
click at [314, 228] on button at bounding box center [314, 226] width 15 height 13
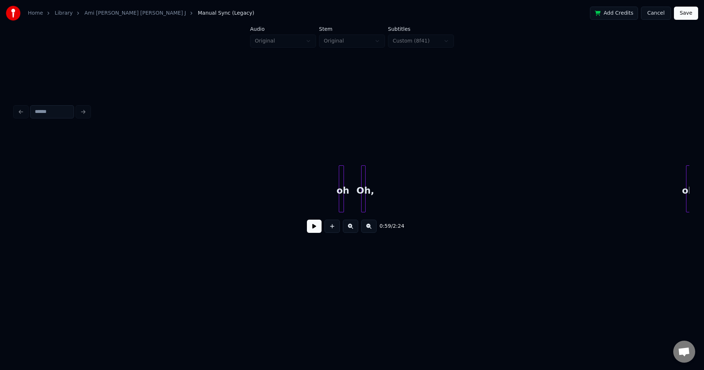
scroll to position [0, 3420]
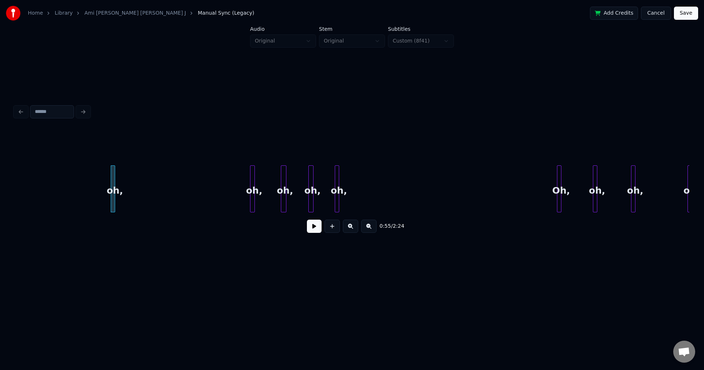
scroll to position [0, 3984]
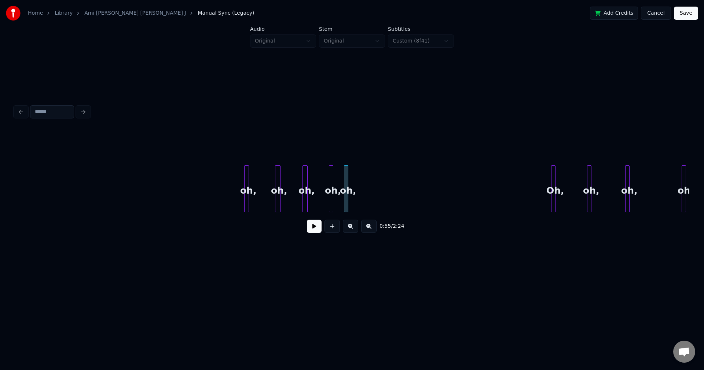
click at [349, 194] on div "oh," at bounding box center [347, 191] width 7 height 50
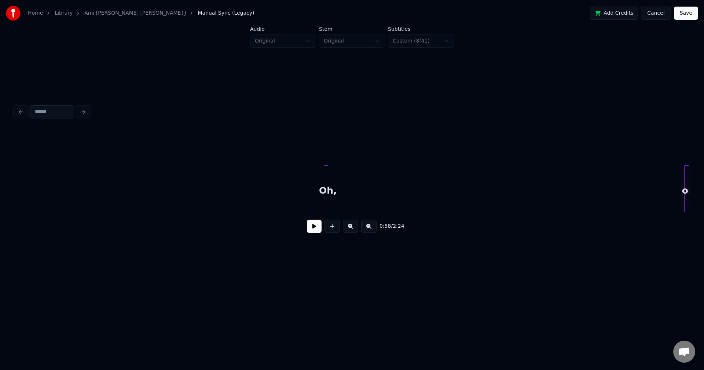
scroll to position [0, 3465]
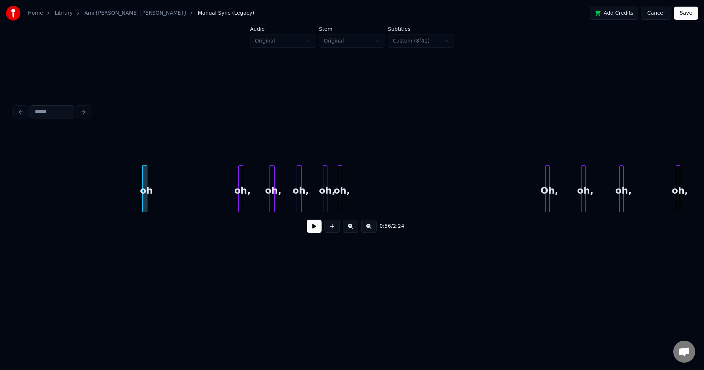
scroll to position [0, 4008]
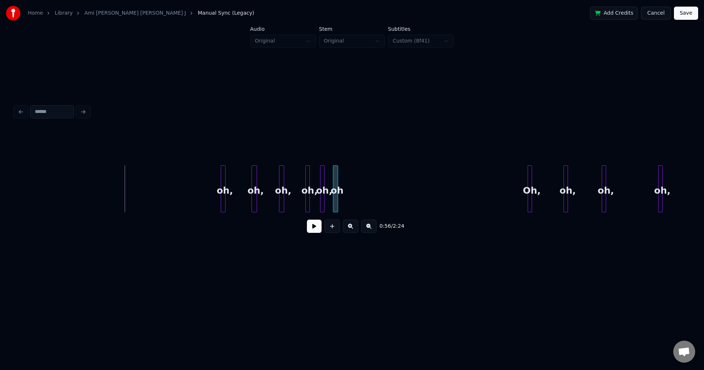
click at [340, 190] on div "oh" at bounding box center [336, 191] width 7 height 50
click at [223, 184] on div at bounding box center [224, 189] width 2 height 46
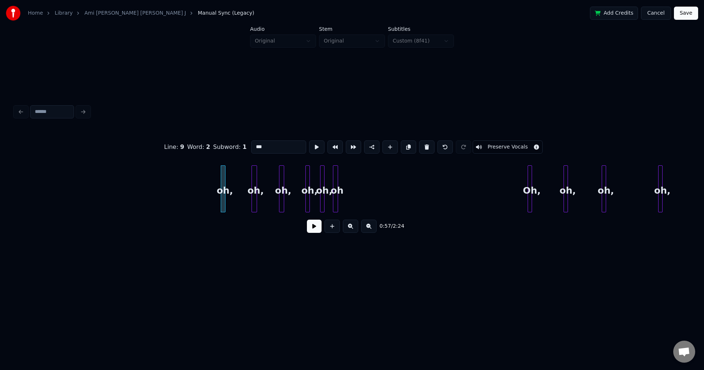
click at [313, 227] on button at bounding box center [314, 226] width 15 height 13
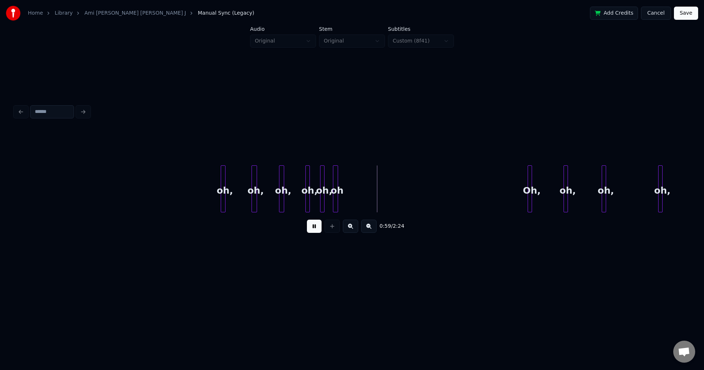
click at [312, 227] on button at bounding box center [314, 226] width 15 height 13
click at [346, 186] on div "oh" at bounding box center [342, 191] width 7 height 50
click at [327, 182] on div "oh," at bounding box center [325, 191] width 7 height 50
click at [224, 185] on div at bounding box center [224, 189] width 2 height 46
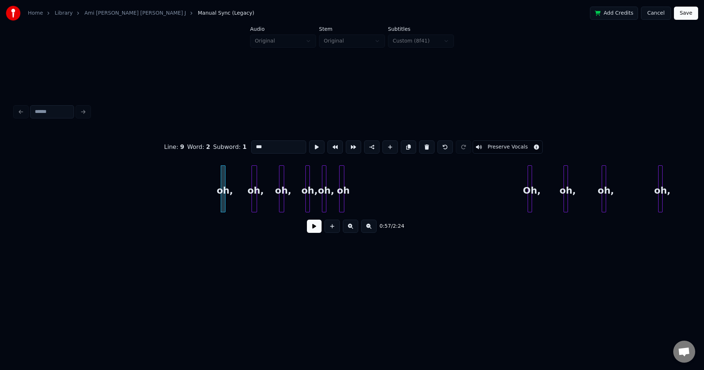
click at [316, 228] on button at bounding box center [314, 226] width 15 height 13
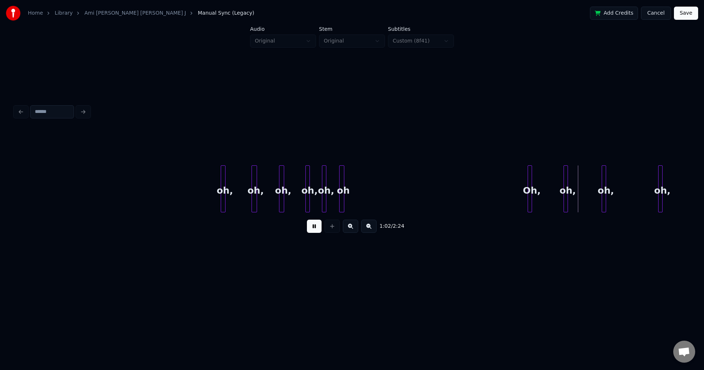
click at [311, 225] on button at bounding box center [314, 226] width 15 height 13
click at [310, 224] on button at bounding box center [314, 226] width 15 height 13
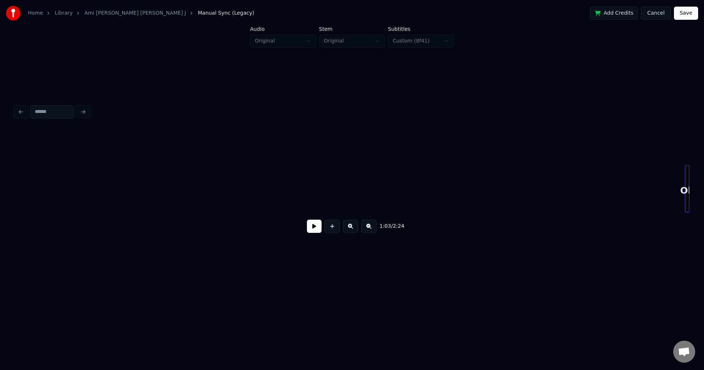
scroll to position [0, 3523]
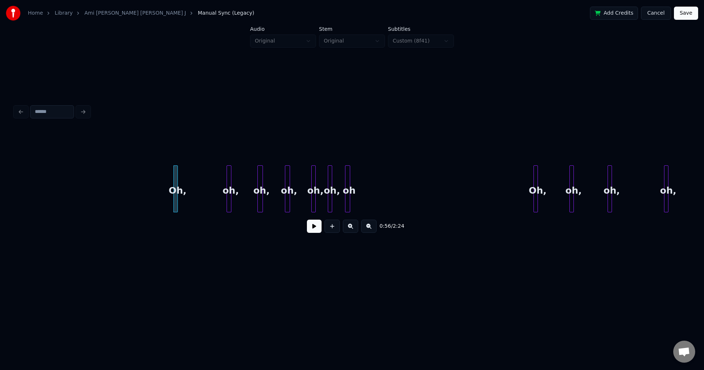
scroll to position [0, 3990]
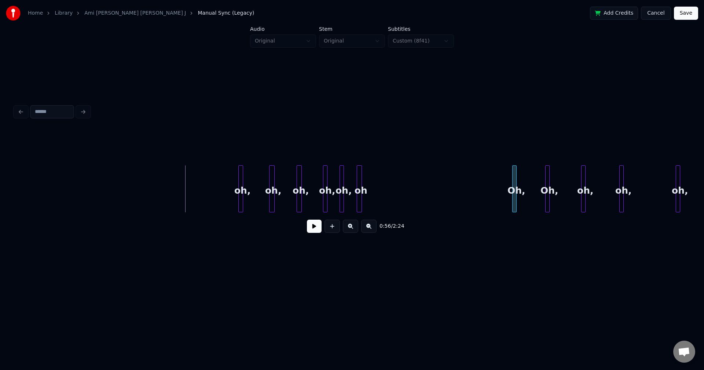
click at [515, 196] on div "Oh," at bounding box center [516, 191] width 7 height 50
click at [242, 186] on div at bounding box center [242, 189] width 2 height 46
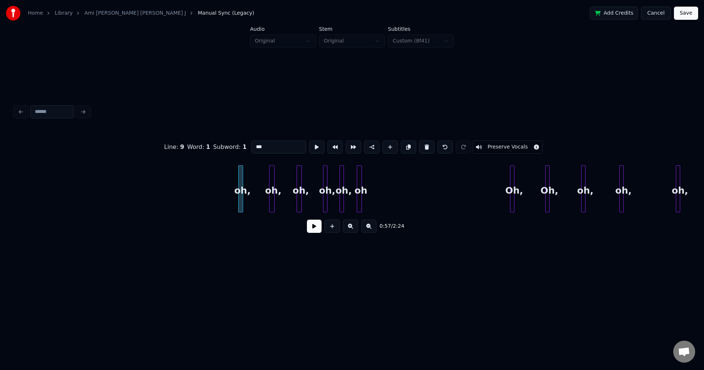
click at [315, 227] on button at bounding box center [314, 226] width 15 height 13
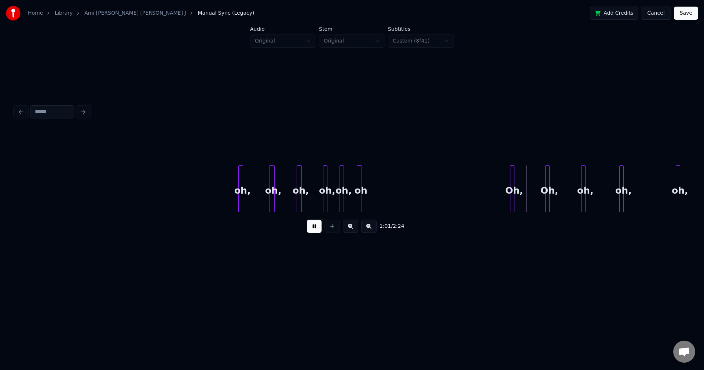
click at [312, 226] on button at bounding box center [314, 226] width 15 height 13
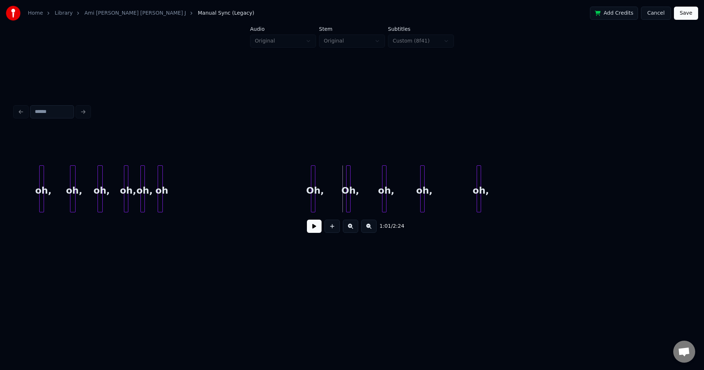
scroll to position [0, 4248]
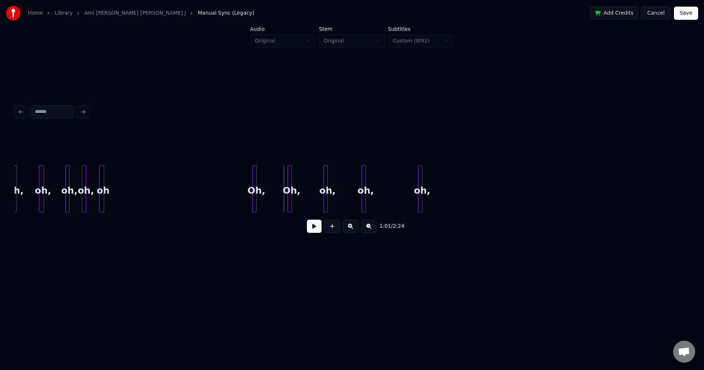
click at [311, 226] on button at bounding box center [314, 226] width 15 height 13
click at [395, 201] on div "Oh," at bounding box center [393, 191] width 7 height 50
click at [292, 192] on div "Oh," at bounding box center [291, 191] width 7 height 50
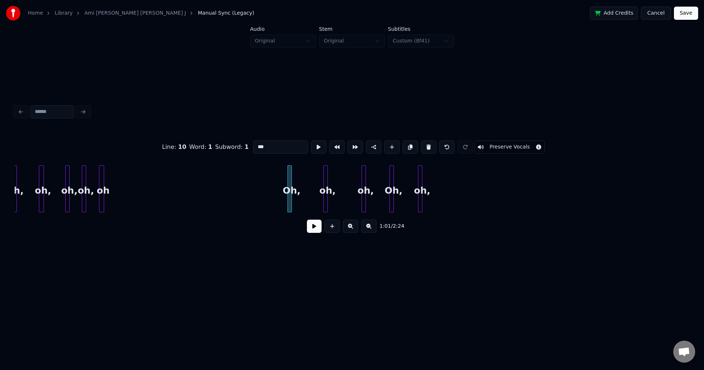
click at [316, 231] on button at bounding box center [314, 226] width 15 height 13
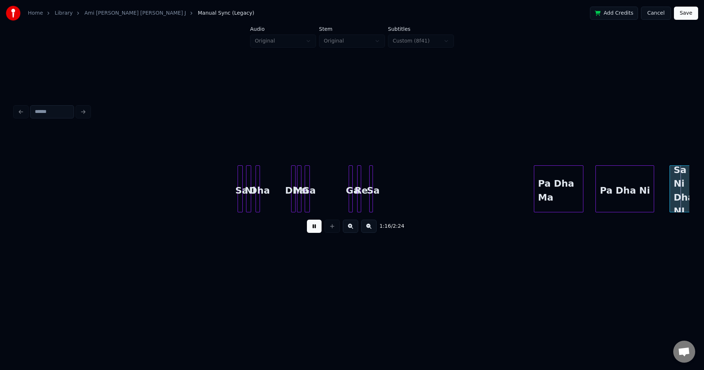
scroll to position [0, 5599]
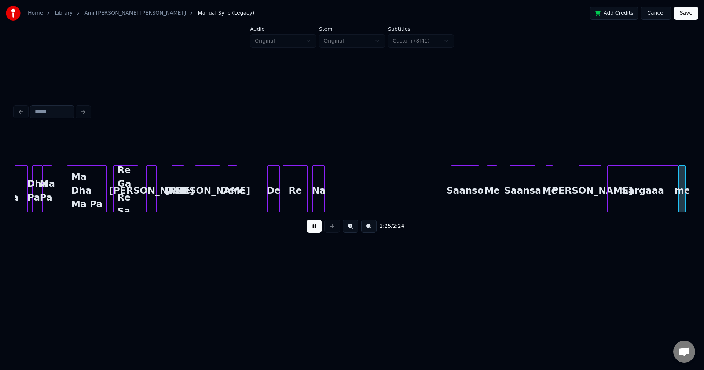
click at [314, 226] on button at bounding box center [314, 226] width 15 height 13
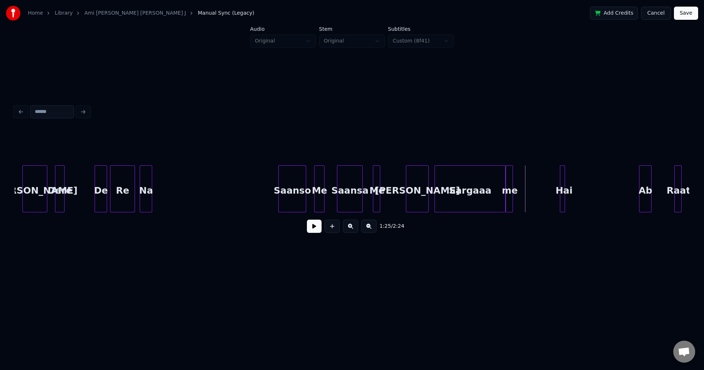
scroll to position [0, 5765]
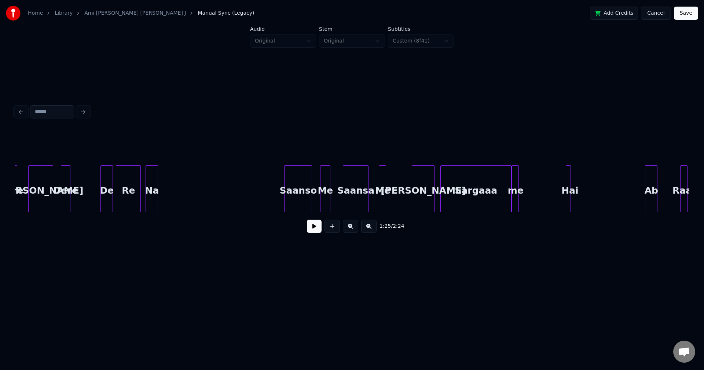
click at [308, 188] on div "Saanso" at bounding box center [298, 191] width 27 height 50
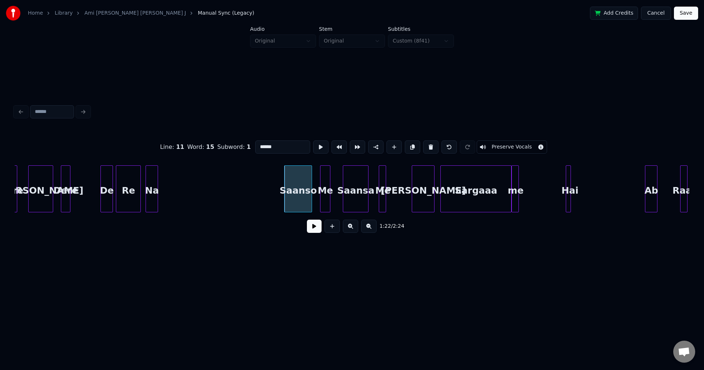
click at [279, 145] on input "******" at bounding box center [282, 146] width 55 height 13
click at [326, 190] on div "Me" at bounding box center [325, 191] width 10 height 50
click at [362, 190] on div "Saansa" at bounding box center [355, 191] width 25 height 50
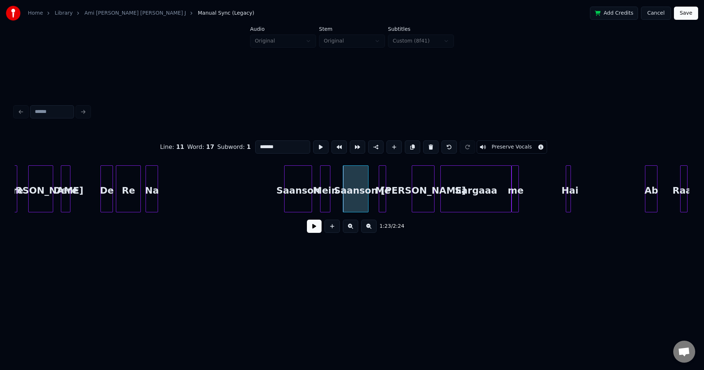
click at [386, 193] on div "Me" at bounding box center [382, 191] width 7 height 50
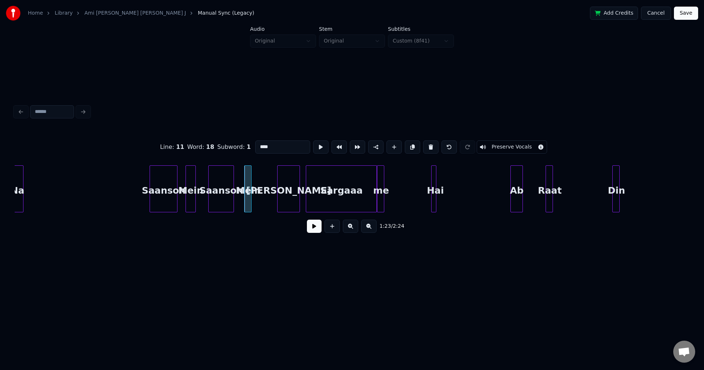
scroll to position [0, 5882]
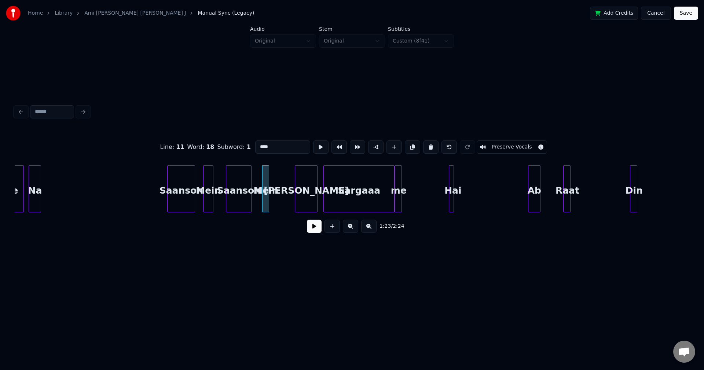
click at [402, 193] on div "me" at bounding box center [398, 191] width 7 height 50
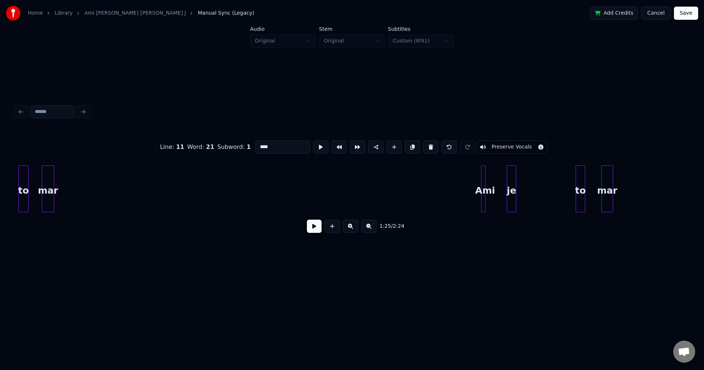
scroll to position [0, 891]
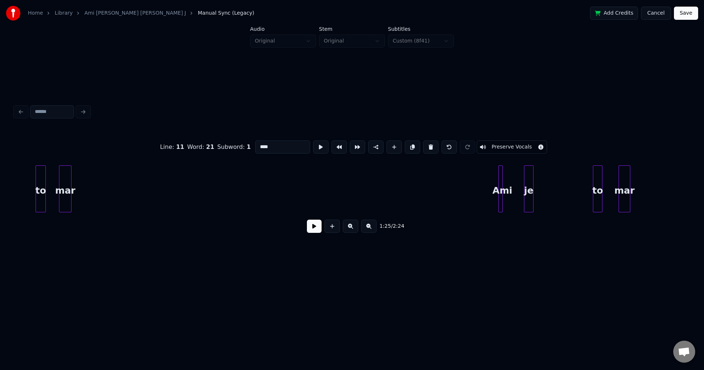
type input "****"
click at [686, 14] on button "Save" at bounding box center [686, 13] width 24 height 13
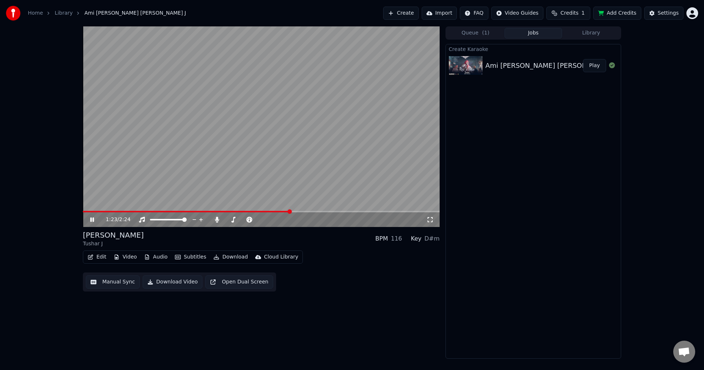
click at [276, 210] on video at bounding box center [261, 126] width 357 height 201
click at [276, 212] on span at bounding box center [186, 211] width 207 height 1
click at [260, 212] on span at bounding box center [179, 211] width 193 height 1
click at [90, 220] on icon at bounding box center [92, 219] width 4 height 5
click at [90, 220] on icon at bounding box center [97, 220] width 17 height 6
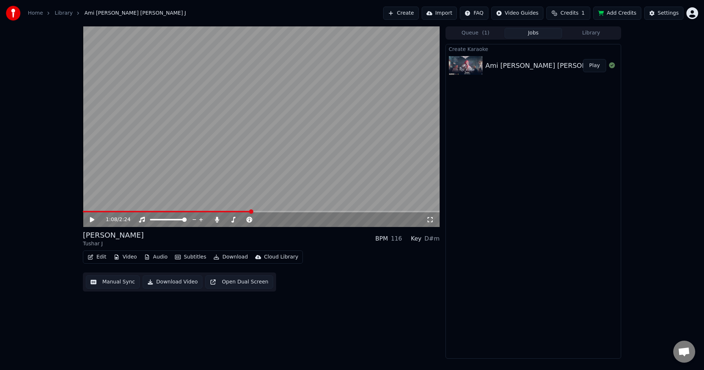
click at [251, 212] on span at bounding box center [167, 211] width 168 height 1
click at [92, 221] on icon at bounding box center [92, 219] width 4 height 5
click at [225, 217] on span at bounding box center [227, 219] width 4 height 4
click at [92, 220] on icon at bounding box center [97, 220] width 17 height 6
click at [367, 212] on span at bounding box center [233, 211] width 300 height 1
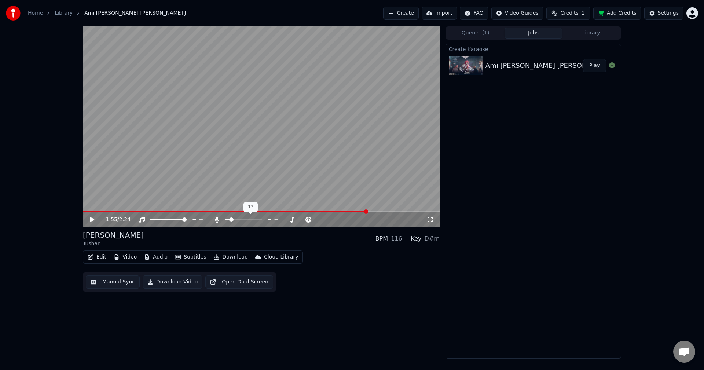
click at [231, 220] on span at bounding box center [243, 219] width 37 height 1
click at [91, 220] on icon at bounding box center [92, 219] width 4 height 5
click at [91, 220] on icon at bounding box center [92, 219] width 4 height 4
click at [242, 219] on span at bounding box center [243, 219] width 37 height 1
click at [356, 212] on span at bounding box center [227, 211] width 289 height 1
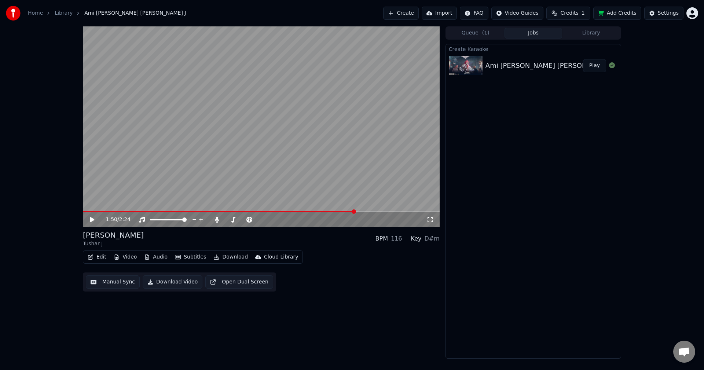
click at [92, 221] on icon at bounding box center [92, 219] width 4 height 5
click at [92, 219] on icon at bounding box center [92, 219] width 4 height 4
click at [99, 257] on button "Edit" at bounding box center [97, 257] width 25 height 10
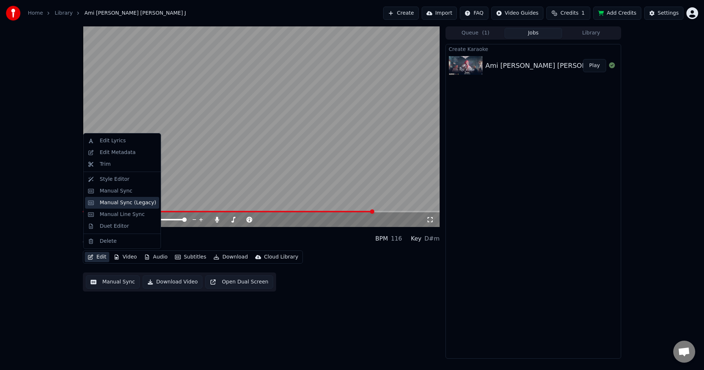
click at [113, 206] on div "Manual Sync (Legacy)" at bounding box center [128, 202] width 56 height 7
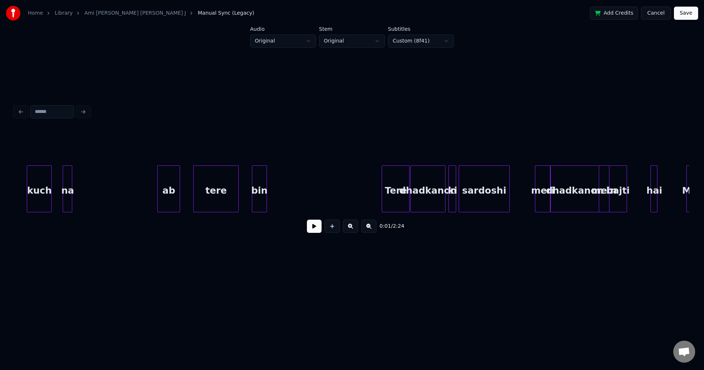
scroll to position [0, 8080]
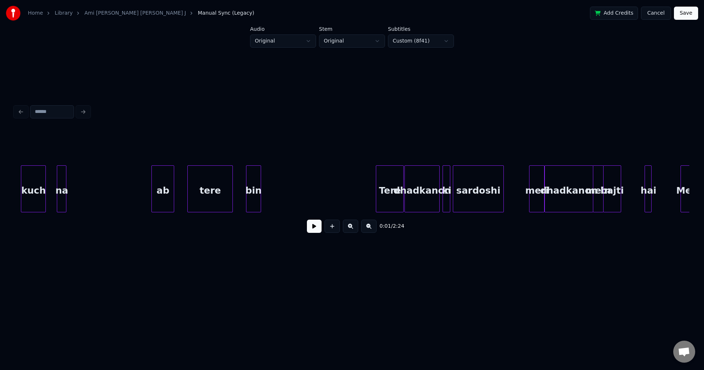
click at [482, 192] on div "sardoshi" at bounding box center [478, 191] width 50 height 50
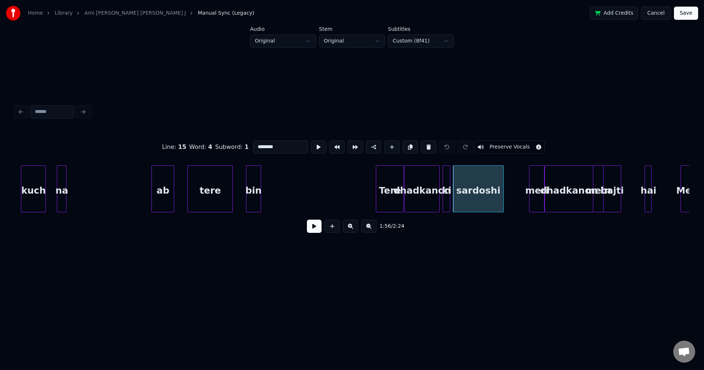
click at [263, 145] on input "********" at bounding box center [280, 146] width 55 height 13
click at [393, 196] on div "Tere" at bounding box center [389, 191] width 27 height 50
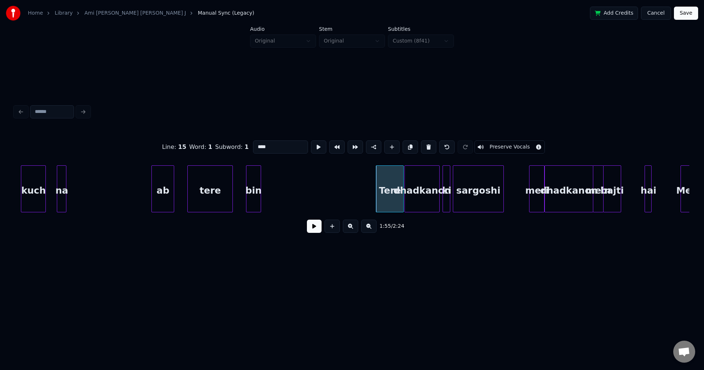
click at [419, 195] on div "dhadkanon" at bounding box center [422, 191] width 34 height 50
click at [394, 194] on div "Tere" at bounding box center [389, 191] width 27 height 50
drag, startPoint x: 267, startPoint y: 143, endPoint x: 263, endPoint y: 144, distance: 4.8
click at [263, 144] on input "****" at bounding box center [280, 146] width 55 height 13
click at [414, 196] on div "dhadkanon" at bounding box center [422, 191] width 34 height 50
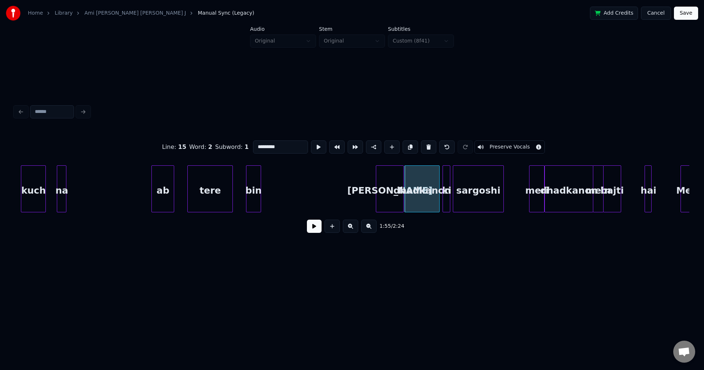
click at [535, 194] on div "meri" at bounding box center [536, 191] width 15 height 50
click at [569, 195] on div "dhadkanon" at bounding box center [569, 191] width 48 height 50
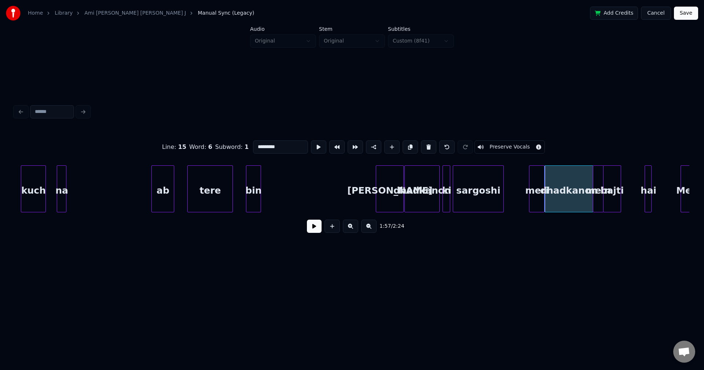
click at [596, 199] on div "mein" at bounding box center [598, 191] width 10 height 50
click at [611, 199] on div "bajti" at bounding box center [611, 191] width 17 height 50
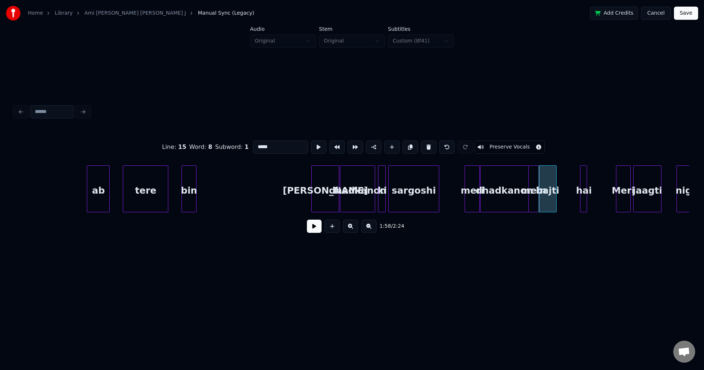
scroll to position [0, 8150]
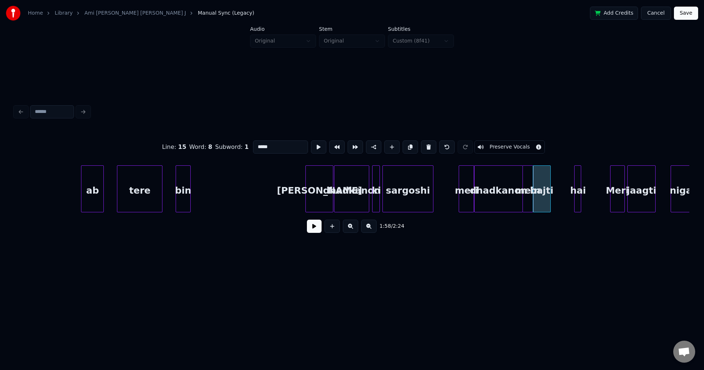
type input "*****"
click at [316, 228] on button at bounding box center [314, 226] width 15 height 13
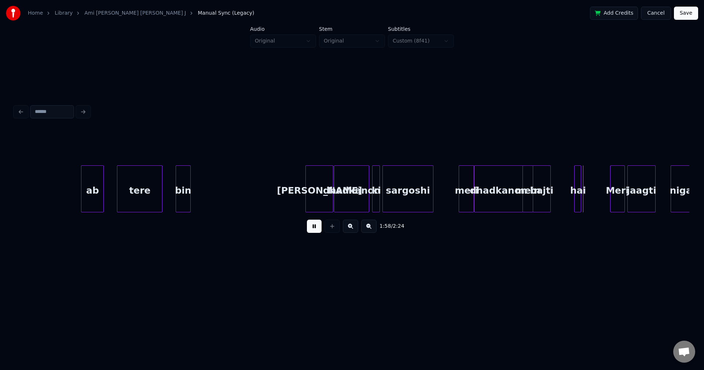
click at [315, 227] on button at bounding box center [314, 226] width 15 height 13
click at [396, 188] on div "sargoshi" at bounding box center [408, 191] width 50 height 50
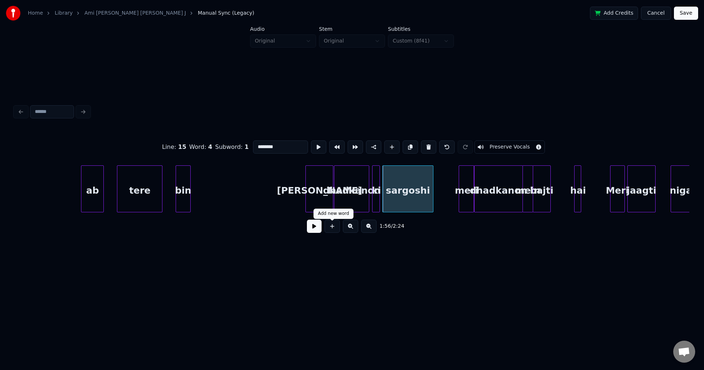
click at [315, 230] on button at bounding box center [314, 226] width 15 height 13
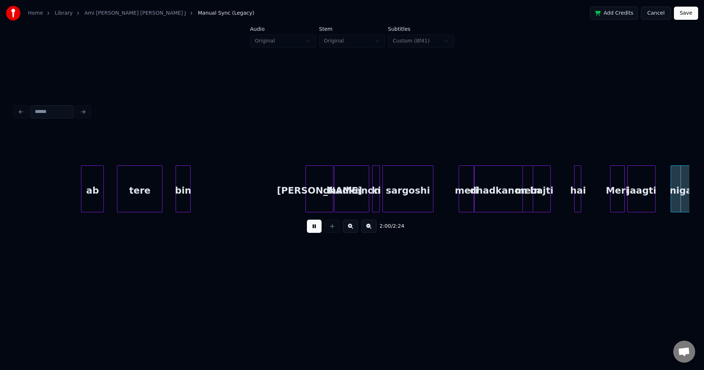
scroll to position [0, 8825]
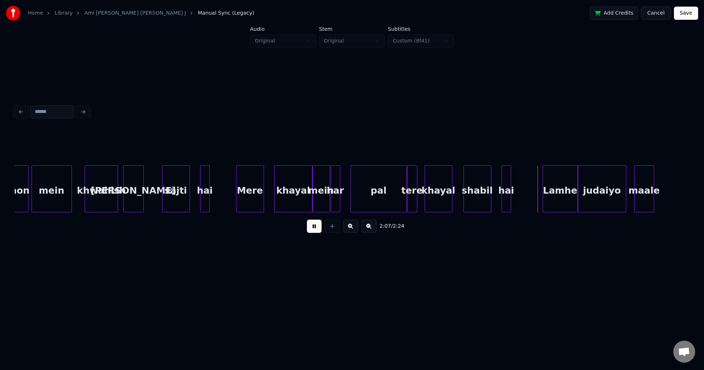
click at [315, 227] on button at bounding box center [314, 226] width 15 height 13
click at [473, 189] on div "shabil" at bounding box center [477, 191] width 27 height 50
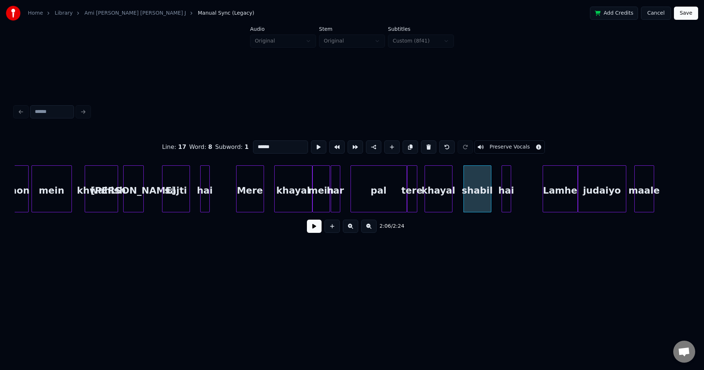
click at [264, 144] on input "******" at bounding box center [280, 146] width 55 height 13
click at [547, 196] on div "Lamhe" at bounding box center [560, 191] width 34 height 50
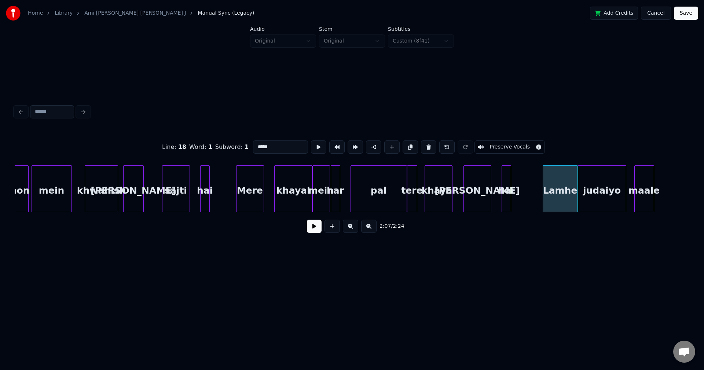
click at [644, 194] on div "maale" at bounding box center [644, 191] width 19 height 50
click at [254, 143] on input "*****" at bounding box center [280, 146] width 55 height 13
click at [556, 195] on div "Lamhe" at bounding box center [560, 191] width 34 height 50
type input "*****"
click at [309, 229] on button at bounding box center [314, 226] width 15 height 13
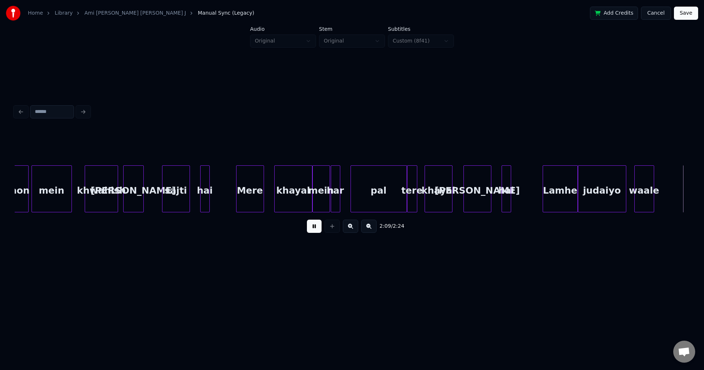
scroll to position [0, 9501]
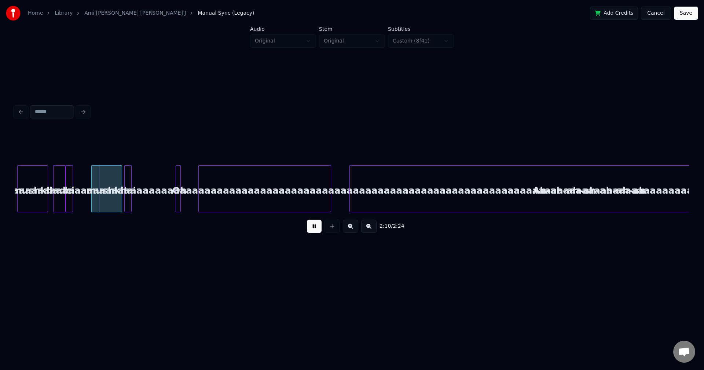
click at [308, 226] on button at bounding box center [314, 226] width 15 height 13
click at [199, 183] on div "piyaaaaaaaaaaaaaaaaaaaaaaaaaaaaaaaaaaaaaaaaaaaaaaaaaaaaaaaaaaaaaaaaaaaaaaaaaaaa…" at bounding box center [265, 191] width 132 height 50
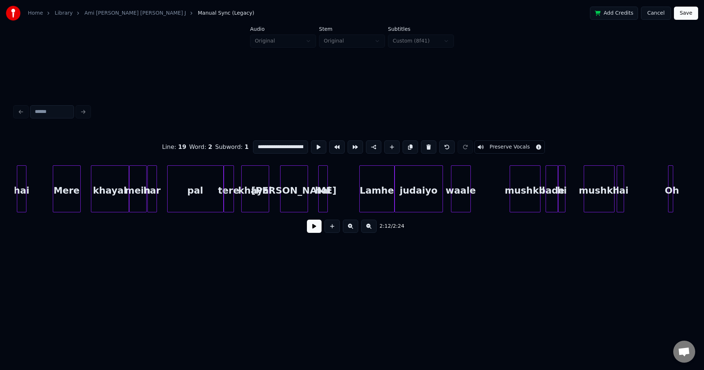
scroll to position [0, 9002]
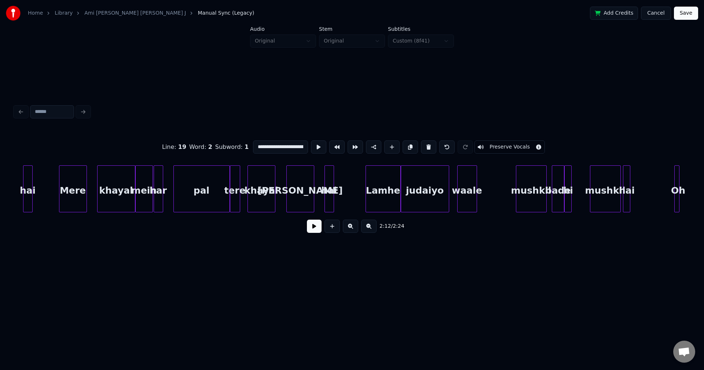
click at [543, 198] on div "mushkil" at bounding box center [531, 191] width 30 height 50
click at [555, 195] on div "bade" at bounding box center [558, 191] width 12 height 50
click at [570, 192] on div at bounding box center [570, 189] width 2 height 46
click at [612, 191] on div "mushkil" at bounding box center [605, 191] width 30 height 50
click at [628, 190] on div at bounding box center [629, 189] width 2 height 46
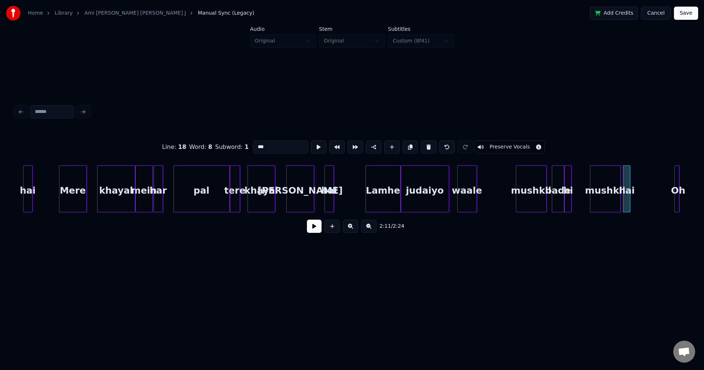
click at [675, 190] on div at bounding box center [676, 189] width 2 height 46
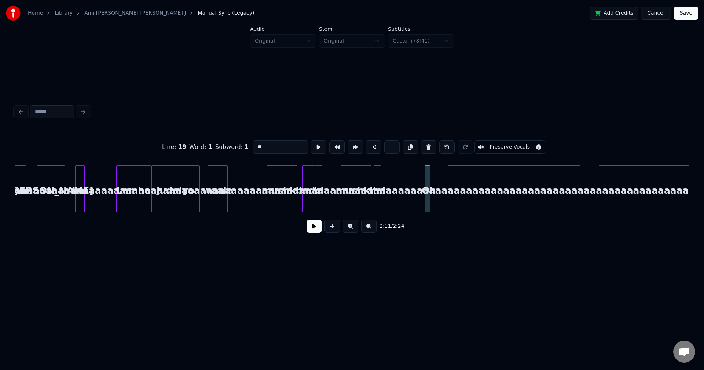
scroll to position [0, 9263]
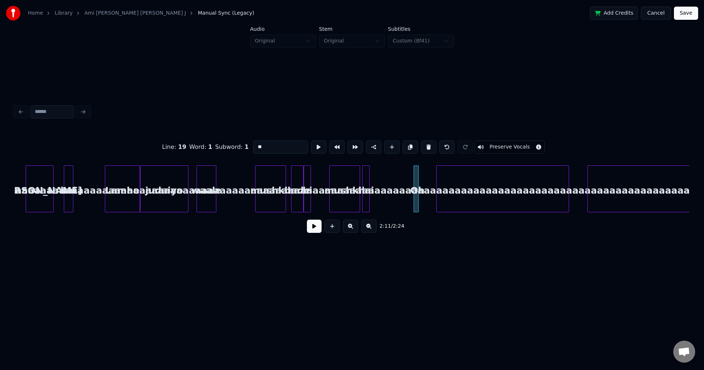
click at [513, 203] on div "piyaaaaaaaaaaaaaaaaaaaaaaaaaaaaaaaaaaaaaaaaaaaaaaaaaaaaaaaaaaaaaaaaaaaaaaaaaaaa…" at bounding box center [503, 191] width 132 height 50
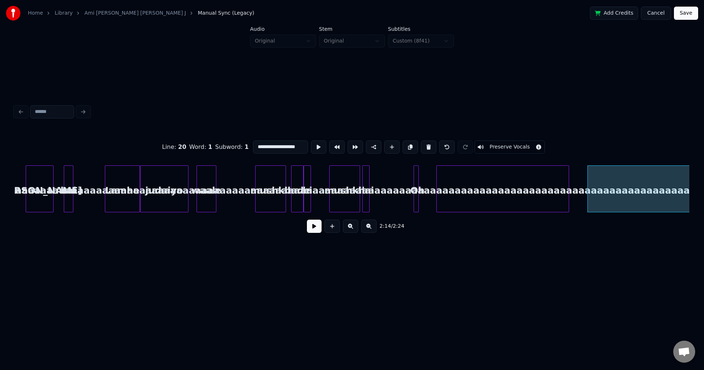
click at [556, 201] on div "piyaaaaaaaaaaaaaaaaaaaaaaaaaaaaaaaaaaaaaaaaaaaaaaaaaaaaaaaaaaaaaaaaaaaaaaaaaaaa…" at bounding box center [503, 191] width 132 height 50
type input "**********"
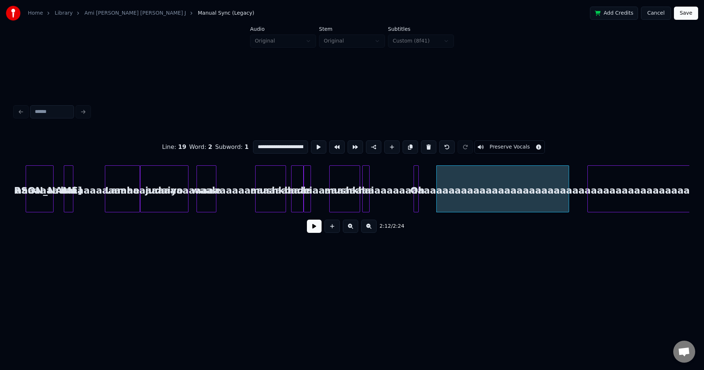
click at [299, 143] on input "**********" at bounding box center [280, 146] width 55 height 13
drag, startPoint x: 299, startPoint y: 143, endPoint x: 373, endPoint y: 154, distance: 74.8
click at [373, 154] on div "**********" at bounding box center [352, 147] width 675 height 37
click at [431, 267] on div "**********" at bounding box center [352, 170] width 680 height 222
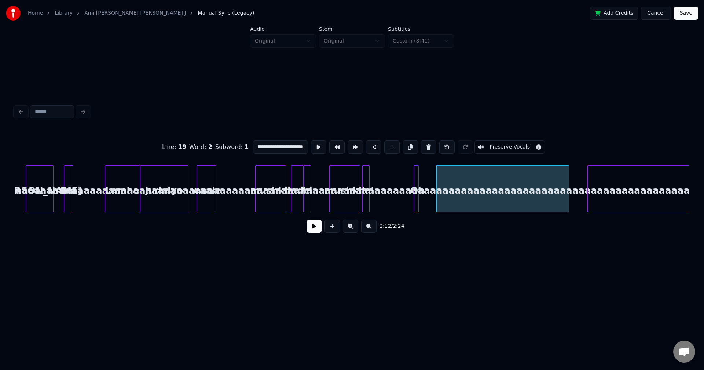
scroll to position [0, 0]
click at [688, 12] on button "Save" at bounding box center [686, 13] width 24 height 13
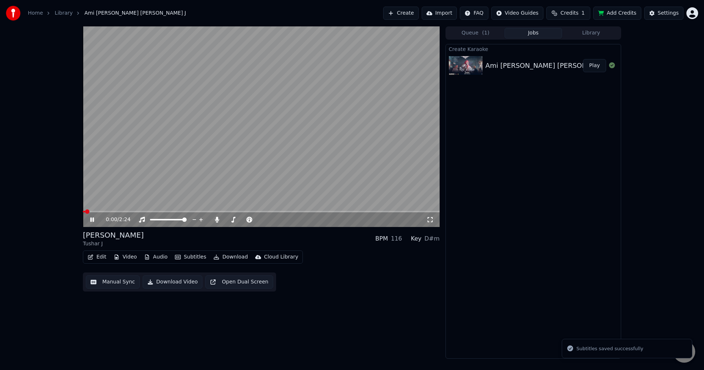
click at [306, 212] on span at bounding box center [261, 211] width 357 height 1
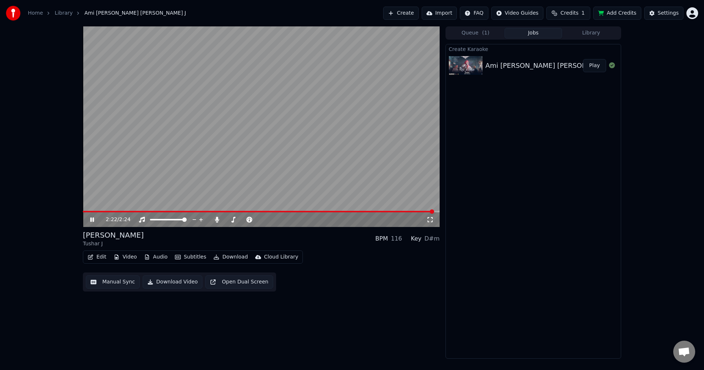
click at [102, 256] on button "Edit" at bounding box center [97, 257] width 25 height 10
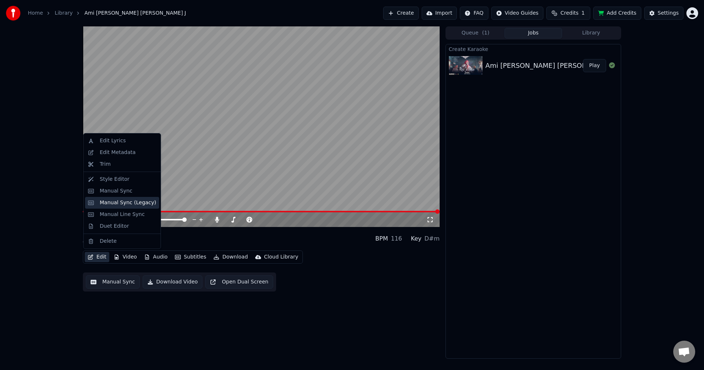
click at [114, 201] on div "Manual Sync (Legacy)" at bounding box center [128, 202] width 56 height 7
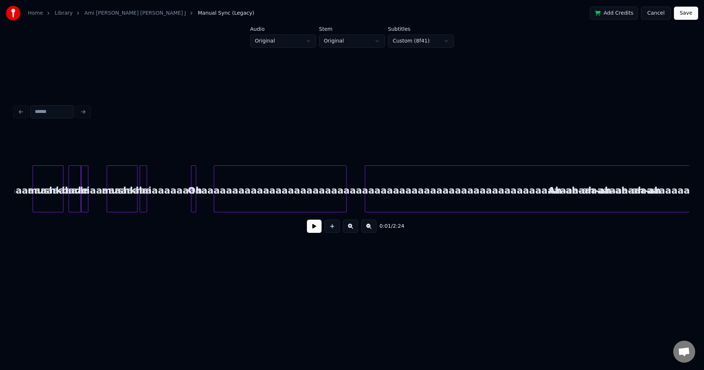
scroll to position [0, 9451]
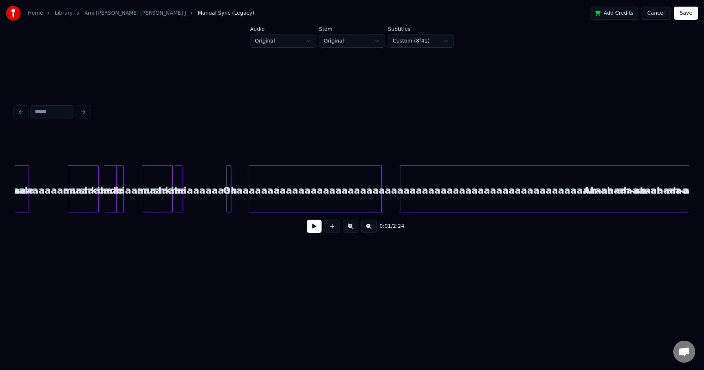
click at [366, 202] on div "piyaaaaaaaaaaaaaaaaaaaaaaaaaaaaaaaaaaaaaaaaaaaaaaaaaaaaaaaaaaaaaaaaaaaaaaaaaaaa…" at bounding box center [315, 191] width 132 height 50
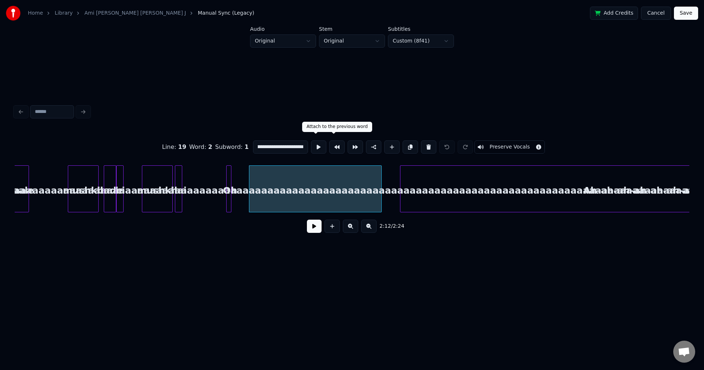
scroll to position [0, 598]
drag, startPoint x: 287, startPoint y: 144, endPoint x: 370, endPoint y: 155, distance: 83.6
click at [375, 158] on div "**********" at bounding box center [352, 147] width 675 height 37
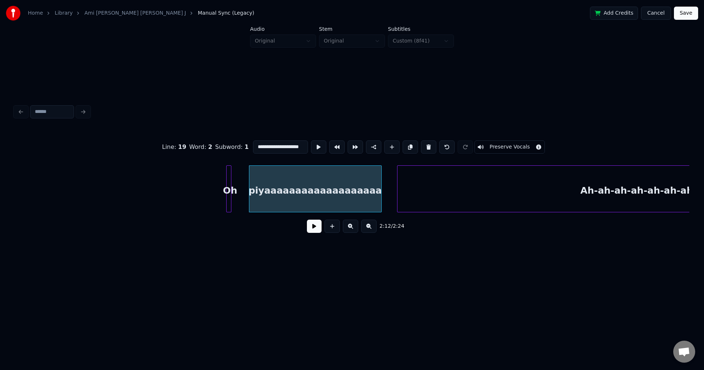
scroll to position [0, 9639]
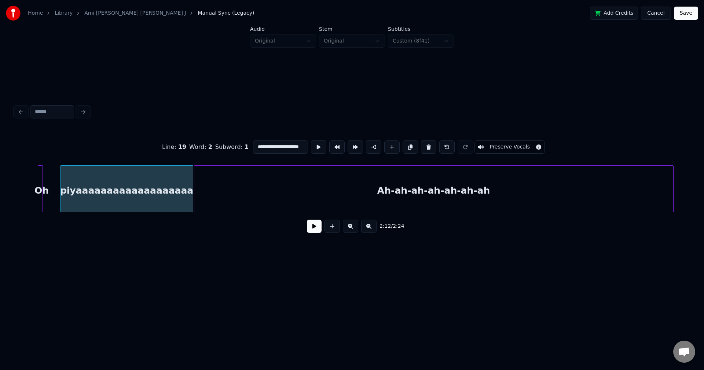
click at [459, 194] on div "Ah-ah-ah-ah-ah-ah-ah" at bounding box center [433, 191] width 479 height 50
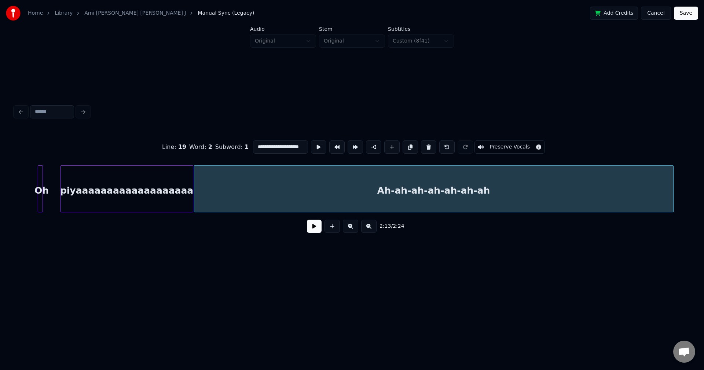
click at [102, 192] on div "piyaaaaaaaaaaaaaaaaaaa" at bounding box center [127, 191] width 132 height 50
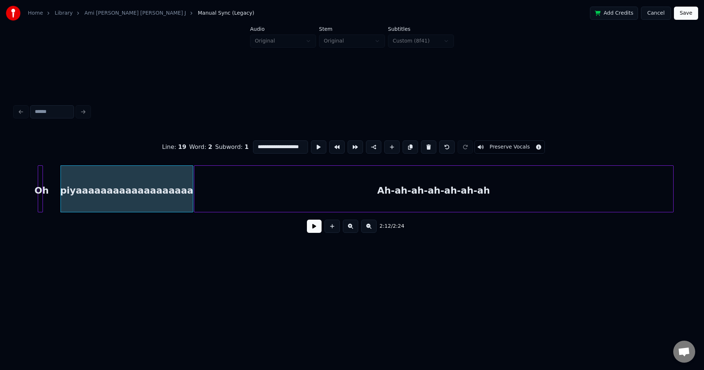
type input "**********"
click at [315, 230] on button at bounding box center [314, 226] width 15 height 13
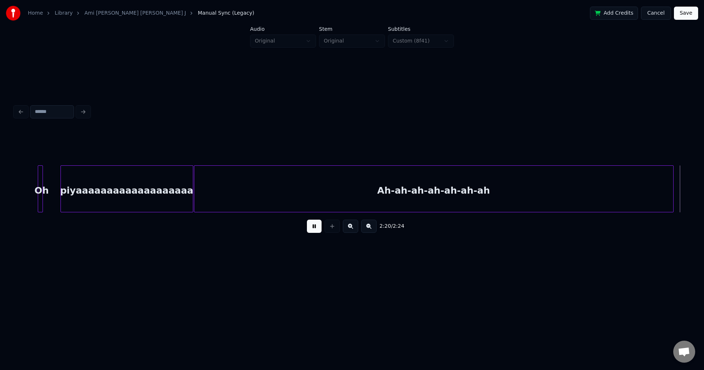
scroll to position [0, 9908]
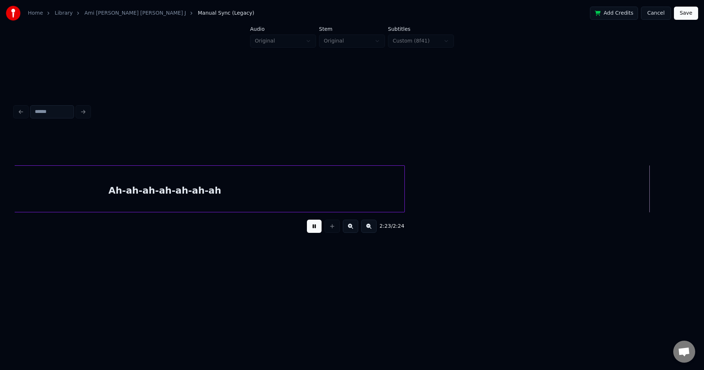
click at [684, 15] on button "Save" at bounding box center [686, 13] width 24 height 13
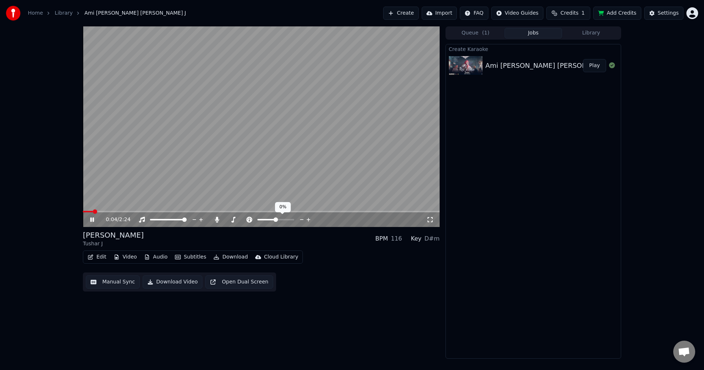
drag, startPoint x: 269, startPoint y: 218, endPoint x: 247, endPoint y: 221, distance: 21.9
click at [247, 221] on div at bounding box center [279, 219] width 66 height 7
click at [225, 219] on span at bounding box center [227, 219] width 4 height 4
click at [225, 222] on span at bounding box center [227, 219] width 4 height 4
click at [83, 211] on span at bounding box center [83, 211] width 0 height 1
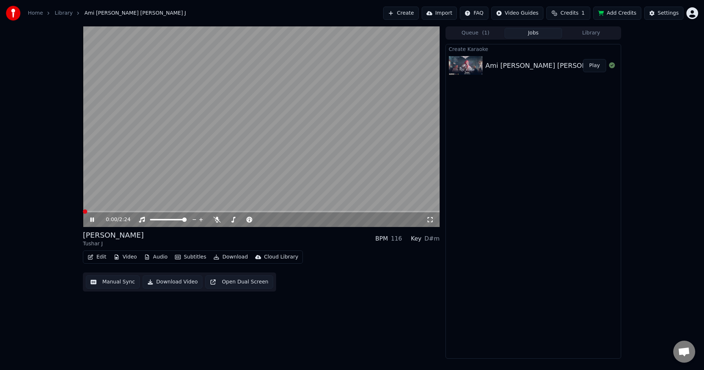
click at [83, 212] on span at bounding box center [83, 211] width 0 height 1
click at [227, 220] on span at bounding box center [229, 219] width 4 height 4
click at [225, 220] on span at bounding box center [227, 219] width 4 height 4
click at [227, 220] on span at bounding box center [228, 219] width 4 height 4
click at [83, 212] on span at bounding box center [83, 211] width 0 height 1
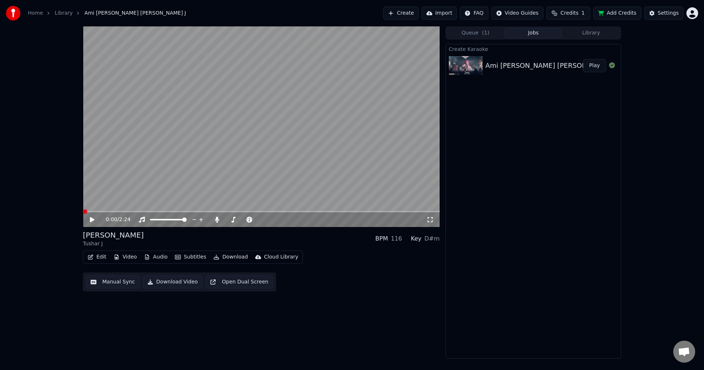
click at [94, 220] on icon at bounding box center [97, 220] width 17 height 6
click at [93, 217] on icon at bounding box center [97, 220] width 17 height 6
drag, startPoint x: 233, startPoint y: 219, endPoint x: 237, endPoint y: 220, distance: 4.2
click at [237, 220] on div at bounding box center [250, 219] width 59 height 7
click at [236, 219] on span at bounding box center [236, 219] width 4 height 4
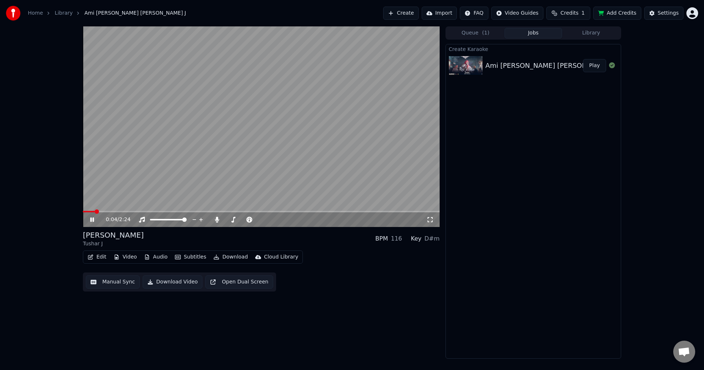
click at [199, 212] on span at bounding box center [261, 211] width 357 height 1
click at [220, 212] on span at bounding box center [261, 211] width 357 height 1
click at [225, 220] on span at bounding box center [227, 219] width 4 height 4
click at [83, 211] on span at bounding box center [83, 211] width 0 height 1
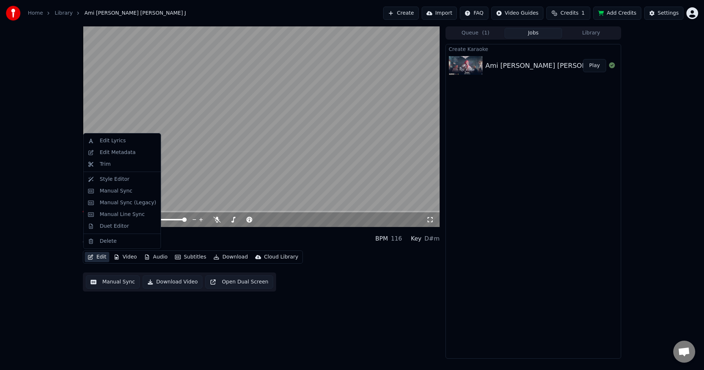
click at [101, 255] on button "Edit" at bounding box center [97, 257] width 25 height 10
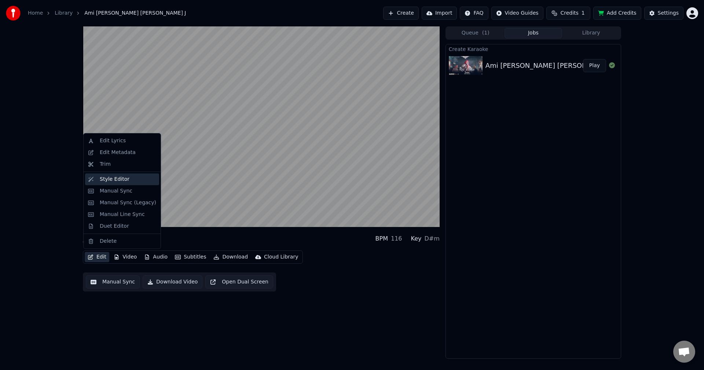
click at [115, 181] on div "Style Editor" at bounding box center [115, 179] width 30 height 7
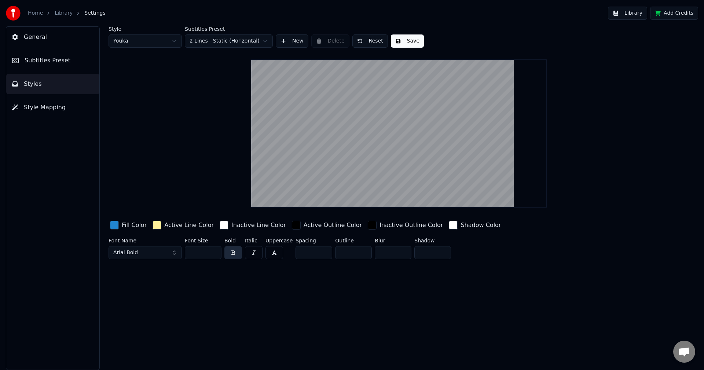
click at [175, 252] on button "Arial Bold" at bounding box center [145, 252] width 73 height 13
click at [159, 153] on div "AniMe Vision - MB_EN" at bounding box center [151, 154] width 52 height 7
click at [171, 253] on button "AniMe Vision - MB_EN" at bounding box center [145, 252] width 73 height 13
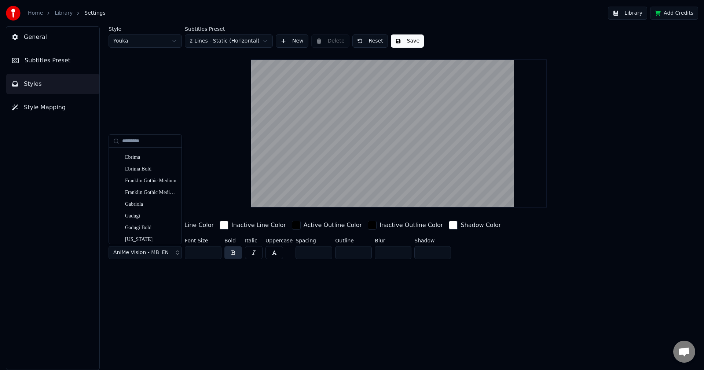
scroll to position [546, 0]
click at [154, 195] on div "Gabriola" at bounding box center [151, 195] width 52 height 7
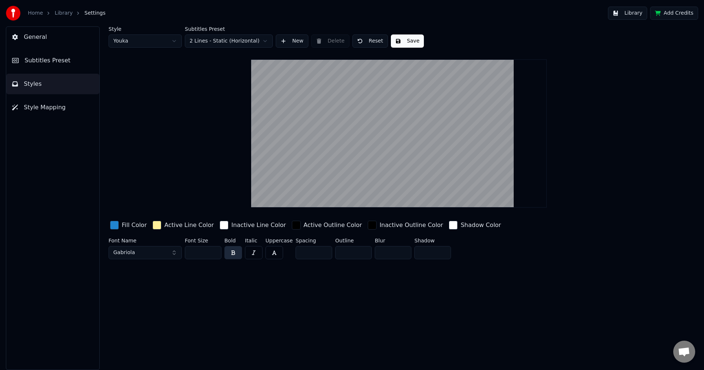
click at [174, 252] on button "Gabriola" at bounding box center [145, 252] width 73 height 13
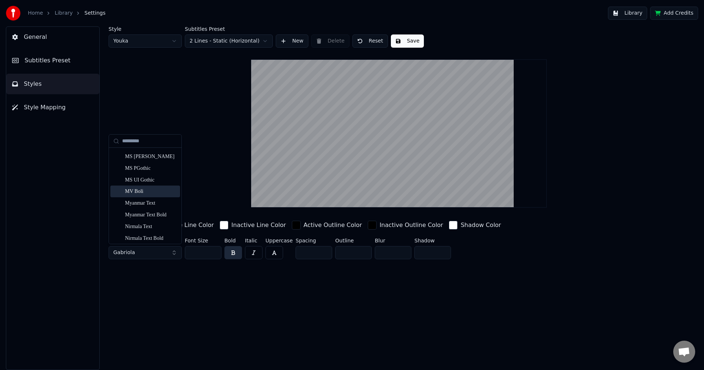
click at [137, 193] on div "MV Boli" at bounding box center [151, 191] width 52 height 7
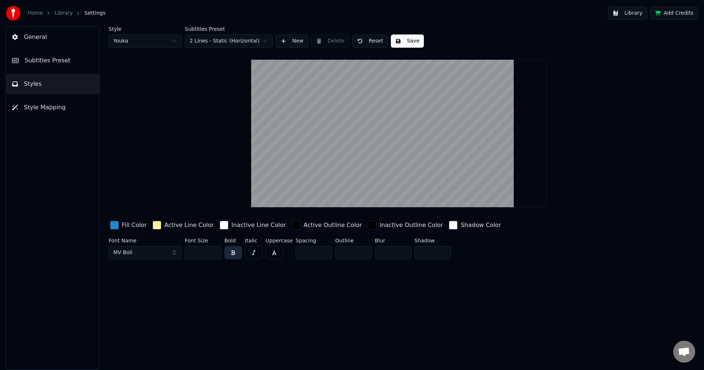
click at [176, 251] on button "MV Boli" at bounding box center [145, 252] width 73 height 13
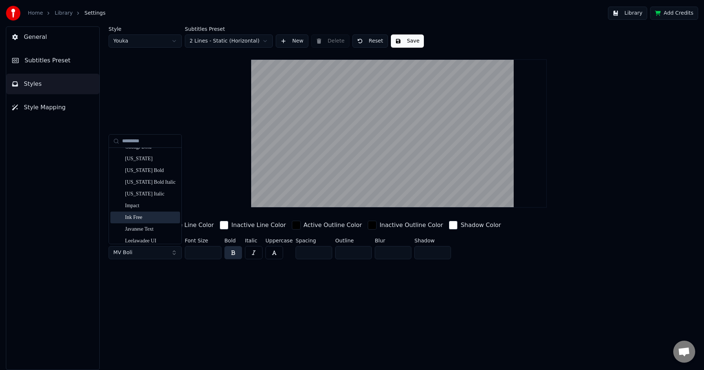
click at [139, 219] on div "Ink Free" at bounding box center [151, 217] width 52 height 7
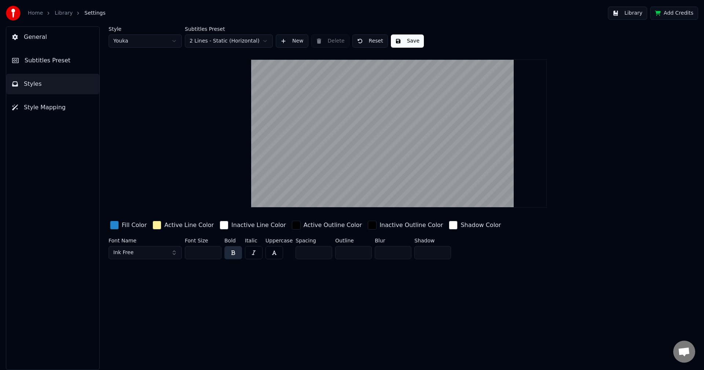
click at [39, 110] on span "Style Mapping" at bounding box center [45, 107] width 42 height 9
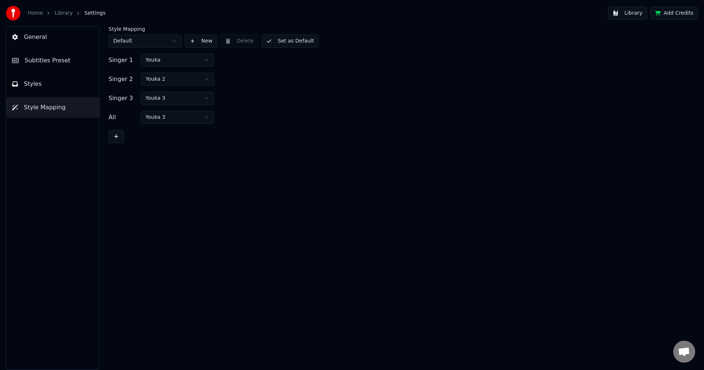
click at [46, 84] on button "Styles" at bounding box center [52, 84] width 93 height 21
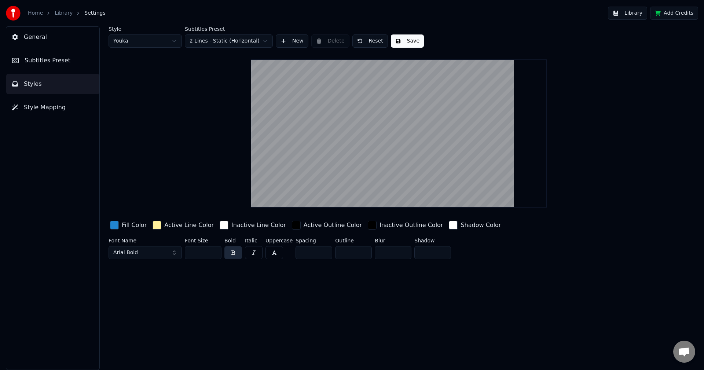
click at [40, 65] on button "Subtitles Preset" at bounding box center [52, 60] width 93 height 21
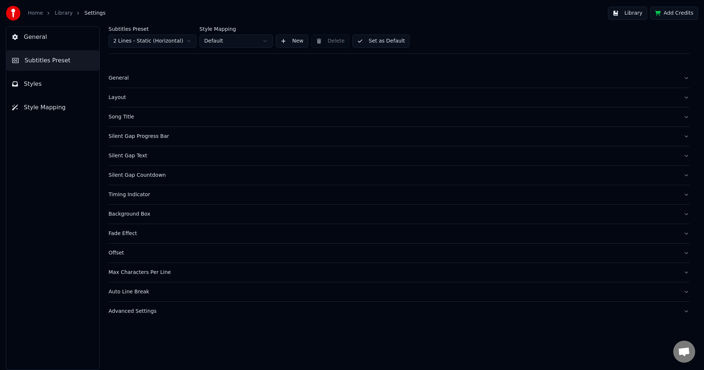
click at [45, 82] on button "Styles" at bounding box center [52, 84] width 93 height 21
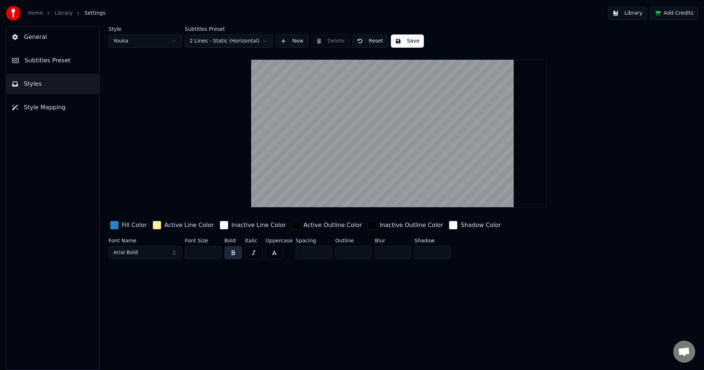
click at [43, 107] on span "Style Mapping" at bounding box center [45, 107] width 42 height 9
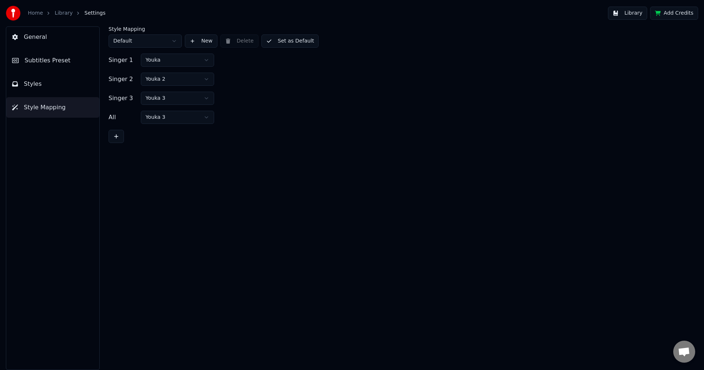
click at [40, 65] on button "Subtitles Preset" at bounding box center [52, 60] width 93 height 21
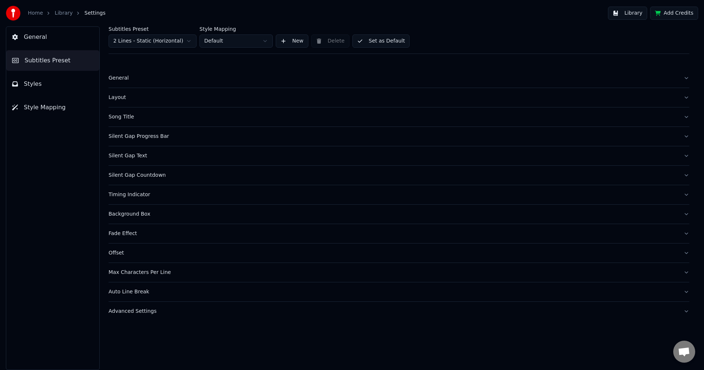
click at [190, 38] on html "Home Library Settings Library Add Credits General Subtitles Preset Styles Style…" at bounding box center [352, 185] width 704 height 370
click at [186, 39] on html "Home Library Settings Library Add Credits General Subtitles Preset Styles Style…" at bounding box center [352, 185] width 704 height 370
click at [49, 110] on span "Style Mapping" at bounding box center [45, 107] width 42 height 9
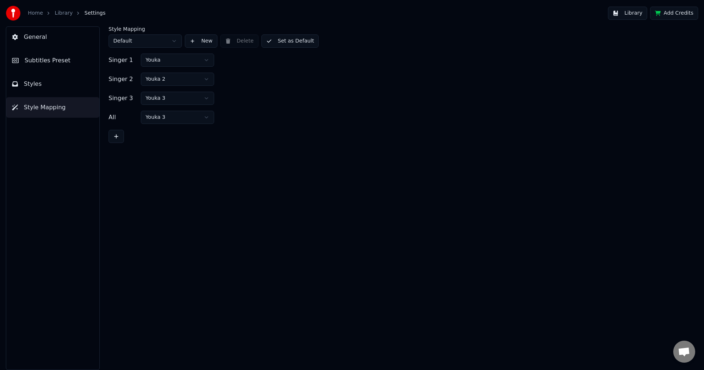
click at [33, 89] on button "Styles" at bounding box center [52, 84] width 93 height 21
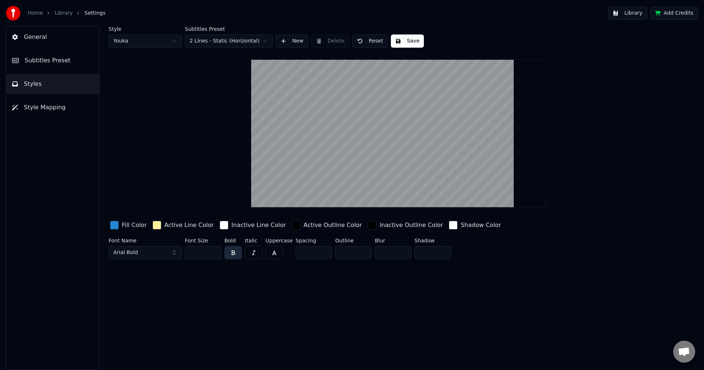
click at [168, 253] on button "Arial Bold" at bounding box center [145, 252] width 73 height 13
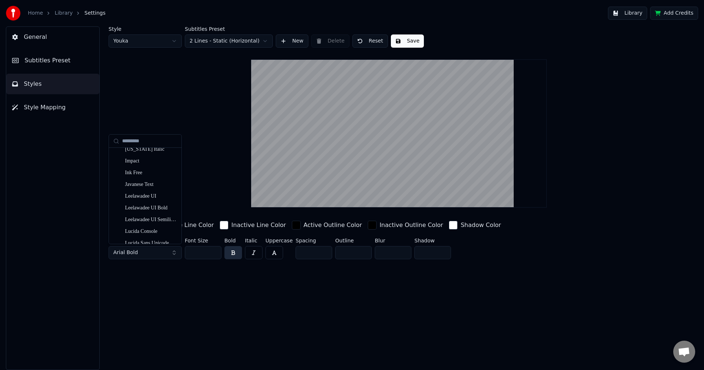
scroll to position [671, 0]
click at [148, 166] on div "Ink Free" at bounding box center [151, 163] width 52 height 7
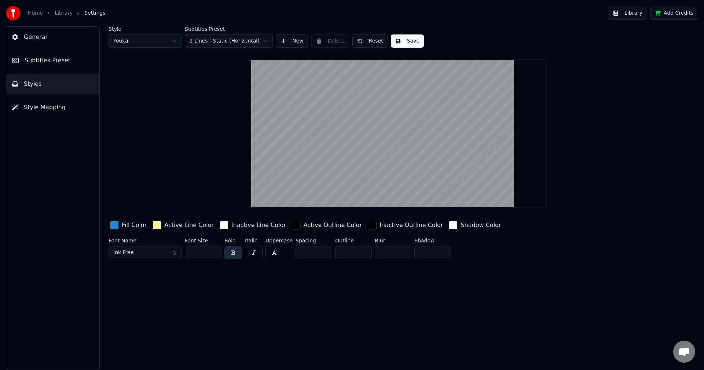
click at [402, 40] on button "Save" at bounding box center [407, 40] width 33 height 13
click at [397, 41] on button "Done" at bounding box center [408, 40] width 34 height 13
click at [62, 12] on link "Library" at bounding box center [64, 13] width 18 height 7
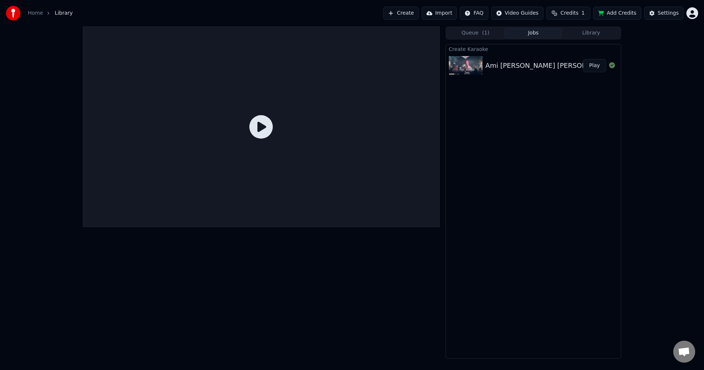
click at [260, 129] on icon at bounding box center [260, 126] width 23 height 23
click at [476, 70] on img at bounding box center [466, 65] width 34 height 19
click at [261, 129] on icon at bounding box center [260, 126] width 23 height 23
click at [38, 14] on link "Home" at bounding box center [35, 13] width 15 height 7
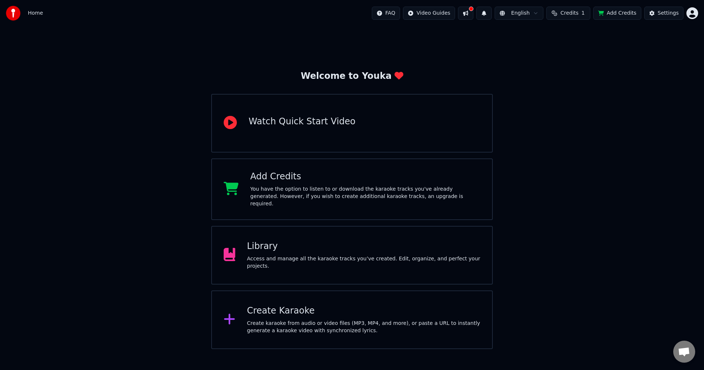
click at [473, 13] on button at bounding box center [465, 13] width 15 height 13
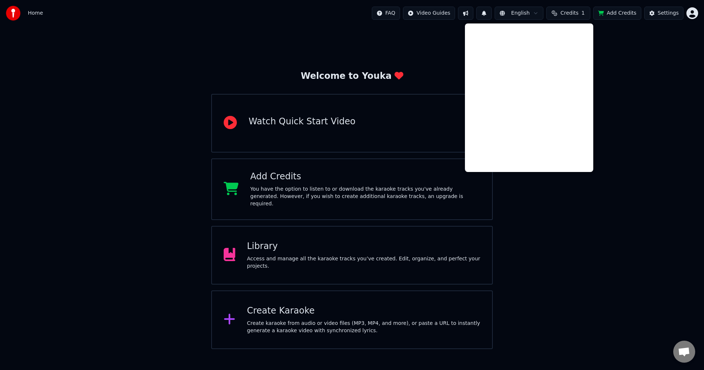
click at [473, 11] on button at bounding box center [465, 13] width 15 height 13
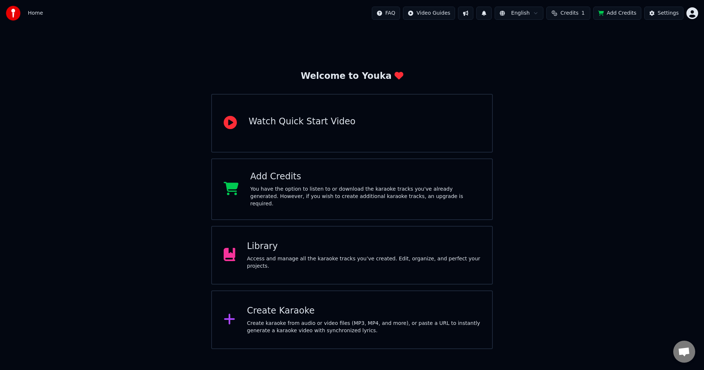
click at [362, 253] on div "Library Access and manage all the karaoke tracks you’ve created. Edit, organize…" at bounding box center [364, 255] width 234 height 29
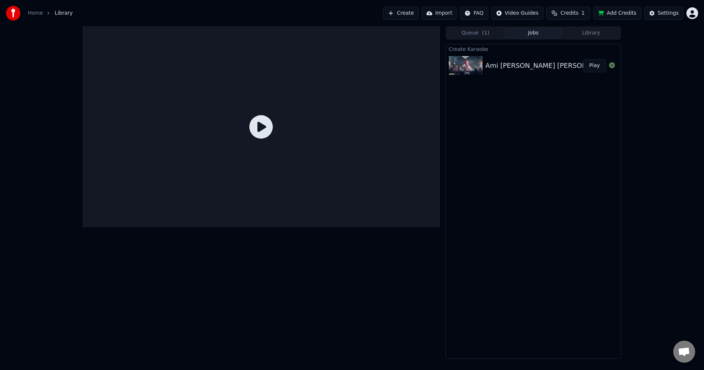
click at [265, 126] on icon at bounding box center [260, 126] width 23 height 23
click at [503, 55] on div "Ami [PERSON_NAME] [PERSON_NAME] | [PERSON_NAME] J| Bhool Bhulaiyaa 2 Play" at bounding box center [533, 65] width 175 height 25
click at [531, 67] on div "Ami [PERSON_NAME] [PERSON_NAME] | [PERSON_NAME] J| [PERSON_NAME] 2" at bounding box center [613, 65] width 257 height 10
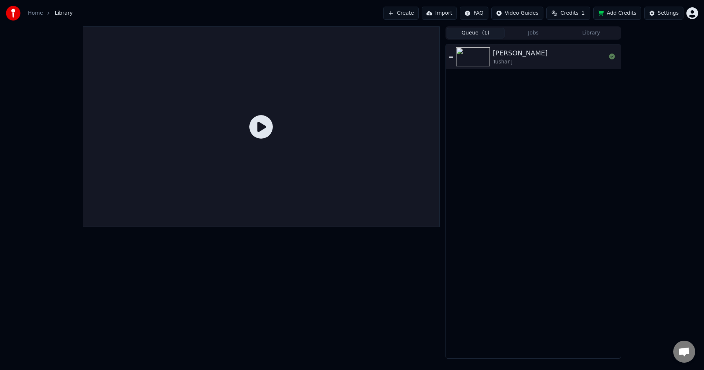
click at [480, 36] on button "Queue ( 1 )" at bounding box center [476, 33] width 58 height 11
click at [469, 59] on img at bounding box center [473, 56] width 34 height 19
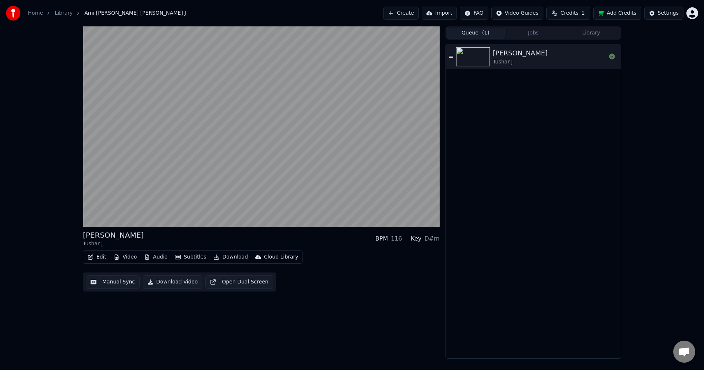
click at [188, 258] on button "Subtitles" at bounding box center [190, 257] width 37 height 10
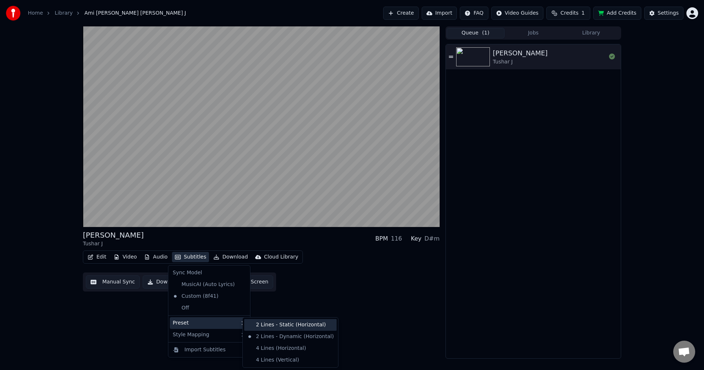
click at [285, 326] on div "2 Lines - Static (Horizontal)" at bounding box center [290, 325] width 92 height 12
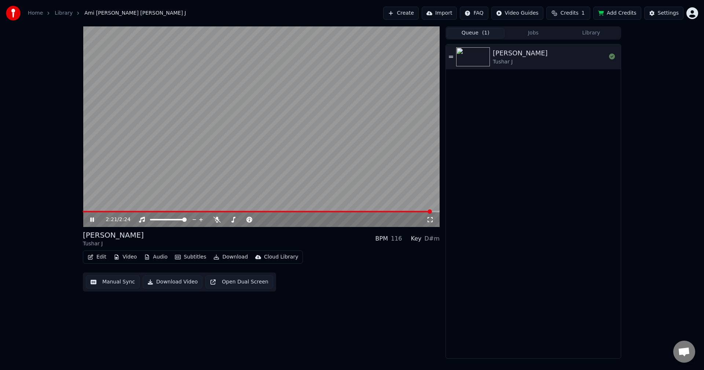
click at [254, 211] on span at bounding box center [257, 211] width 349 height 1
click at [260, 211] on span at bounding box center [179, 211] width 192 height 1
click at [243, 211] on span at bounding box center [173, 211] width 181 height 1
click at [85, 212] on span at bounding box center [84, 211] width 3 height 1
click at [83, 212] on span at bounding box center [84, 211] width 3 height 1
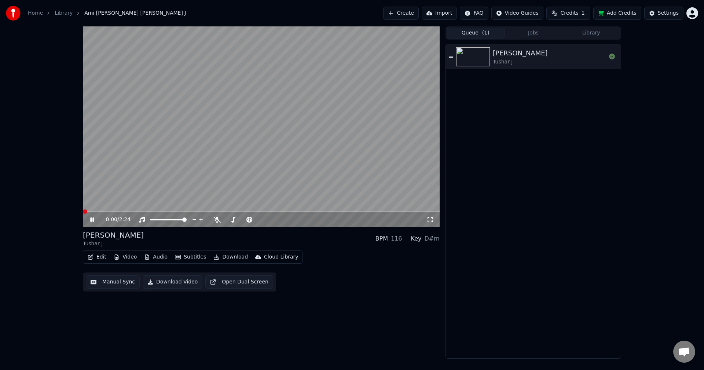
click at [83, 211] on span at bounding box center [85, 211] width 4 height 4
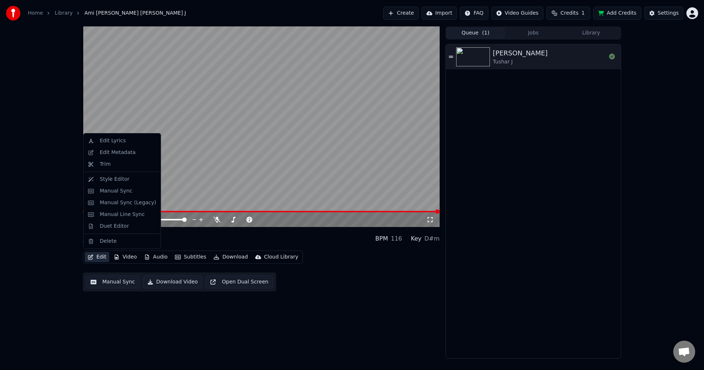
click at [93, 258] on button "Edit" at bounding box center [97, 257] width 25 height 10
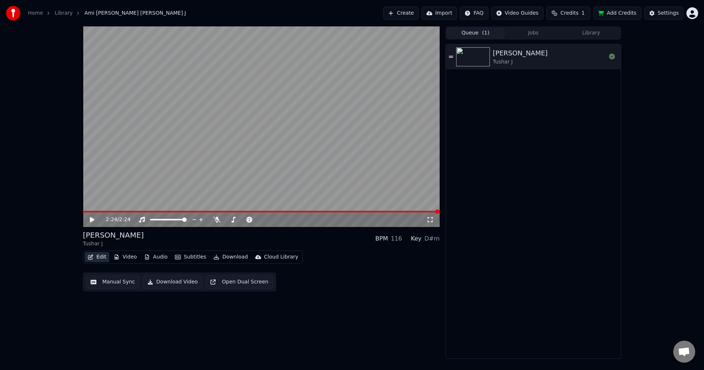
click at [93, 257] on button "Edit" at bounding box center [97, 257] width 25 height 10
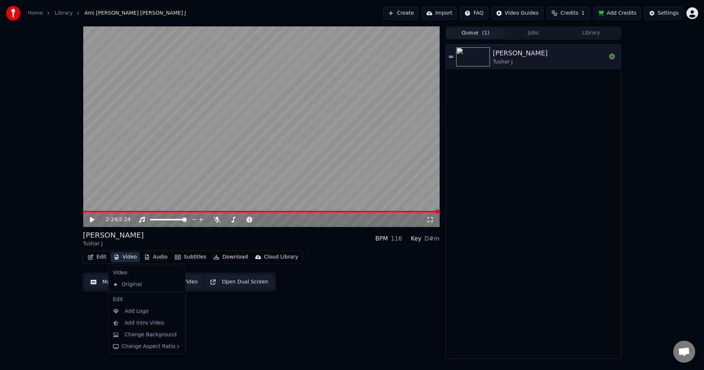
click at [123, 256] on button "Video" at bounding box center [125, 257] width 29 height 10
click at [148, 331] on div "Change Background" at bounding box center [151, 334] width 52 height 7
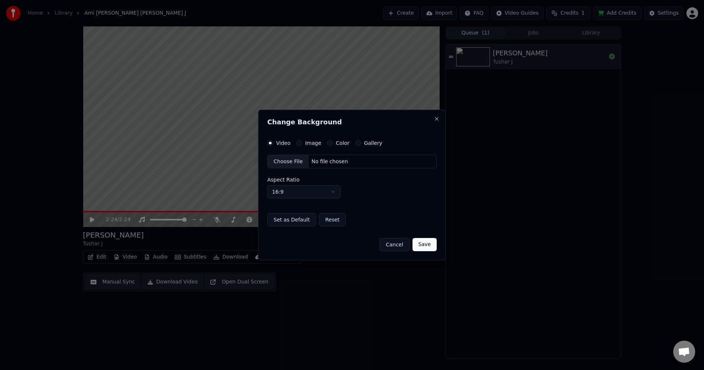
click at [397, 246] on button "Cancel" at bounding box center [394, 244] width 30 height 13
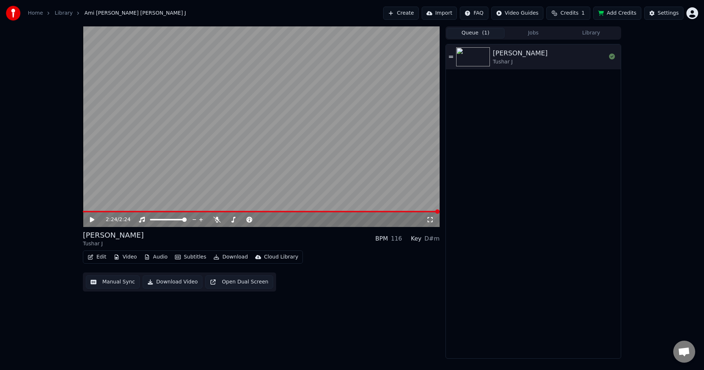
click at [231, 282] on button "Open Dual Screen" at bounding box center [239, 281] width 68 height 13
click at [91, 218] on icon at bounding box center [92, 219] width 4 height 4
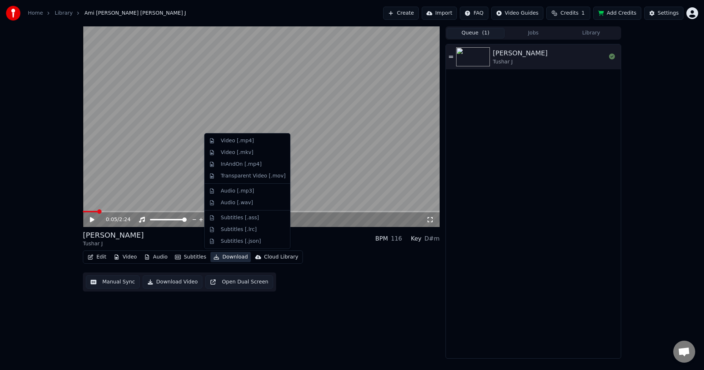
click at [328, 276] on div "Edit Video Audio Subtitles Download Cloud Library Manual Sync Download Video Op…" at bounding box center [261, 270] width 357 height 41
click at [330, 276] on div "Edit Video Audio Subtitles Download Cloud Library Manual Sync Download Video Op…" at bounding box center [261, 270] width 357 height 41
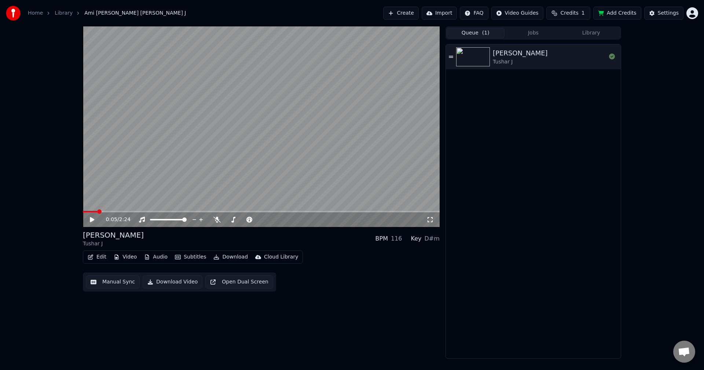
click at [452, 55] on icon at bounding box center [451, 56] width 4 height 5
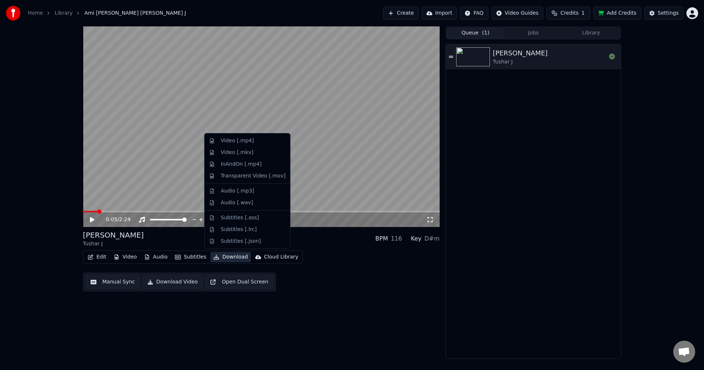
click at [227, 258] on button "Download" at bounding box center [230, 257] width 40 height 10
click at [376, 267] on div "Edit Video Audio Subtitles Download Cloud Library Manual Sync Download Video Op…" at bounding box center [261, 270] width 357 height 41
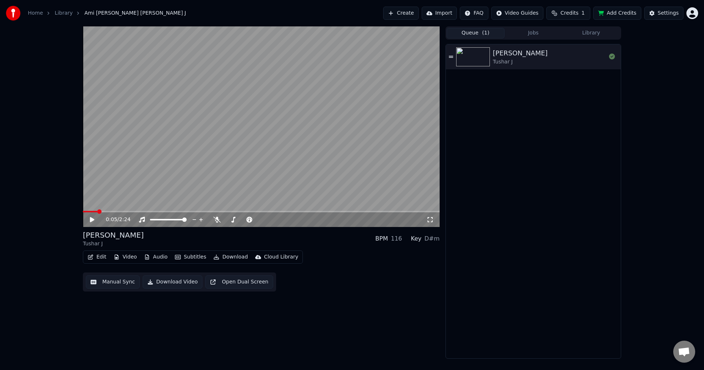
click at [522, 15] on html "Home Library Ami [PERSON_NAME] Tandav Karaoke • [PERSON_NAME] J Create Import F…" at bounding box center [352, 185] width 704 height 370
click at [26, 260] on html "Home Library Ami [PERSON_NAME] Karaoke • Tushar J Create Import FAQ Video Guide…" at bounding box center [352, 185] width 704 height 370
click at [171, 283] on button "Download Video" at bounding box center [173, 281] width 60 height 13
click at [482, 32] on button "Queue ( 1 )" at bounding box center [476, 33] width 58 height 11
click at [515, 36] on button "Jobs ( 1 )" at bounding box center [533, 33] width 58 height 11
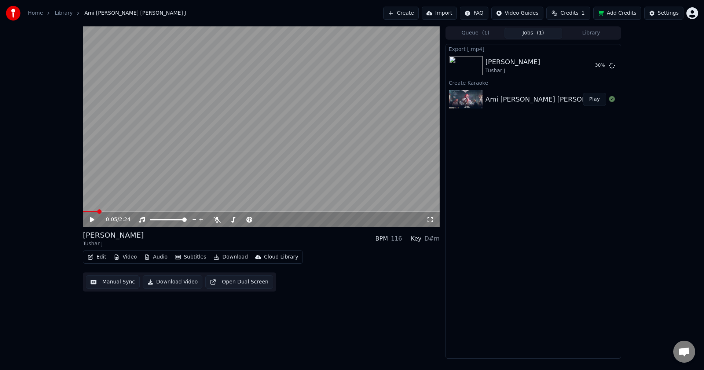
click at [589, 30] on button "Library" at bounding box center [591, 33] width 58 height 11
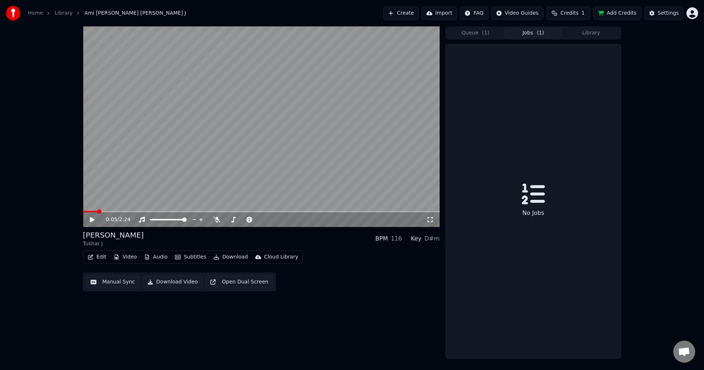
click at [544, 33] on button "Jobs ( 1 )" at bounding box center [533, 33] width 58 height 11
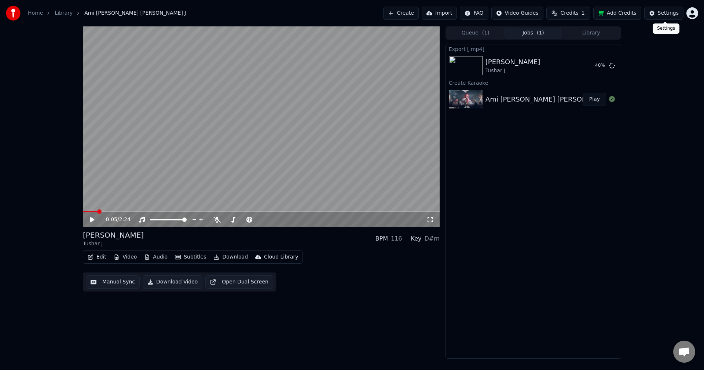
click at [658, 11] on button "Settings" at bounding box center [663, 13] width 39 height 13
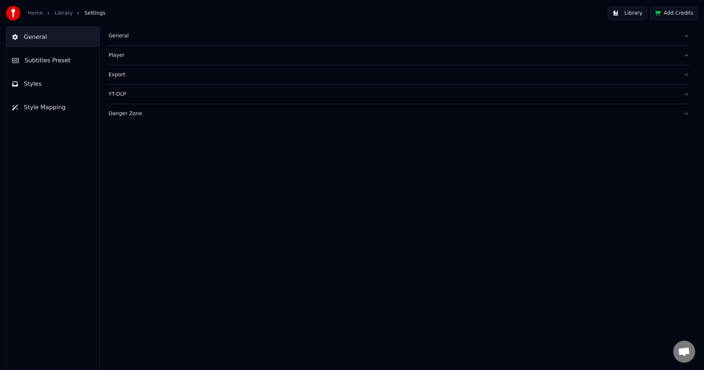
click at [129, 34] on div "General" at bounding box center [393, 35] width 569 height 7
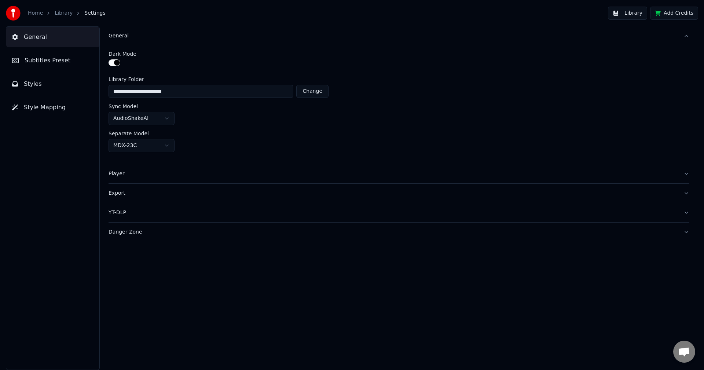
click at [118, 190] on div "Export" at bounding box center [393, 193] width 569 height 7
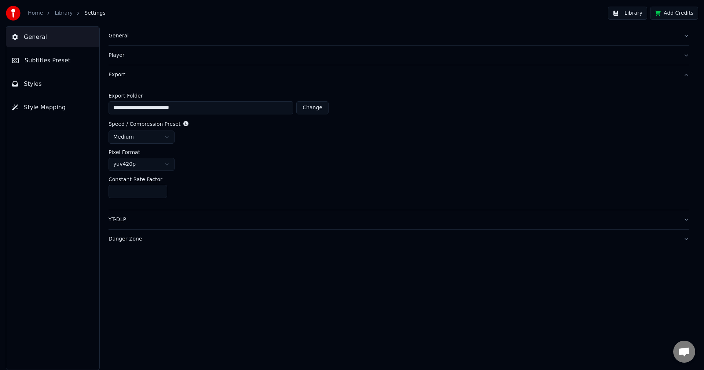
click at [117, 34] on div "General" at bounding box center [393, 35] width 569 height 7
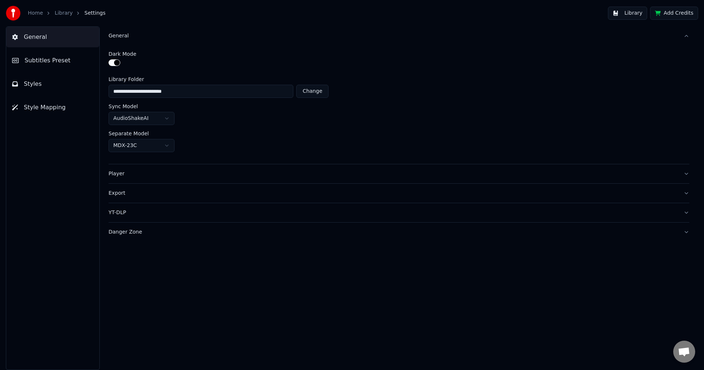
click at [686, 37] on button "General" at bounding box center [399, 35] width 581 height 19
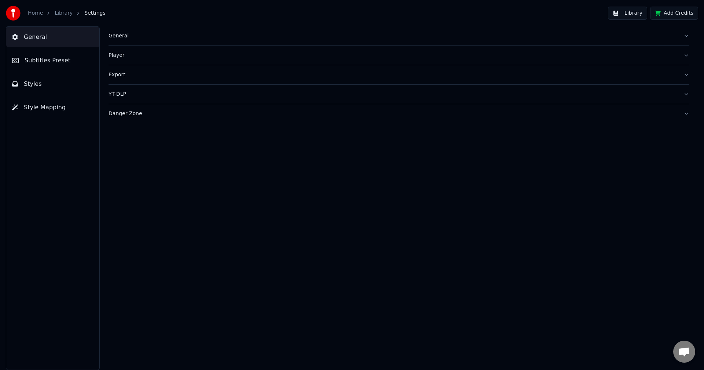
click at [61, 12] on link "Library" at bounding box center [64, 13] width 18 height 7
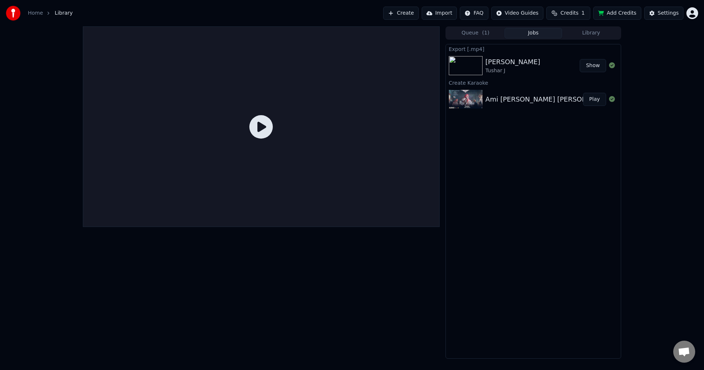
click at [371, 5] on div "Home Library Create Import FAQ Video Guides Credits 1 Add Credits Settings" at bounding box center [352, 13] width 704 height 26
click at [685, 14] on div "Create Import FAQ Video Guides Credits 1 Add Credits Settings" at bounding box center [540, 13] width 315 height 13
click at [696, 13] on html "Home Library Create Import FAQ Video Guides Credits 1 Add Credits Settings Queu…" at bounding box center [352, 185] width 704 height 370
